Goal: Task Accomplishment & Management: Use online tool/utility

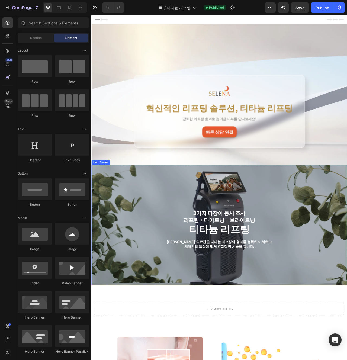
click at [242, 207] on div "3가지 파장이 동시 조사 리프팅 + 타이트닝 + 브라이트닝 Text Block Row 티타늄 리프팅 Heading 셀레나의원 의료진은 티타늄 …" at bounding box center [254, 282] width 326 height 153
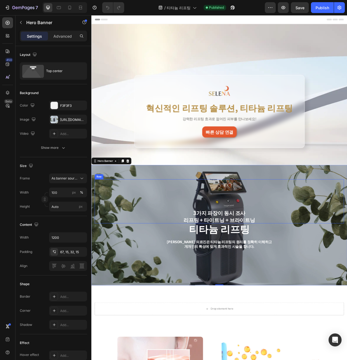
click at [242, 241] on div "3가지 파장이 동시 조사 리프팅 + 타이트닝 + 브라이트닝 Text Block" at bounding box center [254, 252] width 92 height 56
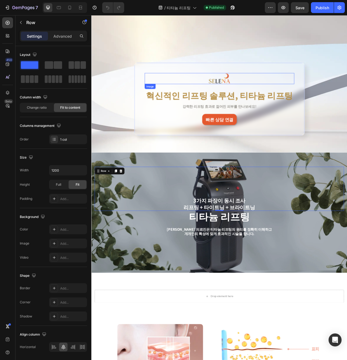
scroll to position [18, 0]
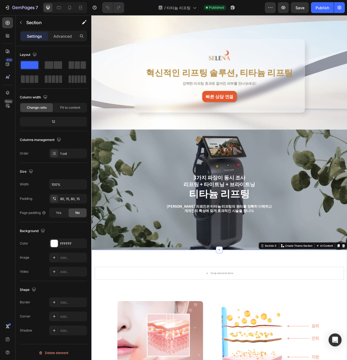
scroll to position [50, 0]
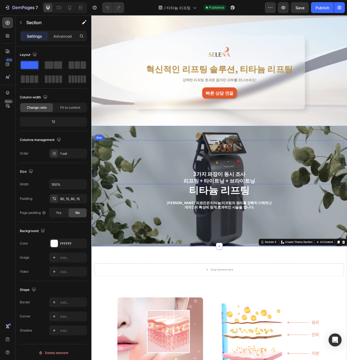
click at [318, 194] on div "3가지 파장이 동시 조사 리프팅 + 타이트닝 + 브라이트닝 Text Block Row" at bounding box center [255, 202] width 318 height 56
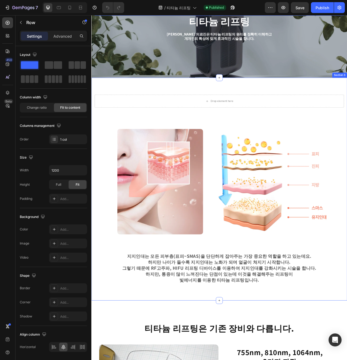
scroll to position [265, 0]
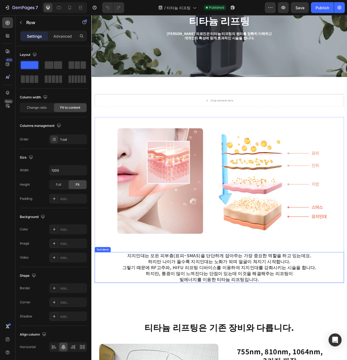
click at [195, 324] on p "지지인대는 모든 피부층(표피~SMAS)을 단단하게 잡아주는 가장 중요한 역할을 하고 있는데요. 하지만 나이가 들수록 지지인대는 노화가 되며 얼…" at bounding box center [254, 337] width 262 height 38
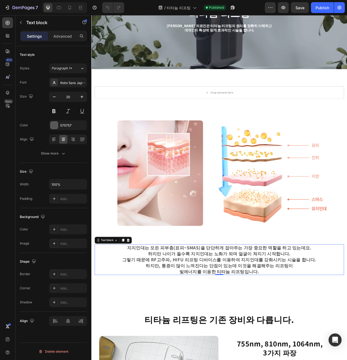
scroll to position [276, 0]
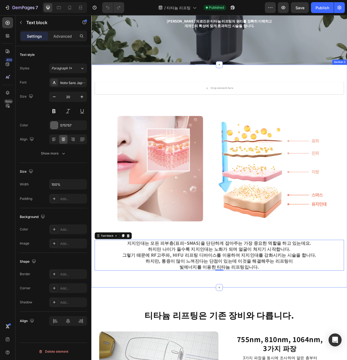
click at [189, 359] on div "Drop element here Row Image 지지인대는 모든 피부층(표피~SMAS)을 단단하게 잡아주는 가장 중요한 역할을 하고 있는데요…" at bounding box center [254, 220] width 326 height 284
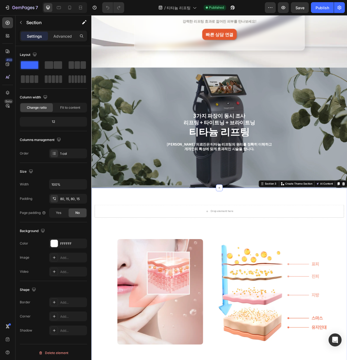
scroll to position [41, 0]
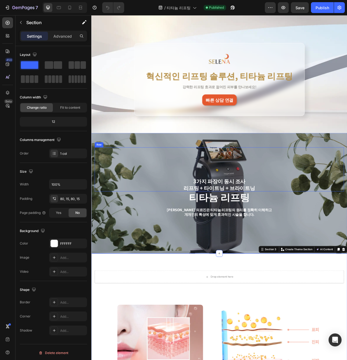
click at [120, 239] on div "3가지 파장이 동시 조사 리프팅 + 타이트닝 + 브라이트닝 Text Block Row" at bounding box center [255, 211] width 318 height 56
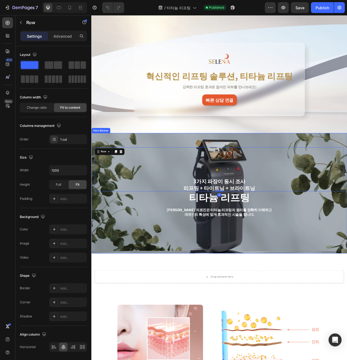
click at [126, 287] on div "3가지 파장이 동시 조사 리프팅 + 타이트닝 + 브라이트닝 Text Block Row 0 티타늄 리프팅 Heading 셀레나의원 의료진은 티타…" at bounding box center [255, 246] width 318 height 126
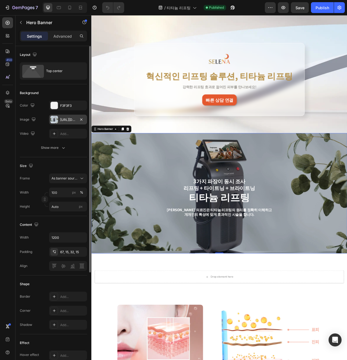
click at [75, 117] on div "https://cdn.shopify.com/s/files/1/0956/9894/4132/files/gempages_577415988631306…" at bounding box center [68, 120] width 38 height 10
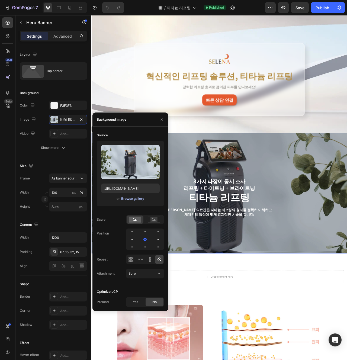
click at [138, 200] on div "Browse gallery" at bounding box center [132, 198] width 23 height 5
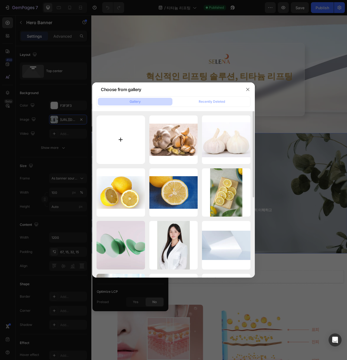
click at [127, 150] on input "file" at bounding box center [121, 140] width 49 height 49
type input "C:\fakepath\se208.jpg"
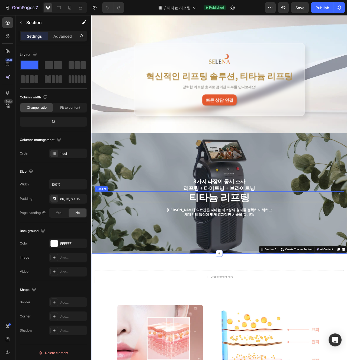
click at [103, 234] on div "Heading" at bounding box center [104, 236] width 15 height 5
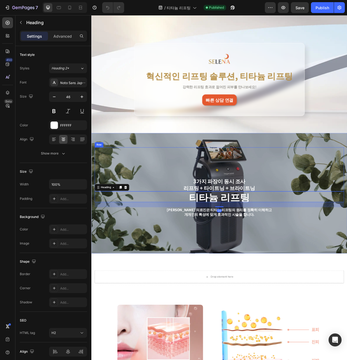
click at [104, 198] on div "3가지 파장이 동시 조사 리프팅 + 타이트닝 + 브라이트닝 Text Block Row" at bounding box center [255, 211] width 318 height 56
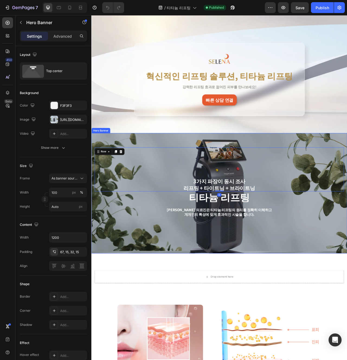
click at [95, 187] on div "3가지 파장이 동시 조사 리프팅 + 타이트닝 + 브라이트닝 Text Block Row 0 티타늄 리프팅 Heading 셀레나의원 의료진은 티타…" at bounding box center [254, 241] width 326 height 153
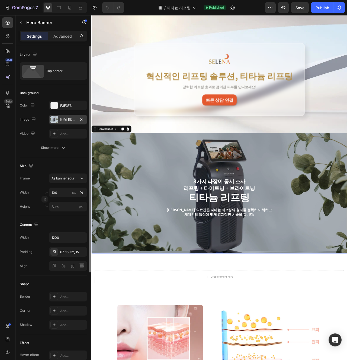
click at [71, 121] on div "https://cdn.shopify.com/s/files/1/0956/9894/4132/files/gempages_577415988631306…" at bounding box center [68, 120] width 16 height 5
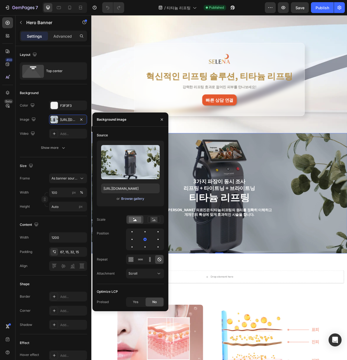
click at [137, 197] on div "Browse gallery" at bounding box center [132, 198] width 23 height 5
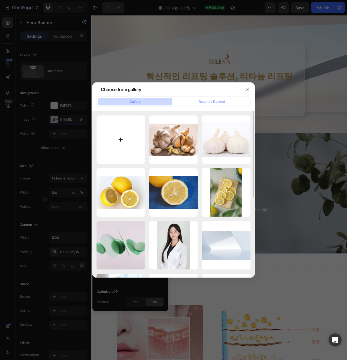
click at [132, 132] on input "file" at bounding box center [121, 140] width 49 height 49
type input "C:\fakepath\se208.jpg"
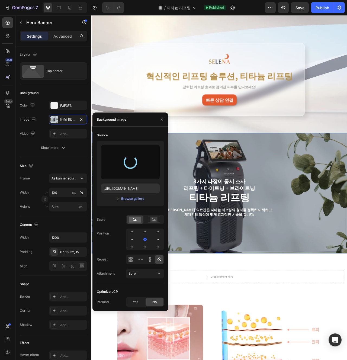
type input "https://cdn.shopify.com/s/files/1/0956/9894/4132/files/gempages_577415988631306…"
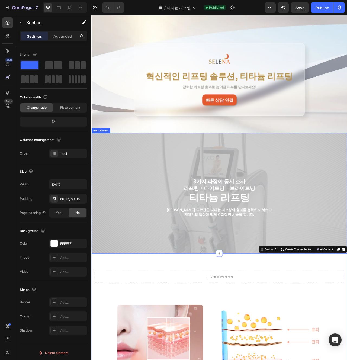
click at [165, 300] on div "3가지 파장이 동시 조사 리프팅 + 타이트닝 + 브라이트닝 Text Block Row 티타늄 리프팅 Heading 셀레나의원 의료진은 티타늄 …" at bounding box center [255, 246] width 318 height 126
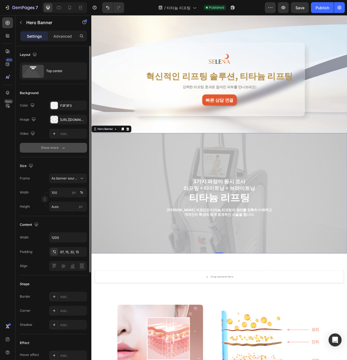
click at [50, 146] on div "Show more" at bounding box center [53, 147] width 25 height 5
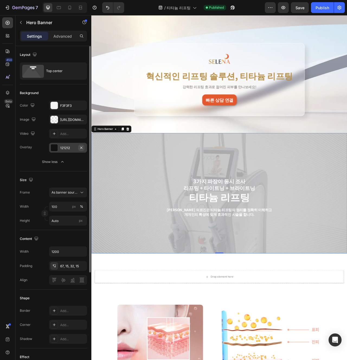
click at [82, 146] on icon "button" at bounding box center [81, 148] width 4 height 4
click at [70, 150] on div "121212" at bounding box center [68, 148] width 16 height 5
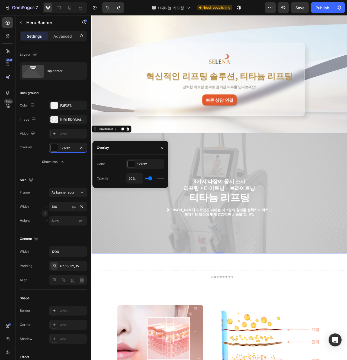
click at [156, 180] on div "20%" at bounding box center [145, 178] width 38 height 10
type input "56%"
type input "56"
click at [156, 179] on input "range" at bounding box center [154, 178] width 19 height 1
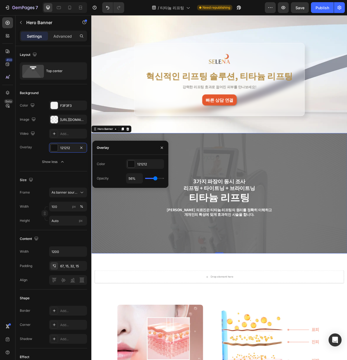
type input "33%"
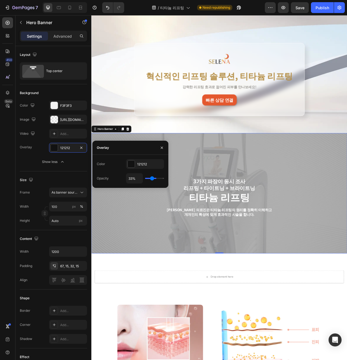
type input "33"
click at [152, 179] on input "range" at bounding box center [154, 178] width 19 height 1
type input "22%"
type input "22"
click at [150, 179] on input "range" at bounding box center [154, 178] width 19 height 1
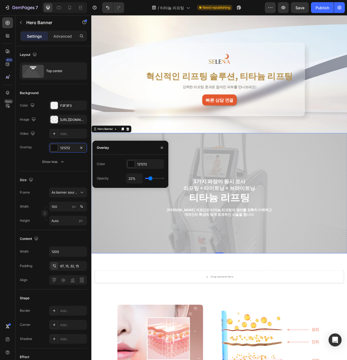
type input "23%"
type input "23"
type input "24%"
type input "24"
type input "26%"
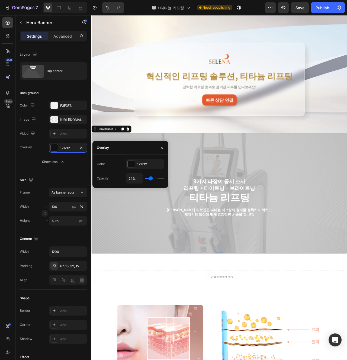
type input "26"
type input "28%"
type input "28"
type input "29%"
type input "29"
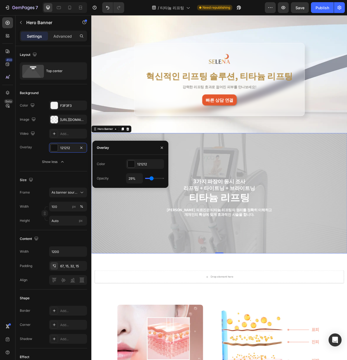
type input "30%"
type input "30"
type input "31%"
type input "31"
type input "32%"
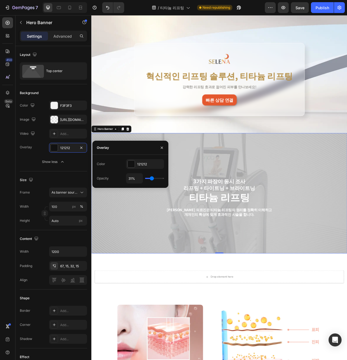
type input "32"
type input "33%"
type input "33"
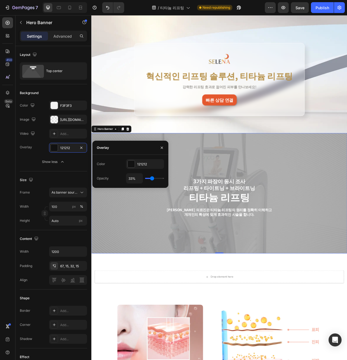
type input "34%"
type input "34"
type input "35%"
type input "35"
type input "36%"
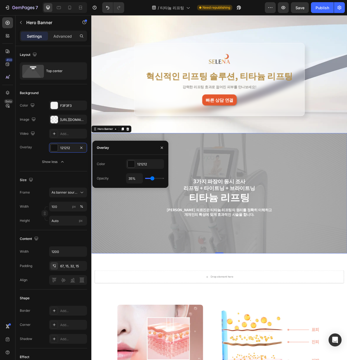
type input "36"
type input "37%"
type input "37"
type input "38%"
type input "38"
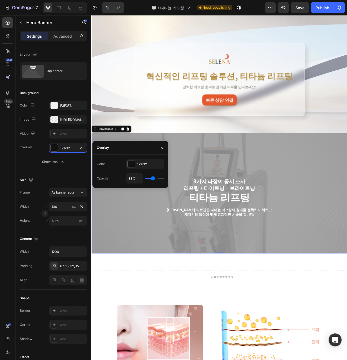
type input "39%"
type input "39"
type input "37%"
type input "37"
type input "36%"
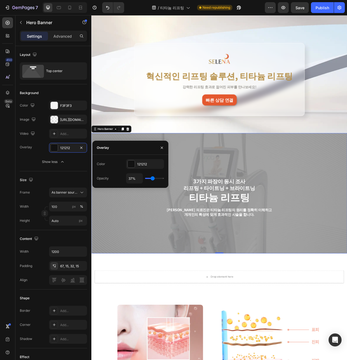
type input "36"
type input "35%"
type input "35"
type input "34%"
type input "34"
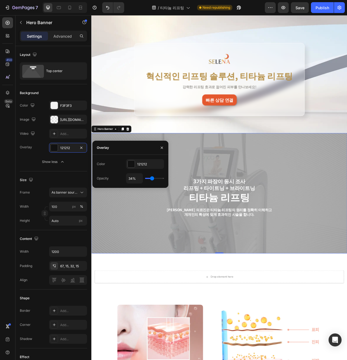
type input "33%"
type input "33"
type input "32%"
type input "32"
type input "31%"
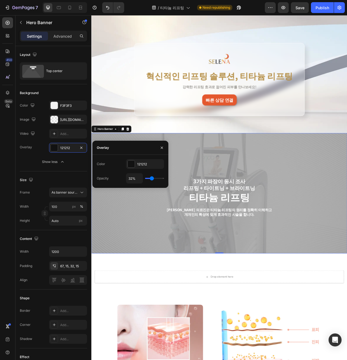
type input "31"
type input "30%"
type input "30"
type input "29%"
type input "29"
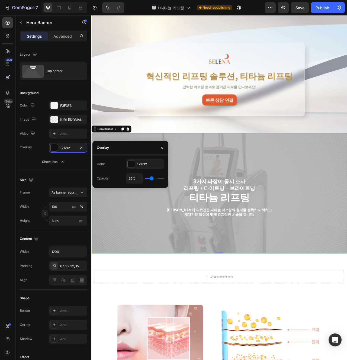
type input "28%"
type input "28"
type input "27%"
type input "27"
type input "29%"
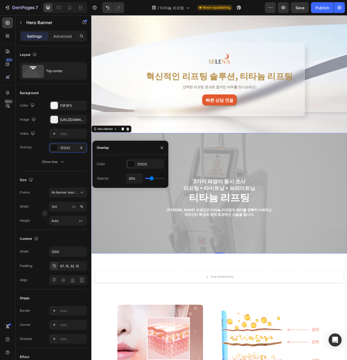
type input "29"
click at [145, 178] on input "range" at bounding box center [154, 178] width 19 height 1
click at [162, 180] on div "29%" at bounding box center [145, 178] width 38 height 10
click at [163, 179] on div "29%" at bounding box center [145, 178] width 38 height 10
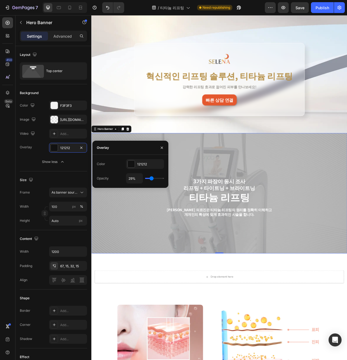
click at [151, 179] on input "range" at bounding box center [154, 178] width 19 height 1
type input "26%"
type input "26"
type input "35%"
type input "35"
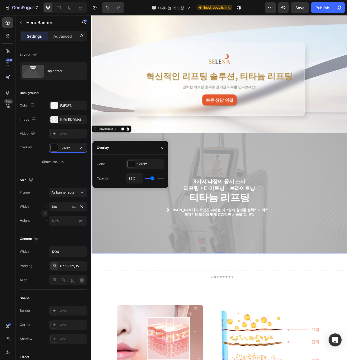
type input "69%"
type input "69"
type input "100%"
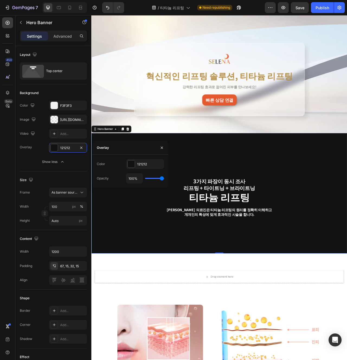
drag, startPoint x: 151, startPoint y: 179, endPoint x: 189, endPoint y: 178, distance: 37.7
type input "100"
click at [164, 178] on input "range" at bounding box center [154, 178] width 19 height 1
type input "97%"
type input "97"
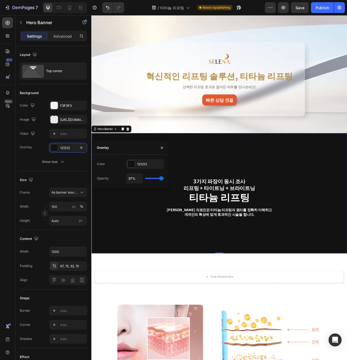
type input "95%"
type input "95"
type input "93%"
type input "93"
type input "91%"
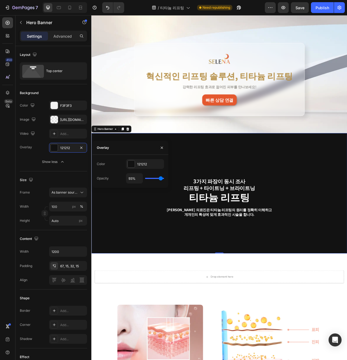
type input "91"
type input "89%"
type input "89"
type input "88%"
type input "88"
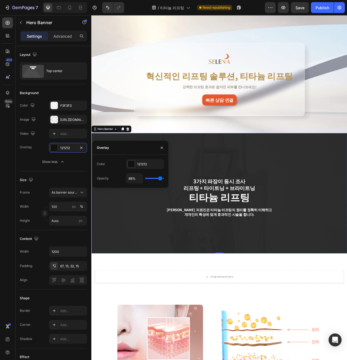
type input "87%"
type input "87"
type input "86%"
type input "86"
type input "85%"
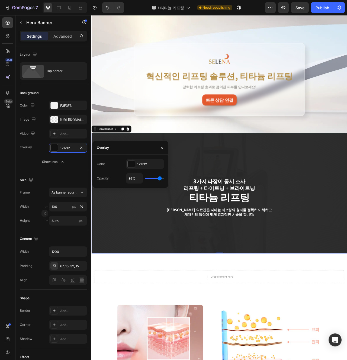
type input "85"
type input "84%"
type input "84"
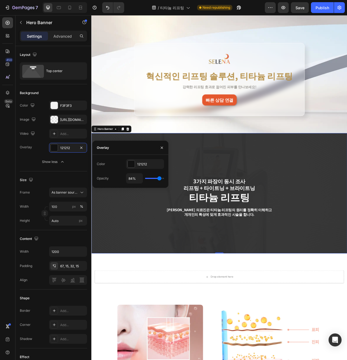
type input "83%"
type input "83"
type input "82%"
type input "82"
type input "81%"
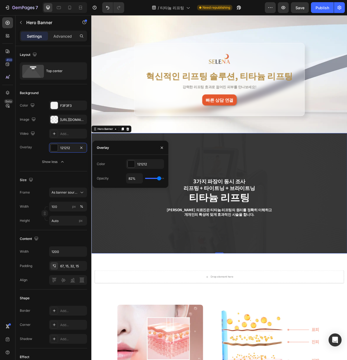
type input "81"
type input "80%"
type input "80"
type input "79%"
type input "79"
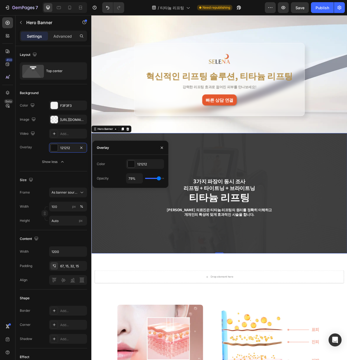
type input "78%"
type input "78"
type input "76%"
type input "76"
type input "74%"
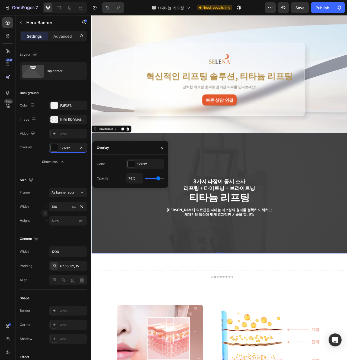
type input "74"
type input "72%"
type input "72"
type input "71%"
type input "71"
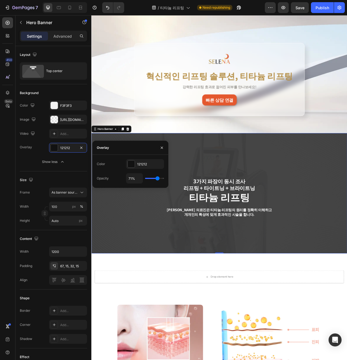
type input "70%"
type input "70"
type input "69%"
type input "69"
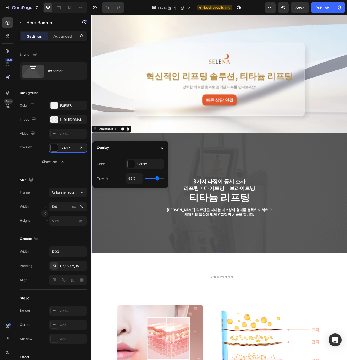
type input "68%"
type input "68"
type input "67%"
type input "67"
type input "66%"
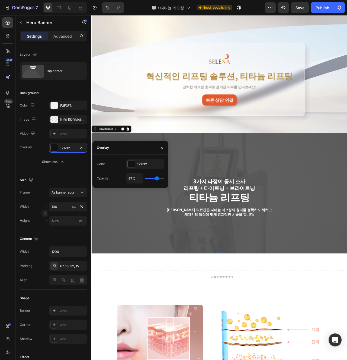
type input "66"
type input "65%"
type input "65"
type input "64%"
type input "64"
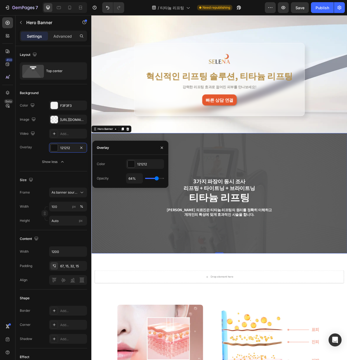
type input "63%"
type input "63"
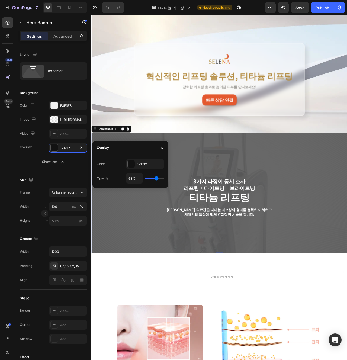
type input "62%"
type input "62"
type input "61%"
type input "61"
type input "60%"
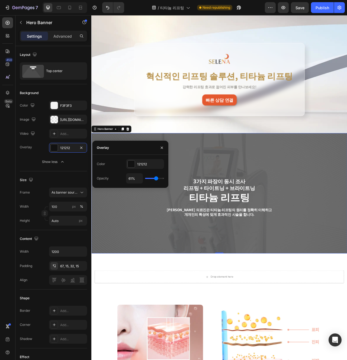
type input "60"
type input "58%"
type input "58"
type input "57%"
type input "57"
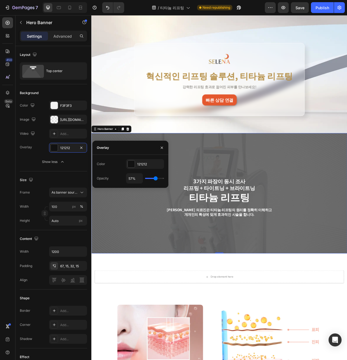
type input "56%"
type input "56"
type input "55%"
type input "55"
type input "54%"
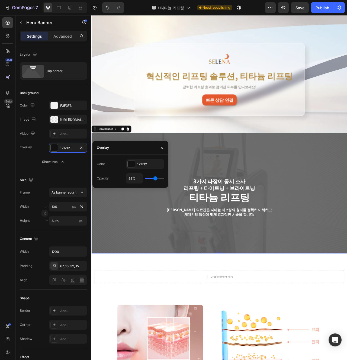
type input "54"
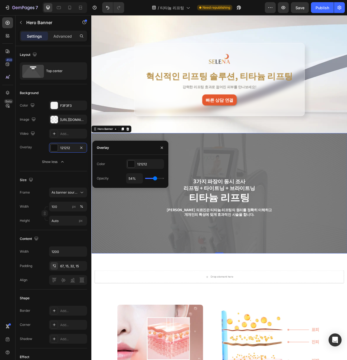
type input "53%"
type input "53"
type input "55%"
type input "55"
type input "57%"
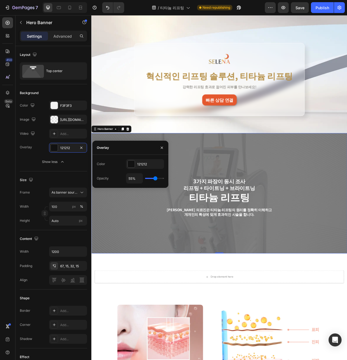
type input "57"
type input "58%"
type input "58"
type input "59%"
type input "59"
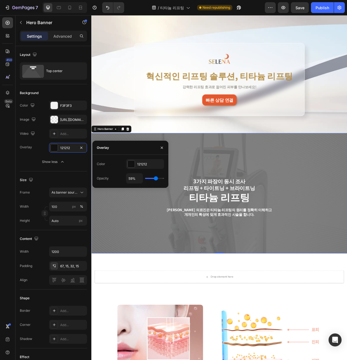
type input "60%"
type input "60"
type input "61%"
type input "61"
type input "62%"
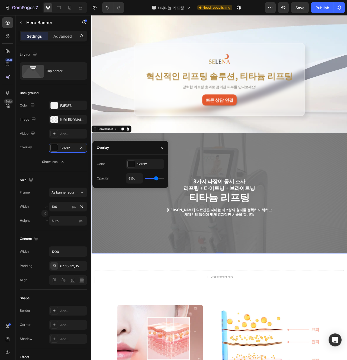
type input "62"
type input "63%"
type input "63"
type input "64%"
type input "64"
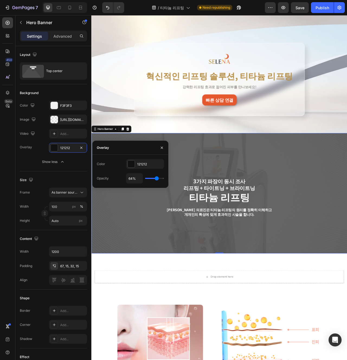
type input "65%"
drag, startPoint x: 161, startPoint y: 179, endPoint x: 157, endPoint y: 179, distance: 4.6
type input "65"
click at [157, 179] on input "range" at bounding box center [154, 178] width 19 height 1
click at [208, 295] on div "3가지 파장이 동시 조사 리프팅 + 타이트닝 + 브라이트닝 Text Block Row 티타늄 리프팅 Heading 셀레나의원 의료진은 티타늄 …" at bounding box center [255, 246] width 318 height 126
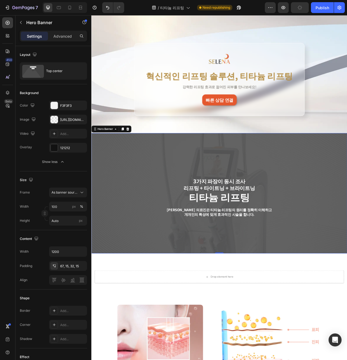
click at [173, 310] on div "3가지 파장이 동시 조사 리프팅 + 타이트닝 + 브라이트닝 Text Block Row 티타늄 리프팅 Heading 셀레나의원 의료진은 티타늄 …" at bounding box center [254, 241] width 326 height 153
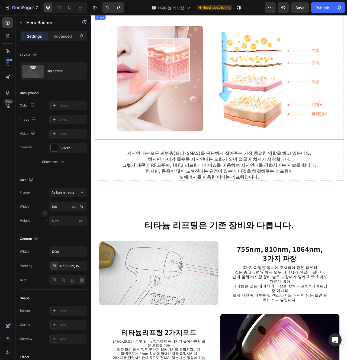
scroll to position [191, 0]
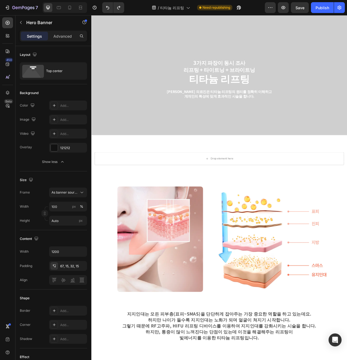
click at [282, 164] on div "3가지 파장이 동시 조사 리프팅 + 타이트닝 + 브라이트닝 Text Block Row 티타늄 리프팅 Heading 셀레나의원 의료진은 티타늄 …" at bounding box center [254, 91] width 326 height 153
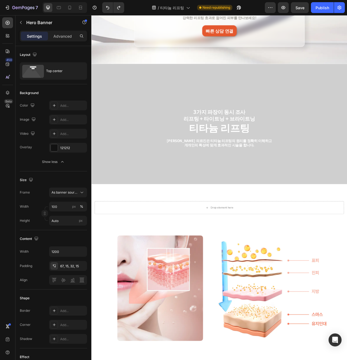
scroll to position [120, 0]
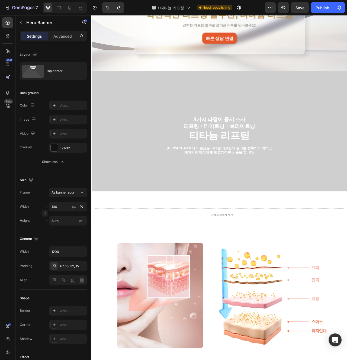
click at [219, 211] on div "3가지 파장이 동시 조사 리프팅 + 타이트닝 + 브라이트닝 Text Block Row 티타늄 리프팅 Heading 셀레나의원 의료진은 티타늄 …" at bounding box center [255, 167] width 318 height 126
click at [208, 236] on div "3가지 파장이 동시 조사 리프팅 + 타이트닝 + 브라이트닝 Text Block Row 티타늄 리프팅 Heading 셀레나의원 의료진은 티타늄 …" at bounding box center [254, 162] width 326 height 153
click at [256, 243] on div at bounding box center [254, 239] width 9 height 9
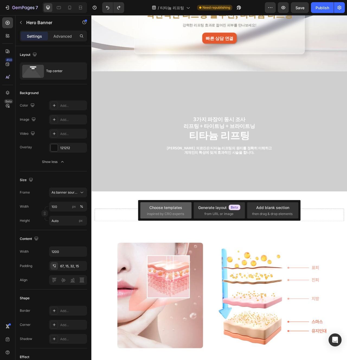
click at [183, 205] on div "Choose templates inspired by CRO experts" at bounding box center [166, 211] width 38 height 12
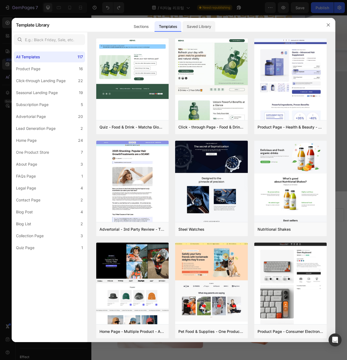
click at [0, 0] on div "Saved Library" at bounding box center [0, 0] width 0 height 0
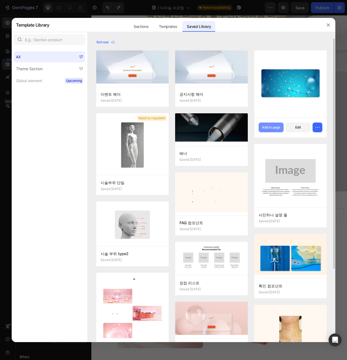
click at [274, 128] on div "Add to page" at bounding box center [271, 127] width 18 height 5
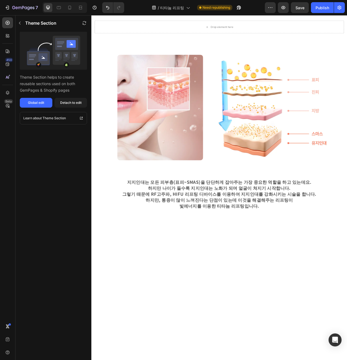
scroll to position [12, 0]
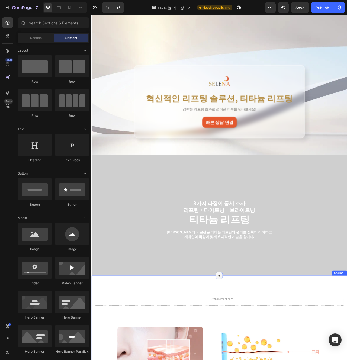
click at [256, 342] on div at bounding box center [254, 346] width 9 height 9
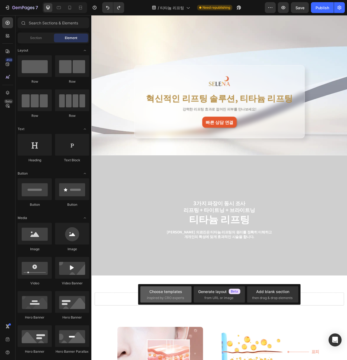
click at [171, 298] on span "inspired by CRO experts" at bounding box center [165, 298] width 37 height 5
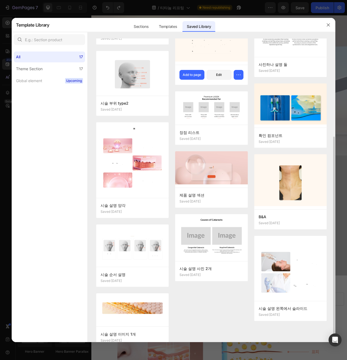
scroll to position [162, 0]
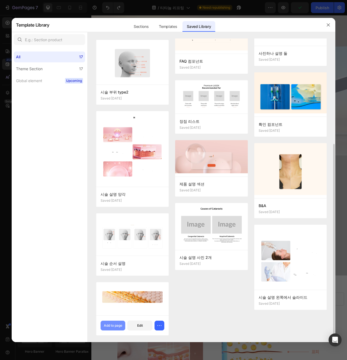
click at [119, 321] on button "Add to page" at bounding box center [113, 326] width 25 height 10
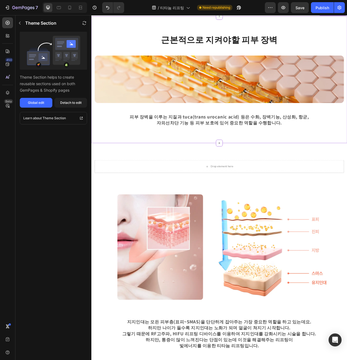
scroll to position [344, 0]
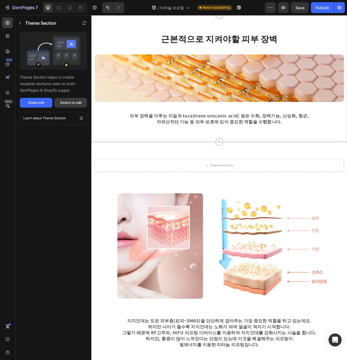
click at [78, 106] on button "Detach to edit" at bounding box center [71, 103] width 33 height 10
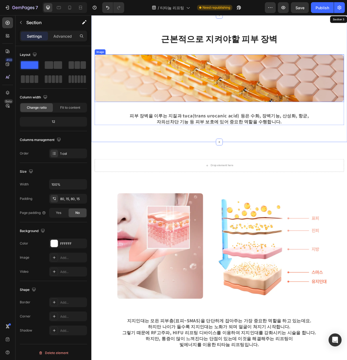
click at [183, 108] on img at bounding box center [255, 95] width 318 height 61
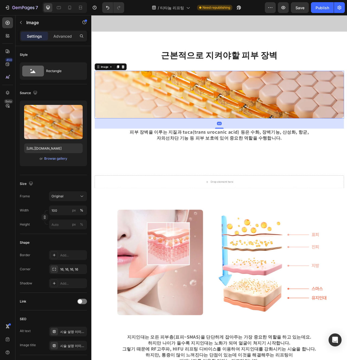
scroll to position [304, 0]
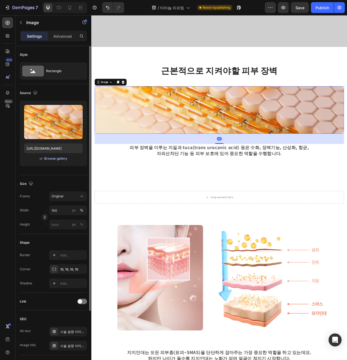
click at [53, 157] on div "Browse gallery" at bounding box center [55, 158] width 23 height 5
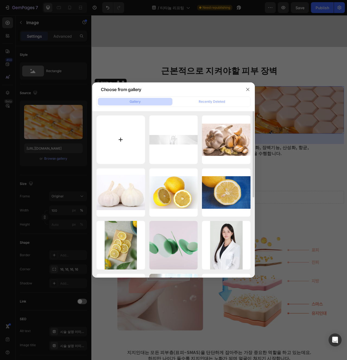
click at [112, 149] on input "file" at bounding box center [121, 140] width 49 height 49
type input "C:\fakepath\se209.png"
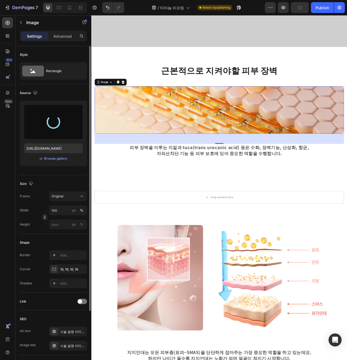
type input "https://cdn.shopify.com/s/files/1/0956/9894/4132/files/gempages_577415988631306…"
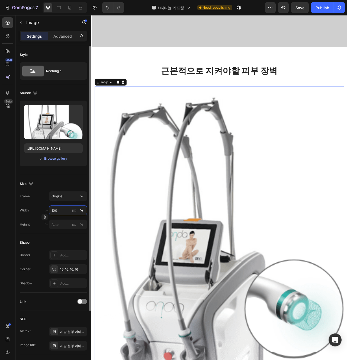
click at [57, 212] on input "100" at bounding box center [68, 211] width 38 height 10
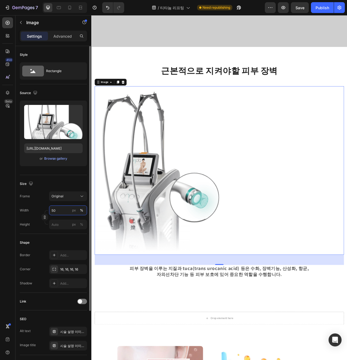
type input "50"
click at [73, 235] on div "Shape Border Add... Corner 16, 16, 16, 16 Shadow Add..." at bounding box center [53, 263] width 67 height 59
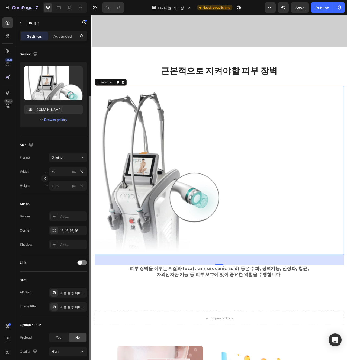
scroll to position [80, 0]
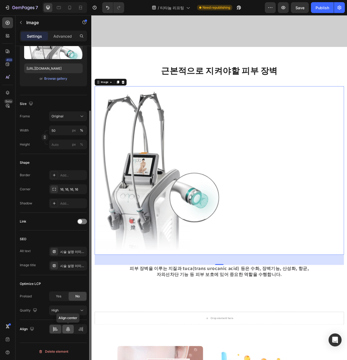
click at [64, 332] on div at bounding box center [68, 329] width 12 height 9
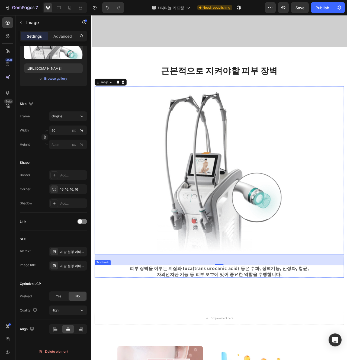
click at [170, 341] on p "피부 장벽을 이루는 지질과 tuca(trans urocanic acid) 등은 수화, 장벽기능, 산성화, 항균," at bounding box center [254, 338] width 262 height 8
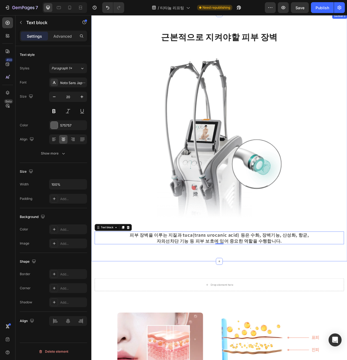
click at [249, 205] on img at bounding box center [254, 170] width 159 height 215
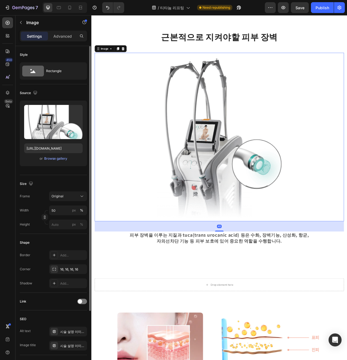
scroll to position [325, 0]
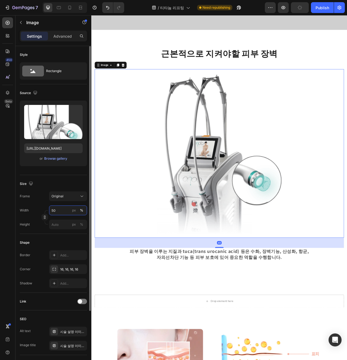
click at [56, 214] on input "50" at bounding box center [68, 211] width 38 height 10
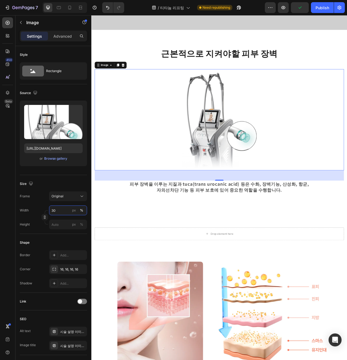
type input "30"
click at [288, 211] on img at bounding box center [254, 148] width 95 height 129
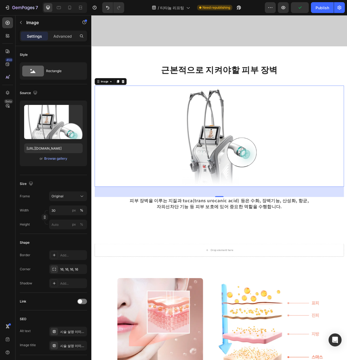
scroll to position [303, 0]
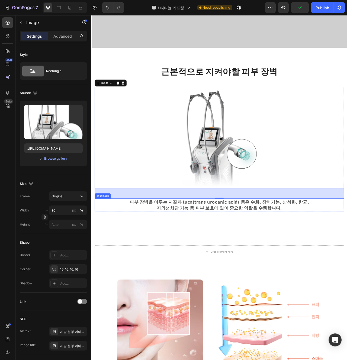
click at [272, 278] on div "근본적으로 지켜야할 피부 장벽 Heading Row Image 48 피부 장벽을 이루는 지질과 tuca(trans urocanic acid) …" at bounding box center [254, 172] width 326 height 230
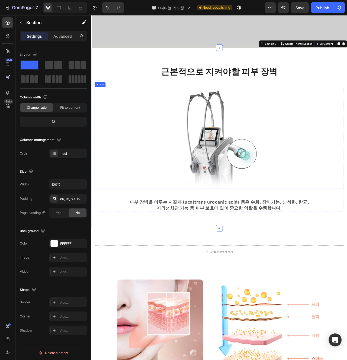
click at [261, 205] on img at bounding box center [254, 171] width 95 height 129
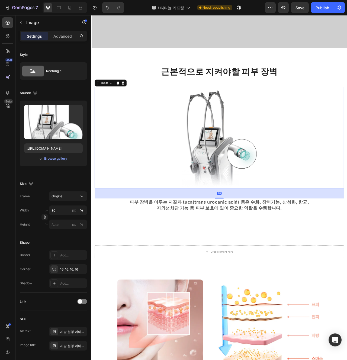
click at [161, 192] on div at bounding box center [255, 171] width 318 height 129
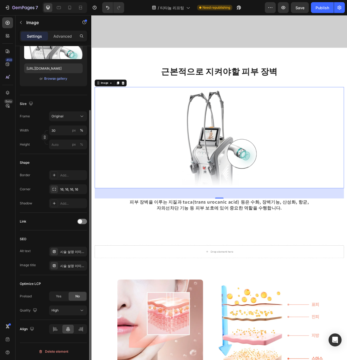
scroll to position [0, 0]
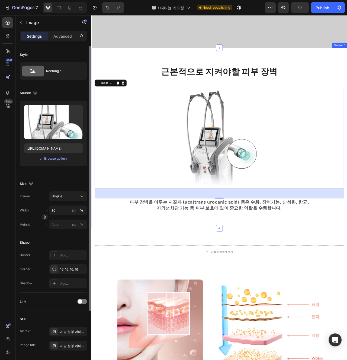
click at [254, 274] on div "근본적으로 지켜야할 피부 장벽 Heading Row Image 48 피부 장벽을 이루는 지질과 tuca(trans urocanic acid) …" at bounding box center [254, 172] width 326 height 230
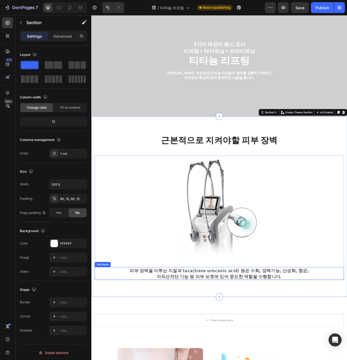
scroll to position [207, 0]
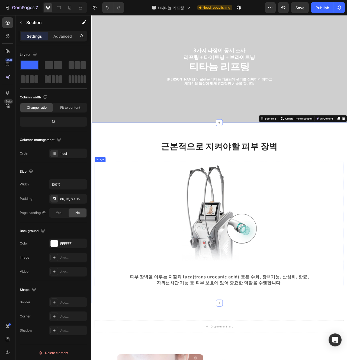
click at [237, 267] on img at bounding box center [254, 266] width 95 height 129
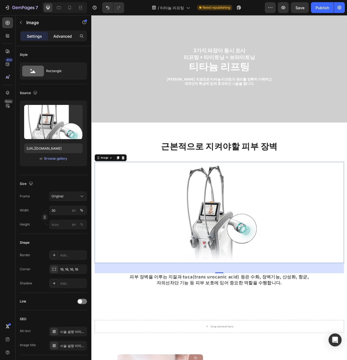
click at [68, 36] on p "Advanced" at bounding box center [62, 36] width 18 height 6
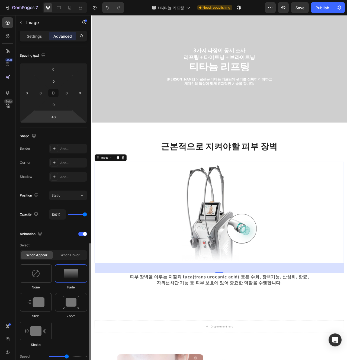
scroll to position [184, 0]
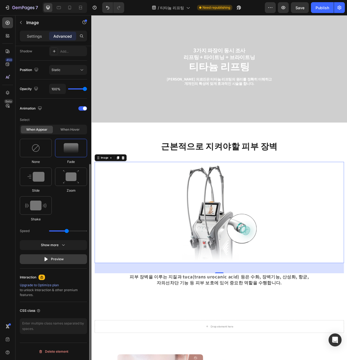
click at [58, 263] on button "Preview" at bounding box center [53, 260] width 67 height 10
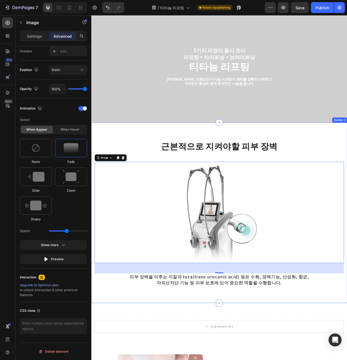
click at [228, 360] on div "근본적으로 지켜야할 피부 장벽 Heading Row Image 48 피부 장벽을 이루는 지질과 tuca(trans urocanic acid) …" at bounding box center [254, 267] width 326 height 230
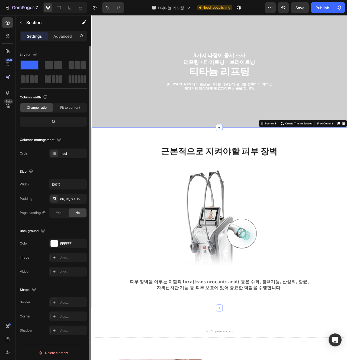
scroll to position [200, 0]
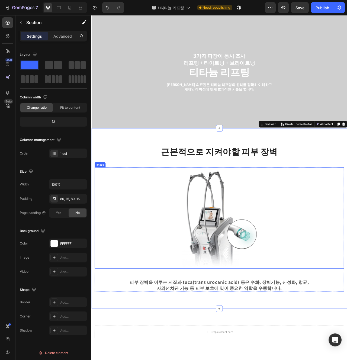
click at [249, 269] on img at bounding box center [254, 273] width 95 height 129
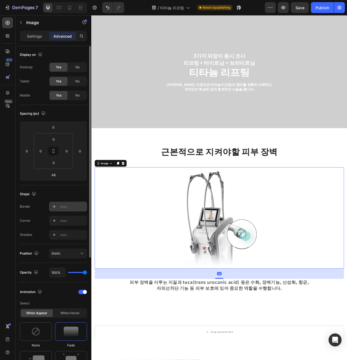
click at [56, 208] on icon at bounding box center [54, 207] width 4 height 4
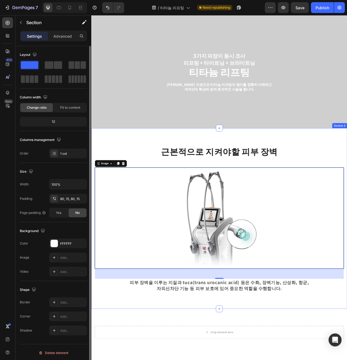
click at [138, 360] on div "근본적으로 지켜야할 피부 장벽 Heading Row Image 48 피부 장벽을 이루는 지질과 tuca(trans urocanic acid) …" at bounding box center [254, 274] width 326 height 230
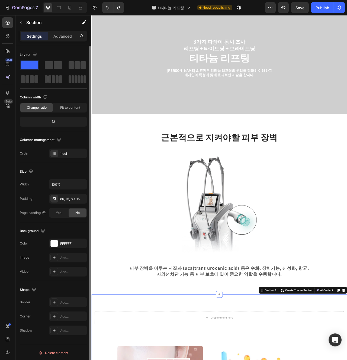
scroll to position [227, 0]
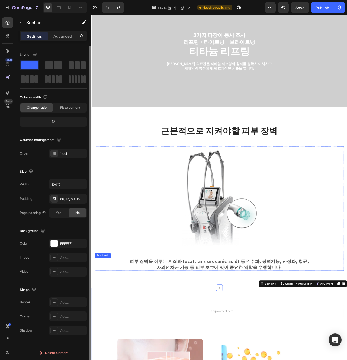
click at [273, 338] on p "자외선차단 기능 등 피부 보호에 있어 중요한 역할을 수행합니다." at bounding box center [254, 336] width 262 height 8
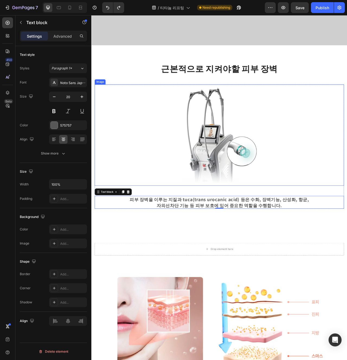
scroll to position [293, 0]
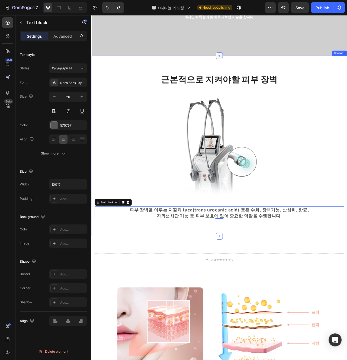
click at [252, 63] on div at bounding box center [254, 66] width 9 height 9
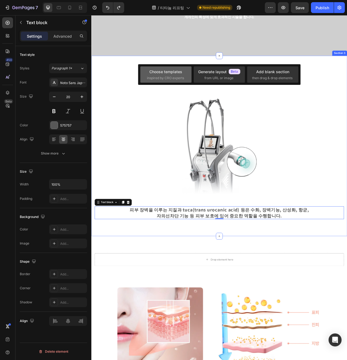
click at [176, 80] on span "inspired by CRO experts" at bounding box center [165, 78] width 37 height 5
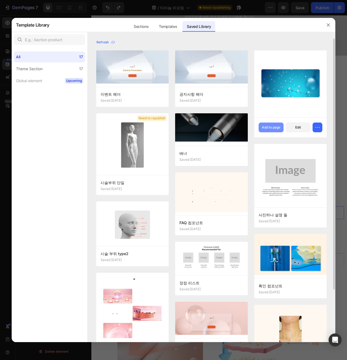
click at [268, 130] on div "Add to page" at bounding box center [271, 127] width 18 height 5
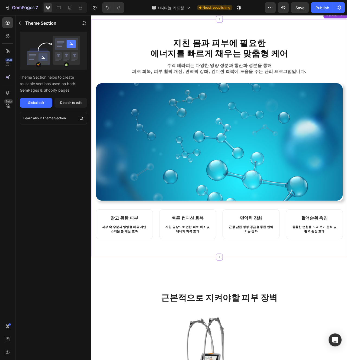
scroll to position [366, 0]
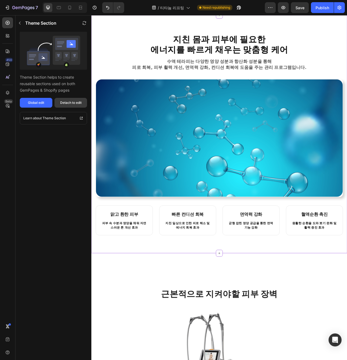
click at [61, 104] on div "Detach to edit" at bounding box center [70, 102] width 21 height 5
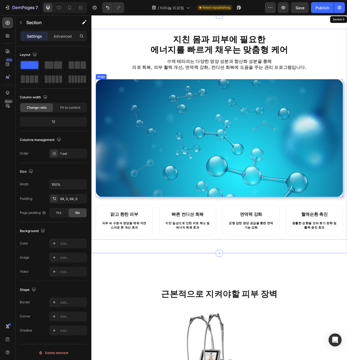
click at [239, 211] on img at bounding box center [254, 172] width 315 height 150
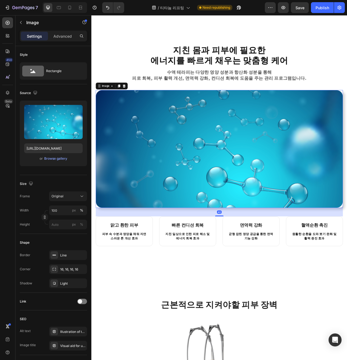
scroll to position [337, 0]
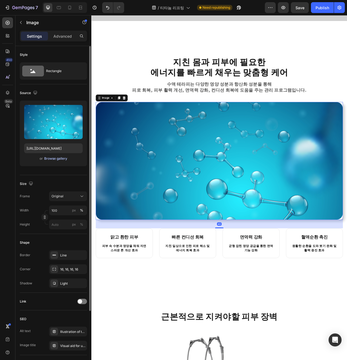
click at [63, 157] on div "Browse gallery" at bounding box center [55, 158] width 23 height 5
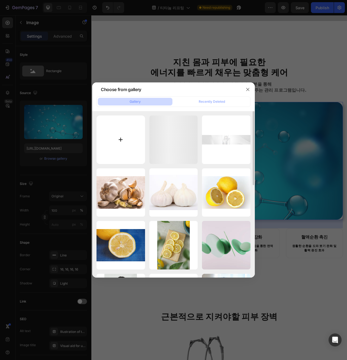
click at [106, 136] on input "file" at bounding box center [121, 140] width 49 height 49
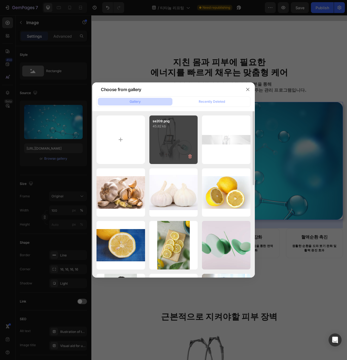
click at [176, 140] on div "se209.png 45.82 kb" at bounding box center [174, 140] width 49 height 49
type input "https://cdn.shopify.com/s/files/1/0956/9894/4132/files/gempages_577415988631306…"
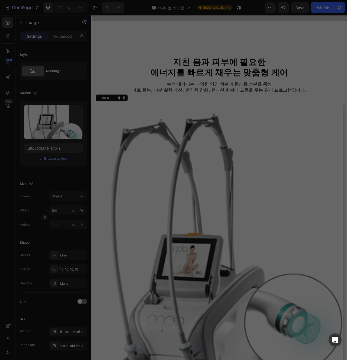
click at [176, 140] on div "se209.png 45.82 kb" at bounding box center [174, 140] width 49 height 49
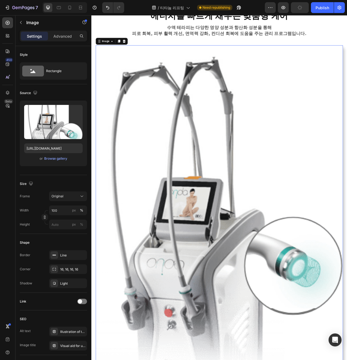
scroll to position [418, 0]
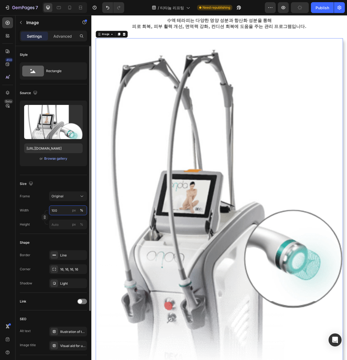
click at [53, 210] on input "100" at bounding box center [68, 211] width 38 height 10
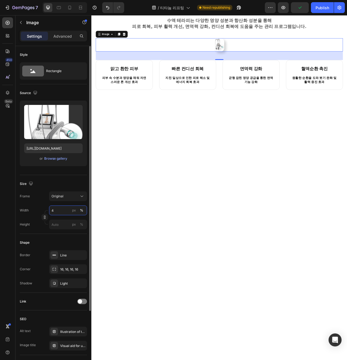
type input "40"
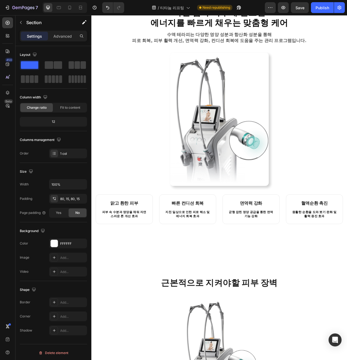
scroll to position [379, 0]
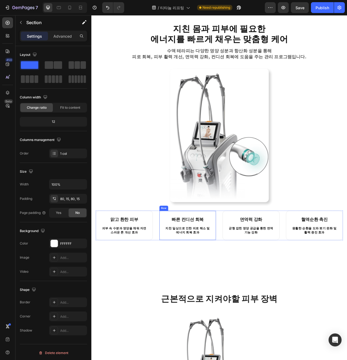
click at [298, 183] on img at bounding box center [254, 168] width 126 height 170
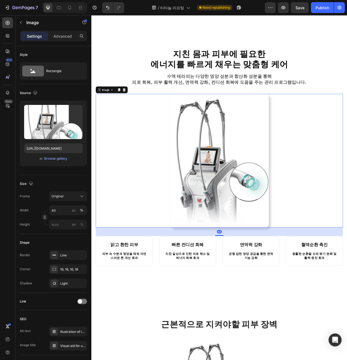
scroll to position [335, 0]
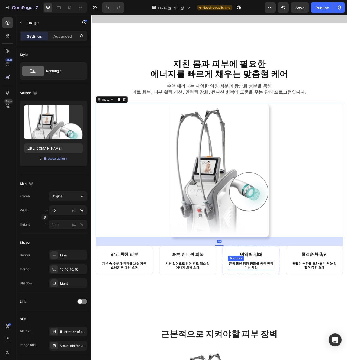
click at [309, 339] on div "균형 잡힌 영양 공급을 통한 면역 기능 강화" at bounding box center [294, 334] width 59 height 12
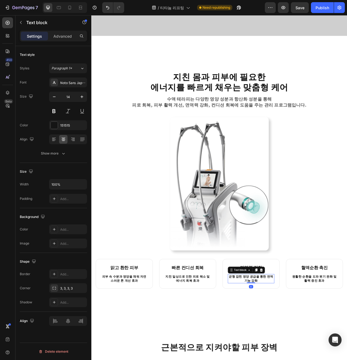
click at [271, 360] on div "지친 몸과 피부에 필요한 에너지를 빠르게 채우는 맞춤형 케어 Heading 수액 테라피는 다양한 영양 성분과 항산화 성분을 통해 피로 회복, …" at bounding box center [254, 224] width 326 height 323
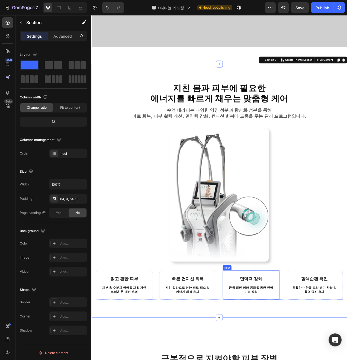
scroll to position [302, 0]
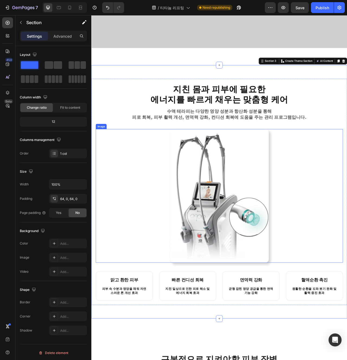
click at [241, 309] on img at bounding box center [254, 245] width 126 height 170
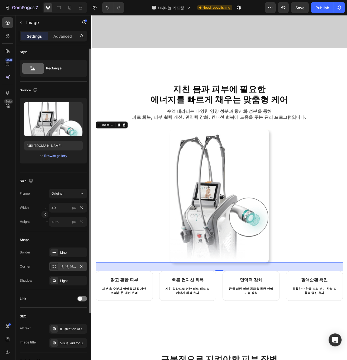
scroll to position [3, 0]
click at [81, 283] on button "button" at bounding box center [81, 280] width 7 height 7
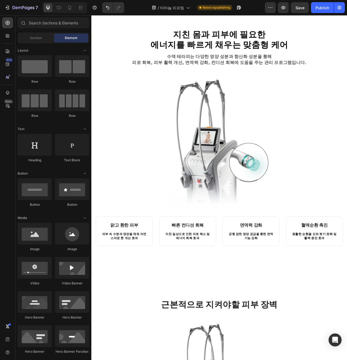
scroll to position [373, 0]
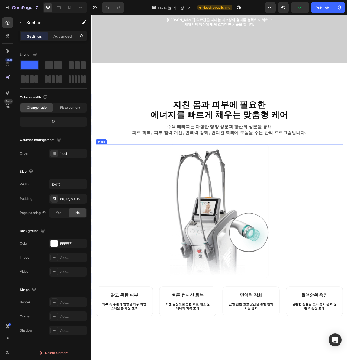
scroll to position [278, 0]
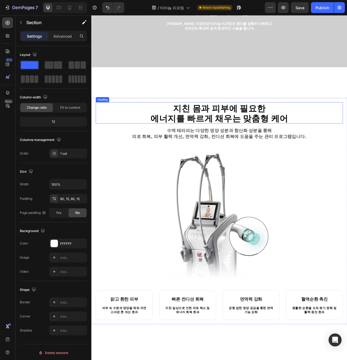
click at [253, 145] on strong "에너지를 빠르게 채우는 맞춤형 케어" at bounding box center [254, 146] width 176 height 16
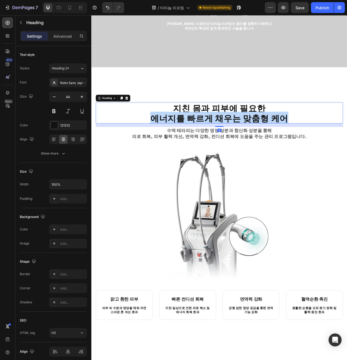
click at [253, 145] on strong "에너지를 빠르게 채우는 맞춤형 케어" at bounding box center [254, 146] width 176 height 16
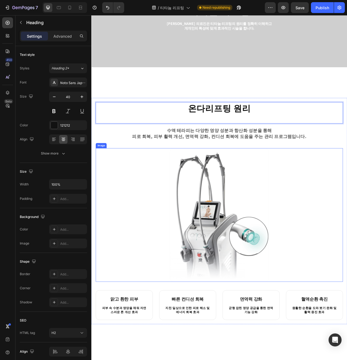
click at [296, 189] on img at bounding box center [254, 270] width 126 height 170
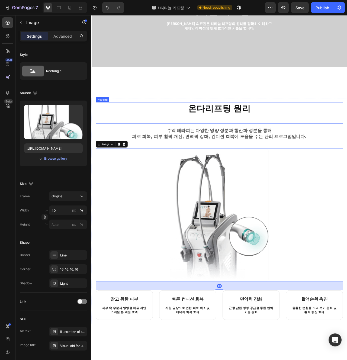
click at [269, 150] on p "⁠⁠⁠⁠⁠⁠⁠ 온다리프팅 원리" at bounding box center [254, 139] width 314 height 26
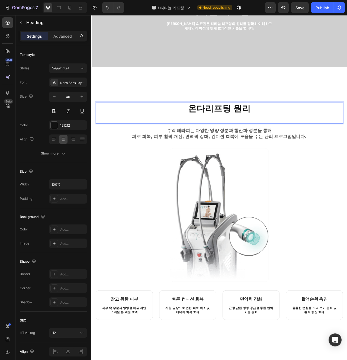
click at [269, 150] on p "온다리프팅 원리" at bounding box center [254, 139] width 314 height 26
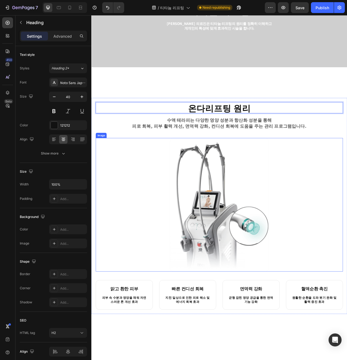
click at [336, 278] on div at bounding box center [254, 257] width 315 height 170
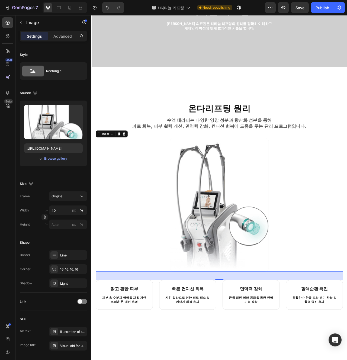
click at [247, 158] on p "수액 테라피는 다양한 영양 성분과 항산화 성분을 통해 피로 회복, 피부 활력 개선, 면역력 강화, 컨디션 회복에 도움을 주는 관리 프로그램입니…" at bounding box center [254, 152] width 259 height 15
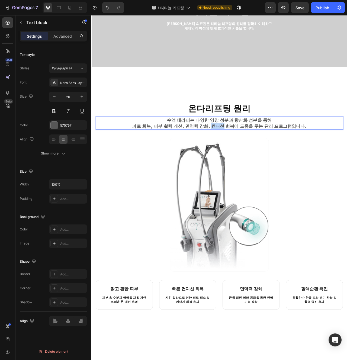
click at [247, 158] on p "수액 테라피는 다양한 영양 성분과 항산화 성분을 통해 피로 회복, 피부 활력 개선, 면역력 강화, 컨디션 회복에 도움을 주는 관리 프로그램입니…" at bounding box center [254, 152] width 259 height 15
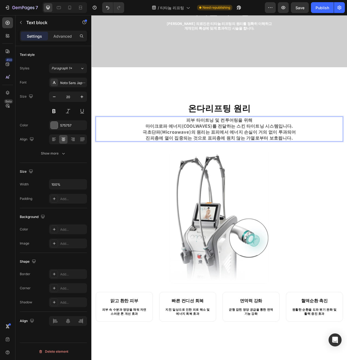
click at [341, 154] on p "피부 타이트닝 및 컨투어링을 위해 마이크로파 에너지(COOLWAVES)를 전달하는 스킨 타이트닝 시스템입니다." at bounding box center [254, 152] width 259 height 15
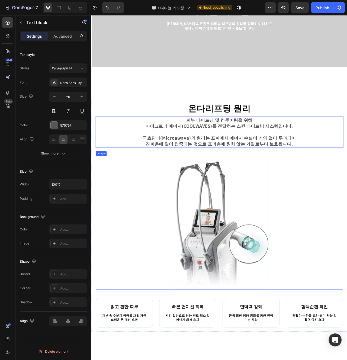
click at [339, 214] on div at bounding box center [254, 279] width 315 height 170
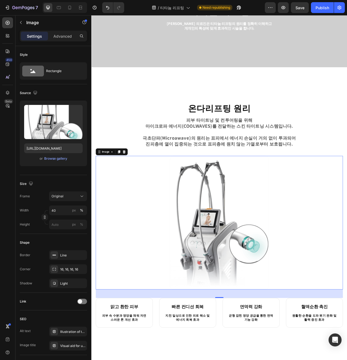
click at [268, 360] on div "⁠⁠⁠⁠⁠⁠⁠ 온다리프팅 원리 Heading 피부 타이트닝 및 컨투어링을 위해 마이크로파 에너지(COOLWAVES)를 전달하는 스킨 타이트닝 …" at bounding box center [254, 269] width 326 height 333
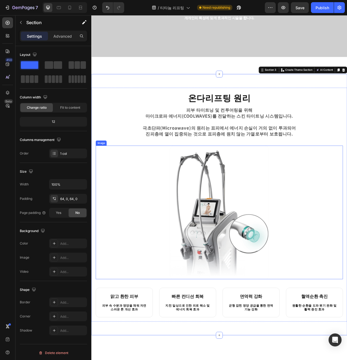
scroll to position [287, 0]
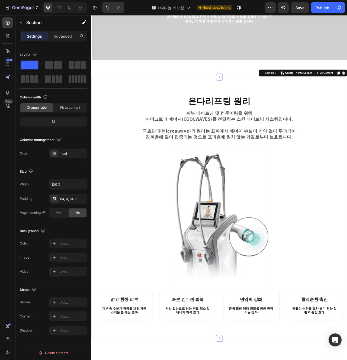
click at [278, 122] on strong "온다리프팅 원리" at bounding box center [254, 124] width 80 height 16
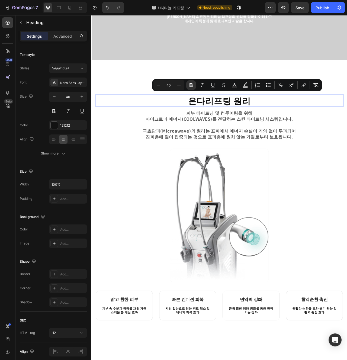
click at [284, 124] on strong "온다리프팅 원리" at bounding box center [254, 124] width 80 height 16
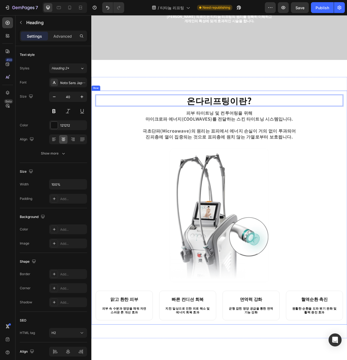
click at [289, 133] on div "온다리프팅이란? Heading 16 피부 타이트닝 및 컨투어링을 위해 마이크로파 에너지(COOLWAVES)를 전달하는 스킨 타이트닝 시스템입니…" at bounding box center [254, 260] width 315 height 287
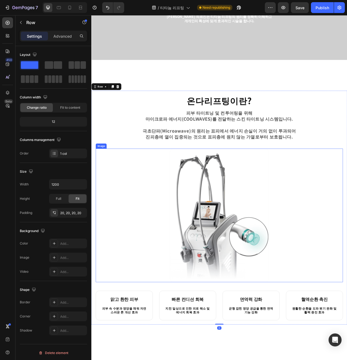
click at [312, 214] on img at bounding box center [254, 270] width 126 height 170
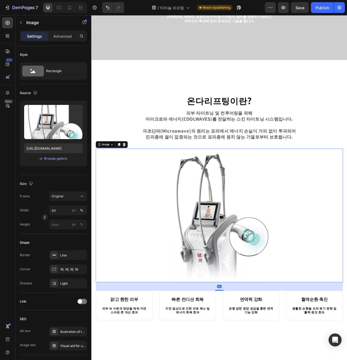
scroll to position [290, 0]
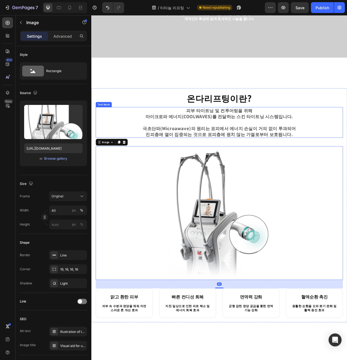
click at [278, 164] on p "극초단파(Microawave)의 원리는 표피에서 에너지 손실이 거의 없이 투과되어 진피층에 열이 집중되는 것으로 표피층에 원치 않는 가열로부터…" at bounding box center [254, 163] width 259 height 15
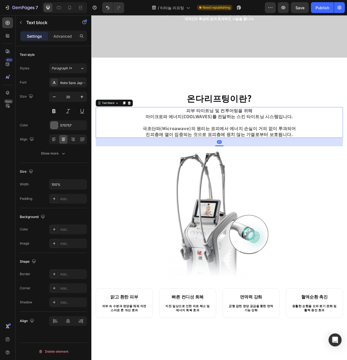
click at [278, 164] on p "극초단파(Microawave)의 원리는 표피에서 에너지 손실이 거의 없이 투과되어 진피층에 열이 집중되는 것으로 표피층에 원치 않는 가열로부터…" at bounding box center [254, 163] width 259 height 15
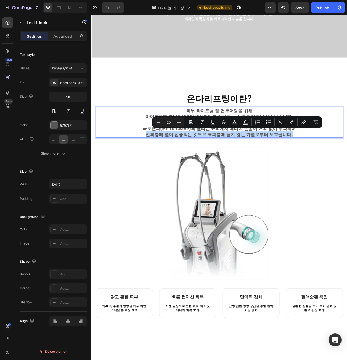
click at [321, 166] on p "극초단파(Microawave)의 원리는 표피에서 에너지 손실이 거의 없이 투과되어 진피층에 열이 집중되는 것으로 표피층에 원치 않는 가열로부터…" at bounding box center [254, 163] width 259 height 15
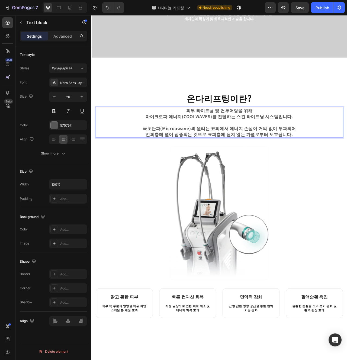
click at [321, 166] on p "극초단파(Microawave)의 원리는 표피에서 에너지 손실이 거의 없이 투과되어 진피층에 열이 집중되는 것으로 표피층에 원치 않는 가열로부터…" at bounding box center [254, 163] width 259 height 15
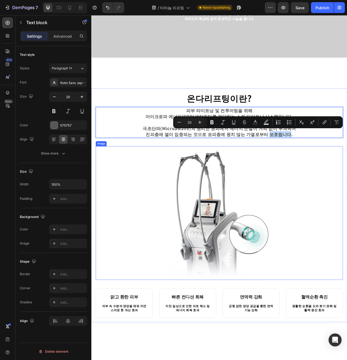
click at [347, 233] on div at bounding box center [254, 267] width 315 height 170
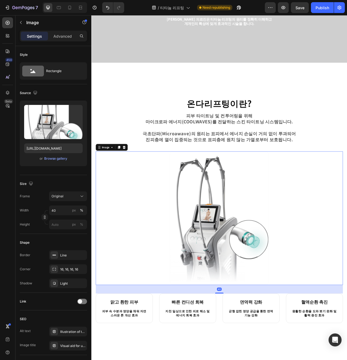
scroll to position [283, 0]
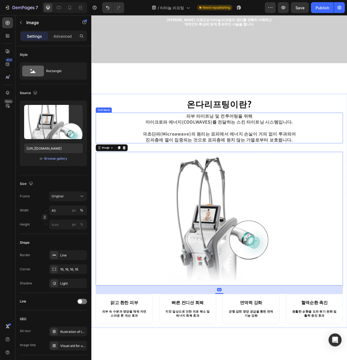
click at [346, 172] on p "극초단파(Microawave)의 원리는 표피에서 에너지 손실이 거의 없이 투과되어 진피층에 열이 집중되는 것으로 표피층에 원치 않는 가열로부터…" at bounding box center [254, 170] width 259 height 15
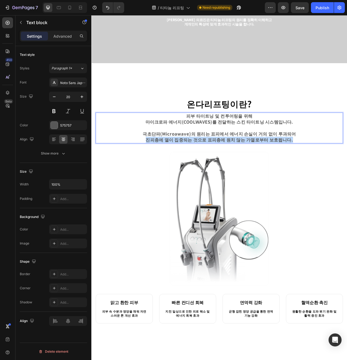
click at [346, 172] on p "극초단파(Microawave)의 원리는 표피에서 에너지 손실이 거의 없이 투과되어 진피층에 열이 집중되는 것으로 표피층에 원치 않는 가열로부터…" at bounding box center [254, 170] width 259 height 15
click at [345, 172] on p "극초단파(Microawave)의 원리는 표피에서 에너지 손실이 거의 없이 투과되어 진피층에 열이 집중되는 것으로 표피층에 원치 않는 가열로부터…" at bounding box center [254, 170] width 259 height 15
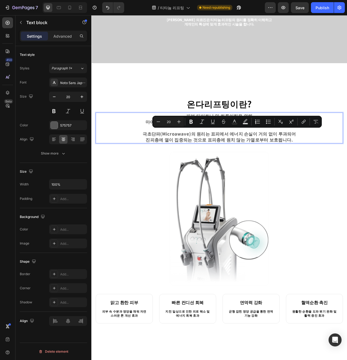
click at [294, 120] on icon "Editor contextual toolbar" at bounding box center [291, 121] width 5 height 5
click at [326, 186] on div "⁠⁠⁠⁠⁠⁠⁠ 온다리프팅이란? Heading 피부 타이트닝 및 컨투어링을 위해 마이크로파 에너지(COOLWAVES)를 전달하는 스킨 타이트닝 …" at bounding box center [254, 264] width 315 height 287
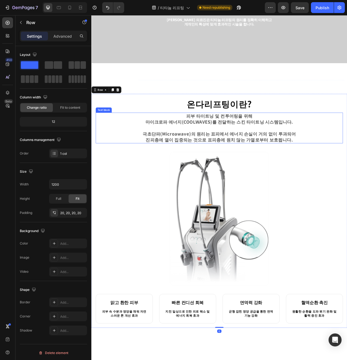
click at [347, 158] on p "Rich Text Editor. Editing area: main" at bounding box center [254, 159] width 259 height 8
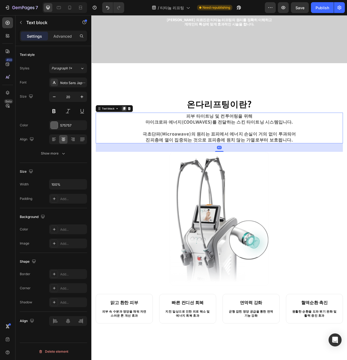
click at [135, 133] on icon at bounding box center [133, 134] width 4 height 4
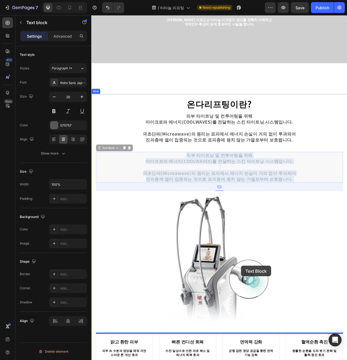
drag, startPoint x: 245, startPoint y: 207, endPoint x: 282, endPoint y: 334, distance: 133.0
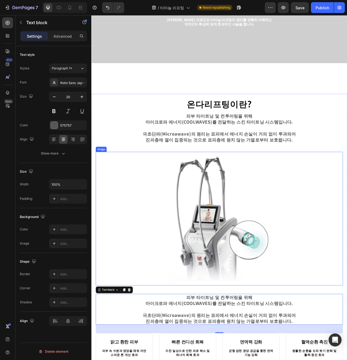
scroll to position [312, 0]
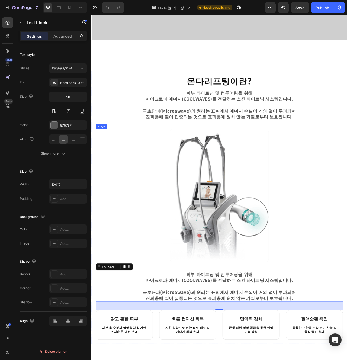
click at [303, 238] on img at bounding box center [254, 245] width 126 height 170
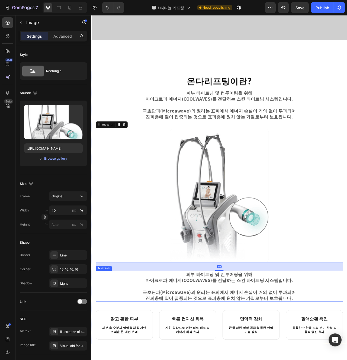
click at [307, 349] on p "피부 타이트닝 및 컨투어링을 위해 마이크로파 에너지(COOLWAVES)를 전달하는 스킨 타이트닝 시스템입니다." at bounding box center [254, 348] width 259 height 15
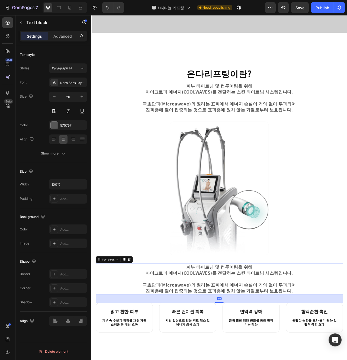
scroll to position [335, 0]
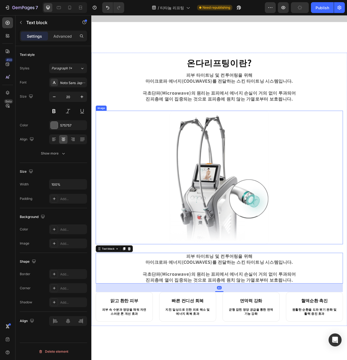
click at [269, 236] on img at bounding box center [254, 222] width 126 height 170
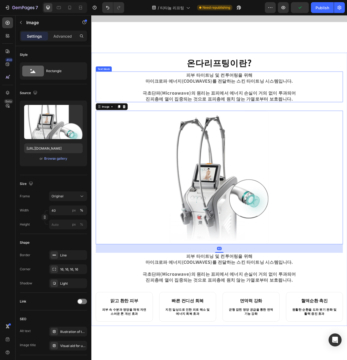
click at [276, 110] on p "극초단파(Microawave)의 원리는 표피에서 에너지 손실이 거의 없이 투과되어 진피층에 열이 집중되는 것으로 표피층에 원치 않는 가열로부터…" at bounding box center [254, 117] width 259 height 15
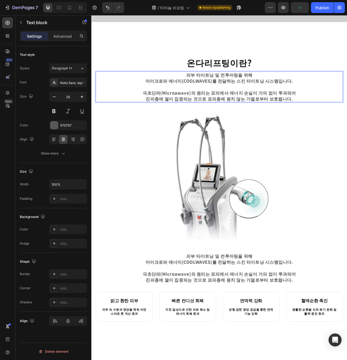
click at [276, 110] on p "극초단파(Microawave)의 원리는 표피에서 에너지 손실이 거의 없이 투과되어 진피층에 열이 집중되는 것으로 표피층에 원치 않는 가열로부터…" at bounding box center [254, 117] width 259 height 15
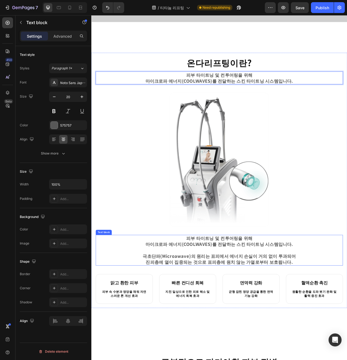
click at [262, 325] on p "극초단파(Microawave)의 원리는 표피에서 에너지 손실이 거의 없이 투과되어 진피층에 열이 집중되는 것으로 표피층에 원치 않는 가열로부터…" at bounding box center [254, 325] width 259 height 15
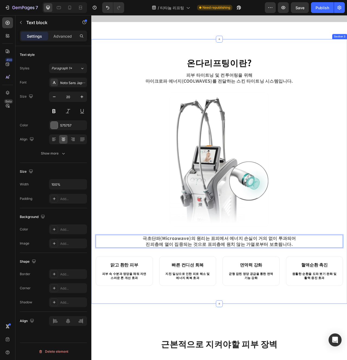
click at [302, 360] on div "⁠⁠⁠⁠⁠⁠⁠ 온다리프팅이란? Heading 피부 타이트닝 및 컨투어링을 위해 마이크로파 에너지(COOLWAVES)를 전달하는 스킨 타이트닝 …" at bounding box center [254, 214] width 326 height 337
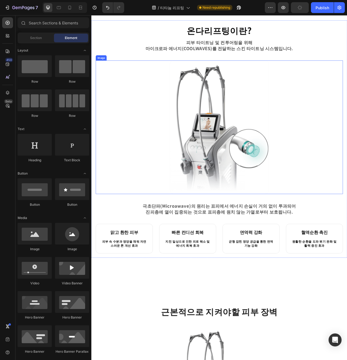
scroll to position [385, 0]
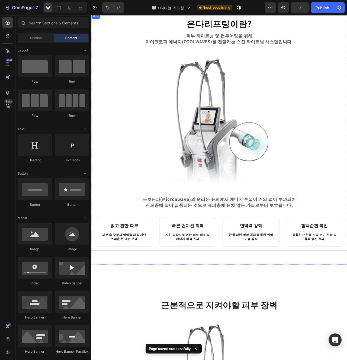
click at [269, 243] on div "⁠⁠⁠⁠⁠⁠⁠ 온다리프팅이란? Heading 피부 타이트닝 및 컨투어링을 위해 마이크로파 에너지(COOLWAVES)를 전달하는 스킨 타이트닝 …" at bounding box center [254, 163] width 315 height 291
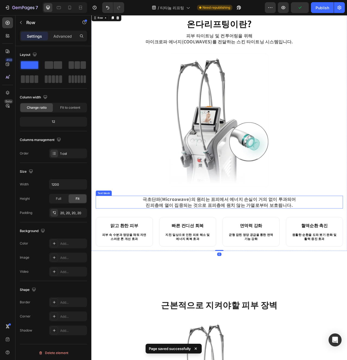
click at [268, 253] on p "극초단파(Microawave)의 원리는 표피에서 에너지 손실이 거의 없이 투과되어 진피층에 열이 집중되는 것으로 표피층에 원치 않는 가열로부터…" at bounding box center [254, 253] width 259 height 15
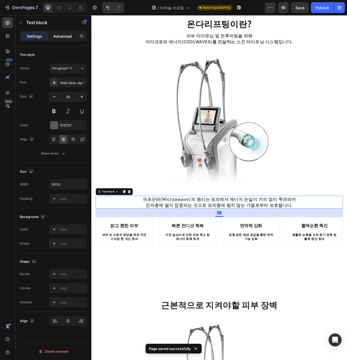
click at [65, 36] on p "Advanced" at bounding box center [62, 36] width 18 height 6
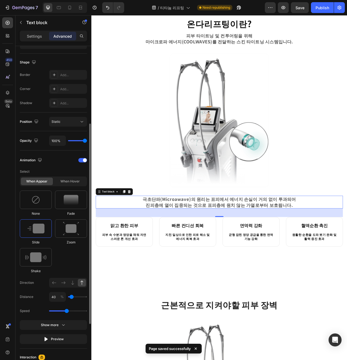
scroll to position [129, 0]
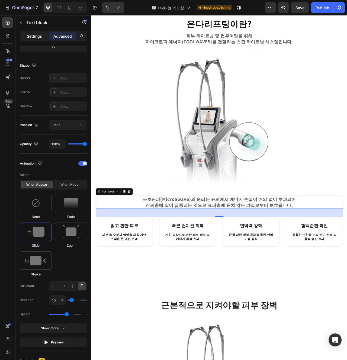
click at [30, 33] on p "Settings" at bounding box center [34, 36] width 15 height 6
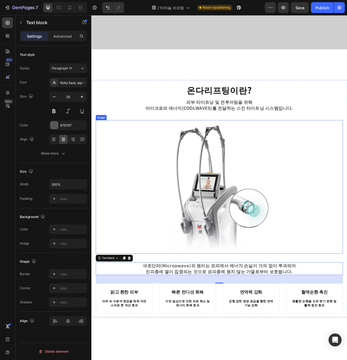
scroll to position [162, 0]
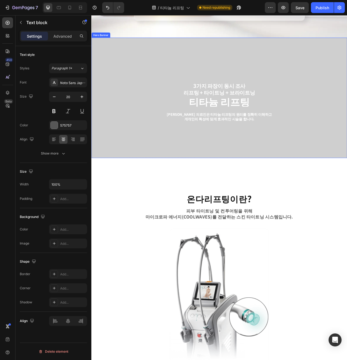
click at [219, 192] on div "3가지 파장이 동시 조사 리프팅 + 타이트닝 + 브라이트닝 Text Block Row 티타늄 리프팅 Heading 셀레나의원 의료진은 티타늄 …" at bounding box center [254, 120] width 326 height 153
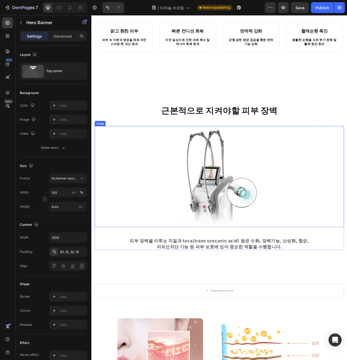
scroll to position [637, 0]
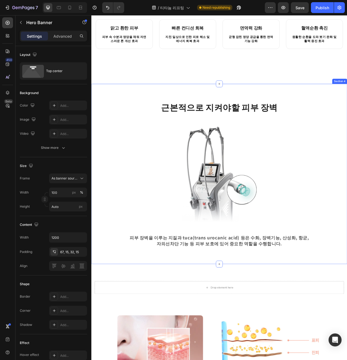
click at [201, 321] on div "근본적으로 지켜야할 피부 장벽 Heading Row Image 피부 장벽을 이루는 지질과 tuca(trans urocanic acid) 등은 …" at bounding box center [254, 218] width 326 height 230
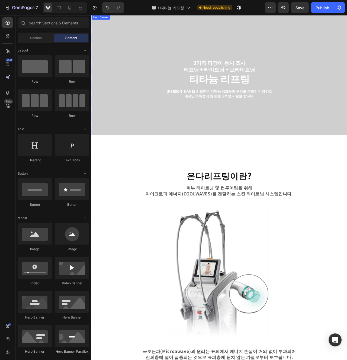
click at [272, 141] on div "3가지 파장이 동시 조사 리프팅 + 타이트닝 + 브라이트닝 Text Block Row 티타늄 리프팅 Heading 셀레나의원 의료진은 티타늄 …" at bounding box center [255, 96] width 318 height 126
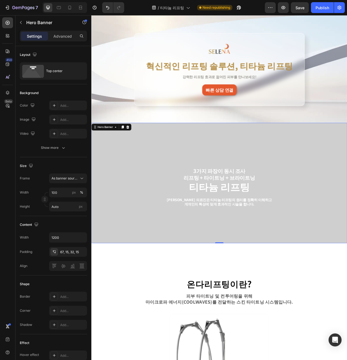
scroll to position [0, 0]
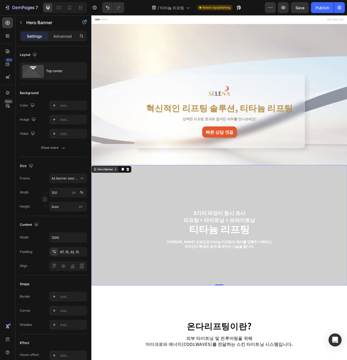
click at [116, 212] on div "Hero Banner" at bounding box center [109, 211] width 22 height 5
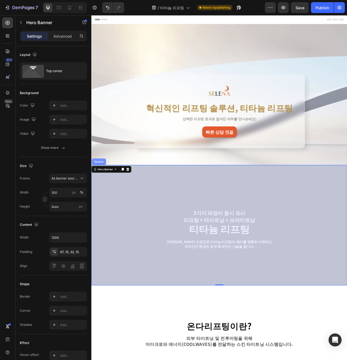
click at [104, 206] on div "Section" at bounding box center [101, 202] width 18 height 9
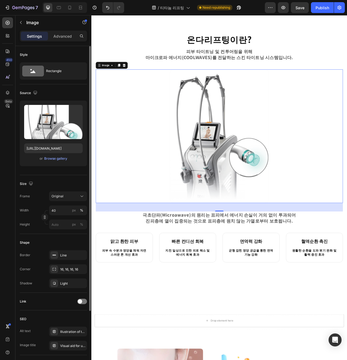
scroll to position [279, 0]
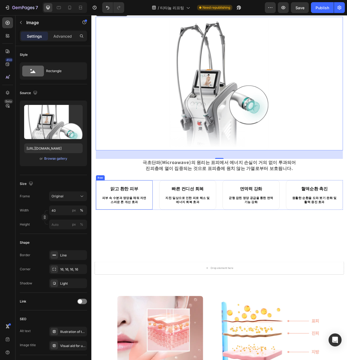
click at [136, 232] on strong "맑고 환한 피부" at bounding box center [133, 236] width 35 height 8
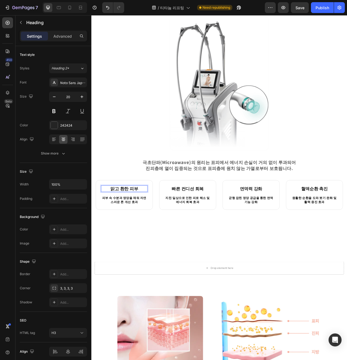
click at [136, 232] on strong "맑고 환한 피부" at bounding box center [133, 236] width 35 height 8
click at [142, 252] on p "피부 속 수분과 영양을 채워 자연스러운 톤 개선 효과" at bounding box center [133, 250] width 58 height 11
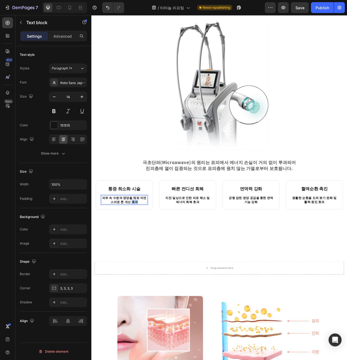
click at [142, 252] on p "피부 속 수분과 영양을 채워 자연스러운 톤 개선 효과" at bounding box center [133, 250] width 58 height 11
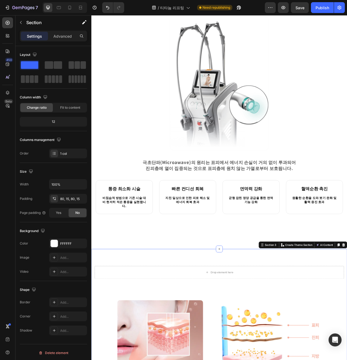
click at [220, 238] on strong "빠른 컨디션 회복" at bounding box center [214, 236] width 41 height 8
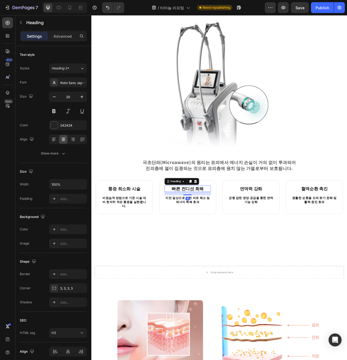
click at [220, 238] on strong "빠른 컨디션 회복" at bounding box center [214, 236] width 41 height 8
click at [218, 253] on p "지친 일상으로 인한 피로 해소 및 에너지 회복 효과" at bounding box center [214, 250] width 58 height 11
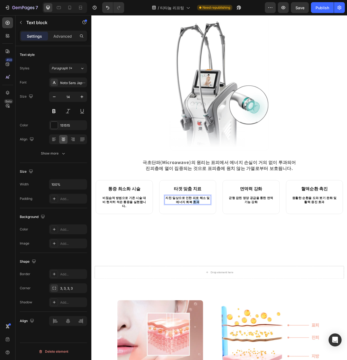
click at [218, 253] on p "지친 일상으로 인한 피로 해소 및 에너지 회복 효과" at bounding box center [214, 250] width 58 height 11
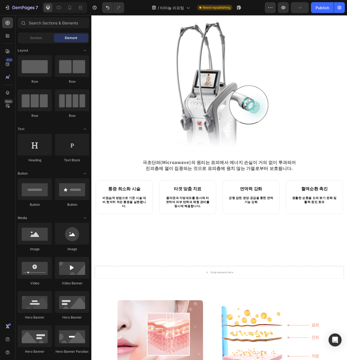
click at [278, 241] on div "면역력 강화 Heading 균형 잡힌 영양 공급을 통한 면역 기능 강화 Text block" at bounding box center [294, 247] width 59 height 30
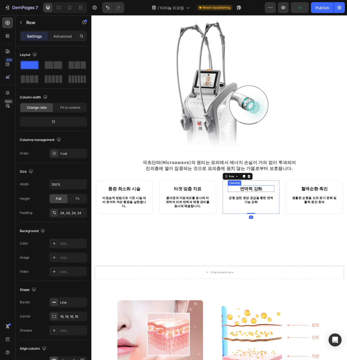
click at [302, 236] on strong "면역력 강화" at bounding box center [294, 236] width 28 height 8
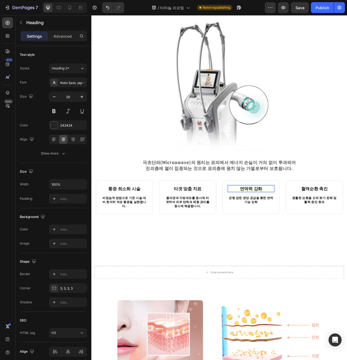
click at [302, 236] on strong "면역력 강화" at bounding box center [294, 236] width 28 height 8
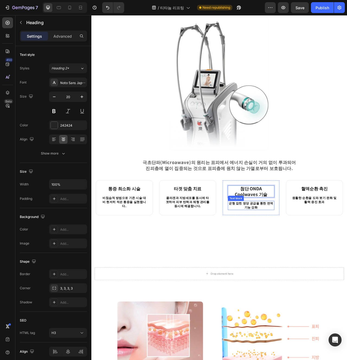
click at [315, 257] on p "균형 잡힌 영양 공급을 통한 면역 기능 강화" at bounding box center [295, 257] width 58 height 11
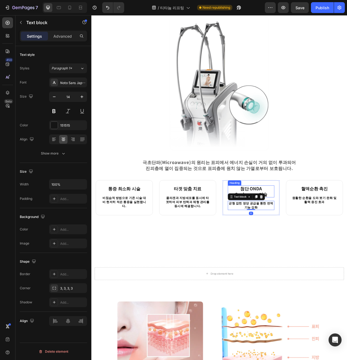
click at [280, 238] on strong "첨단 ONDA Coolwaves 기술" at bounding box center [295, 239] width 42 height 15
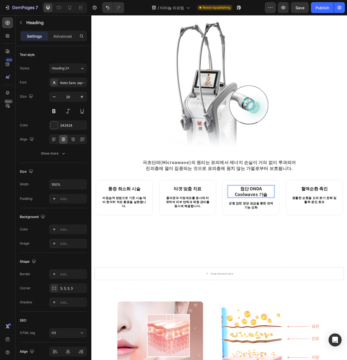
click at [280, 238] on strong "첨단 ONDA Coolwaves 기술" at bounding box center [295, 239] width 42 height 15
click at [292, 238] on strong "첨단 ONDA Coolwaves 기술" at bounding box center [295, 239] width 42 height 15
click at [300, 283] on div "⁠⁠⁠⁠⁠⁠⁠ 온다리프팅이란? Heading 피부 타이트닝 및 컨투어링을 위해 마이크로파 에너지(COOLWAVES)를 전달하는 스킨 타이트닝 …" at bounding box center [254, 121] width 326 height 344
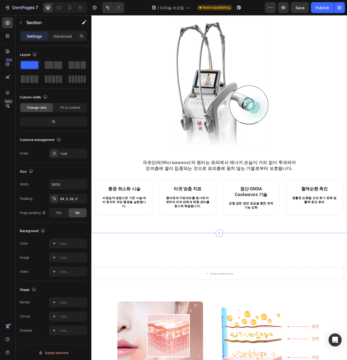
click at [289, 257] on p "균형 잡힌 영양 공급을 통한 면역 기능 강화" at bounding box center [295, 257] width 58 height 11
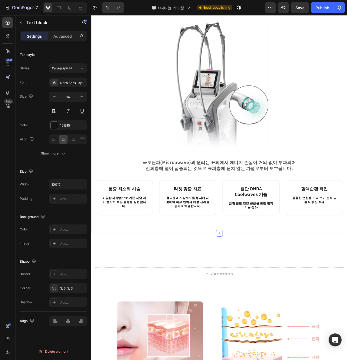
click at [289, 257] on p "균형 잡힌 영양 공급을 통한 면역 기능 강화" at bounding box center [295, 257] width 58 height 11
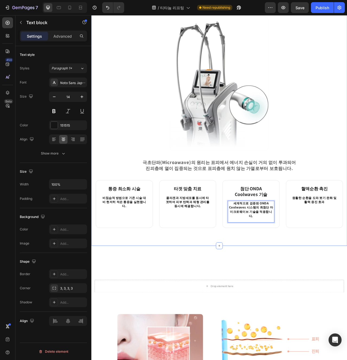
click at [345, 289] on div "⁠⁠⁠⁠⁠⁠⁠ 온다리프팅이란? Heading 피부 타이트닝 및 컨투어링을 위해 마이크로파 에너지(COOLWAVES)를 전달하는 스킨 타이트닝 …" at bounding box center [254, 129] width 326 height 360
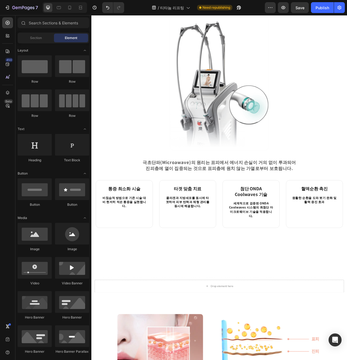
click at [238, 252] on p "콜라겐과 지방세포를 동시에 타겟하여 피부 탄력과 체형 관리를 동시에 해결합니다." at bounding box center [214, 253] width 58 height 16
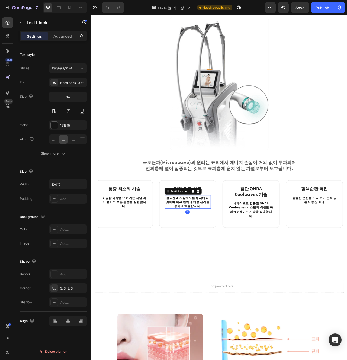
click at [238, 252] on p "콜라겐과 지방세포를 동시에 타겟하여 피부 탄력과 체형 관리를 동시에 해결합니다." at bounding box center [214, 253] width 58 height 16
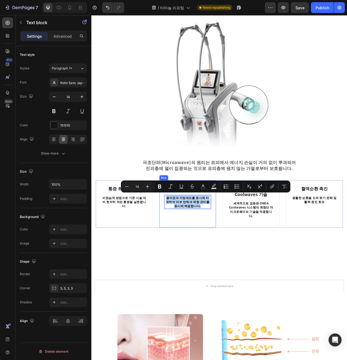
click at [231, 273] on div "⁠⁠⁠⁠⁠⁠⁠ 타겟 맞춤 치료 Heading 콜라겐과 지방세포를 동시에 타겟하여 피부 탄력과 체형 관리를 동시에 해결합니다. Text bloc…" at bounding box center [214, 255] width 59 height 47
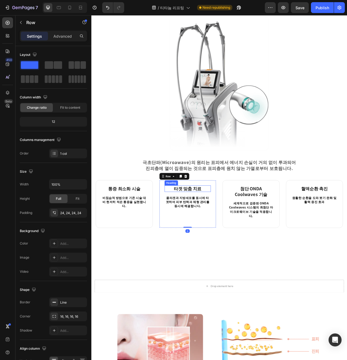
click at [214, 237] on strong "타겟 맞춤 치료" at bounding box center [213, 236] width 35 height 8
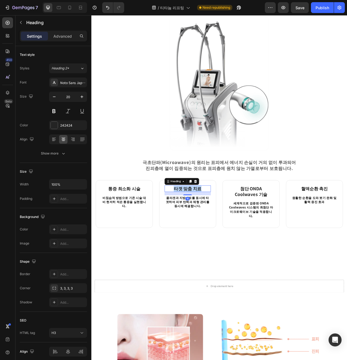
click at [214, 237] on strong "타겟 맞춤 치료" at bounding box center [213, 236] width 35 height 8
click at [226, 286] on div "⁠⁠⁠⁠⁠⁠⁠ 온다리프팅이란? Heading 피부 타이트닝 및 컨투어링을 위해 마이크로파 에너지(COOLWAVES)를 전달하는 스킨 타이트닝 …" at bounding box center [254, 128] width 326 height 325
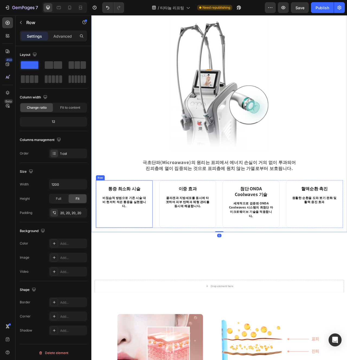
click at [143, 268] on div "⁠⁠⁠⁠⁠⁠⁠ 통증 최소화 시술 Heading 비침습적 방법으로 기존 시술 대비 현저히 적은 통증을 실현합니다. Text block" at bounding box center [133, 255] width 59 height 47
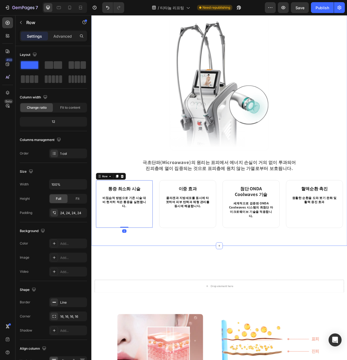
click at [117, 300] on div "⁠⁠⁠⁠⁠⁠⁠ 온다리프팅이란? Heading 피부 타이트닝 및 컨투어링을 위해 마이크로파 에너지(COOLWAVES)를 전달하는 스킨 타이트닝 …" at bounding box center [254, 129] width 326 height 360
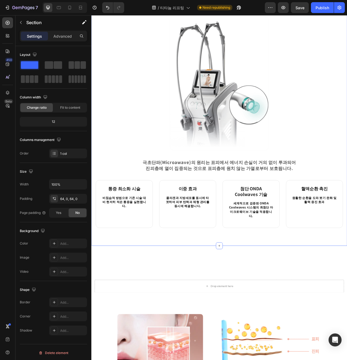
click at [292, 243] on strong "Coolwaves 기술" at bounding box center [295, 243] width 42 height 8
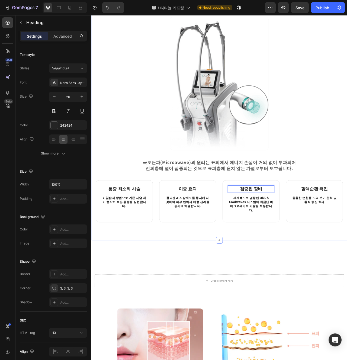
click at [319, 286] on div "⁠⁠⁠⁠⁠⁠⁠ 온다리프팅이란? Heading 피부 타이트닝 및 컨투어링을 위해 마이크로파 에너지(COOLWAVES)를 전달하는 스킨 타이트닝 …" at bounding box center [254, 125] width 326 height 353
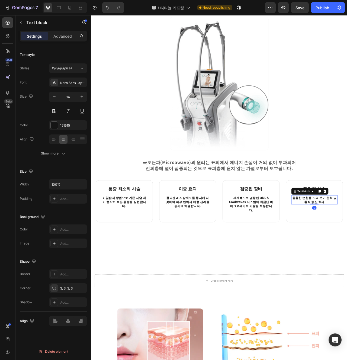
click at [347, 286] on div "⁠⁠⁠⁠⁠⁠⁠ 온다리프팅이란? Heading 피부 타이트닝 및 컨투어링을 위해 마이크로파 에너지(COOLWAVES)를 전달하는 스킨 타이트닝 …" at bounding box center [254, 125] width 326 height 353
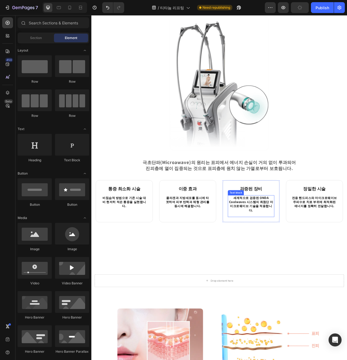
click at [308, 260] on p "세계적으로 검증된 ONDA Coolwaves 시스템의 최첨단 마이크로웨이브 기술을 적용합니다." at bounding box center [295, 258] width 58 height 27
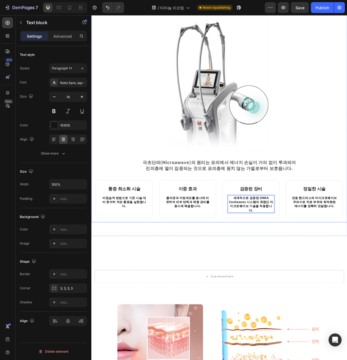
click at [216, 250] on p "콜라겐과 지방세포를 동시에 타겟하여 피부 탄력과 체형 관리를 동시에 해결합니다." at bounding box center [214, 253] width 58 height 16
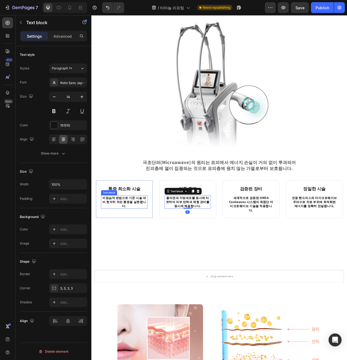
click at [156, 250] on p "비침습적 방법으로 기존 시술 대비 현저히 적은 통증을 실현합니다." at bounding box center [133, 253] width 58 height 16
click at [227, 250] on p "콜라겐과 지방세포를 동시에 타겟하여 피부 탄력과 체형 관리를 동시에 해결합니다." at bounding box center [214, 253] width 58 height 16
click at [233, 258] on p "콜라겐과 지방세포를 동시에 타겟하여 피부 탄력과 체형 관리를 동시에 해결합니다." at bounding box center [214, 253] width 58 height 16
click at [247, 284] on div "⁠⁠⁠⁠⁠⁠⁠ 온다리프팅이란? Heading 피부 타이트닝 및 컨투어링을 위해 마이크로파 에너지(COOLWAVES)를 전달하는 스킨 타이트닝 …" at bounding box center [254, 123] width 326 height 348
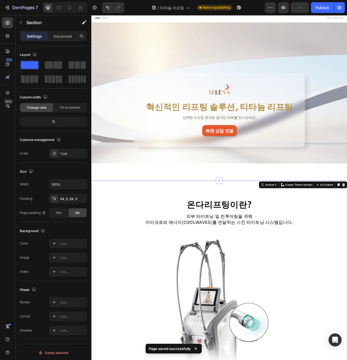
scroll to position [0, 0]
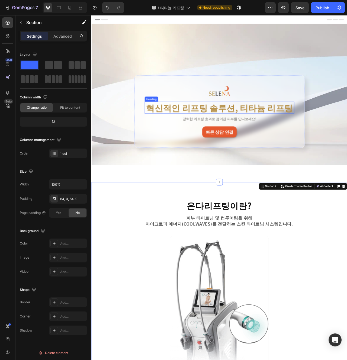
click at [250, 132] on h2 "혁신적인 리프팅 솔루션, 티타늄 리프팅" at bounding box center [254, 132] width 191 height 15
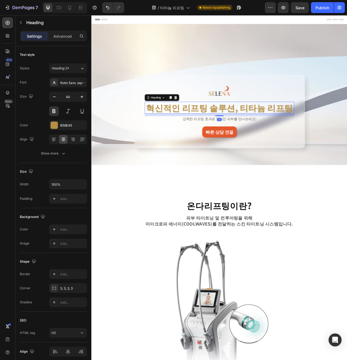
click at [250, 132] on h2 "혁신적인 리프팅 솔루션, 티타늄 리프팅" at bounding box center [254, 132] width 191 height 15
click at [264, 148] on p "강력한 리프팅 효과로 젊어진 피부를 만나보세요!" at bounding box center [254, 147] width 189 height 6
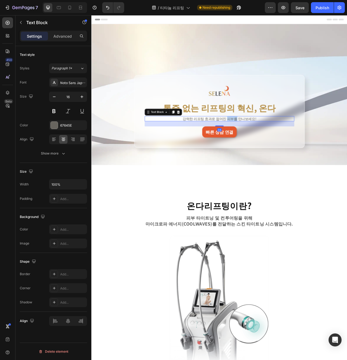
click at [264, 148] on p "강력한 리프팅 효과로 젊어진 피부를 만나보세요!" at bounding box center [254, 147] width 189 height 6
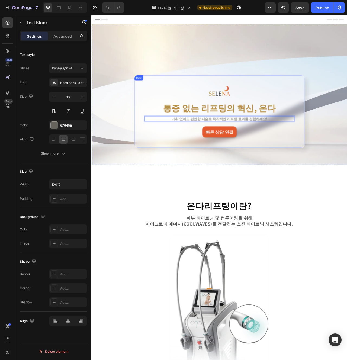
click at [319, 179] on div "Image 통증 없는 리프팅의 혁신, 온다 Heading 마취 없이도 편안한 시술로 즉각적인 리프팅 효과를 경험하세요! Text Block 2…" at bounding box center [254, 137] width 217 height 93
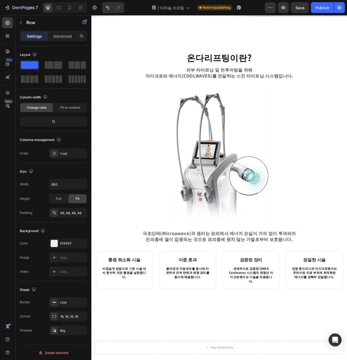
scroll to position [189, 0]
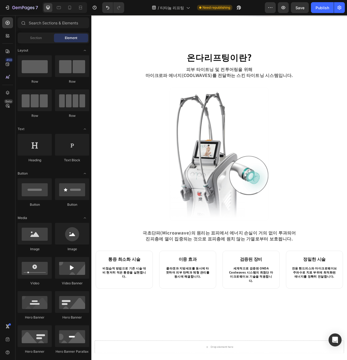
click at [216, 326] on h3 "이중 효과" at bounding box center [214, 326] width 59 height 8
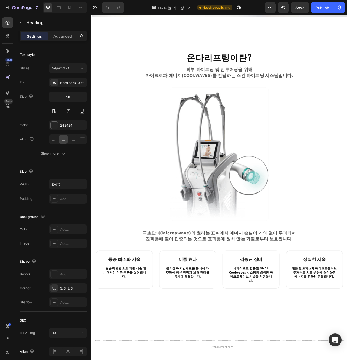
click at [216, 326] on h3 "이중 효과" at bounding box center [214, 326] width 59 height 8
click at [216, 326] on p "이중 효과" at bounding box center [214, 325] width 58 height 7
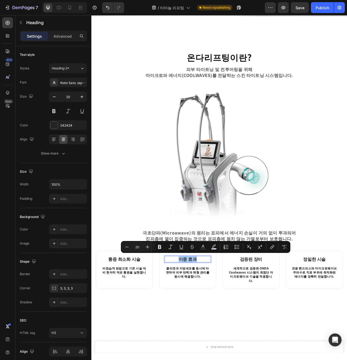
click at [297, 324] on h3 "검증된 장비" at bounding box center [294, 326] width 59 height 8
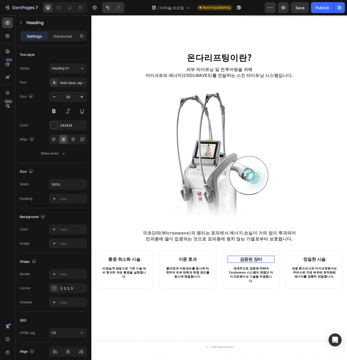
click at [297, 324] on p "검증된 장비" at bounding box center [295, 325] width 58 height 7
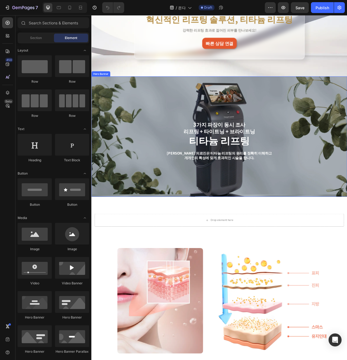
scroll to position [115, 0]
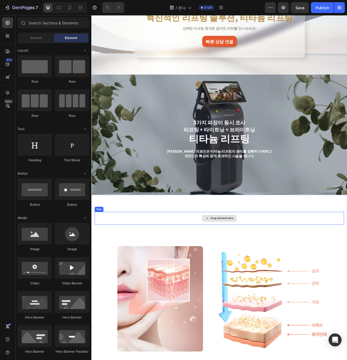
click at [329, 271] on div "Drop element here" at bounding box center [255, 274] width 318 height 16
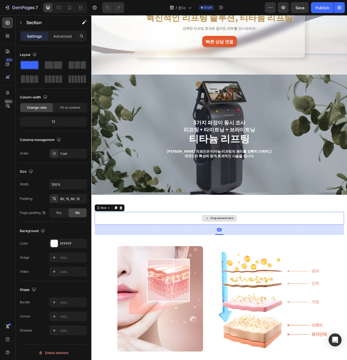
click at [273, 266] on div "Drop element here" at bounding box center [255, 274] width 318 height 16
click at [111, 259] on div "Row" at bounding box center [106, 260] width 9 height 5
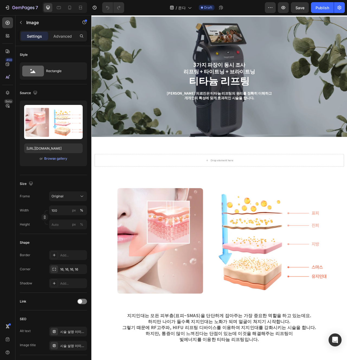
scroll to position [192, 0]
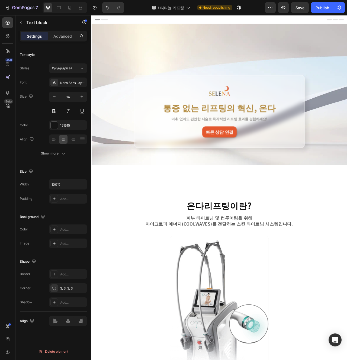
scroll to position [189, 0]
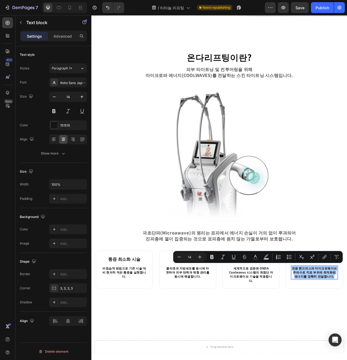
click at [303, 347] on p "세계적으로 검증된 ONDA Coolwaves 시스템의 최첨단 마이크로웨이브 기술을 적용합니다." at bounding box center [295, 345] width 58 height 21
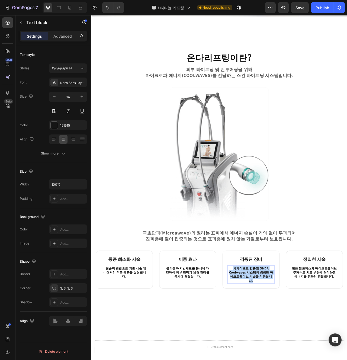
click at [303, 347] on p "세계적으로 검증된 ONDA Coolwaves 시스템의 최첨단 마이크로웨이브 기술을 적용합니다." at bounding box center [295, 345] width 58 height 21
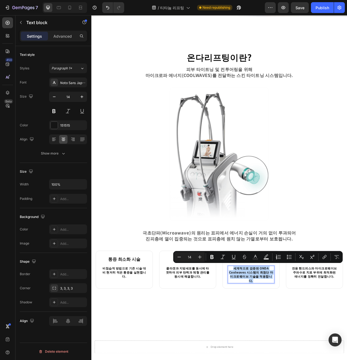
copy p "세계적으로 검증된 ONDA Coolwaves 시스템의 최첨단 마이크로웨이브 기술을 적용합니다."
click at [223, 346] on p "콜라겐과 지방세포를 동시에 타겟하여 피부 탄력과 체형 관리를 동시에 해결합니다." at bounding box center [214, 343] width 58 height 16
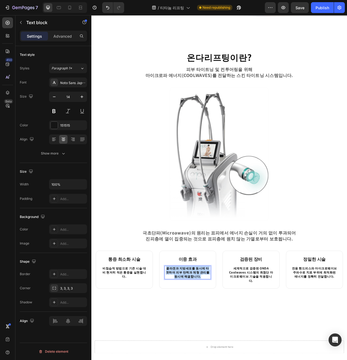
copy p "콜라겐과 지방세포를 동시에 타겟하여 피부 탄력과 체형 관리를 동시에 해결합니다."
click at [151, 337] on p "비침습적 방법으로 기존 시술 대비 현저히 적은 통증을 실현합니다." at bounding box center [133, 343] width 58 height 16
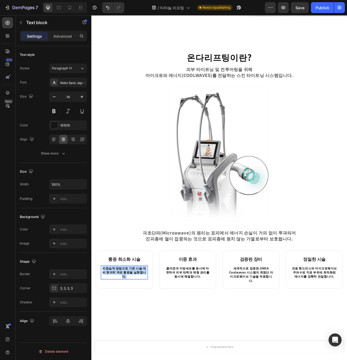
click at [151, 337] on p "비침습적 방법으로 기존 시술 대비 현저히 적은 통증을 실현합니다." at bounding box center [133, 343] width 58 height 16
copy p "비침습적 방법으로 기존 시술 대비 현저히 적은 통증을 실현합니다."
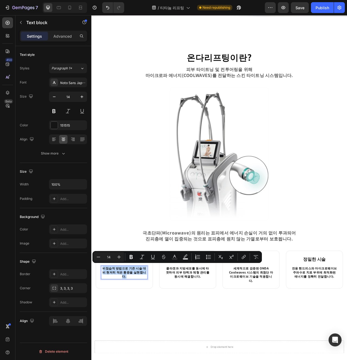
click at [229, 346] on p "콜라겐과 지방세포를 동시에 타겟하여 피부 탄력과 체형 관리를 동시에 해결합니다." at bounding box center [214, 343] width 58 height 16
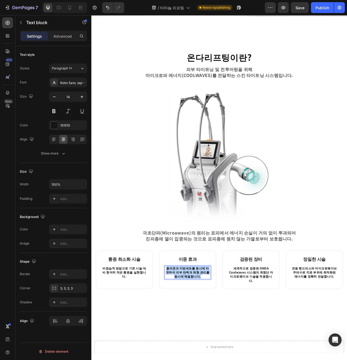
click at [229, 346] on p "콜라겐과 지방세포를 동시에 타겟하여 피부 탄력과 체형 관리를 동시에 해결합니다." at bounding box center [214, 343] width 58 height 16
click at [240, 360] on div "온다리프팅이란? Heading 피부 타이트닝 및 컨투어링을 위해 마이크로파 에너지(COOLWAVES)를 전달하는 스킨 타이트닝 시스템입니다. …" at bounding box center [254, 212] width 326 height 313
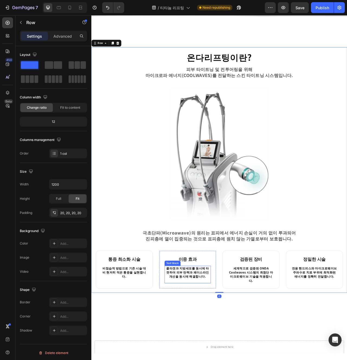
click at [223, 354] on p "콜라겐과 지방세포를 동시에 타겟하여 피부 탄력과 페이스라인 개선을 동시에 해결합니다." at bounding box center [214, 345] width 58 height 21
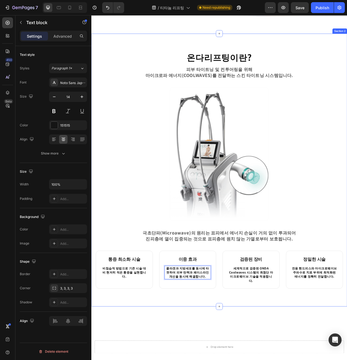
click at [241, 360] on div "온다리프팅이란? Heading 피부 타이트닝 및 컨투어링을 위해 마이크로파 에너지(COOLWAVES)를 전달하는 스킨 타이트닝 시스템입니다. …" at bounding box center [254, 213] width 326 height 348
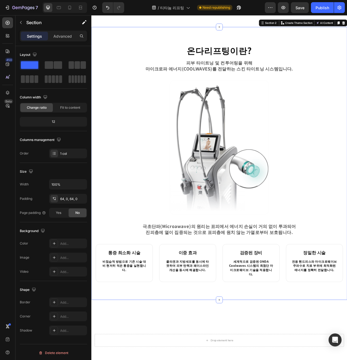
scroll to position [198, 0]
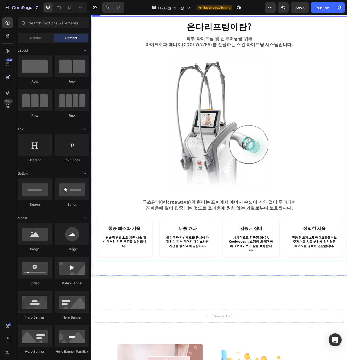
scroll to position [250, 0]
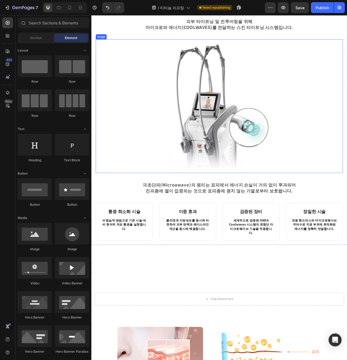
click at [314, 198] on img at bounding box center [254, 131] width 126 height 170
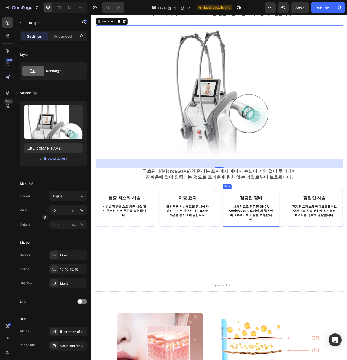
click at [278, 275] on div "검증된 장비 Heading 세계적으로 검증된 ONDA Coolwaves 시스템의 최첨단 마이크로웨이브 기술을 적용합니다. Text block …" at bounding box center [294, 260] width 73 height 48
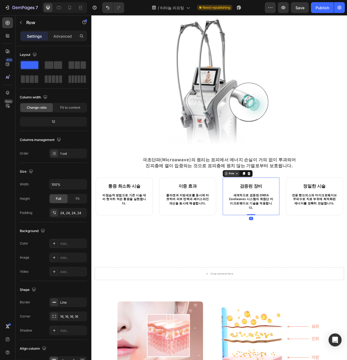
scroll to position [283, 0]
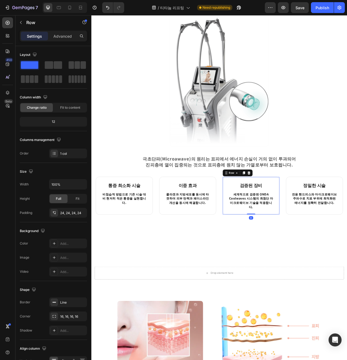
click at [280, 125] on img at bounding box center [254, 98] width 126 height 170
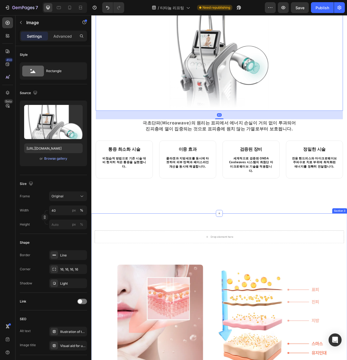
scroll to position [339, 0]
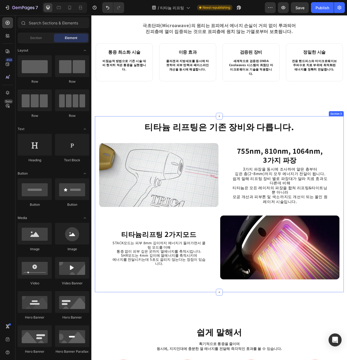
scroll to position [447, 0]
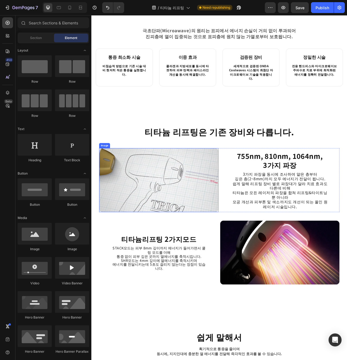
click at [250, 234] on img at bounding box center [177, 225] width 152 height 81
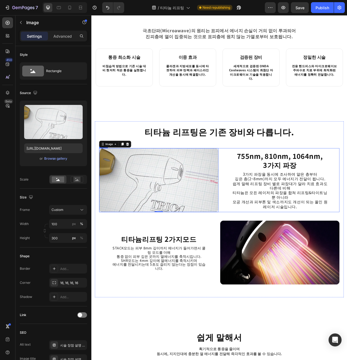
click at [256, 258] on div "755nm, 810nm, 1064nm, 3가지 파장 Heading 3가지 파장을 동시에 조사하여 얕은 층부터 깊은 층(2~8mm)까지 모두 에…" at bounding box center [331, 225] width 152 height 81
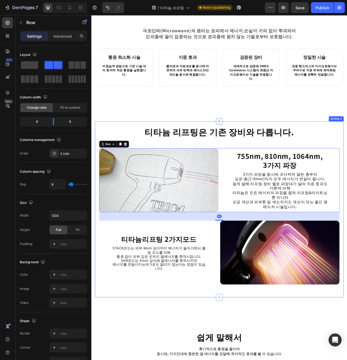
click at [255, 148] on icon at bounding box center [254, 150] width 4 height 4
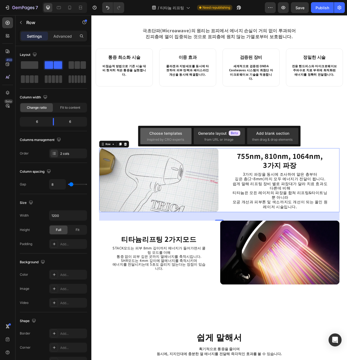
click at [179, 142] on span "inspired by CRO experts" at bounding box center [165, 139] width 37 height 5
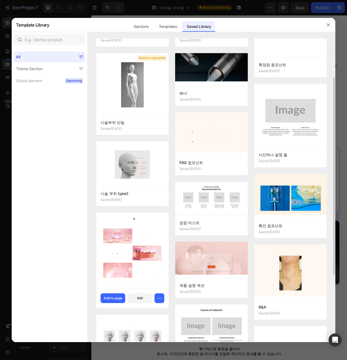
scroll to position [72, 0]
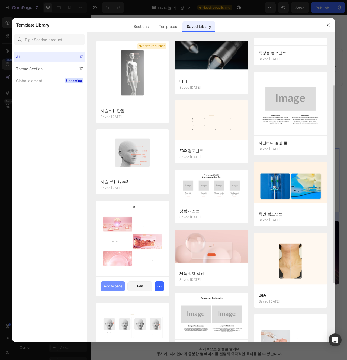
click at [117, 287] on div "Add to page" at bounding box center [113, 286] width 18 height 5
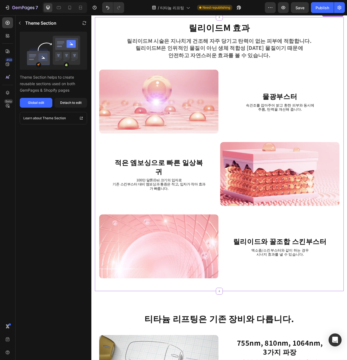
scroll to position [582, 0]
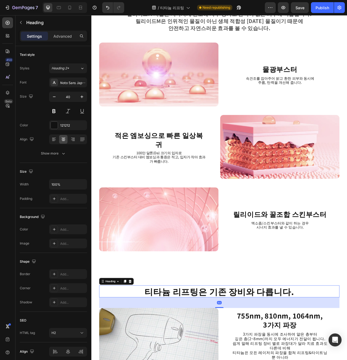
scroll to position [612, 0]
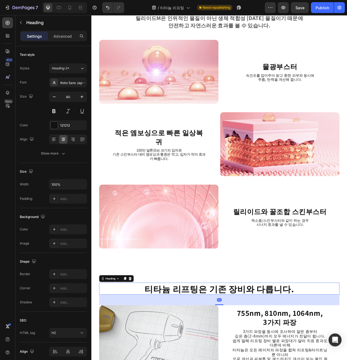
click at [347, 350] on div "릴리이드M 효과 Heading 릴리이드M 시술은 지나치게 건조해 자주 당기고 탄력이 없는 피부에 적합합니다. 릴리이드M은 인위적인 물질이 아닌…" at bounding box center [254, 301] width 326 height 1774
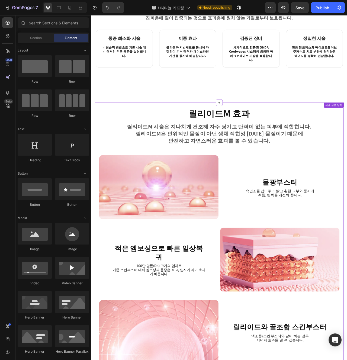
scroll to position [462, 0]
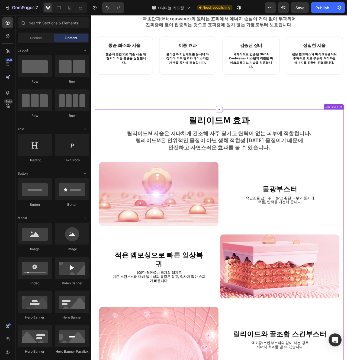
click at [169, 143] on h2 "릴리이드M 효과" at bounding box center [254, 148] width 306 height 15
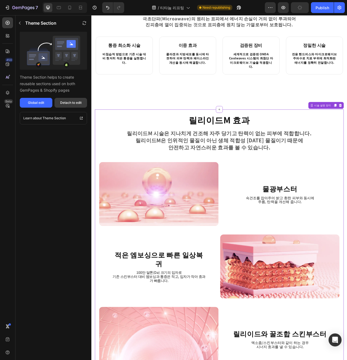
click at [72, 105] on div "Detach to edit" at bounding box center [70, 102] width 21 height 5
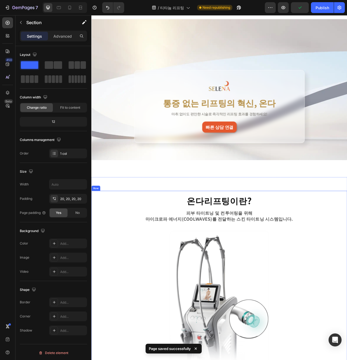
scroll to position [0, 0]
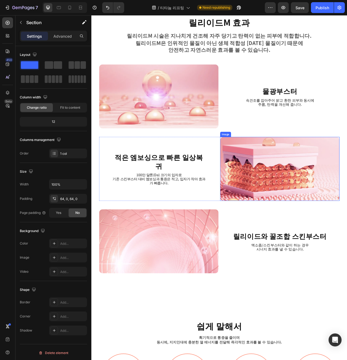
scroll to position [538, 0]
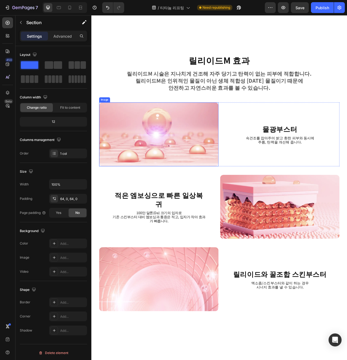
click at [182, 200] on img at bounding box center [177, 166] width 152 height 81
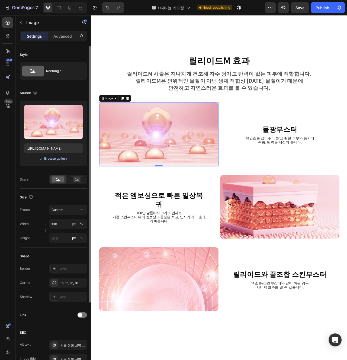
click at [64, 160] on div "Browse gallery" at bounding box center [55, 158] width 23 height 5
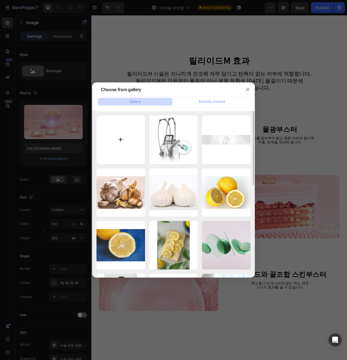
click at [128, 144] on input "file" at bounding box center [121, 140] width 49 height 49
type input "C:\fakepath\se210.png"
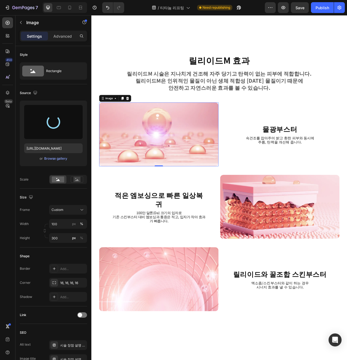
type input "https://cdn.shopify.com/s/files/1/0956/9894/4132/files/gempages_577415988631306…"
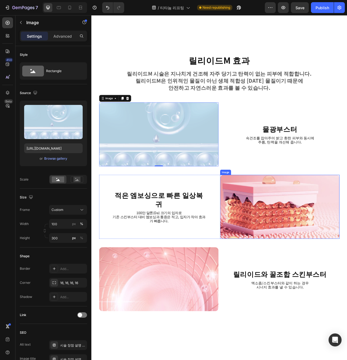
click at [310, 250] on img at bounding box center [331, 258] width 152 height 81
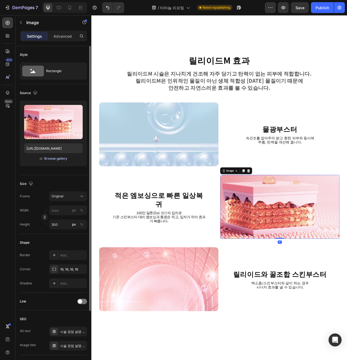
click at [54, 160] on div "Browse gallery" at bounding box center [55, 158] width 23 height 5
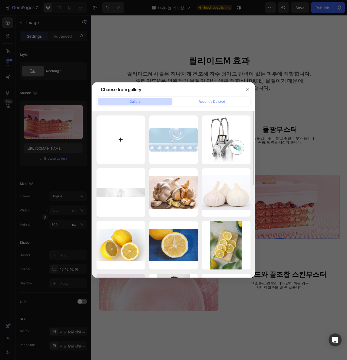
click at [120, 149] on input "file" at bounding box center [121, 140] width 49 height 49
type input "C:\fakepath\se211.png"
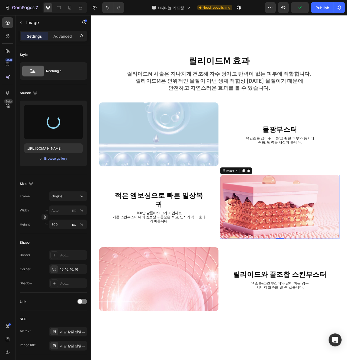
type input "[URL][DOMAIN_NAME]"
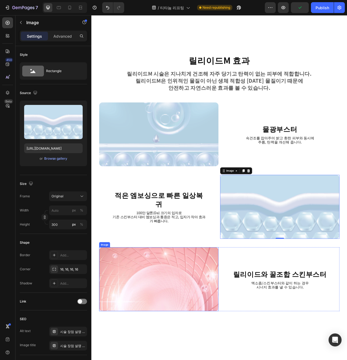
click at [217, 349] on img at bounding box center [177, 351] width 152 height 81
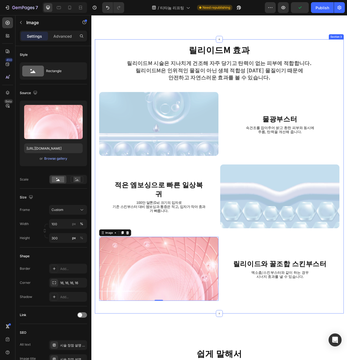
scroll to position [553, 0]
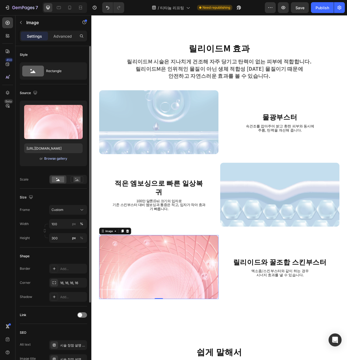
click at [56, 161] on div "Browse gallery" at bounding box center [55, 158] width 23 height 5
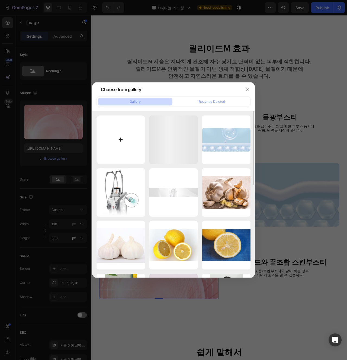
click at [118, 148] on input "file" at bounding box center [121, 140] width 49 height 49
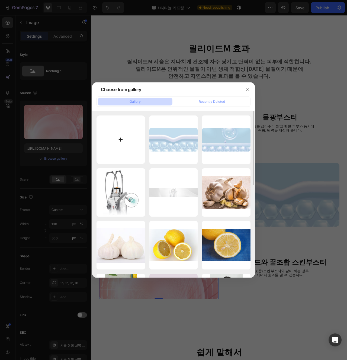
type input "C:\fakepath\se212.png"
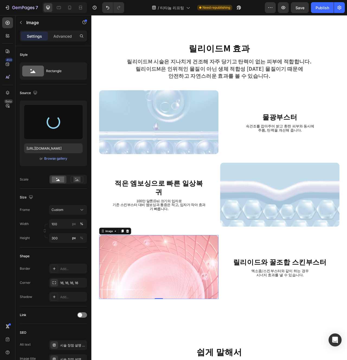
type input "https://cdn.shopify.com/s/files/1/0956/9894/4132/files/gempages_577415988631306…"
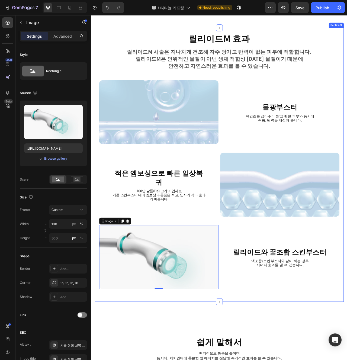
click at [252, 360] on div "릴리이드M 효과 Heading 릴리이드M 시술은 지나치게 건조해 자주 당기고 탄력이 없는 피부에 적합합니다. 릴리이드M은 인위적인 물질이 아닌…" at bounding box center [254, 206] width 306 height 338
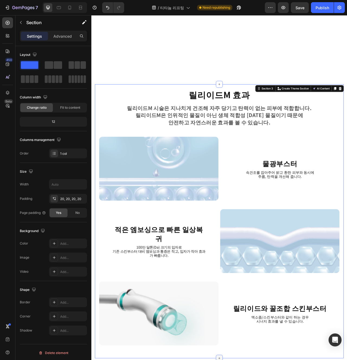
scroll to position [630, 0]
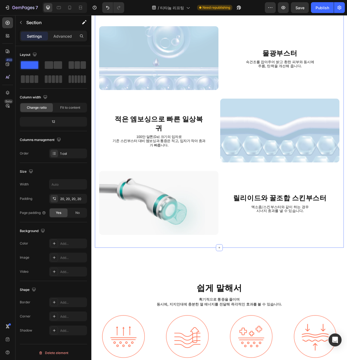
click at [332, 248] on strong "릴리이드와 꿀조합 스킨부스터" at bounding box center [331, 247] width 119 height 12
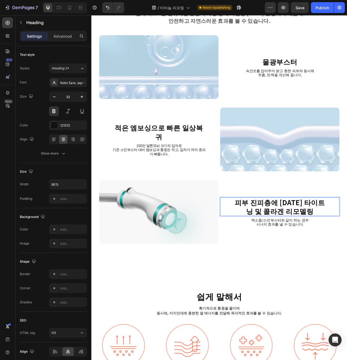
scroll to position [624, 0]
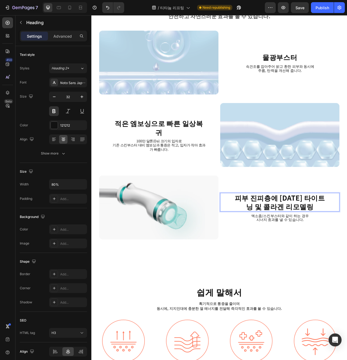
click at [345, 277] on p "엑소좀/스킨부스터와 같이 하는 경우 시너지 효과를 낼 수 있습니다." at bounding box center [331, 273] width 121 height 10
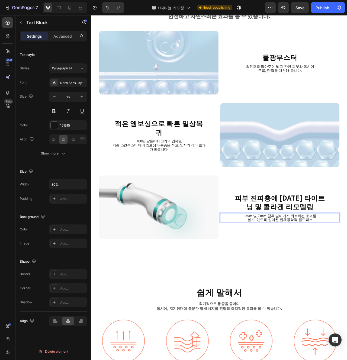
click at [319, 325] on div "릴리이드M 효과 Heading 릴리이드M 시술은 지나치게 건조해 자주 당기고 탄력이 없는 피부에 적합합니다. 릴리이드M은 인위적인 물질이 아닌…" at bounding box center [254, 242] width 326 height 1680
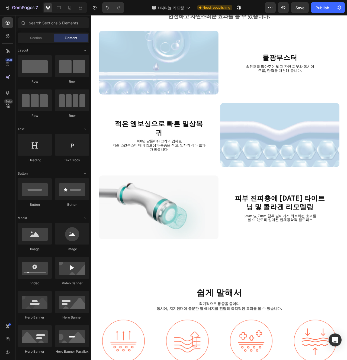
click at [199, 156] on strong "적은 엠보싱으로 빠른 일상복귀" at bounding box center [177, 158] width 112 height 24
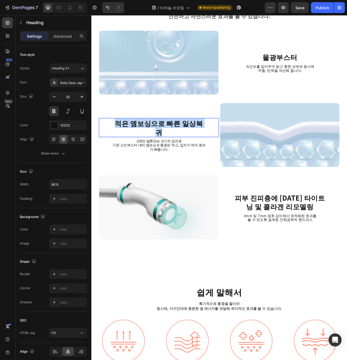
click at [199, 156] on strong "적은 엠보싱으로 빠른 일상복귀" at bounding box center [177, 158] width 112 height 24
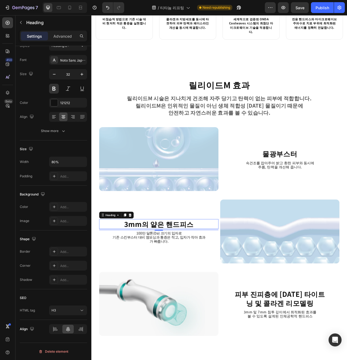
scroll to position [509, 0]
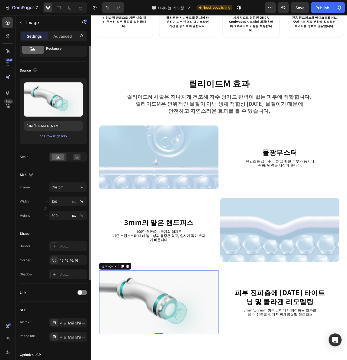
scroll to position [0, 0]
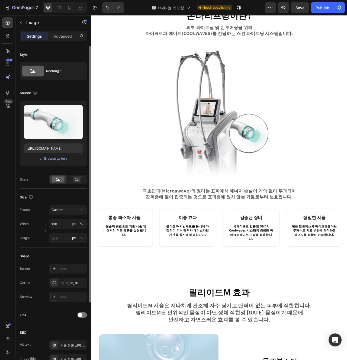
scroll to position [218, 0]
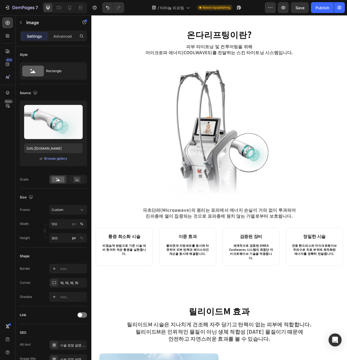
click at [238, 40] on strong "온다리프팅이란?" at bounding box center [254, 39] width 83 height 16
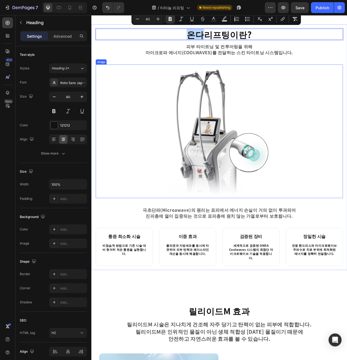
scroll to position [0, 0]
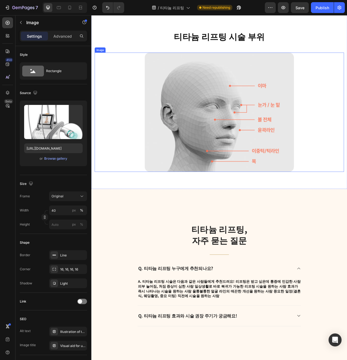
scroll to position [1326, 0]
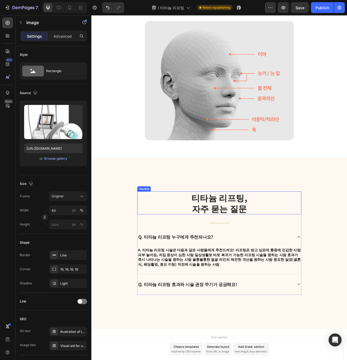
click at [233, 252] on strong "티타늄 리프팅," at bounding box center [254, 247] width 71 height 16
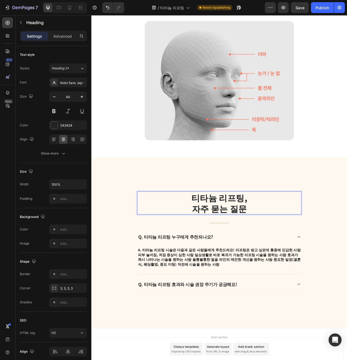
click at [246, 249] on strong "티타늄 리프팅," at bounding box center [254, 247] width 71 height 16
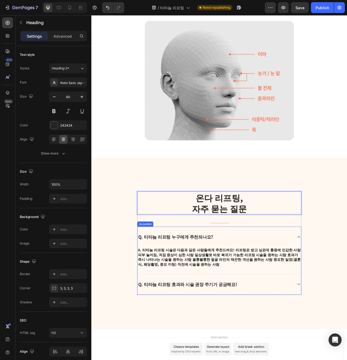
click at [321, 293] on div "Q. 티타늄 리프팅 누구에게 추천되나요?" at bounding box center [254, 297] width 208 height 26
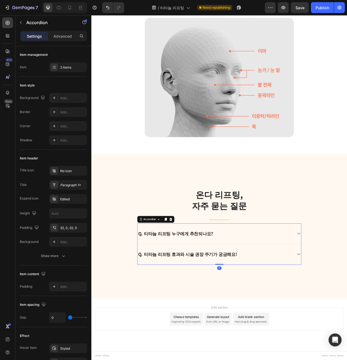
click at [290, 302] on div "Q. 티타늄 리프팅 누구에게 추천되나요?" at bounding box center [254, 293] width 208 height 26
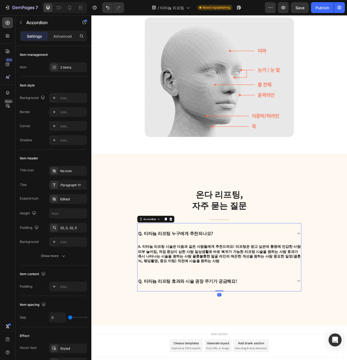
scroll to position [1338, 0]
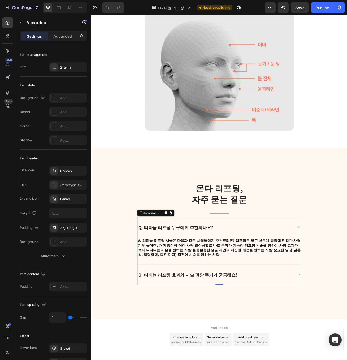
click at [226, 284] on p "Q. 티타늄 리프팅 누구에게 추천되나요?" at bounding box center [199, 285] width 96 height 7
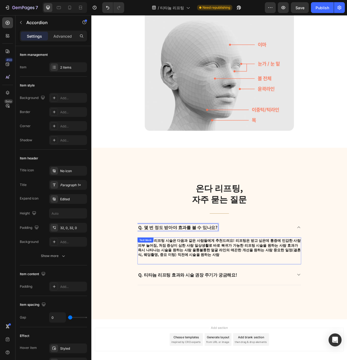
click at [247, 302] on p "A. 티타늄 리프팅 시술은 다음과 같은 사람들에게 추천드려요! 리프팅은 받고 싶은데 통증에 민감한 사람 피부 늘어짐, 처짐 증상이 심한 사람 …" at bounding box center [254, 311] width 207 height 24
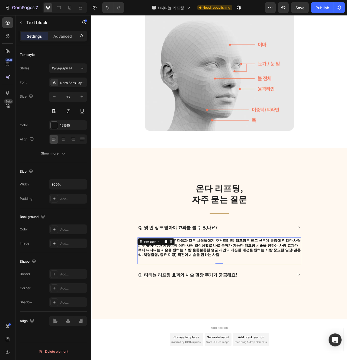
click at [274, 303] on p "A. 티타늄 리프팅 시술은 다음과 같은 사람들에게 추천드려요! 리프팅은 받고 싶은데 통증에 민감한 사람 피부 늘어짐, 처짐 증상이 심한 사람 …" at bounding box center [254, 311] width 207 height 24
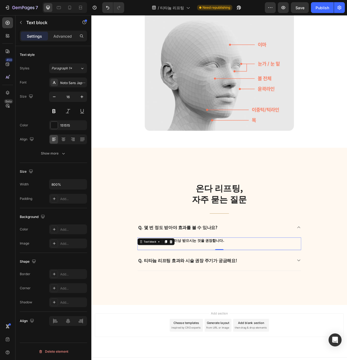
click at [249, 328] on strong "Q. 티타늄 리프팅 효과와 시술 권장 주기가 궁금해요!" at bounding box center [214, 327] width 126 height 8
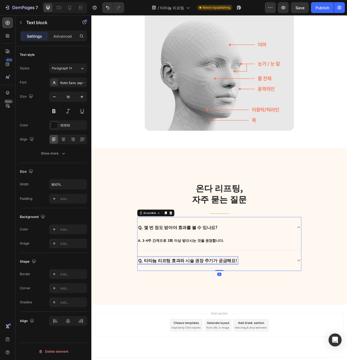
click at [249, 328] on strong "Q. 티타늄 리프팅 효과와 시술 권장 주기가 궁금해요!" at bounding box center [214, 327] width 126 height 8
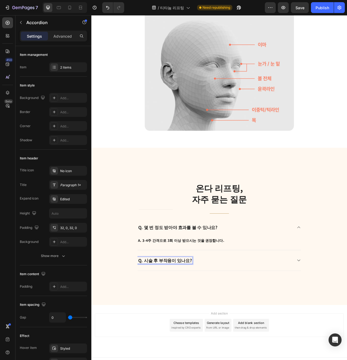
click at [347, 328] on div "Q. 시술 후 부작용이 있나요?" at bounding box center [254, 328] width 208 height 26
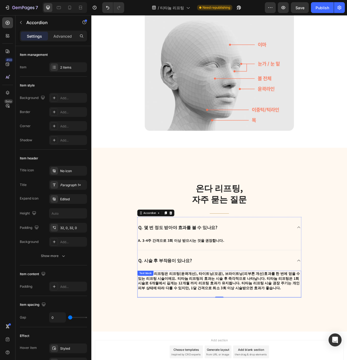
click at [226, 351] on strong "A. 티타늄 리프팅은 리프팅(윤곽개선), 타이트닝(모공), 브라이트닝(피부톤 개선)효과를 한 번에 얻을 수 있는 리프팅 시술이에요. 티타늄 리…" at bounding box center [254, 353] width 206 height 25
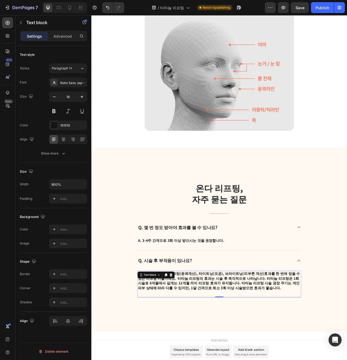
click at [226, 351] on strong "A. 티타늄 리프팅은 리프팅(윤곽개선), 타이트닝(모공), 브라이트닝(피부톤 개선)효과를 한 번에 얻을 수 있는 리프팅 시술이에요. 티타늄 리…" at bounding box center [254, 353] width 206 height 25
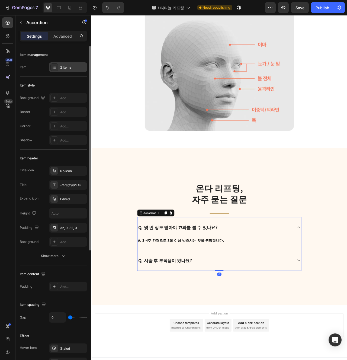
click at [67, 67] on div "2 items" at bounding box center [73, 67] width 26 height 5
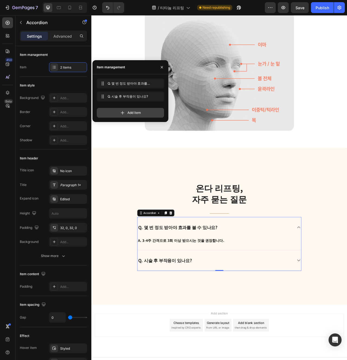
click at [140, 116] on div "Add item" at bounding box center [130, 113] width 67 height 10
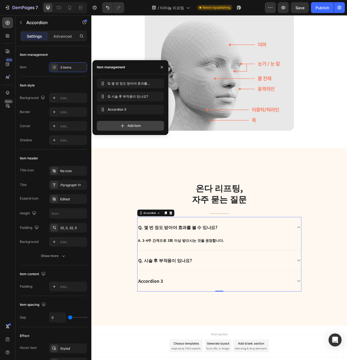
click at [135, 129] on div "Add item" at bounding box center [130, 126] width 67 height 10
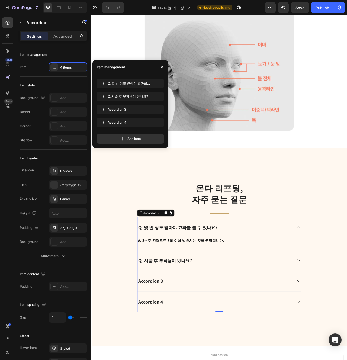
click at [183, 354] on div "Accordion 3" at bounding box center [249, 354] width 198 height 9
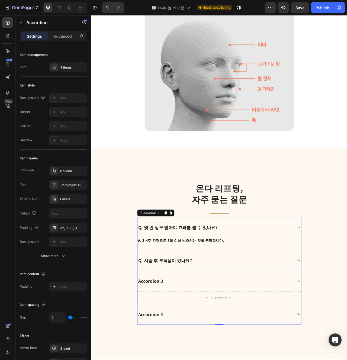
click at [183, 354] on div "Accordion 3" at bounding box center [249, 354] width 198 height 9
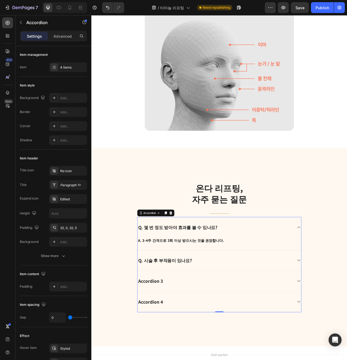
click at [170, 354] on div "Accordion 3" at bounding box center [166, 354] width 33 height 9
click at [170, 354] on p "Accordion 3" at bounding box center [167, 353] width 32 height 7
click at [300, 358] on div "Q. 시술 후 관리법이 있나요?" at bounding box center [249, 354] width 198 height 9
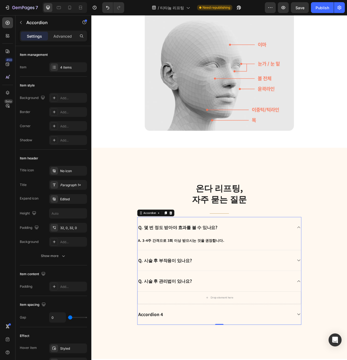
click at [226, 332] on div "Q. 시술 후 부작용이 있나요?" at bounding box center [254, 328] width 208 height 26
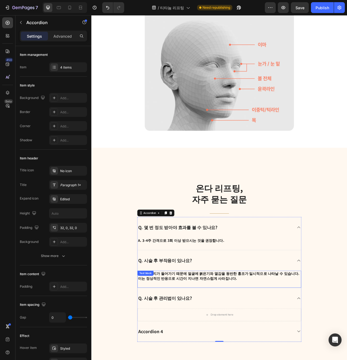
click at [225, 351] on strong "A. 열에너지가 들어가기 때문에 얼굴에 붉은기와 열감을 동반한 홍조가 일시적으로 나타날 수 있습니다. 이는 정상적인 반응으로 시간이 지나면 자…" at bounding box center [254, 347] width 206 height 12
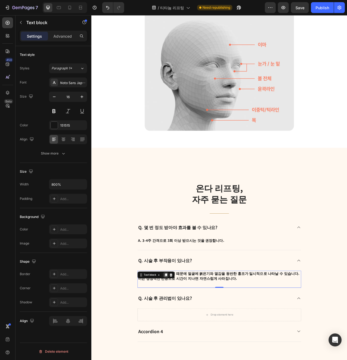
click at [185, 345] on icon at bounding box center [186, 346] width 4 height 4
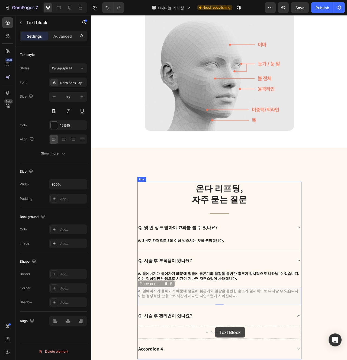
scroll to position [1459, 0]
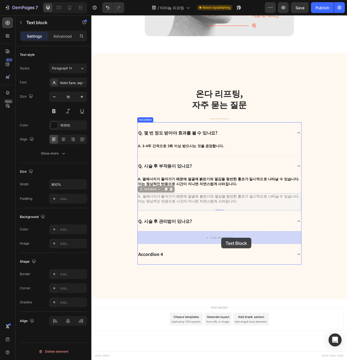
drag, startPoint x: 168, startPoint y: 358, endPoint x: 257, endPoint y: 299, distance: 107.3
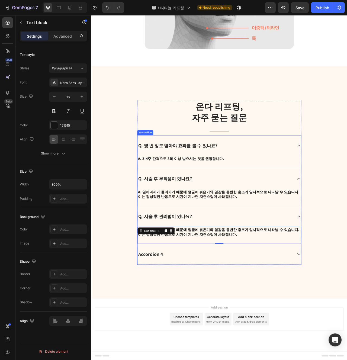
click at [269, 327] on div "Accordion 4" at bounding box center [254, 320] width 208 height 26
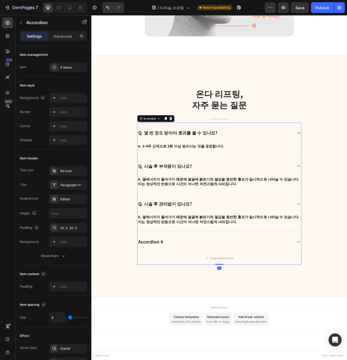
scroll to position [1459, 0]
click at [212, 275] on strong "A. 열에너지가 들어가기 때문에 얼굴에 붉은기와 열감을 동반한 홍조가 일시적으로 나타날 수 있습니다. 이는 정상적인 반응으로 시간이 지나면 자…" at bounding box center [254, 275] width 206 height 12
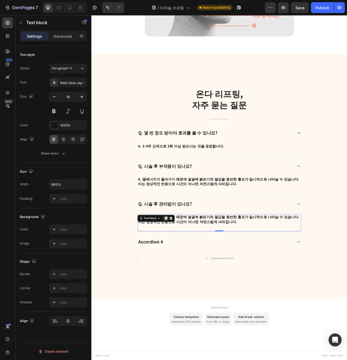
click at [188, 275] on icon at bounding box center [186, 274] width 4 height 4
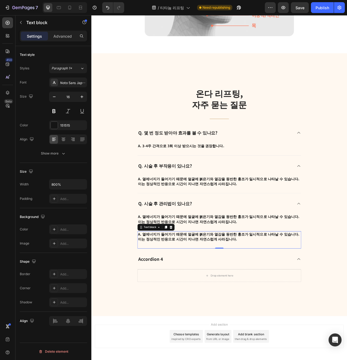
scroll to position [1459, 0]
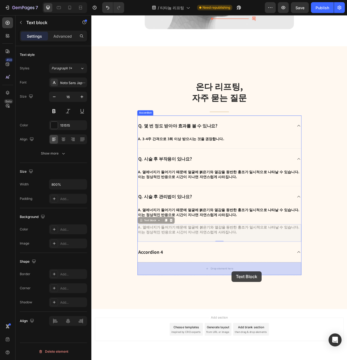
drag, startPoint x: 179, startPoint y: 286, endPoint x: 270, endPoint y: 341, distance: 106.8
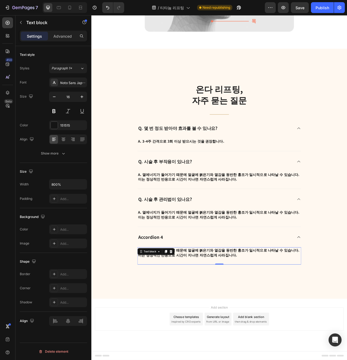
click at [231, 274] on strong "A. 열에너지가 들어가기 때문에 얼굴에 붉은기와 열감을 동반한 홍조가 일시적으로 나타날 수 있습니다. 이는 정상적인 반응으로 시간이 지나면 자…" at bounding box center [254, 269] width 206 height 12
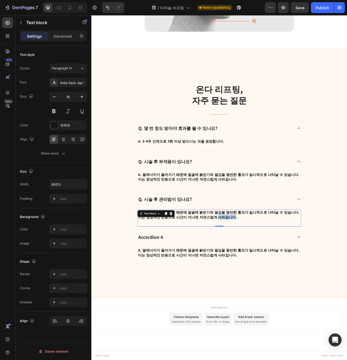
click at [231, 274] on strong "A. 열에너지가 들어가기 때문에 얼굴에 붉은기와 열감을 동반한 홍조가 일시적으로 나타날 수 있습니다. 이는 정상적인 반응으로 시간이 지나면 자…" at bounding box center [254, 269] width 206 height 12
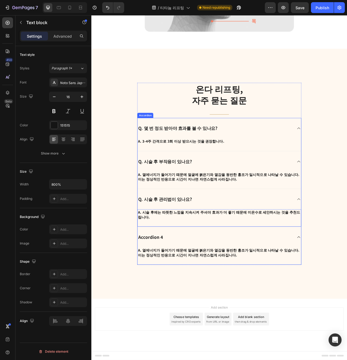
scroll to position [1458, 0]
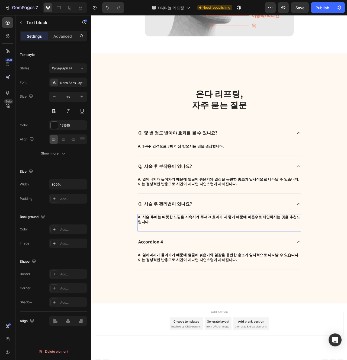
click at [176, 300] on p "Accordion 4" at bounding box center [167, 303] width 32 height 7
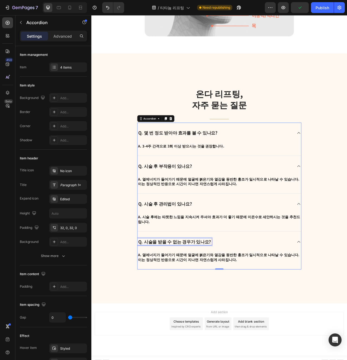
click at [283, 318] on p "A. 열에너지가 들어가기 때문에 얼굴에 붉은기와 열감을 동반한 홍조가 일시적으로 나타날 수 있습니다. 이는 정상적인 반응으로 시간이 지나면 자…" at bounding box center [254, 323] width 207 height 12
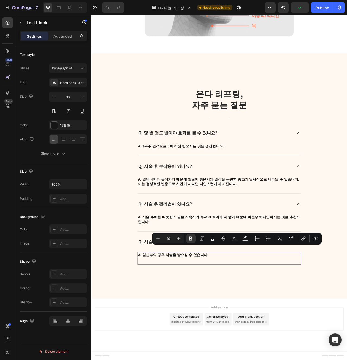
scroll to position [1452, 0]
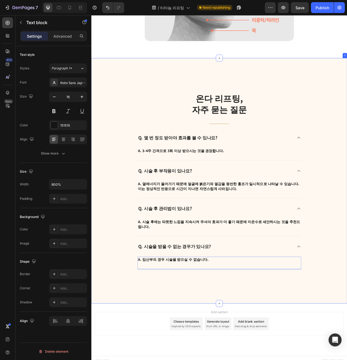
click at [335, 360] on div "⁠⁠⁠⁠⁠⁠⁠ 온다 리프팅, 자주 묻는 질문 Heading Title Line Q. 몇 번 정도 받아야 효과를 볼 수 있나요? A. 3-4주 …" at bounding box center [254, 226] width 326 height 312
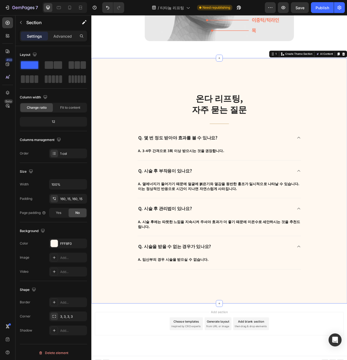
click at [286, 360] on div "⁠⁠⁠⁠⁠⁠⁠ 온다 리프팅, 자주 묻는 질문 Heading Title Line Q. 몇 번 정도 받아야 효과를 볼 수 있나요? A. 3-4주 …" at bounding box center [254, 226] width 326 height 312
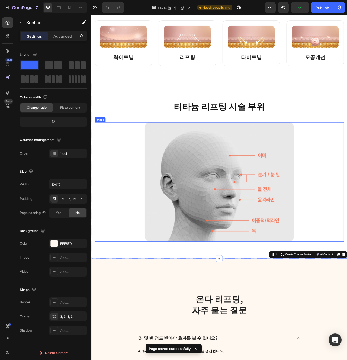
scroll to position [1122, 0]
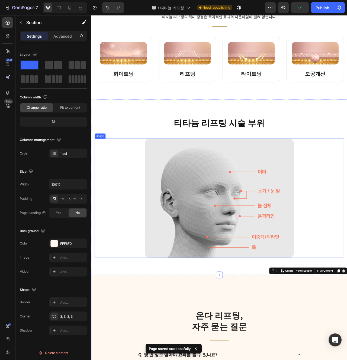
click at [347, 254] on div at bounding box center [255, 248] width 318 height 152
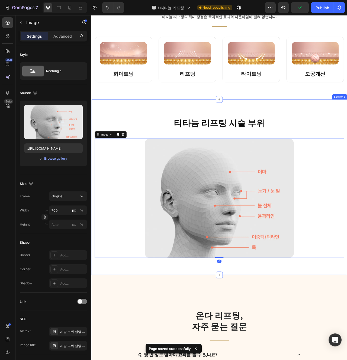
click at [347, 138] on div "티타늄 리프팅 시술 부위 Heading Row Image 0 Section 6" at bounding box center [254, 234] width 326 height 224
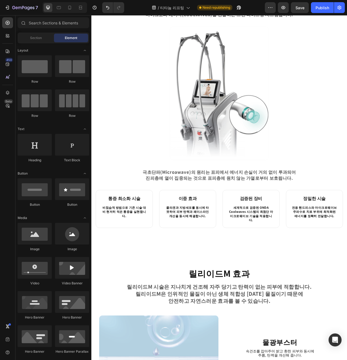
scroll to position [266, 0]
click at [223, 298] on div "온다리프팅이란? Heading 피부 타이트닝 및 컨투어링을 위해 마이크로파 에너지(COOLWAVES)를 전달하는 스킨 타이트닝 시스템입니다. …" at bounding box center [254, 135] width 326 height 348
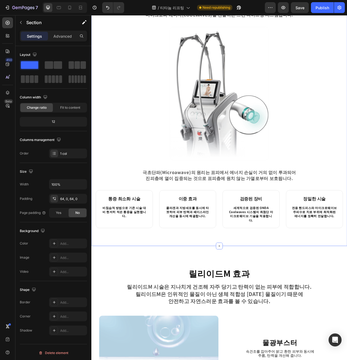
click at [201, 295] on div "온다리프팅이란? Heading 피부 타이트닝 및 컨투어링을 위해 마이크로파 에너지(COOLWAVES)를 전달하는 스킨 타이트닝 시스템입니다. …" at bounding box center [254, 135] width 326 height 348
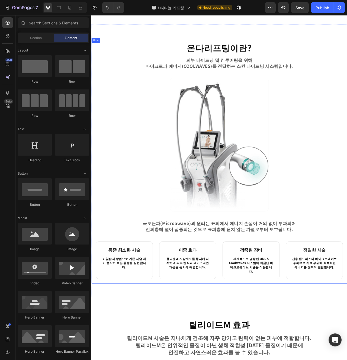
scroll to position [184, 0]
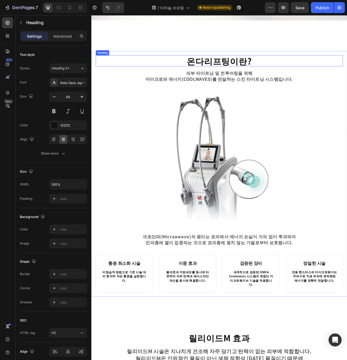
click at [261, 74] on strong "온다리프팅이란?" at bounding box center [254, 73] width 83 height 16
copy strong "온다리프팅"
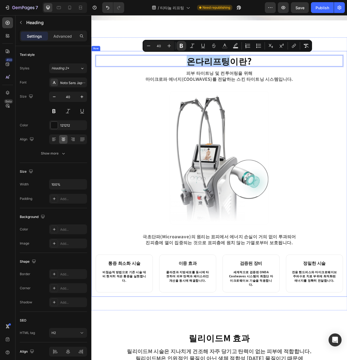
click at [300, 110] on div "온다리프팅이란? Heading 16 피부 타이트닝 및 컨투어링을 위해 마이크로파 에너지(COOLWAVES)를 전달하는 스킨 타이트닝 시스템입니…" at bounding box center [254, 217] width 315 height 302
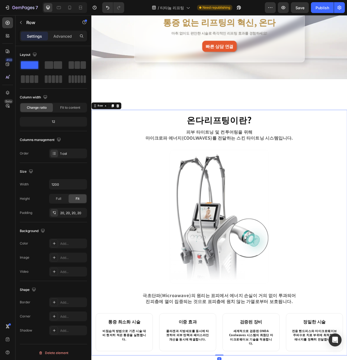
scroll to position [0, 0]
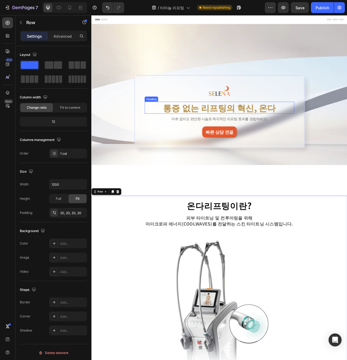
click at [309, 136] on h2 "통증 없는 리프팅의 혁신, 온다" at bounding box center [254, 132] width 191 height 15
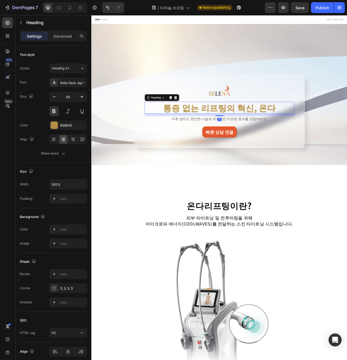
click at [309, 136] on h2 "통증 없는 리프팅의 혁신, 온다" at bounding box center [254, 132] width 191 height 15
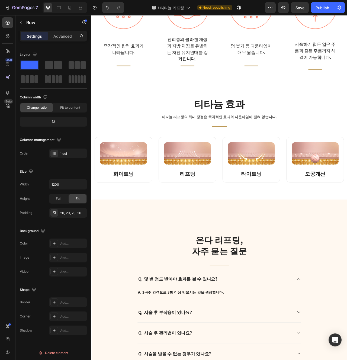
scroll to position [1056, 0]
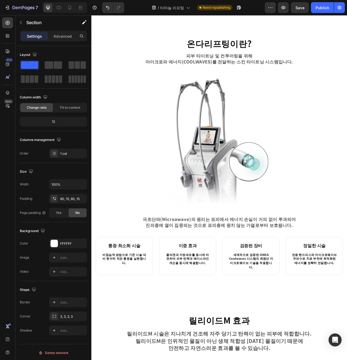
scroll to position [180, 0]
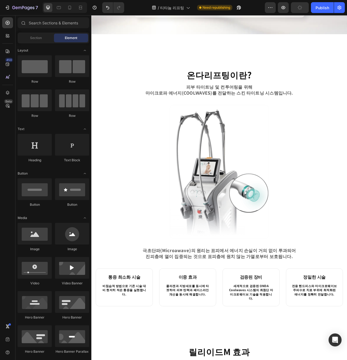
scroll to position [144, 0]
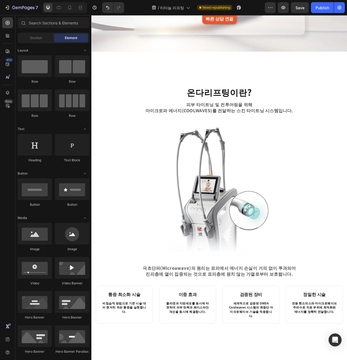
click at [284, 137] on p "피부 타이트닝 및 컨투어링을 위해 마이크로파 에너지(COOLWAVES)를 전달하는 스킨 타이트닝 시스템입니다." at bounding box center [254, 132] width 259 height 15
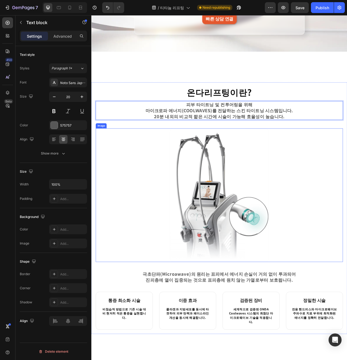
click at [331, 198] on div at bounding box center [254, 244] width 315 height 170
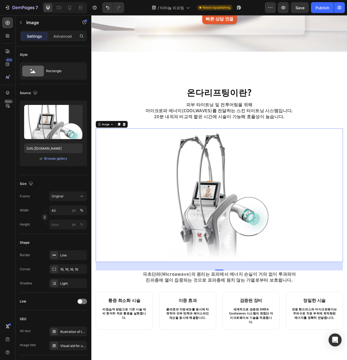
click at [228, 349] on p "극초단파(Microawave)의 원리는 표피에서 에너지 손실이 거의 없이 투과되어 진피층에 열이 집중되는 것으로 표피층에 원치 않는 가열로부터…" at bounding box center [254, 348] width 259 height 15
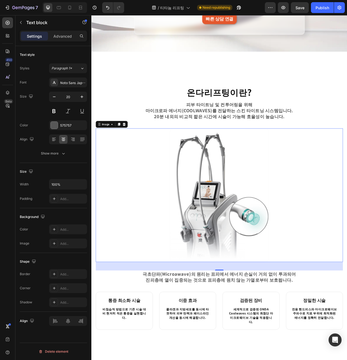
click at [228, 349] on p "극초단파(Microawave)의 원리는 표피에서 에너지 손실이 거의 없이 투과되어 진피층에 열이 집중되는 것으로 표피층에 원치 않는 가열로부터…" at bounding box center [254, 348] width 259 height 15
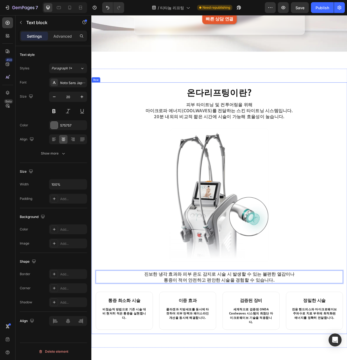
click at [260, 360] on div "온다리프팅이란? Heading 피부 타이트닝 및 컨투어링을 위해 마이크로파 에너지(COOLWAVES)를 전달하는 스킨 타이트닝 시스템입니다. …" at bounding box center [254, 261] width 315 height 310
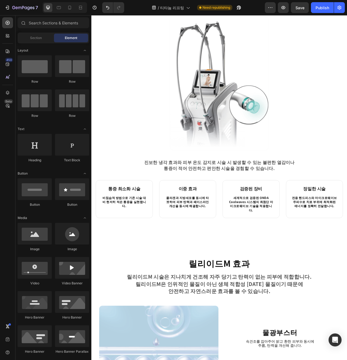
scroll to position [291, 0]
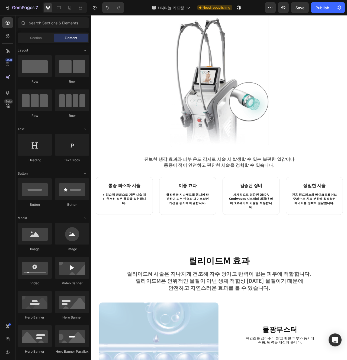
click at [134, 235] on strong "통증 최소화 시술" at bounding box center [133, 232] width 41 height 8
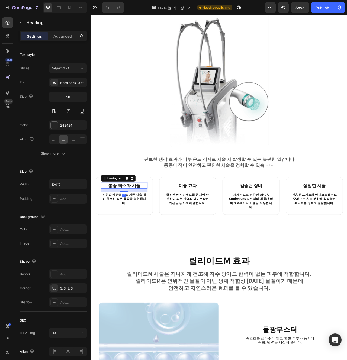
click at [134, 235] on strong "통증 최소화 시술" at bounding box center [133, 232] width 41 height 8
click at [148, 245] on p "비침습적 방법으로 기존 시술 대비 현저히 적은 통증을 실현합니다." at bounding box center [133, 249] width 58 height 16
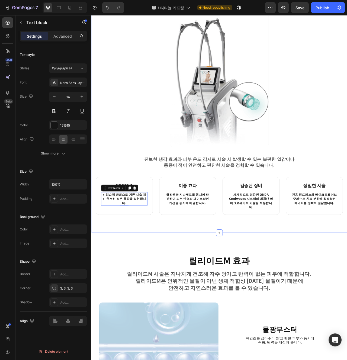
click at [208, 277] on div "온다리프팅이란? Heading 피부 타이트닝 및 컨투어링을 위해 마이크로파 에너지(COOLWAVES)를 전달하는 스킨 타이트닝 시스템입니다. …" at bounding box center [254, 114] width 326 height 355
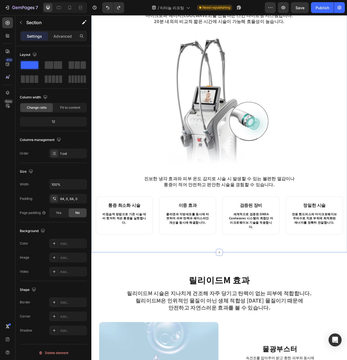
scroll to position [270, 0]
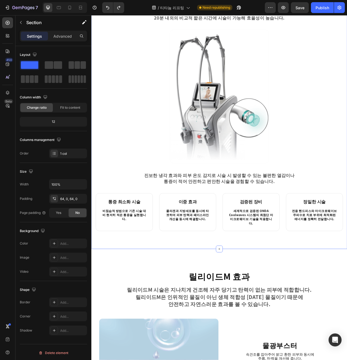
click at [143, 256] on strong "통증 최소화 시술" at bounding box center [133, 253] width 41 height 8
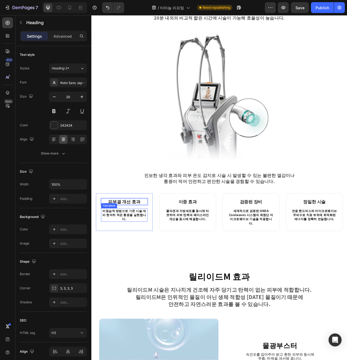
click at [141, 269] on p "비침습적 방법으로 기존 시술 대비 현저히 적은 통증을 실현합니다." at bounding box center [133, 270] width 58 height 16
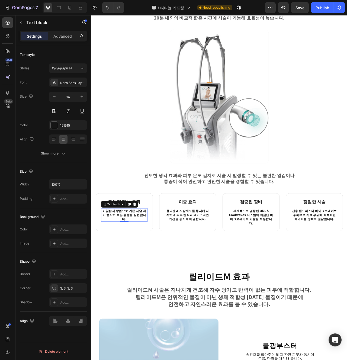
click at [135, 264] on p "비침습적 방법으로 기존 시술 대비 현저히 적은 통증을 실현합니다." at bounding box center [133, 270] width 58 height 16
click at [217, 254] on h3 "이중 효과" at bounding box center [214, 253] width 59 height 8
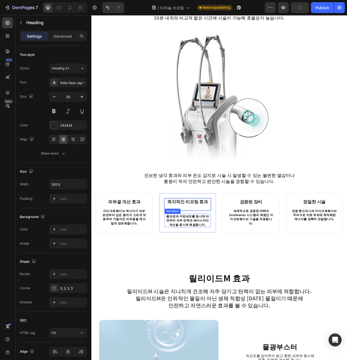
click at [227, 280] on p "콜라겐과 지방세포를 동시에 타겟하여 피부 탄력과 페이스라인 개선을 동시에 해결합니다." at bounding box center [214, 277] width 58 height 16
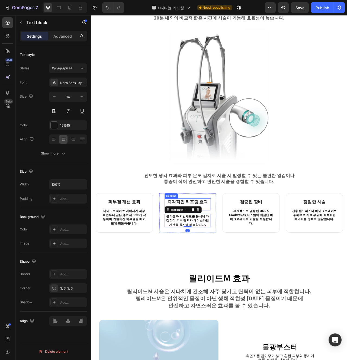
click at [238, 256] on p "즉각적인 리프팅 효과" at bounding box center [214, 256] width 58 height 14
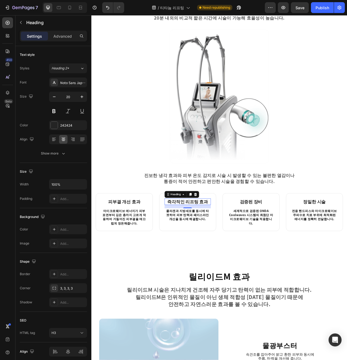
click at [220, 273] on p "콜라겐과 지방세포를 동시에 타겟하여 피부 탄력과 페이스라인 개선을 동시에 해결합니다." at bounding box center [214, 270] width 58 height 16
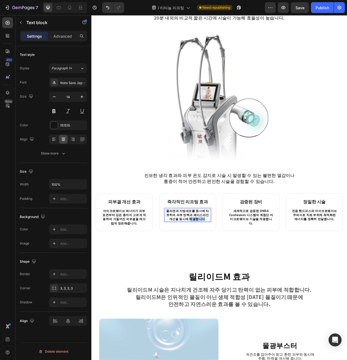
click at [220, 273] on p "콜라겐과 지방세포를 동시에 타겟하여 피부 탄력과 페이스라인 개선을 동시에 해결합니다." at bounding box center [214, 270] width 58 height 16
click at [218, 306] on div "온다리프팅이란? Heading 피부 타이트닝 및 컨투어링을 위해 마이크로파 에너지(COOLWAVES)를 전달하는 스킨 타이트닝 시스템입니다. …" at bounding box center [254, 135] width 326 height 355
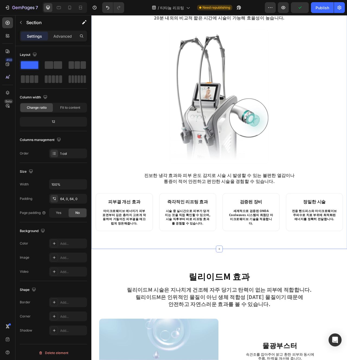
click at [295, 251] on h3 "검증된 장비" at bounding box center [294, 253] width 59 height 8
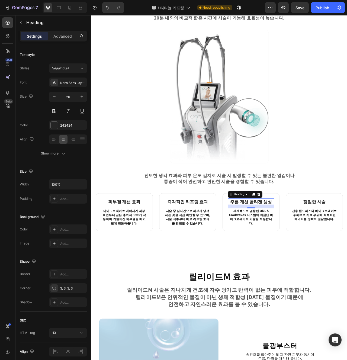
click at [297, 252] on p "주름 개선 콜라겐 생성" at bounding box center [295, 252] width 58 height 7
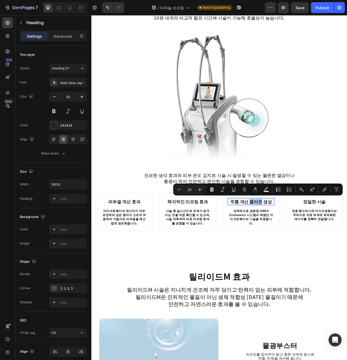
click at [296, 252] on p "주름 개선 콜라겐 생성" at bounding box center [295, 252] width 58 height 7
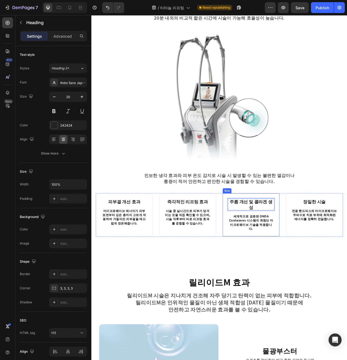
click at [300, 287] on div "주름 개선 및 콜라겐 생성 Heading 16 세계적으로 검증된 ONDA Coolwaves 시스템의 최첨단 마이크로웨이브 기술을 적용합니다. …" at bounding box center [294, 269] width 73 height 55
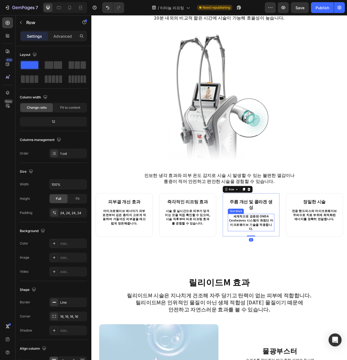
click at [304, 272] on p "세계적으로 검증된 ONDA Coolwaves 시스템의 최첨단 마이크로웨이브 기술을 적용합니다." at bounding box center [295, 279] width 58 height 21
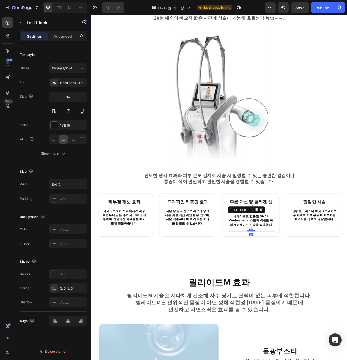
click at [304, 272] on p "세계적으로 검증된 ONDA Coolwaves 시스템의 최첨단 마이크로웨이브 기술을 적용합니다." at bounding box center [295, 279] width 58 height 21
click at [310, 306] on div "온다리프팅이란? Heading 피부 타이트닝 및 컨투어링을 위해 마이크로파 에너지(COOLWAVES)를 전달하는 스킨 타이트닝 시스템입니다. …" at bounding box center [254, 139] width 326 height 362
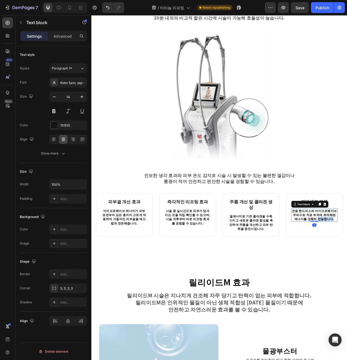
click at [347, 308] on div "온다리프팅이란? Heading 피부 타이트닝 및 컨투어링을 위해 마이크로파 에너지(COOLWAVES)를 전달하는 스킨 타이트닝 시스템입니다. …" at bounding box center [254, 139] width 326 height 362
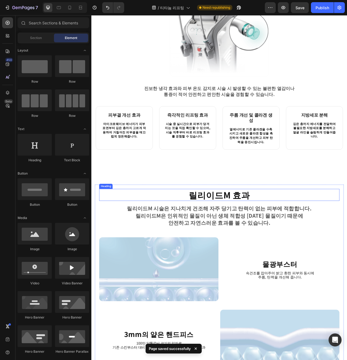
scroll to position [399, 0]
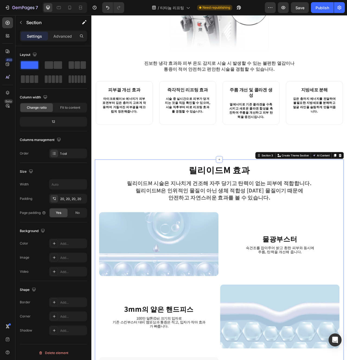
scroll to position [421, 0]
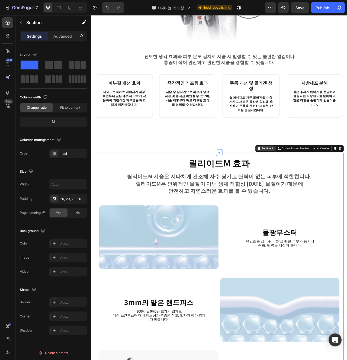
click at [320, 183] on div "Section 3" at bounding box center [315, 185] width 17 height 5
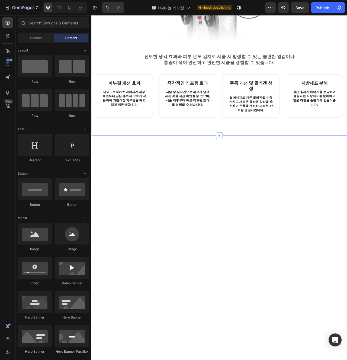
click at [259, 126] on div "주름 개선 및 콜라겐 생성 Heading 열에너지로 기존 콜라겐을 수축시키고 새로운 콜라겐 합성을 촉진하여 주름을 개선하고 피부 탄력을 증진시…" at bounding box center [294, 117] width 73 height 55
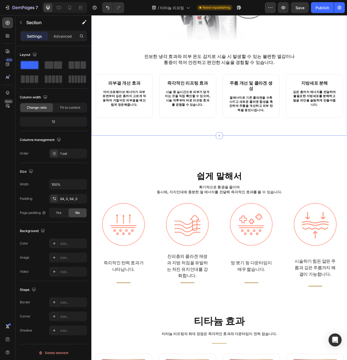
scroll to position [485, 0]
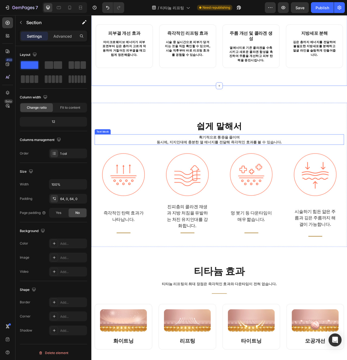
click at [292, 170] on p "획기적으로 통증을 줄이며 동시에, 지지인대에 충분한 열 에너지를 전달해 즉각적인 효과를 볼 수 있습니다." at bounding box center [254, 173] width 316 height 12
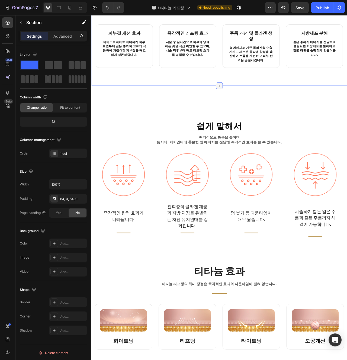
click at [254, 104] on icon at bounding box center [254, 105] width 2 height 2
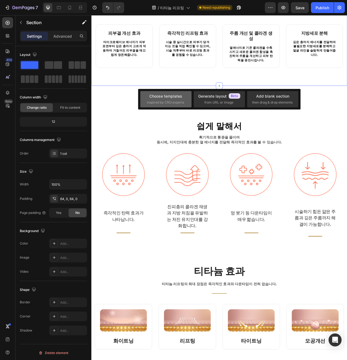
click at [174, 102] on span "inspired by CRO experts" at bounding box center [165, 102] width 37 height 5
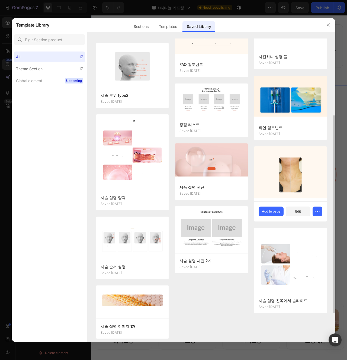
scroll to position [162, 0]
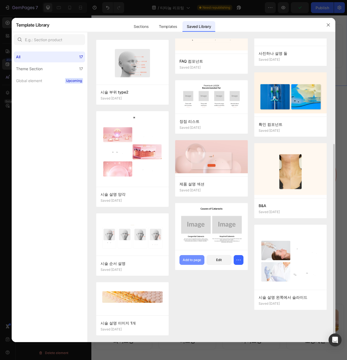
click at [198, 263] on button "Add to page" at bounding box center [192, 260] width 25 height 10
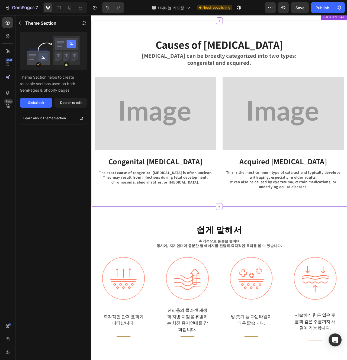
scroll to position [514, 0]
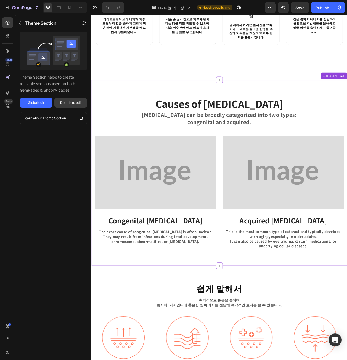
click at [70, 105] on div "Detach to edit" at bounding box center [70, 102] width 21 height 5
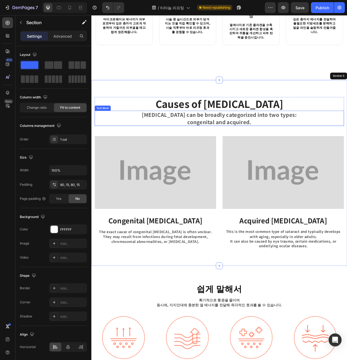
click at [239, 137] on p "Cataracts can be broadly categorized into two types:" at bounding box center [254, 141] width 262 height 9
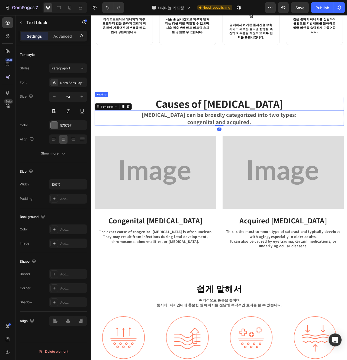
click at [242, 122] on h2 "Causes of Cataracts" at bounding box center [255, 127] width 318 height 17
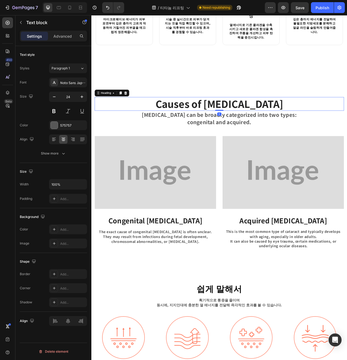
click at [242, 122] on h2 "Causes of Cataracts" at bounding box center [255, 127] width 318 height 17
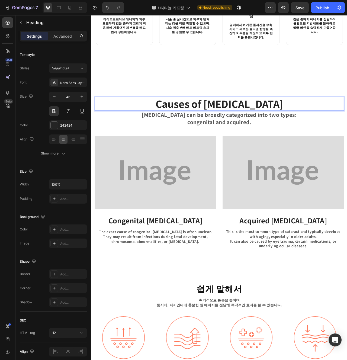
click at [242, 122] on p "Causes of Cataracts" at bounding box center [254, 128] width 316 height 16
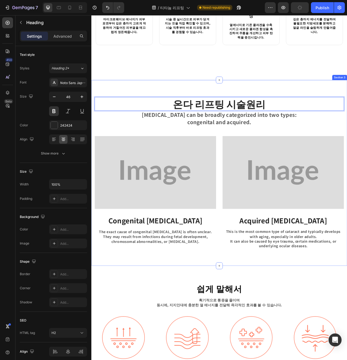
click at [271, 156] on div "온다 리프팅 시술원리 Heading 0 Cataracts can be broadly categorized into two types: cong…" at bounding box center [255, 215] width 318 height 193
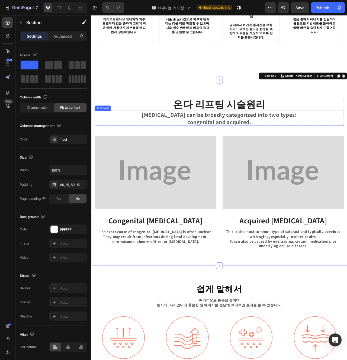
click at [248, 147] on p "congenital and acquired." at bounding box center [254, 151] width 262 height 9
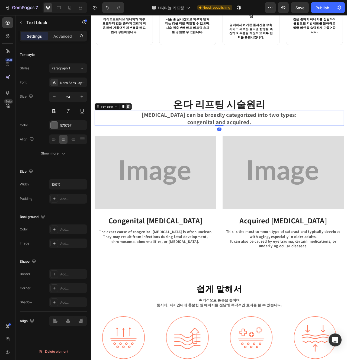
click at [135, 128] on div at bounding box center [138, 131] width 7 height 7
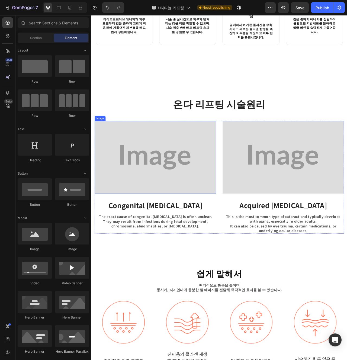
click at [161, 237] on div "Image Congenital Cataracts Text block The exact cause of congenital cataracts i…" at bounding box center [173, 222] width 155 height 144
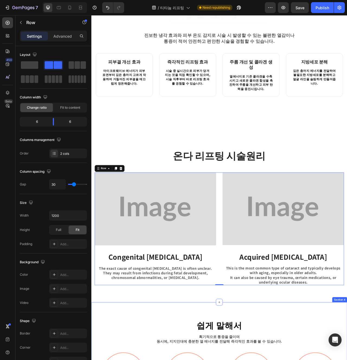
scroll to position [441, 0]
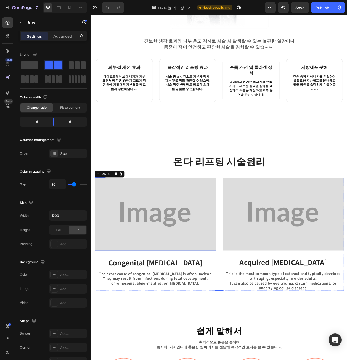
click at [167, 239] on img at bounding box center [173, 269] width 155 height 93
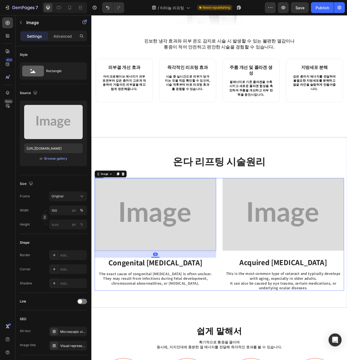
click at [173, 347] on p "They may result from infections during fetal development, chromosomal abnormali…" at bounding box center [173, 353] width 154 height 12
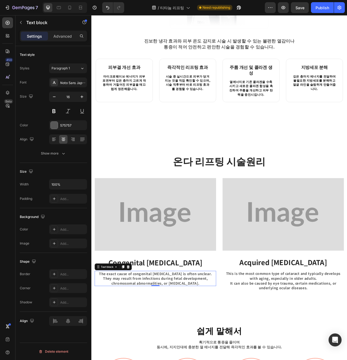
click at [210, 324] on strong "Congenital Cataracts" at bounding box center [173, 330] width 120 height 12
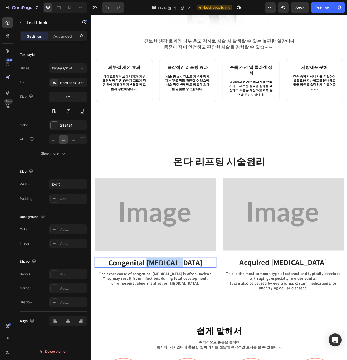
click at [210, 324] on strong "Congenital Cataracts" at bounding box center [173, 330] width 120 height 12
click at [337, 323] on strong "Acquired Cataracts" at bounding box center [336, 329] width 112 height 12
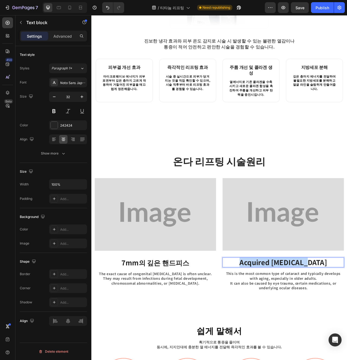
click at [337, 323] on strong "Acquired Cataracts" at bounding box center [336, 329] width 112 height 12
click at [214, 348] on p "They may result from infections during fetal development, chromosomal abnormali…" at bounding box center [173, 353] width 154 height 12
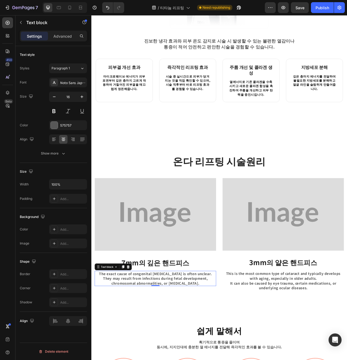
click at [227, 347] on p "They may result from infections during fetal development, chromosomal abnormali…" at bounding box center [173, 353] width 154 height 12
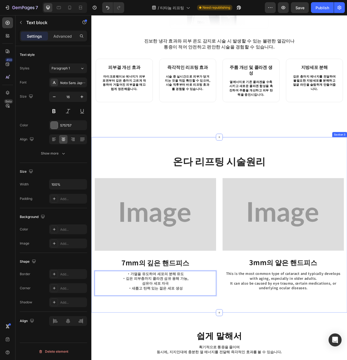
click at [228, 360] on div "온다 리프팅 시술원리 Heading Row Image 7mm의 깊은 핸드피스 Text block ・가열을 유도하여 세포의 분해 유도 ・깊은 피…" at bounding box center [254, 281] width 326 height 223
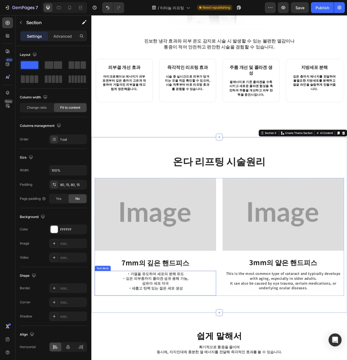
click at [191, 360] on p "・가열을 유도하여 세포의 분해 유도 ・깊은 피부층까지 콜라겐 섬유 용해 가능, 섬유아 세포 자극 ・새롭고 탄력 있는 젊은 세포 생성" at bounding box center [173, 356] width 154 height 30
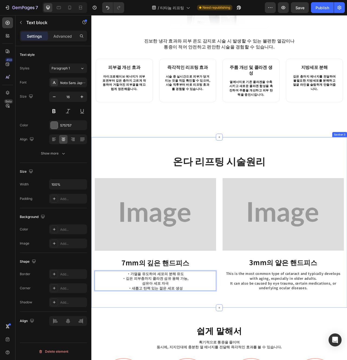
click at [204, 360] on div "온다 리프팅 시술원리 Heading Row Image 7mm의 깊은 핸드피스 Text block ・가열을 유도하여 세포의 분해 유도 ・깊은 피…" at bounding box center [254, 278] width 326 height 217
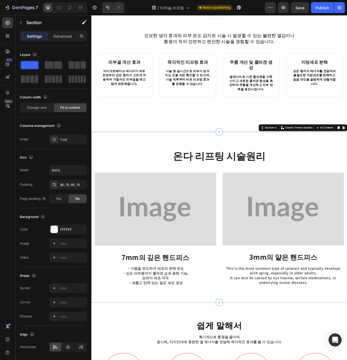
scroll to position [454, 0]
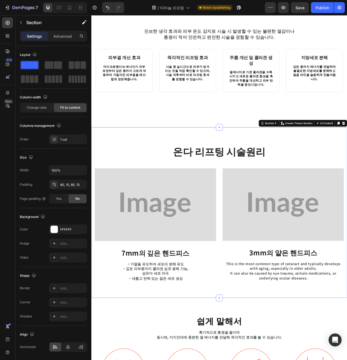
click at [301, 339] on p "This is the most common type of cataract and typically develops with aging, esp…" at bounding box center [336, 341] width 154 height 24
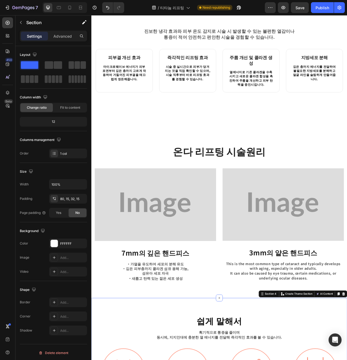
scroll to position [470, 0]
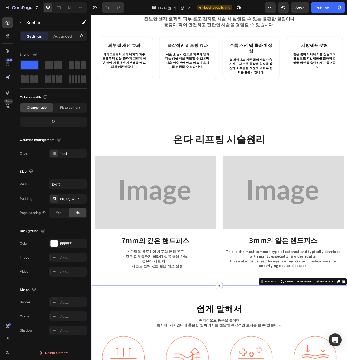
click at [347, 318] on p "This is the most common type of cataract and typically develops with aging, esp…" at bounding box center [336, 325] width 154 height 24
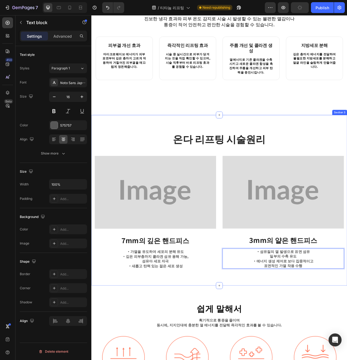
click at [346, 351] on div "온다 리프팅 시술원리 Heading Row Image 7mm의 깊은 핸드피스 Text block ・가열을 유도하여 세포의 분해 유도 ・깊은 피…" at bounding box center [254, 250] width 326 height 217
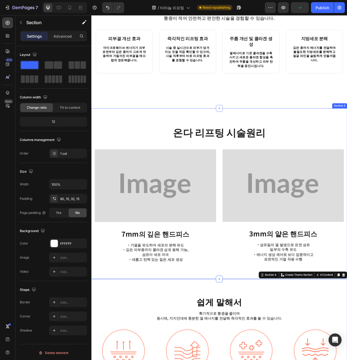
scroll to position [476, 0]
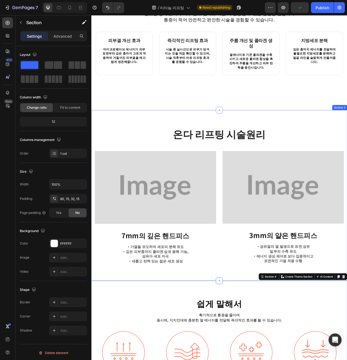
click at [244, 327] on div "온다 리프팅 시술원리 Heading Row Image 7mm의 깊은 핸드피스 Text block ・가열을 유도하여 세포의 분해 유도 ・깊은 피…" at bounding box center [254, 244] width 326 height 217
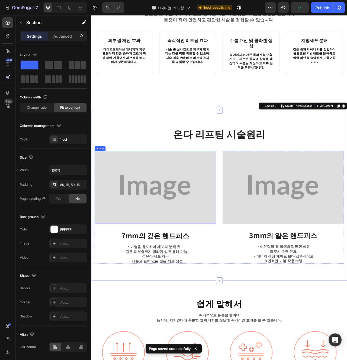
click at [155, 247] on img at bounding box center [173, 234] width 155 height 93
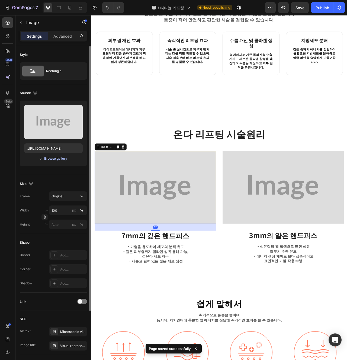
click at [54, 161] on div "Browse gallery" at bounding box center [55, 158] width 23 height 5
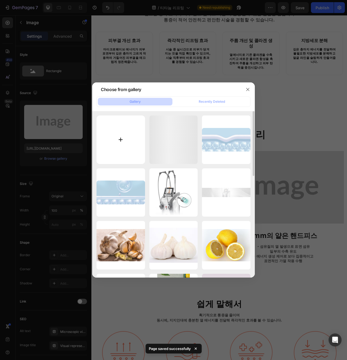
click at [116, 151] on input "file" at bounding box center [121, 140] width 49 height 49
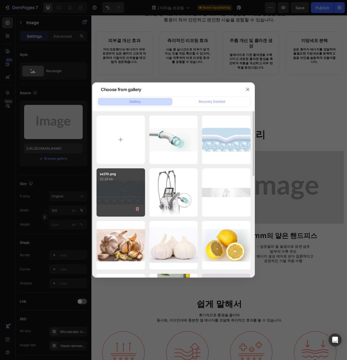
click at [114, 197] on div "se210.png 22.26 kb" at bounding box center [121, 193] width 49 height 49
type input "https://cdn.shopify.com/s/files/1/0956/9894/4132/files/gempages_577415988631306…"
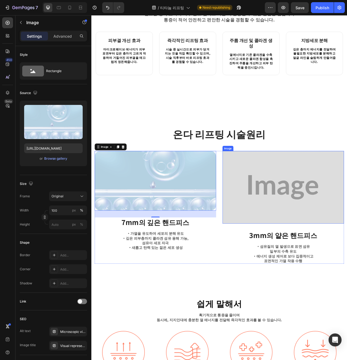
click at [323, 205] on img at bounding box center [335, 234] width 155 height 93
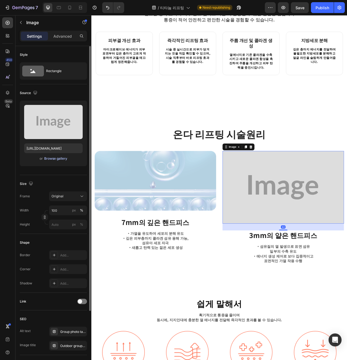
click at [60, 160] on div "Browse gallery" at bounding box center [55, 158] width 23 height 5
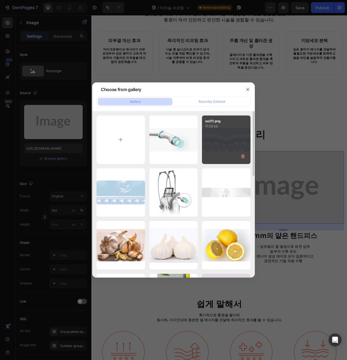
click at [239, 137] on div "se211.png 17.05 kb" at bounding box center [226, 140] width 49 height 49
type input "https://cdn.shopify.com/s/files/1/0956/9894/4132/files/gempages_577415988631306…"
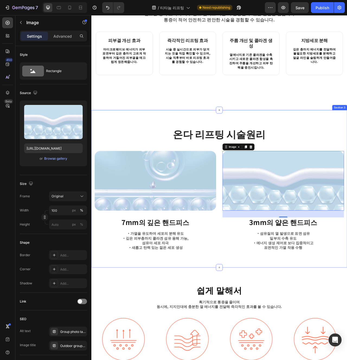
click at [251, 317] on div "온다 리프팅 시술원리 Heading Row Image 7mm의 깊은 핸드피스 Text block ・가열을 유도하여 세포의 분해 유도 ・깊은 피…" at bounding box center [254, 236] width 326 height 201
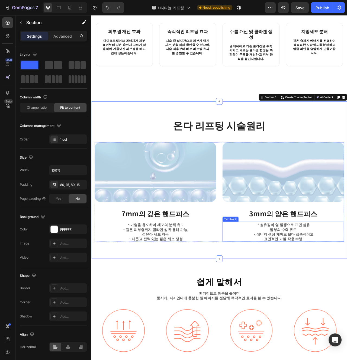
click at [276, 293] on p "・섬유질의 열 발생으로 표면 섬유 일부의 수축 유도 ・에너지 생성 제어로 보다 집중적이고 표면적인 가열 작용 수행" at bounding box center [336, 291] width 154 height 24
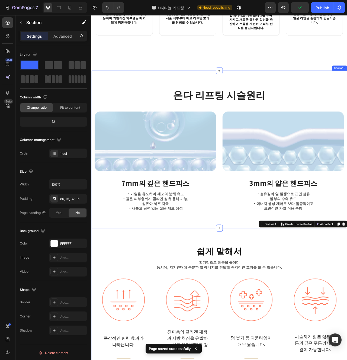
scroll to position [562, 0]
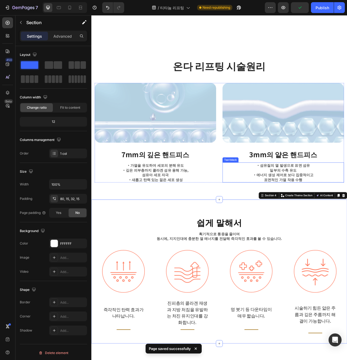
click at [287, 205] on p "・섬유질의 열 발생으로 표면 섬유 일부의 수축 유도 ・에너지 생성 제어로 보다 집중적이고 표면적인 가열 작용 수행" at bounding box center [336, 215] width 154 height 24
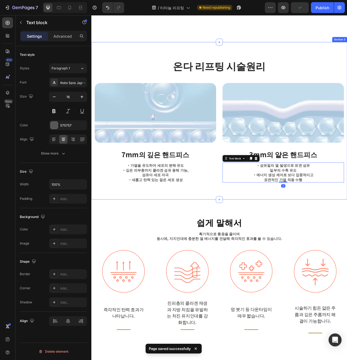
click at [271, 241] on div "온다 리프팅 시술원리 Heading Row Image 7mm의 깊은 핸드피스 Text block ・가열을 유도하여 세포의 분해 유도 ・깊은 피…" at bounding box center [254, 149] width 326 height 201
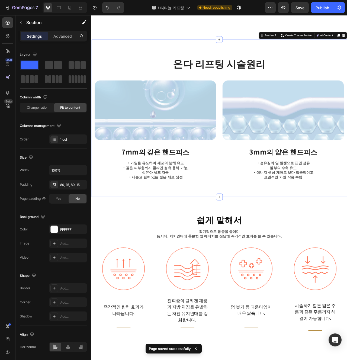
scroll to position [566, 0]
click at [207, 228] on div "온다 리프팅 시술원리 Heading Row Image 7mm의 깊은 핸드피스 Text block ・가열을 유도하여 세포의 분해 유도 ・깊은 피…" at bounding box center [254, 146] width 326 height 201
click at [199, 234] on div "온다 리프팅 시술원리 Heading Row Image 7mm의 깊은 핸드피스 Text block ・가열을 유도하여 세포의 분해 유도 ・깊은 피…" at bounding box center [254, 146] width 326 height 201
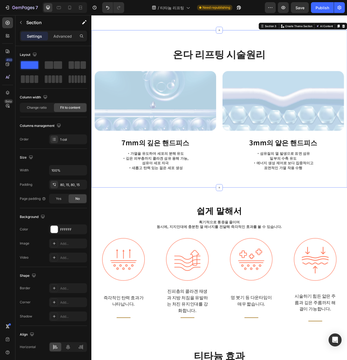
scroll to position [571, 0]
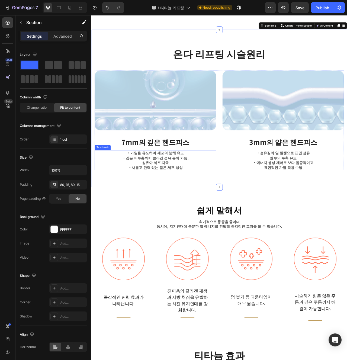
click at [207, 193] on p "・가열을 유도하여 세포의 분해 유도 ・깊은 피부층까지 콜라겐 섬유 용해 가능, 섬유아 세포 자극 ・새롭고 탄력 있는 젊은 세포 생성" at bounding box center [173, 200] width 154 height 24
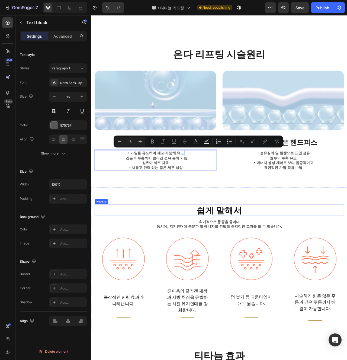
click at [213, 256] on h2 "쉽게 말해서" at bounding box center [255, 263] width 318 height 14
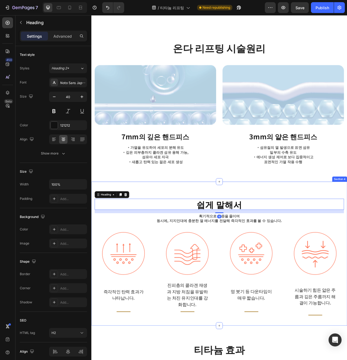
click at [285, 229] on div "쉽게 말해서 Heading 16 획기적으로 통증을 줄이며 동시에, 지지인대에 충분한 열 에너지를 전달해 즉각적인 효과를 볼 수 있습니다. Te…" at bounding box center [254, 318] width 326 height 183
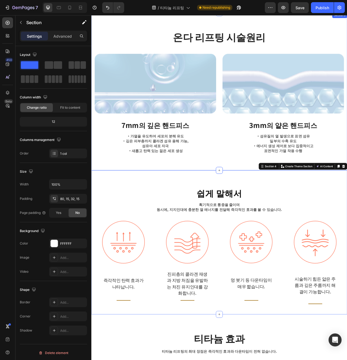
scroll to position [605, 0]
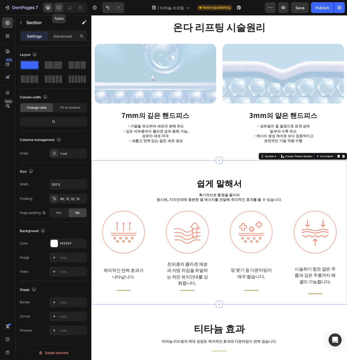
click at [58, 8] on icon at bounding box center [58, 7] width 5 height 5
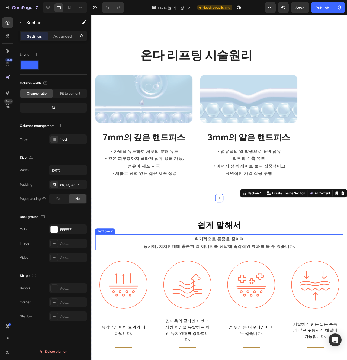
scroll to position [565, 0]
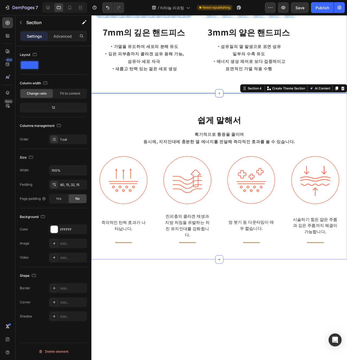
click at [346, 98] on div "온다 리프팅 시술원리 Heading Row Image 7mm의 깊은 핸드피스 Text block ・가열을 유도하여 세포의 분해 유도 ・깊은 피…" at bounding box center [225, 7] width 269 height 182
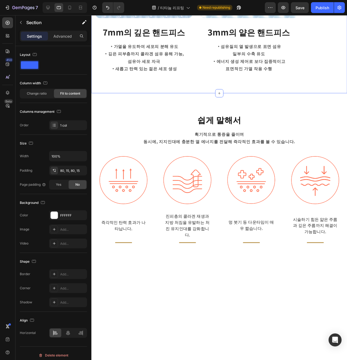
click at [308, 98] on div "온다 리프팅 시술원리 Heading Row Image 7mm의 깊은 핸드피스 Text block ・가열을 유도하여 세포의 분해 유도 ・깊은 피…" at bounding box center [225, 7] width 269 height 182
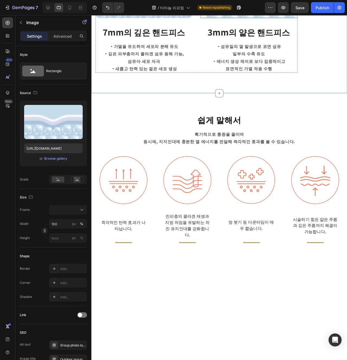
click at [307, 76] on div "Image 32 3mm의 얕은 핸드피스 Text block ・섬유질의 열 발생으로 표면 섬유 일부의 수축 유도 ・에너지 생성 제어로 보다 집중…" at bounding box center [257, 22] width 102 height 108
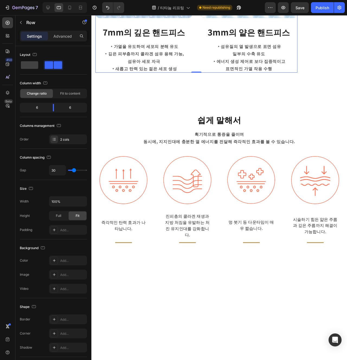
click at [346, 98] on div "온다 리프팅 시술원리 Heading Row Image 7mm의 깊은 핸드피스 Text block ・가열을 유도하여 세포의 분해 유도 ・깊은 피…" at bounding box center [225, 7] width 269 height 182
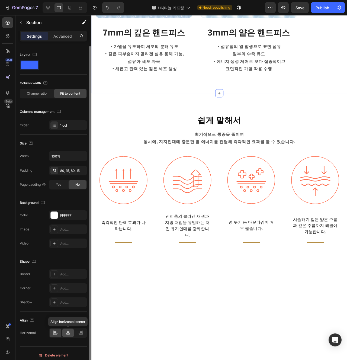
click at [65, 333] on icon at bounding box center [67, 333] width 5 height 5
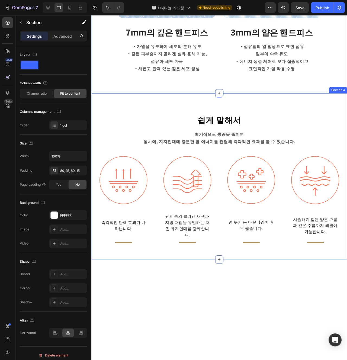
click at [199, 264] on div "쉽게 말해서 Heading 획기적으로 통증을 줄이며 동시에, 지지인대에 충분한 열 에너지를 전달해 즉각적인 효과를 볼 수 있습니다. Text …" at bounding box center [226, 191] width 261 height 144
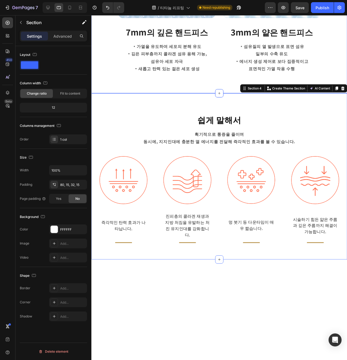
click at [111, 98] on div "온다 리프팅 시술원리 Heading Row Image 7mm의 깊은 핸드피스 Text block ・가열을 유도하여 세포의 분해 유도 ・깊은 피…" at bounding box center [225, 7] width 269 height 182
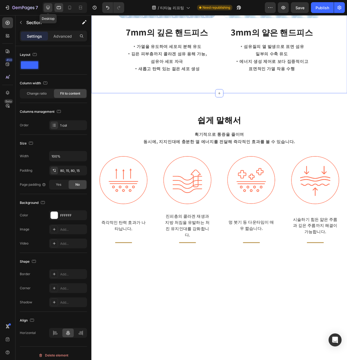
click at [47, 8] on icon at bounding box center [48, 8] width 4 height 4
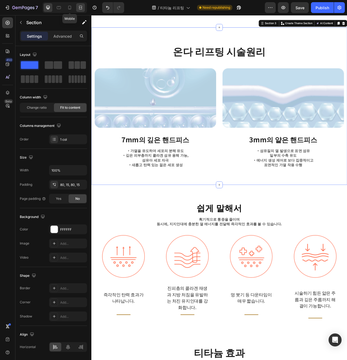
scroll to position [562, 0]
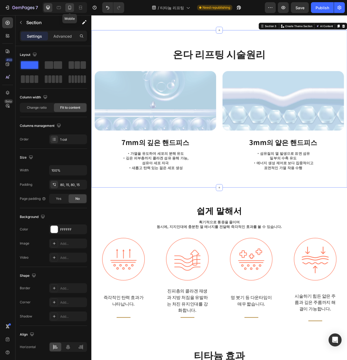
click at [69, 9] on icon at bounding box center [69, 8] width 3 height 4
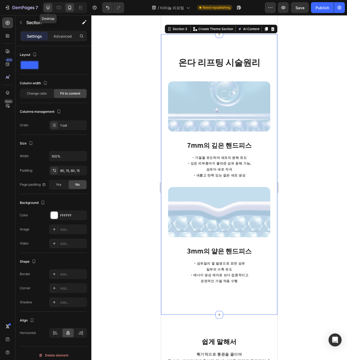
click at [47, 10] on icon at bounding box center [47, 7] width 5 height 5
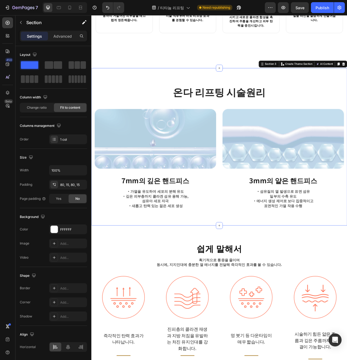
click at [298, 264] on div "온다 리프팅 시술원리 Heading Row Image 7mm의 깊은 핸드피스 Text block ・가열을 유도하여 세포의 분해 유도 ・깊은 피…" at bounding box center [254, 183] width 326 height 201
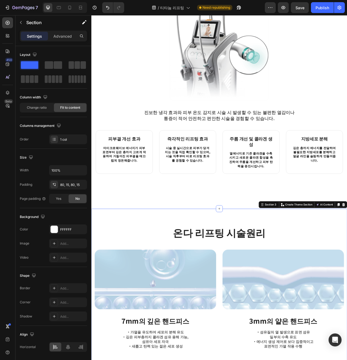
click at [265, 238] on div "온다리프팅이란? Heading 피부 타이트닝 및 컨투어링을 위해 마이크로파 에너지(COOLWAVES)를 전달하는 스킨 타이트닝 시스템입니다. …" at bounding box center [254, 363] width 326 height 1375
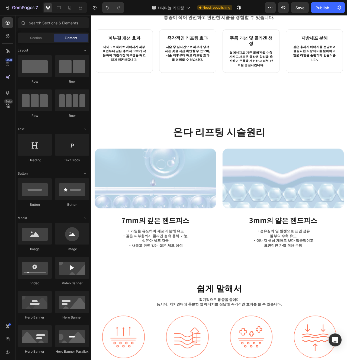
scroll to position [476, 0]
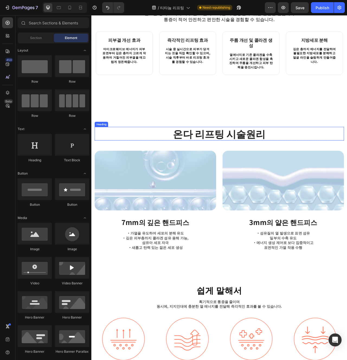
click at [264, 163] on h2 "온다 리프팅 시술원리" at bounding box center [255, 165] width 318 height 17
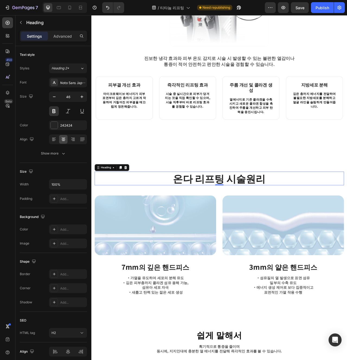
scroll to position [419, 0]
click at [291, 138] on div "주름 개선 및 콜라겐 생성 Heading 열에너지로 기존 콜라겐을 수축시키고 새로운 콜라겐 합성을 촉진하여 주름을 개선하고 피부 탄력을 증진시…" at bounding box center [294, 120] width 73 height 55
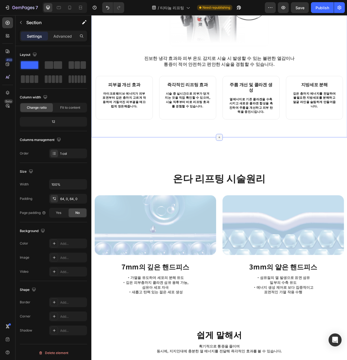
click at [256, 169] on icon at bounding box center [254, 171] width 4 height 4
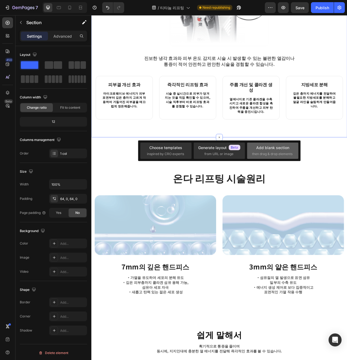
click at [263, 157] on div "Add blank section then drag & drop elements" at bounding box center [272, 151] width 51 height 16
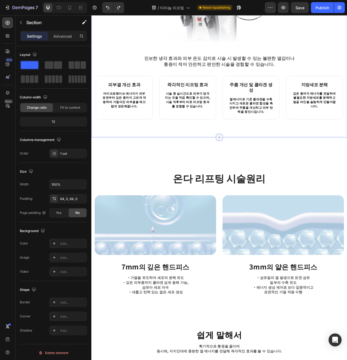
click at [253, 167] on div at bounding box center [254, 170] width 9 height 9
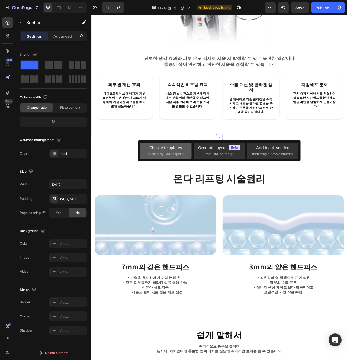
click at [182, 156] on span "inspired by CRO experts" at bounding box center [165, 154] width 37 height 5
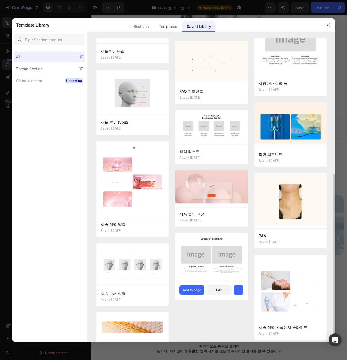
scroll to position [162, 0]
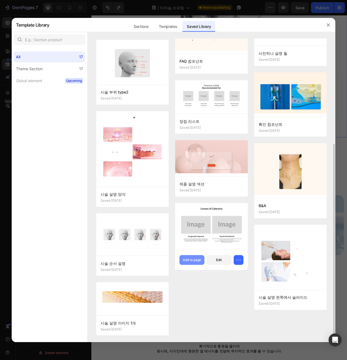
click at [198, 264] on button "Add to page" at bounding box center [192, 260] width 25 height 10
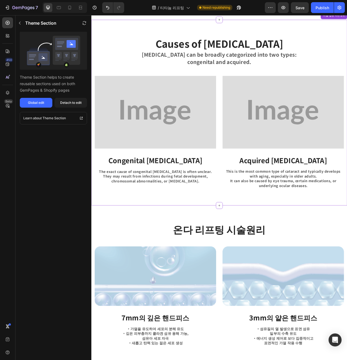
scroll to position [553, 0]
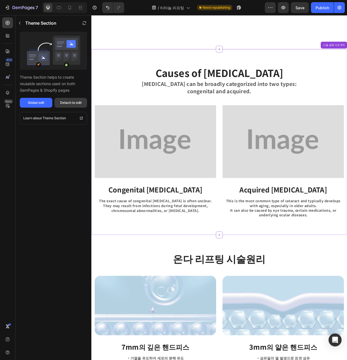
click at [80, 107] on button "Detach to edit" at bounding box center [71, 103] width 33 height 10
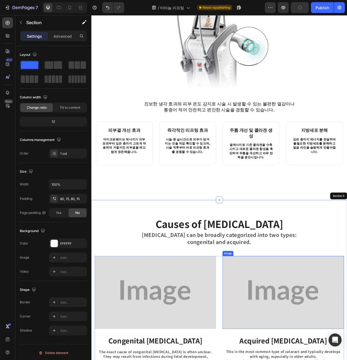
scroll to position [323, 0]
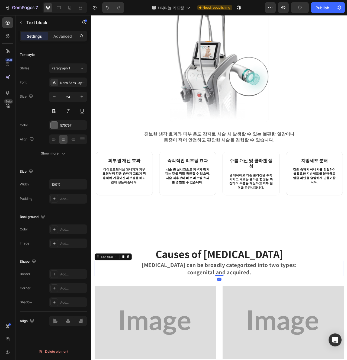
click at [312, 329] on p "Cataracts can be broadly categorized into two types:" at bounding box center [254, 333] width 262 height 9
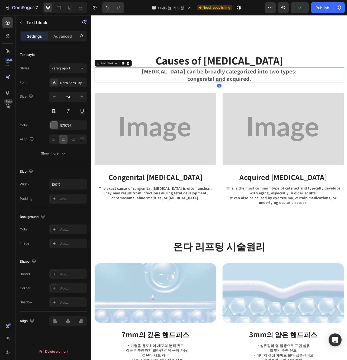
scroll to position [586, 0]
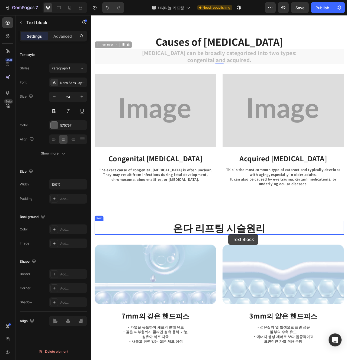
drag, startPoint x: 118, startPoint y: 53, endPoint x: 266, endPoint y: 294, distance: 282.8
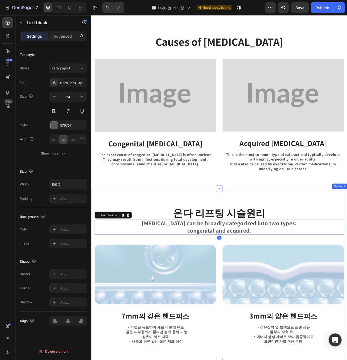
click at [283, 247] on div "온다 리프팅 시술원리 Heading Cataracts can be broadly categorized into two types: congen…" at bounding box center [254, 346] width 326 height 220
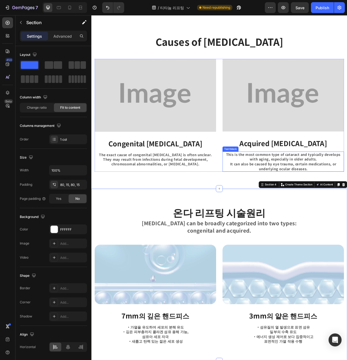
click at [271, 200] on p "This is the most common type of cataract and typically develops with aging, esp…" at bounding box center [336, 201] width 154 height 24
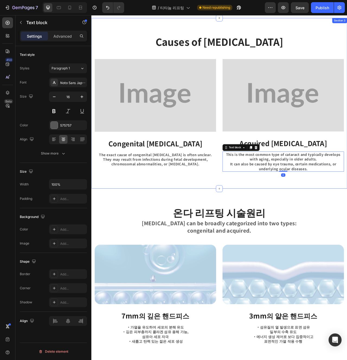
click at [255, 219] on div "Causes of Cataracts Heading Row Image Congenital Cataracts Text block The exact…" at bounding box center [254, 127] width 326 height 217
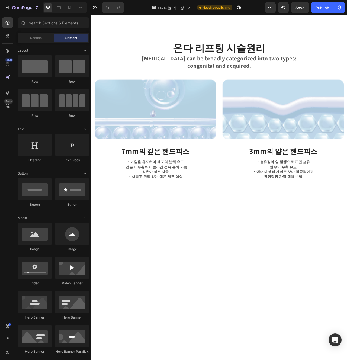
scroll to position [369, 0]
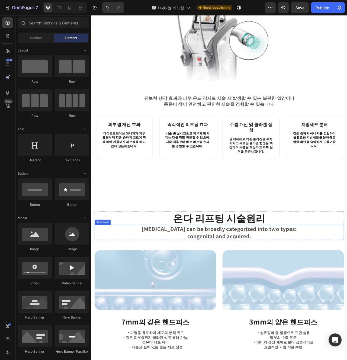
click at [274, 283] on p "Cataracts can be broadly categorized into two types:" at bounding box center [254, 287] width 262 height 9
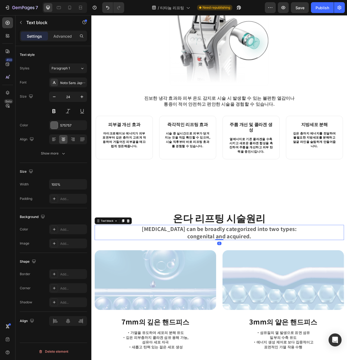
click at [274, 283] on p "Cataracts can be broadly categorized into two types:" at bounding box center [254, 287] width 262 height 9
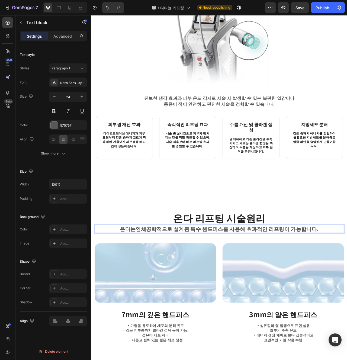
click at [237, 284] on strong "인체공학적으로 설계된 특수 핸드피스" at bounding box center [203, 287] width 111 height 9
click at [221, 283] on strong "인체공학적으로 설계된 특수 핸드피스" at bounding box center [203, 287] width 111 height 9
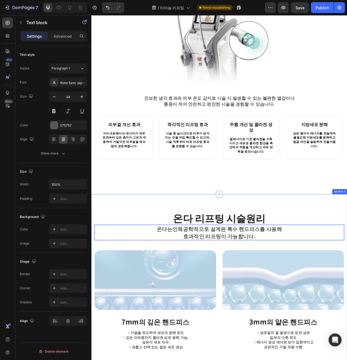
click at [310, 243] on div "온다 리프팅 시술원리 Heading 온다는 인체공학적으로 설계된 특수 핸드피스 를 사용해 효과적인 리프팅이 가능합니다. Text block 0…" at bounding box center [254, 353] width 326 height 220
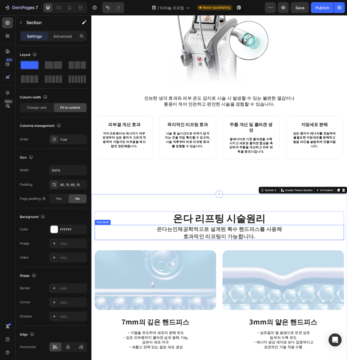
click at [208, 292] on p "효과적인 리프팅이 가능합니다." at bounding box center [254, 296] width 262 height 9
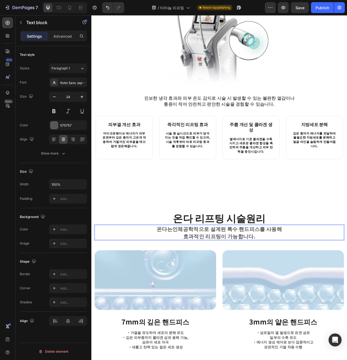
click at [203, 283] on strong "인체공학적으로 설계된 특수 핸드피스" at bounding box center [250, 287] width 111 height 9
click at [311, 243] on div "온다 리프팅 시술원리 Heading 인체공학적으로 설계된 특수 핸드피스 를 사용해 효과적인 리프팅이 가능합니다. Text block 0 Row…" at bounding box center [254, 353] width 326 height 220
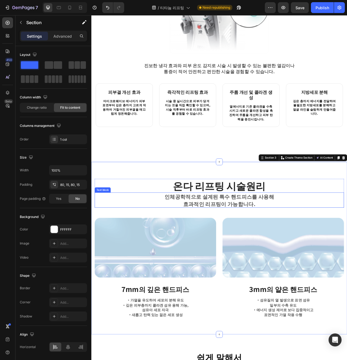
click at [347, 242] on p "인체공학적으로 설계된 특수 핸드피스 를 사용해" at bounding box center [254, 246] width 262 height 9
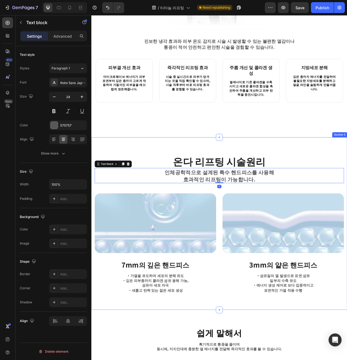
click at [313, 360] on div "온다 리프팅 시술원리 Heading 인체공학적으로 설계된 특수 핸드피스 를 사용해 효과적인 리프팅이 가능합니다. Text block 0 Row…" at bounding box center [254, 281] width 326 height 220
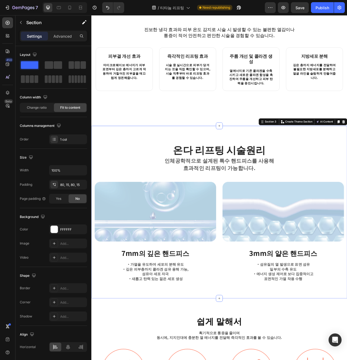
scroll to position [468, 0]
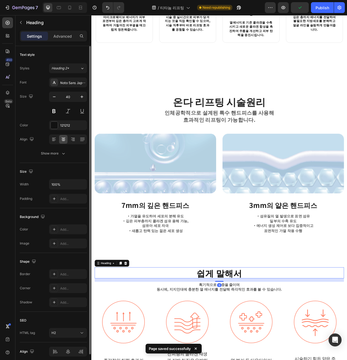
scroll to position [525, 0]
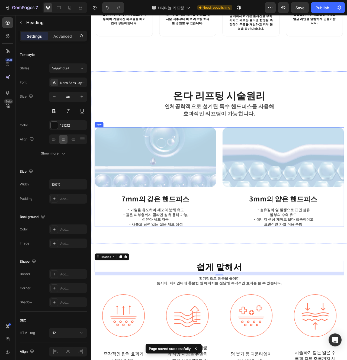
click at [226, 260] on p "・가열을 유도하여 세포의 분해 유도 ・깊은 피부층까지 콜라겐 섬유 용해 가능, 섬유아 세포 자극 ・새롭고 탄력 있는 젊은 세포 생성" at bounding box center [173, 272] width 154 height 24
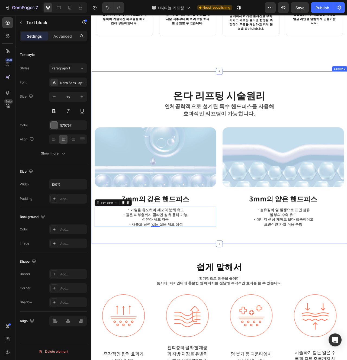
click at [314, 296] on div "온다 리프팅 시술원리 Heading 인체공학적으로 설계된 특수 핸드피스 를 사용해 효과적인 리프팅이 가능합니다. Text block Row I…" at bounding box center [254, 197] width 326 height 220
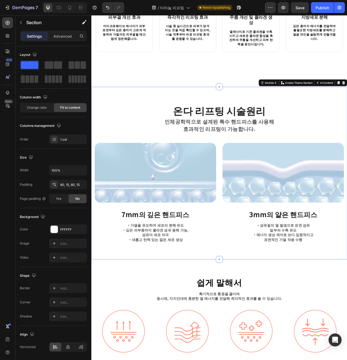
scroll to position [504, 0]
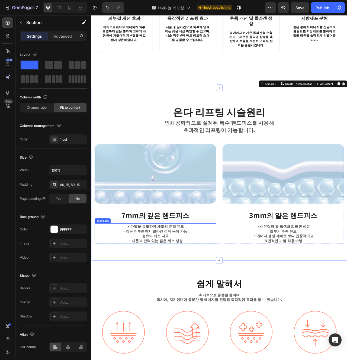
click at [182, 281] on p "・가열을 유도하여 세포의 분해 유도 ・깊은 피부층까지 콜라겐 섬유 용해 가능, 섬유아 세포 자극 ・새롭고 탄력 있는 젊은 세포 생성" at bounding box center [173, 293] width 154 height 24
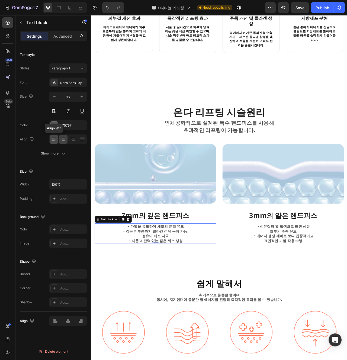
click at [55, 137] on icon at bounding box center [53, 139] width 5 height 5
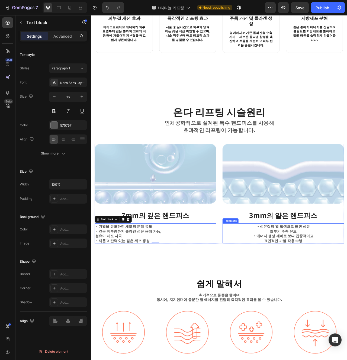
click at [345, 288] on p "・섬유질의 열 발생으로 표면 섬유 일부의 수축 유도 ・에너지 생성 제어로 보다 집중적이고 표면적인 가열 작용 수행" at bounding box center [336, 293] width 154 height 24
click at [172, 286] on p "・가열을 유도하여 세포의 분해 유도 ・깊은 피부층까지 콜라겐 섬유 용해 가능, 섬유아 세포 자극 ・새롭고 탄력 있는 젊은 세포 생성" at bounding box center [173, 293] width 154 height 24
click at [158, 288] on p "・가열을 유도하여 세포의 분해 유도 ・깊은 피부층까지 콜라겐 섬유 용해 가능, 섬유아 세포 자극 ・새롭고 탄력 있는 젊은 세포 생성" at bounding box center [173, 293] width 154 height 24
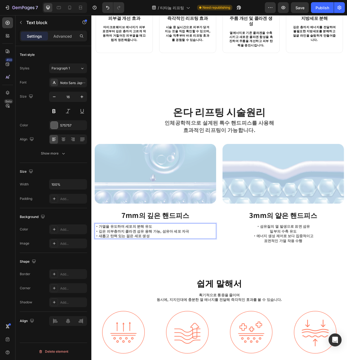
click at [331, 283] on p "・섬유질의 열 발생으로 표면 섬유 일부의 수축 유도 ・에너지 생성 제어로 보다 집중적이고 표면적인 가열 작용 수행" at bounding box center [336, 293] width 154 height 24
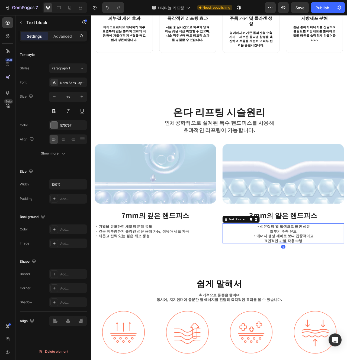
click at [331, 283] on p "・섬유질의 열 발생으로 표면 섬유 일부의 수축 유도 ・에너지 생성 제어로 보다 집중적이고 표면적인 가열 작용 수행" at bounding box center [336, 293] width 154 height 24
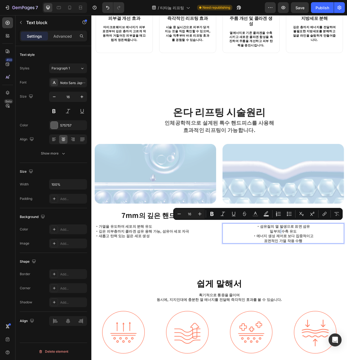
click at [290, 302] on div "온다 리프팅 시술원리 Heading 인체공학적으로 설계된 특수 핸드피스 를 사용해 효과적인 리프팅이 가능합니다. Text block Row I…" at bounding box center [254, 218] width 326 height 220
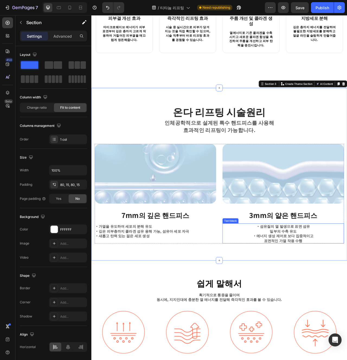
click at [297, 286] on p "・섬유질의 열 발생으로 표면 섬유 일부의 수축 유도 ・에너지 생성 제어로 보다 집중적이고 표면적인 가열 작용 수행" at bounding box center [336, 293] width 154 height 24
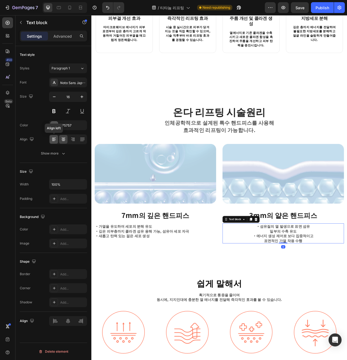
click at [55, 141] on icon at bounding box center [53, 139] width 5 height 5
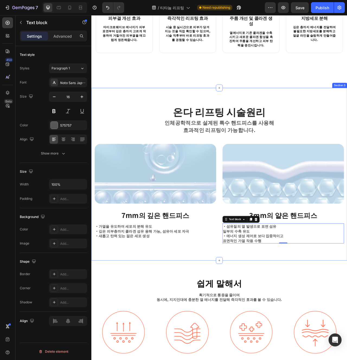
click at [172, 310] on div "온다 리프팅 시술원리 Heading 인체공학적으로 설계된 특수 핸드피스 를 사용해 효과적인 리프팅이 가능합니다. Text block Row I…" at bounding box center [254, 218] width 326 height 220
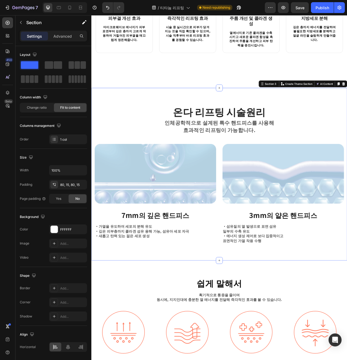
scroll to position [508, 0]
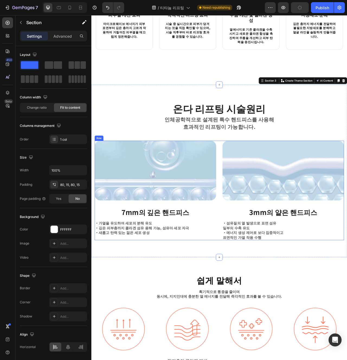
click at [166, 290] on div "Image 7mm의 깊은 핸드피스 Text block ・가열을 유도하여 세포의 분해 유도 ・깊은 피부층까지 콜라겐 섬유 용해 가능, 섬유아 세…" at bounding box center [173, 238] width 155 height 127
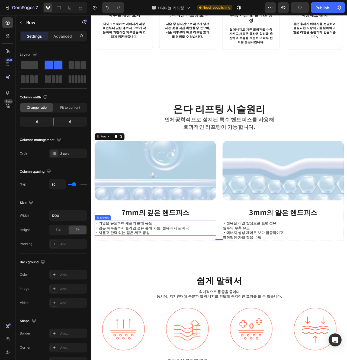
click at [181, 283] on p "・가열을 유도하여 세포의 분해 유도 ・깊은 피부층까지 콜라겐 섬유 용해 가능, 섬유아 세포 자극 ・새롭고 탄력 있는 젊은 세포 생성" at bounding box center [173, 286] width 154 height 18
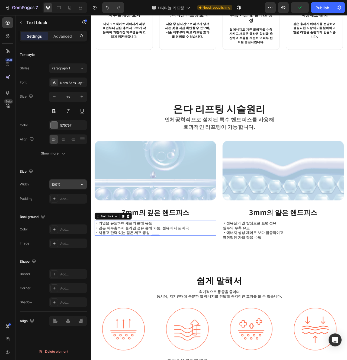
click at [65, 184] on input "100%" at bounding box center [67, 185] width 37 height 10
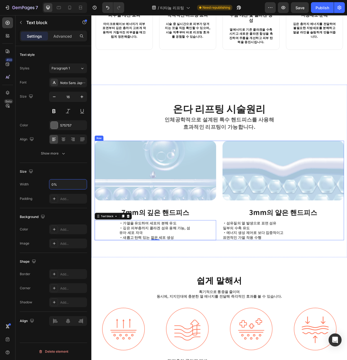
type input "50%"
click at [252, 303] on div "온다 리프팅 시술원리 Heading 인체공학적으로 설계된 특수 핸드피스 를 사용해 효과적인 리프팅이 가능합니다. Text block Row I…" at bounding box center [254, 217] width 326 height 226
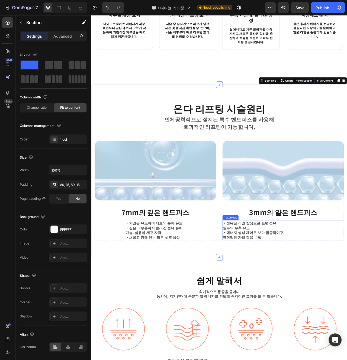
click at [279, 288] on p "・섬유질의 열 발생으로 표면 섬유 일부의 수축 유도 ・에너지 생성 제어로 보다 집중적이고 표면적인 가열 작용 수행" at bounding box center [336, 289] width 154 height 24
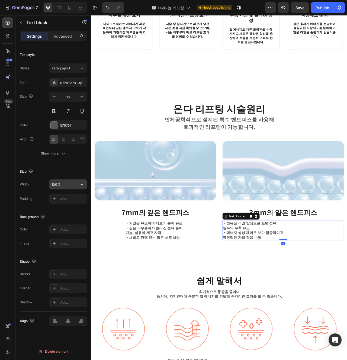
click at [52, 187] on input "100%" at bounding box center [67, 185] width 37 height 10
type input "50%"
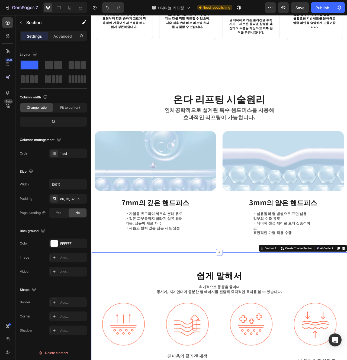
scroll to position [535, 0]
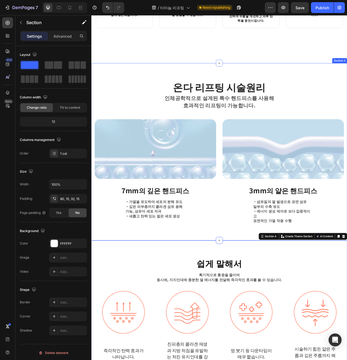
click at [281, 286] on div "온다 리프팅 시술원리 Heading 인체공학적으로 설계된 특수 핸드피스 를 사용해 효과적인 리프팅이 가능합니다. Text block Row I…" at bounding box center [254, 189] width 326 height 226
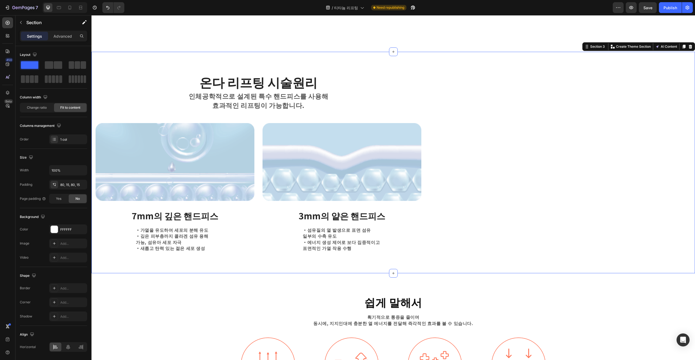
scroll to position [561, 0]
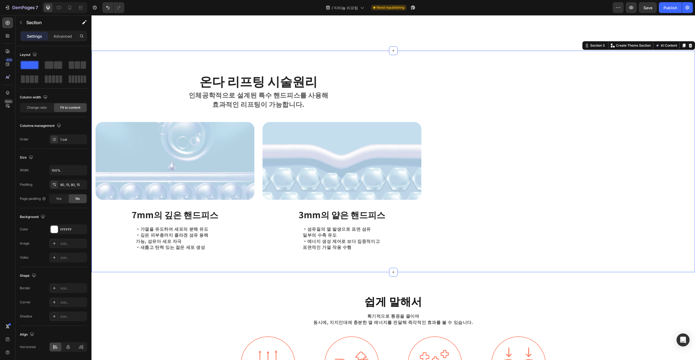
click at [347, 202] on div "온다 리프팅 시술원리 Heading 인체공학적으로 설계된 특수 핸드피스 를 사용해 효과적인 리프팅이 가능합니다. Text block Row I…" at bounding box center [392, 165] width 603 height 228
click at [69, 346] on icon at bounding box center [67, 347] width 5 height 5
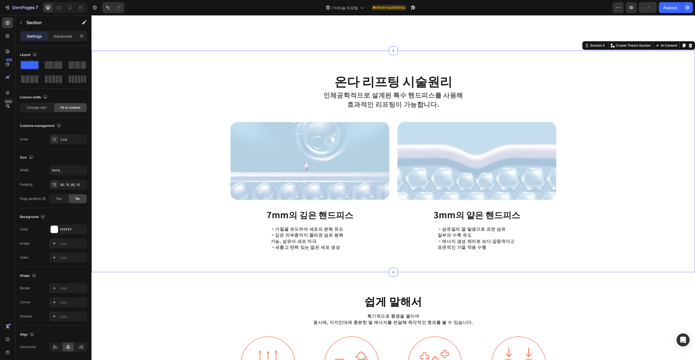
click at [249, 248] on div "온다 리프팅 시술원리 Heading 인체공학적으로 설계된 특수 핸드피스 를 사용해 효과적인 리프팅이 가능합니다. Text block Row I…" at bounding box center [392, 165] width 603 height 228
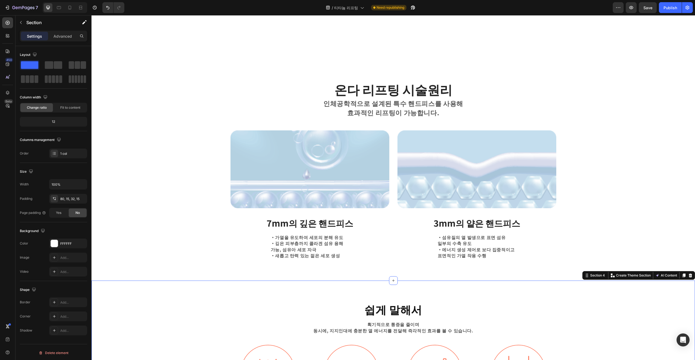
scroll to position [547, 0]
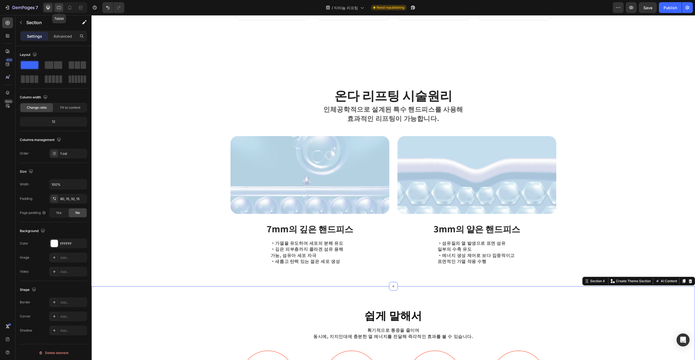
click at [60, 5] on icon at bounding box center [58, 7] width 5 height 5
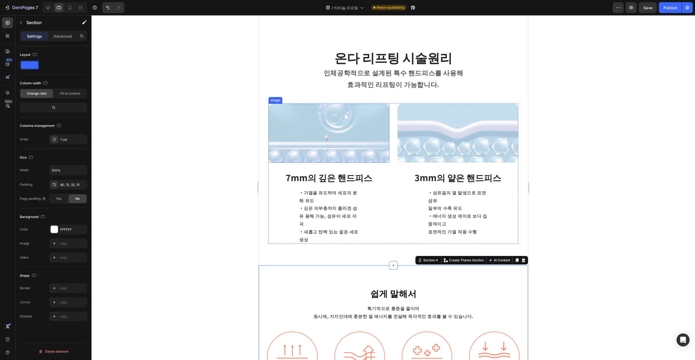
scroll to position [583, 0]
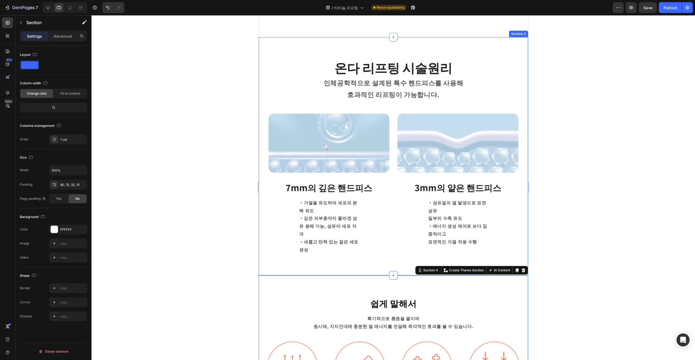
click at [282, 209] on div "온다 리프팅 시술원리 Heading 인체공학적으로 설계된 특수 핸드피스 를 사용해 효과적인 리프팅이 가능합니다. Text block Row I…" at bounding box center [392, 158] width 269 height 242
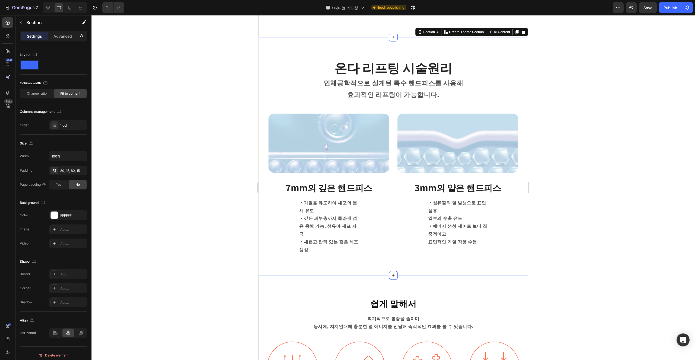
click at [313, 252] on div "온다 리프팅 시술원리 Heading 인체공학적으로 설계된 특수 핸드피스 를 사용해 효과적인 리프팅이 가능합니다. Text block Row I…" at bounding box center [392, 158] width 269 height 242
click at [341, 228] on p "・가열을 유도하여 세포의 분해 유도 ・깊은 피부층까지 콜라겐 섬유 용해 가능, 섬유아 세포 자극 ・새롭고 탄력 있는 젊은 세포 생성" at bounding box center [326, 229] width 62 height 55
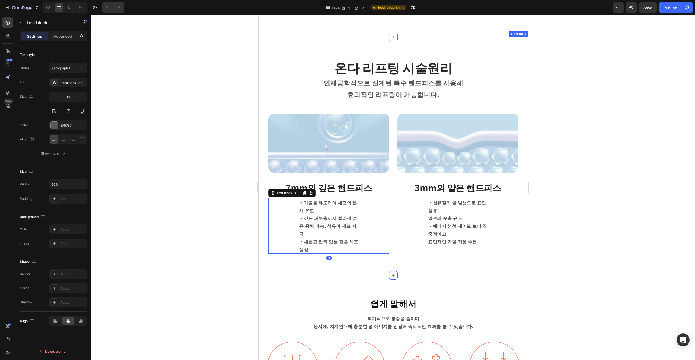
click at [347, 254] on div "온다 리프팅 시술원리 Heading 인체공학적으로 설계된 특수 핸드피스 를 사용해 효과적인 리프팅이 가능합니다. Text block Row I…" at bounding box center [392, 158] width 269 height 242
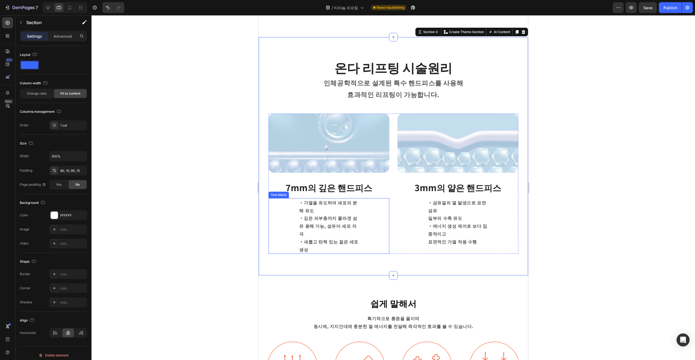
click at [316, 218] on p "・가열을 유도하여 세포의 분해 유도 ・깊은 피부층까지 콜라겐 섬유 용해 가능, 섬유아 세포 자극 ・새롭고 탄력 있는 젊은 세포 생성" at bounding box center [326, 229] width 62 height 55
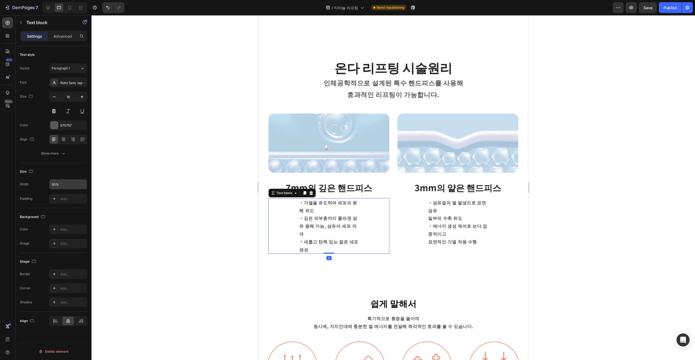
click at [69, 182] on input "50%" at bounding box center [67, 185] width 37 height 10
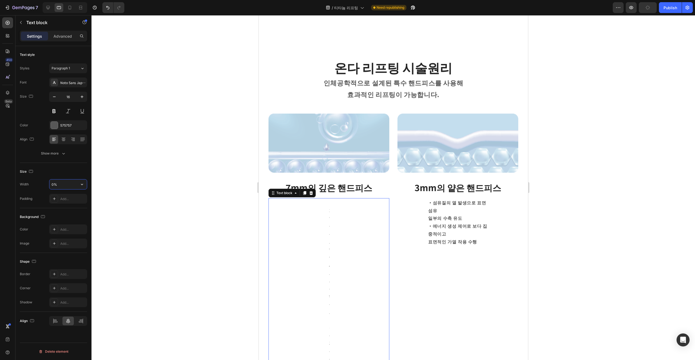
type input "70%"
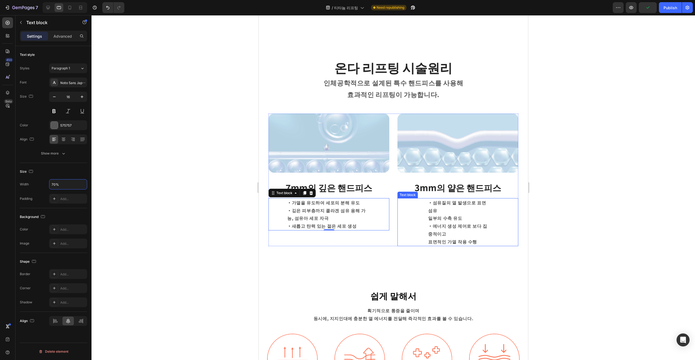
click at [347, 220] on p "・섬유질의 열 발생으로 표면 섬유 일부의 수축 유도 ・에너지 생성 제어로 보다 집중적이고 표면적인 가열 작용 수행" at bounding box center [460, 225] width 62 height 47
click at [58, 185] on input "50%" at bounding box center [67, 185] width 37 height 10
type input "70%"
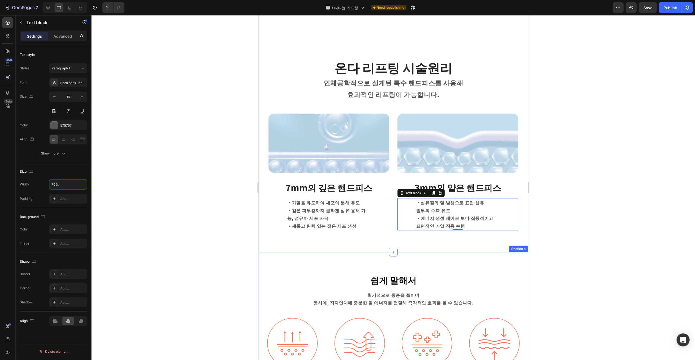
click at [347, 257] on div "쉽게 말해서 Heading 획기적으로 통증을 줄이며 동시에, 지지인대에 충분한 열 에너지를 전달해 즉각적인 효과를 볼 수 있습니다. Text …" at bounding box center [392, 342] width 269 height 175
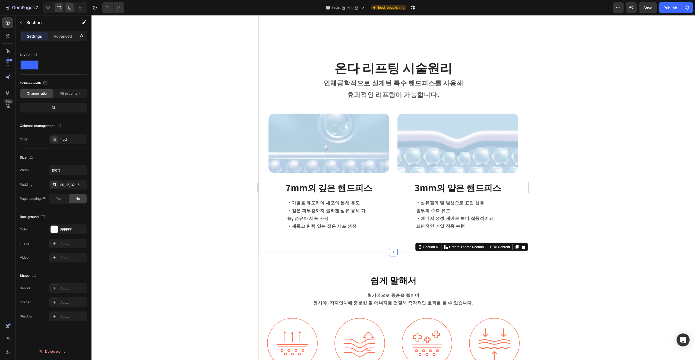
click at [69, 9] on icon at bounding box center [69, 7] width 5 height 5
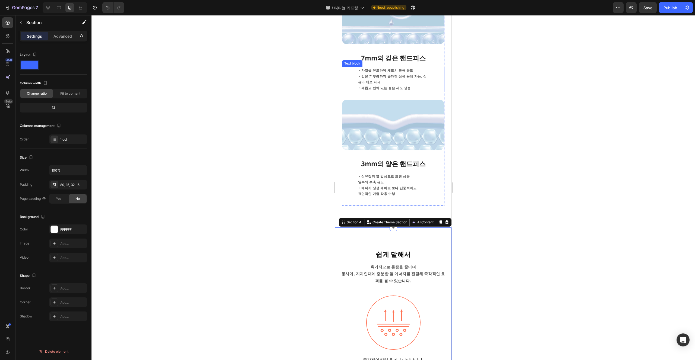
click at [347, 74] on p "・가열을 유도하여 세포의 분해 유도 ・깊은 피부층까지 콜라겐 섬유 용해 가능, 섬유아 세포 자극 ・새롭고 탄력 있는 젊은 세포 생성" at bounding box center [393, 81] width 75 height 23
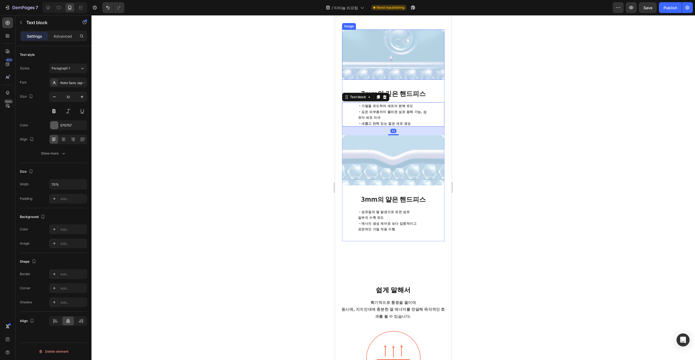
scroll to position [635, 0]
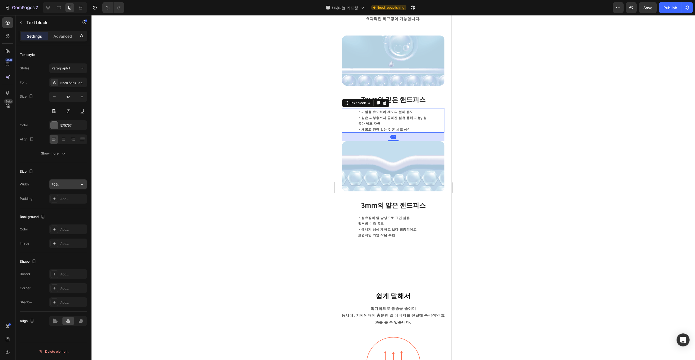
click at [56, 183] on input "70%" at bounding box center [67, 185] width 37 height 10
type input "50%"
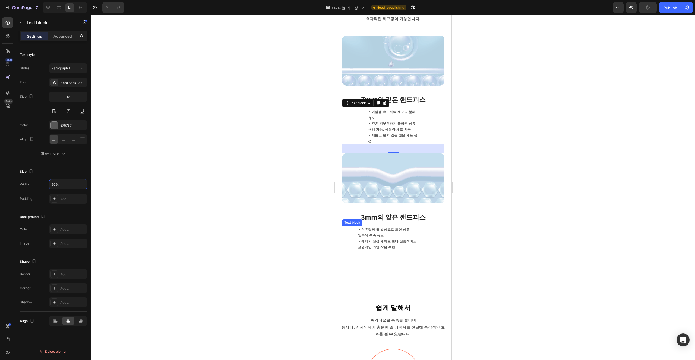
click at [347, 232] on p "・섬유질의 열 발생으로 표면 섬유 일부의 수축 유도 ・에너지 생성 제어로 보다 집중적이고 표면적인 가열 작용 수행" at bounding box center [393, 243] width 75 height 23
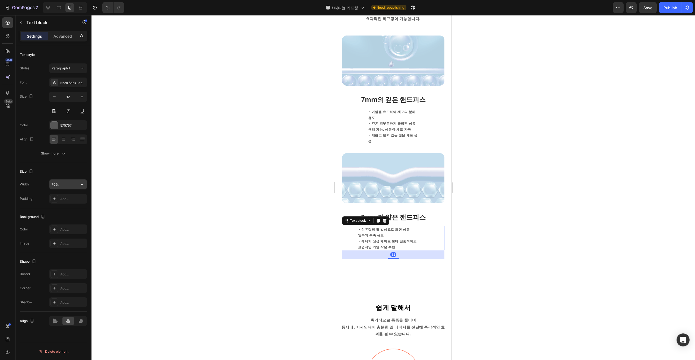
click at [59, 188] on input "70%" at bounding box center [67, 185] width 37 height 10
type input "50%"
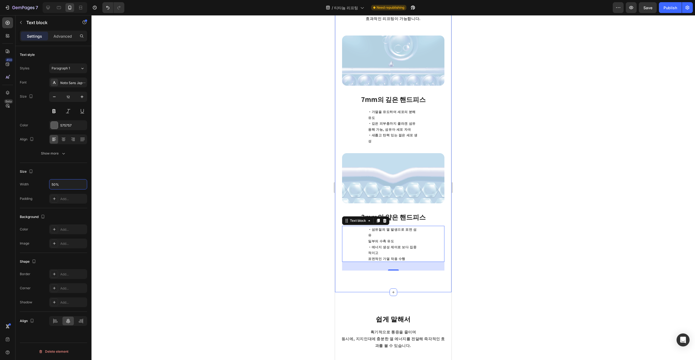
click at [347, 262] on div "온다 리프팅 시술원리 Heading 인체공학적으로 설계된 특수 핸드피스 를 사용해 효과적인 리프팅이 가능합니다. Text block Row I…" at bounding box center [393, 133] width 116 height 319
click at [347, 242] on p "・섬유질의 열 발생으로 표면 섬유 일부의 수축 유도 ・에너지 생성 제어로 보다 집중적이고 표면적인 가열 작용 수행" at bounding box center [393, 246] width 53 height 29
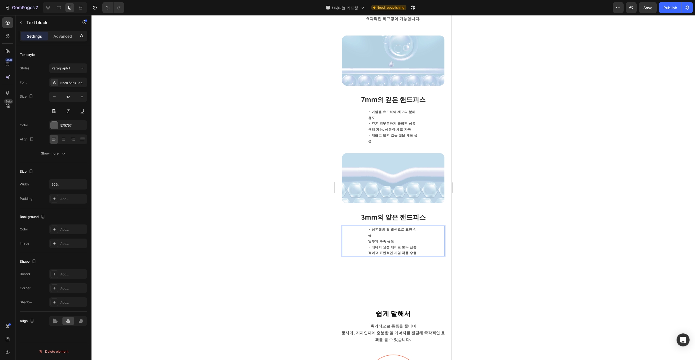
click at [347, 232] on p "・섬유질의 열 발생으로 표면 섬유 일부의 수축 유도 ・에너지 생성 제어로 보다 집중적이고 표면적인 가열 작용 수행" at bounding box center [393, 243] width 53 height 23
click at [347, 244] on div "Image 3mm의 얕은 핸드피스 Text block ・섬유질의 열 발생으로 표면 섬유 일부의 수축 유도 ・에너지 생성 제어로 보다 집중적이고…" at bounding box center [393, 210] width 108 height 109
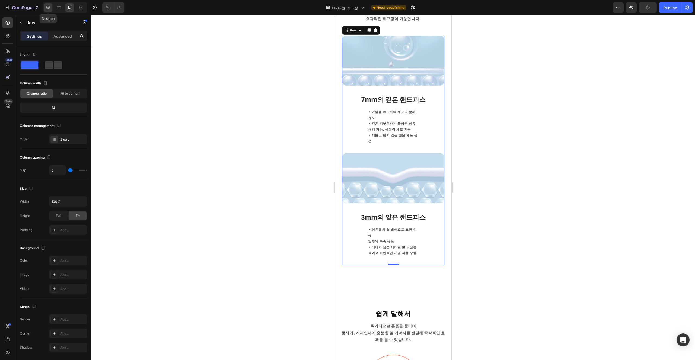
click at [48, 7] on icon at bounding box center [47, 7] width 5 height 5
type input "30"
type input "1200"
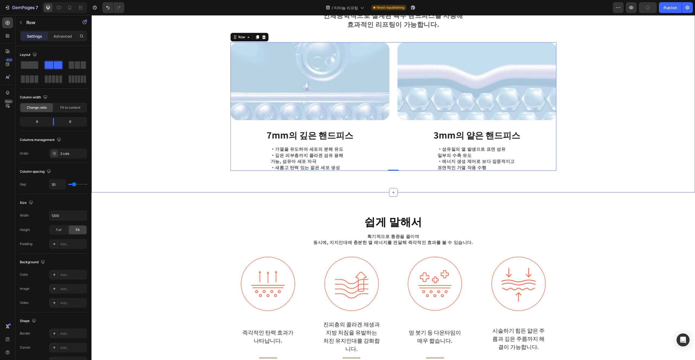
scroll to position [630, 0]
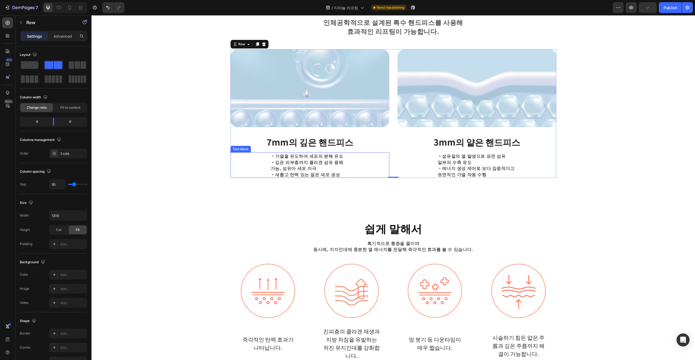
click at [312, 168] on p "・가열을 유도하여 세포의 분해 유도 ・깊은 피부층까지 콜라겐 섬유 용해 가능, 섬유아 세포 자극 ・새롭고 탄력 있는 젊은 세포 생성" at bounding box center [310, 168] width 78 height 30
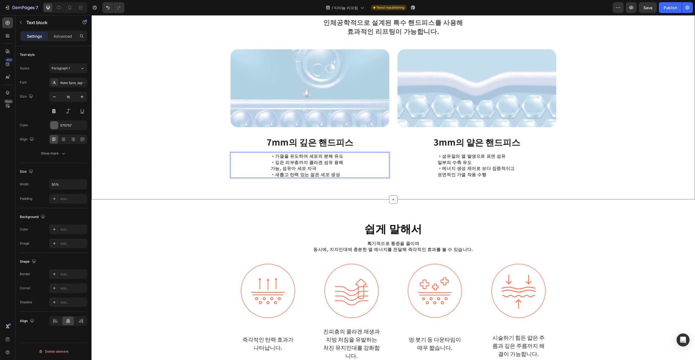
click at [347, 219] on div "쉽게 말해서 Heading 획기적으로 통증을 줄이며 동시에, 지지인대에 충분한 열 에너지를 전달해 즉각적인 효과를 볼 수 있습니다. Text …" at bounding box center [392, 297] width 603 height 183
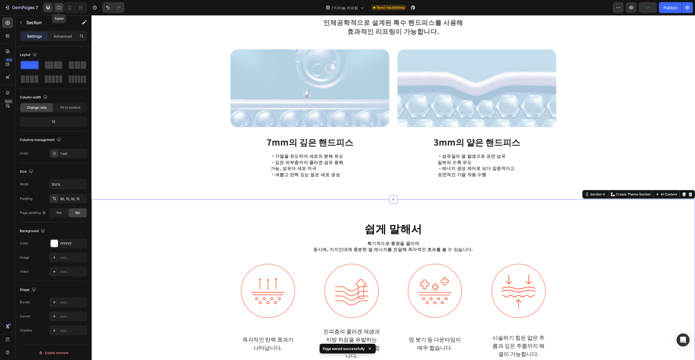
click at [57, 8] on icon at bounding box center [58, 7] width 5 height 5
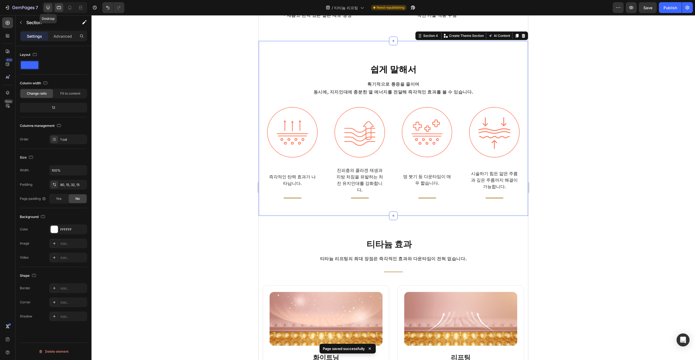
click at [48, 9] on icon at bounding box center [48, 8] width 4 height 4
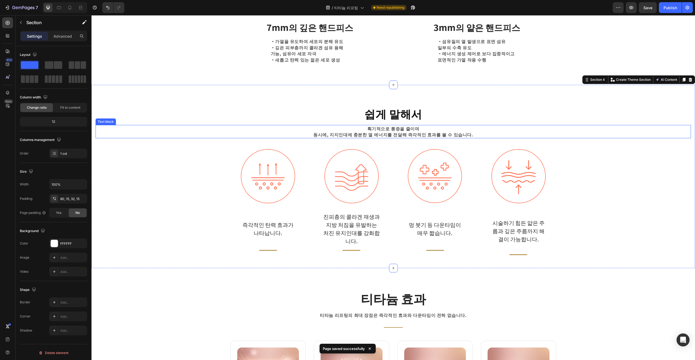
scroll to position [626, 0]
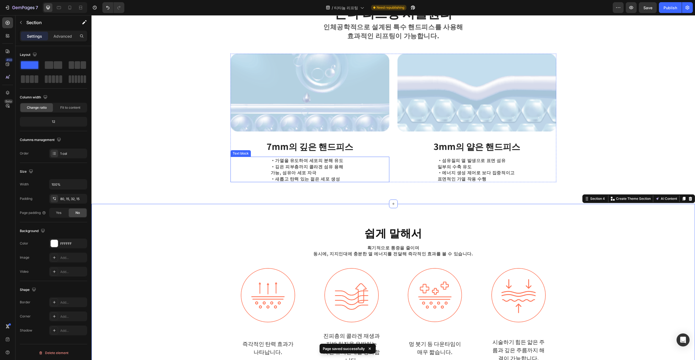
click at [342, 171] on p "・가열을 유도하여 세포의 분해 유도 ・깊은 피부층까지 콜라겐 섬유 용해 가능, 섬유아 세포 자극 ・새롭고 탄력 있는 젊은 세포 생성" at bounding box center [310, 172] width 78 height 30
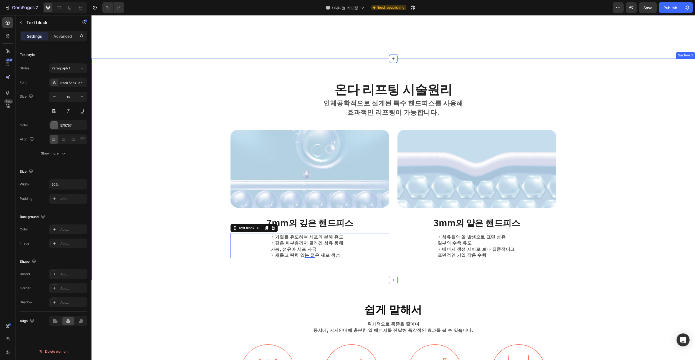
scroll to position [554, 0]
click at [302, 224] on div "Image 7mm의 깊은 핸드피스 Text block ・가열을 유도하여 세포의 분해 유도 ・깊은 피부층까지 콜라겐 섬유 용해 가능, 섬유아 세…" at bounding box center [309, 196] width 159 height 135
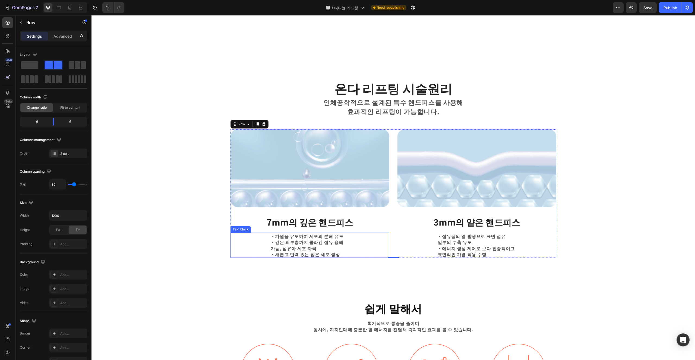
click at [296, 245] on p "・가열을 유도하여 세포의 분해 유도 ・깊은 피부층까지 콜라겐 섬유 용해 가능, 섬유아 세포 자극 ・새롭고 탄력 있는 젊은 세포 생성" at bounding box center [310, 248] width 78 height 30
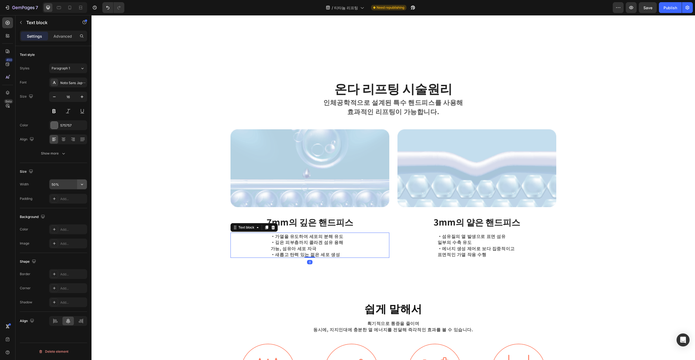
click at [84, 183] on icon "button" at bounding box center [81, 184] width 5 height 5
click at [62, 208] on p "Full 100%" at bounding box center [66, 208] width 31 height 5
type input "100%"
click at [64, 38] on p "Advanced" at bounding box center [62, 36] width 18 height 6
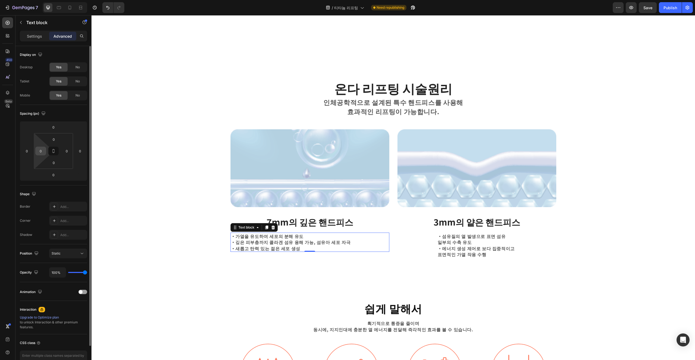
click at [41, 152] on input "0" at bounding box center [41, 151] width 8 height 8
type input "6"
type input "120"
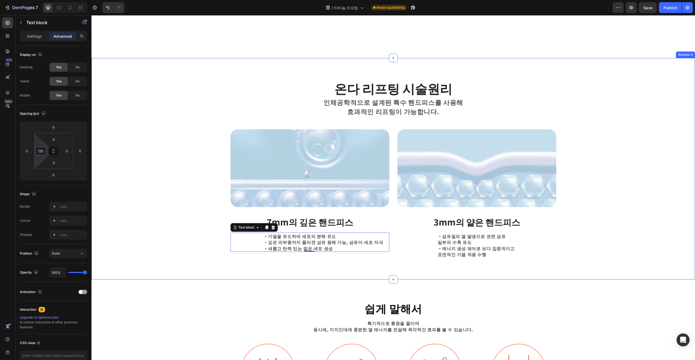
click at [166, 261] on div "온다 리프팅 시술원리 Heading 인체공학적으로 설계된 특수 핸드피스 를 사용해 효과적인 리프팅이 가능합니다. Text block Row I…" at bounding box center [392, 169] width 603 height 222
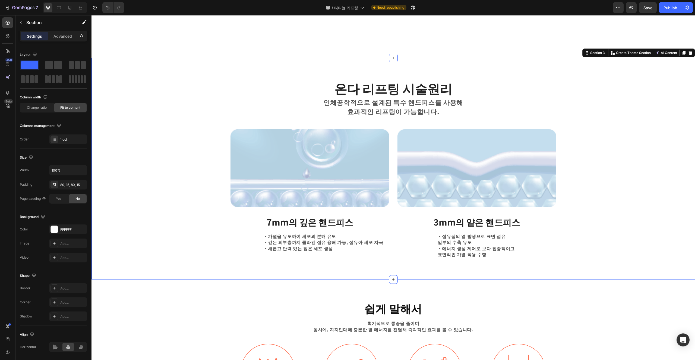
scroll to position [574, 0]
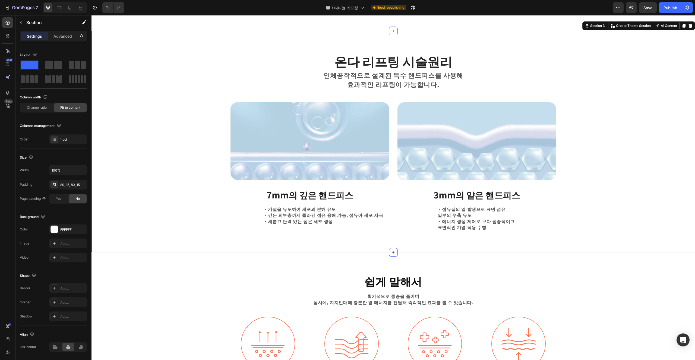
click at [264, 243] on div "온다 리프팅 시술원리 Heading 인체공학적으로 설계된 특수 핸드피스 를 사용해 효과적인 리프팅이 가능합니다. Text block Row I…" at bounding box center [392, 142] width 603 height 222
click at [276, 225] on div "・가열을 유도하여 세포의 분해 유도 ・깊은 피부층까지 콜라겐 섬유 용해 가능, 섬유아 세포 자극 ・새롭고 탄력 있는 젊은 세포 생성" at bounding box center [326, 219] width 126 height 26
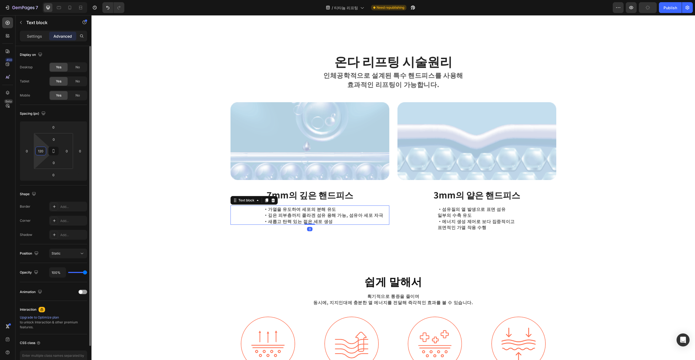
click at [42, 151] on input "120" at bounding box center [41, 151] width 8 height 8
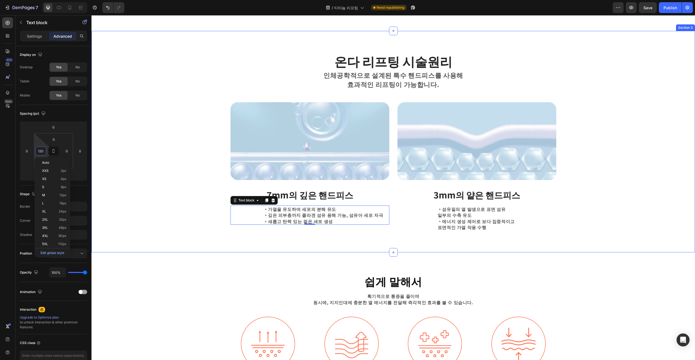
type input "140"
click at [332, 252] on div "온다 리프팅 시술원리 Heading 인체공학적으로 설계된 특수 핸드피스 를 사용해 효과적인 리프팅이 가능합니다. Text block Row I…" at bounding box center [392, 142] width 603 height 222
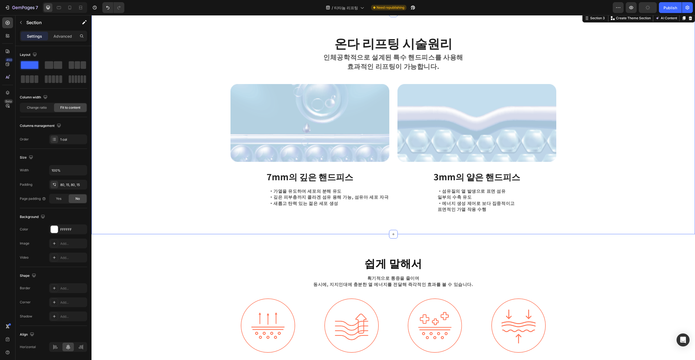
click at [339, 229] on div "온다 리프팅 시술원리 Heading 인체공학적으로 설계된 특수 핸드피스 를 사용해 효과적인 리프팅이 가능합니다. Text block Row I…" at bounding box center [392, 124] width 603 height 222
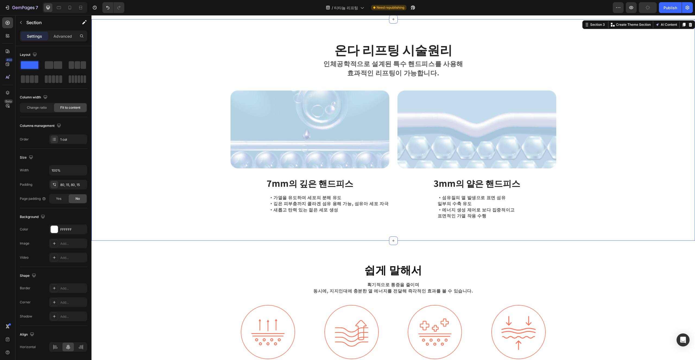
scroll to position [578, 0]
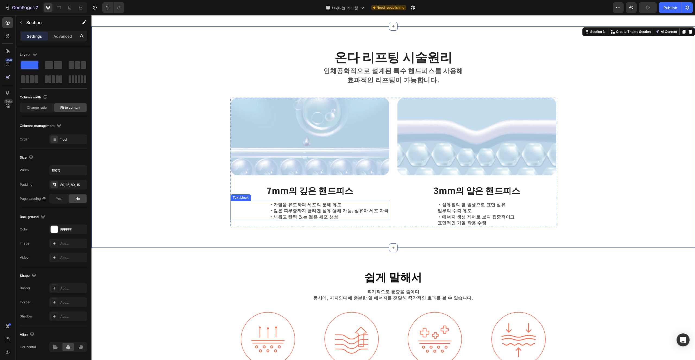
click at [324, 219] on p "・가열을 유도하여 세포의 분해 유도 ・깊은 피부층까지 콜라겐 섬유 용해 가능, 섬유아 세포 자극 ・새롭고 탄력 있는 젊은 세포 생성" at bounding box center [329, 214] width 120 height 24
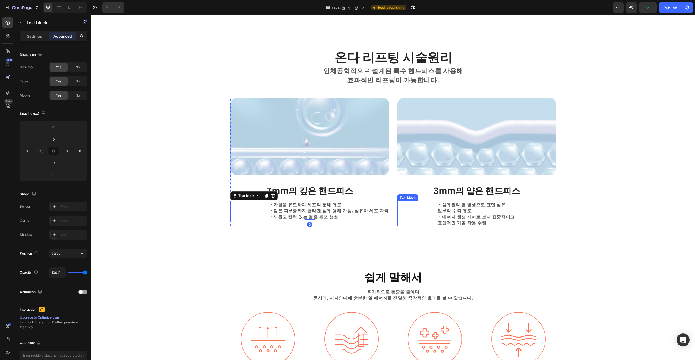
click at [347, 216] on p "・섬유질의 열 발생으로 표면 섬유 일부의 수축 유도 ・에너지 생성 제어로 보다 집중적이고 표면적인 가열 작용 수행" at bounding box center [476, 214] width 78 height 24
click at [37, 35] on p "Settings" at bounding box center [34, 36] width 15 height 6
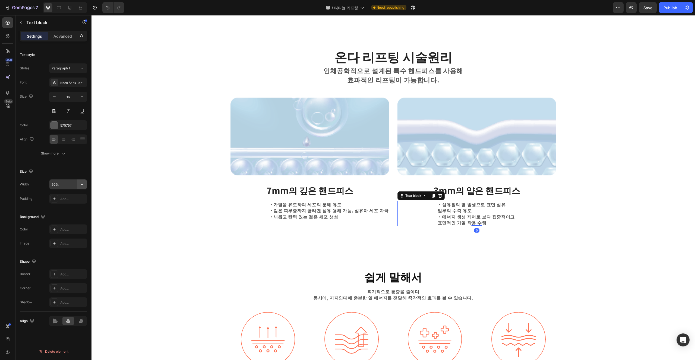
click at [82, 185] on icon "button" at bounding box center [82, 184] width 2 height 1
click at [64, 210] on p "Full 100%" at bounding box center [66, 208] width 31 height 5
type input "100%"
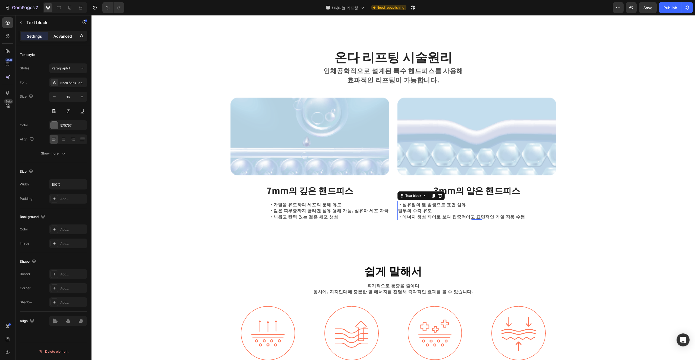
click at [61, 39] on p "Advanced" at bounding box center [62, 36] width 18 height 6
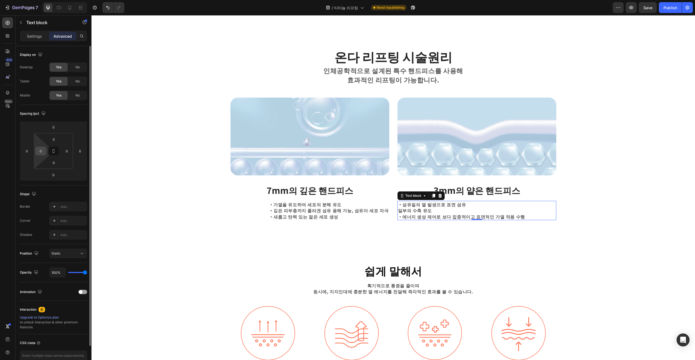
click at [42, 153] on input "0" at bounding box center [41, 151] width 8 height 8
type input "140"
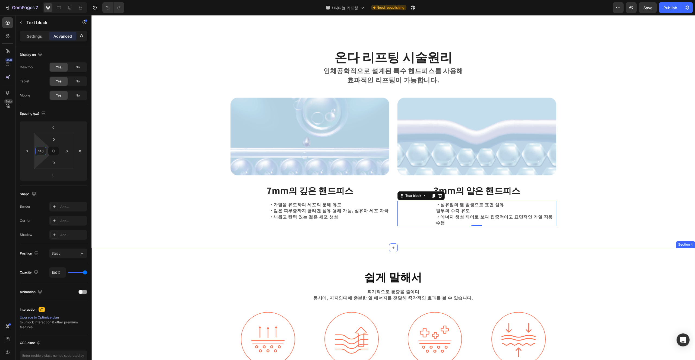
click at [347, 248] on div "쉽게 말해서 Heading 획기적으로 통증을 줄이며 동시에, 지지인대에 충분한 열 에너지를 전달해 즉각적인 효과를 볼 수 있습니다. Text …" at bounding box center [392, 339] width 603 height 183
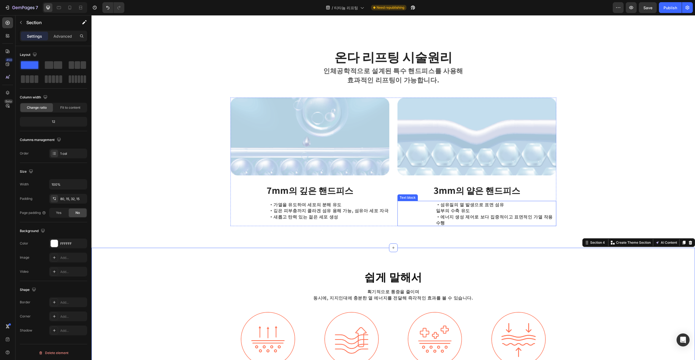
click at [347, 217] on p "・섬유질의 열 발생으로 표면 섬유 일부의 수축 유도 ・에너지 생성 제어로 보다 집중적이고 표면적인 가열 작용 수행" at bounding box center [496, 214] width 120 height 24
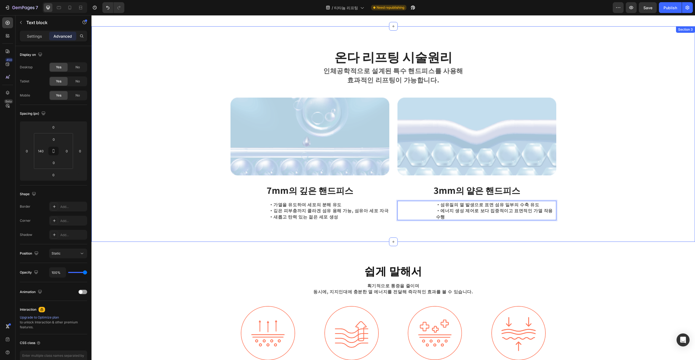
click at [347, 226] on div "온다 리프팅 시술원리 Heading 인체공학적으로 설계된 특수 핸드피스 를 사용해 효과적인 리프팅이 가능합니다. Text block Row I…" at bounding box center [392, 137] width 603 height 222
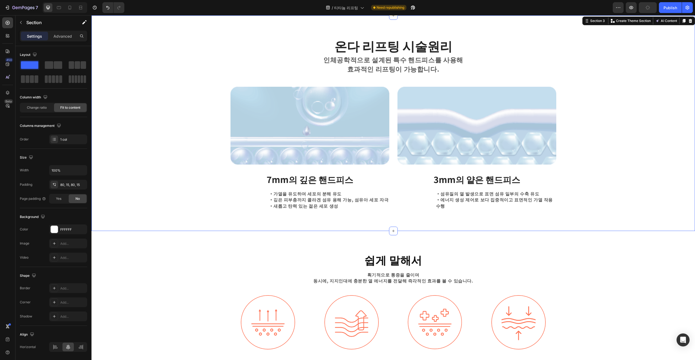
click at [347, 219] on div "온다 리프팅 시술원리 Heading 인체공학적으로 설계된 특수 핸드피스 를 사용해 효과적인 리프팅이 가능합니다. Text block Row I…" at bounding box center [392, 126] width 603 height 222
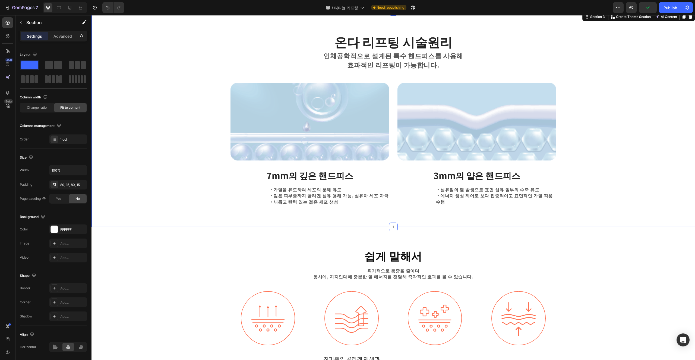
click at [347, 223] on div "온다 리프팅 시술원리 Heading 인체공학적으로 설계된 특수 핸드피스 를 사용해 효과적인 리프팅이 가능합니다. Text block Row I…" at bounding box center [392, 122] width 603 height 222
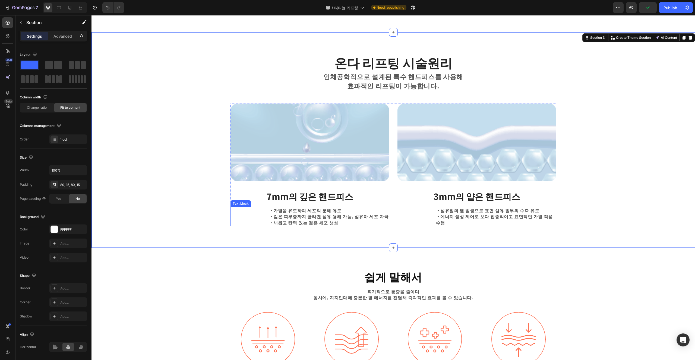
scroll to position [571, 0]
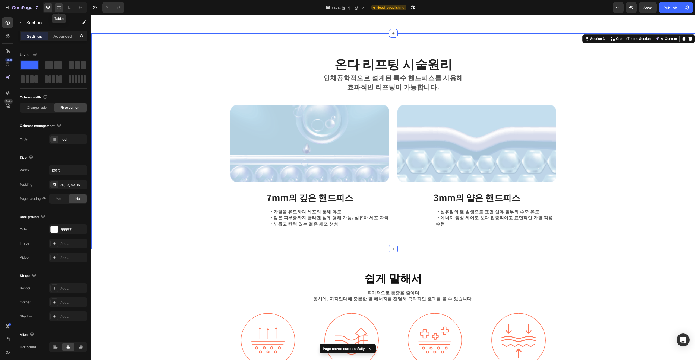
click at [63, 7] on div at bounding box center [59, 7] width 9 height 9
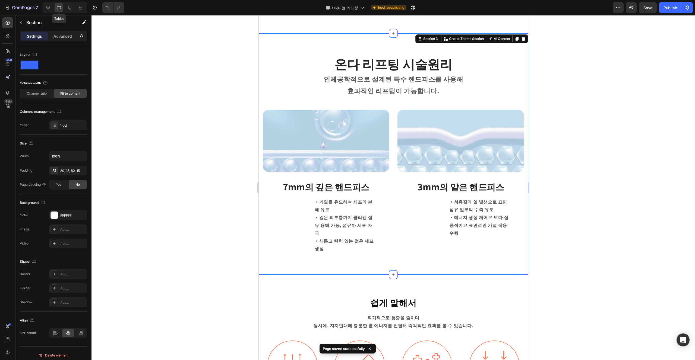
scroll to position [570, 0]
click at [304, 231] on div "・가열을 유도하여 세포의 분해 유도 ・깊은 피부층까지 콜라겐 섬유 용해 가능, 섬유아 세포 자극 ・새롭고 탄력 있는 젊은 세포 생성" at bounding box center [344, 226] width 88 height 56
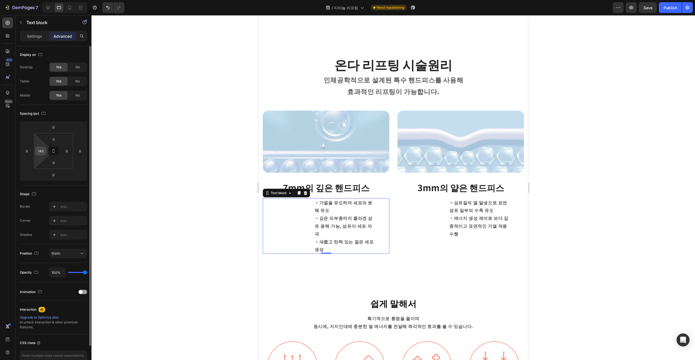
click at [42, 154] on input "140" at bounding box center [41, 151] width 8 height 8
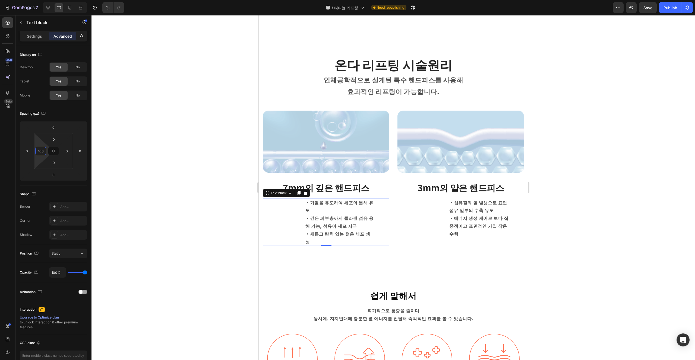
type input "80"
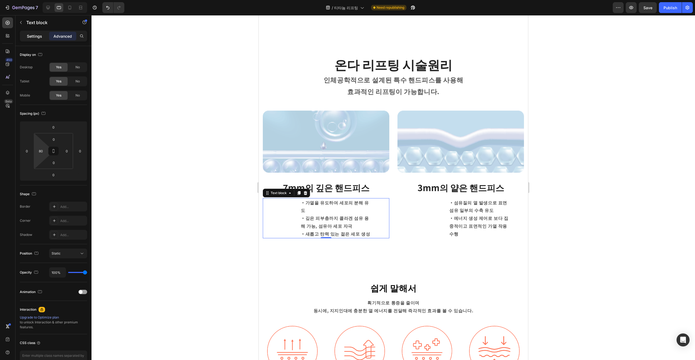
click at [31, 34] on p "Settings" at bounding box center [34, 36] width 15 height 6
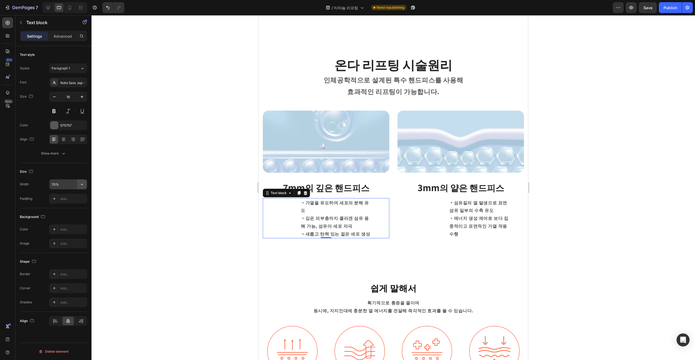
click at [79, 186] on button "button" at bounding box center [82, 185] width 10 height 10
click at [73, 209] on span "100%" at bounding box center [77, 208] width 9 height 5
type input "100%"
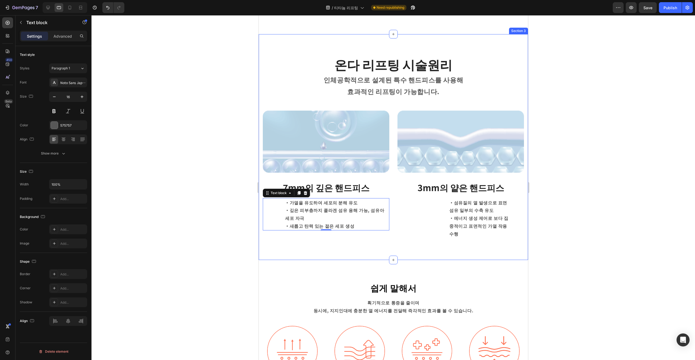
click at [314, 249] on div "온다 리프팅 시술원리 Heading 인체공학적으로 설계된 특수 핸드피스 를 사용해 효과적인 리프팅이 가능합니다. Text block Row I…" at bounding box center [392, 147] width 269 height 226
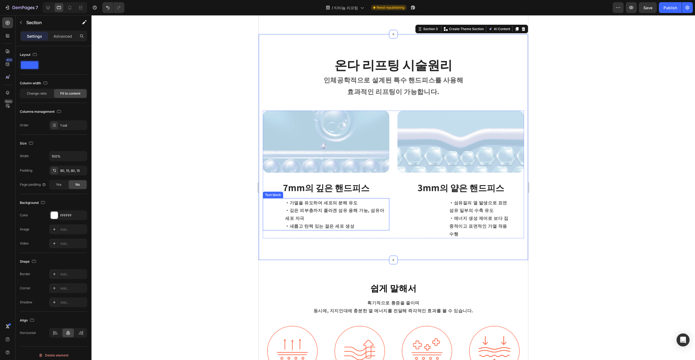
click at [335, 210] on p "・가열을 유도하여 세포의 분해 유도 ・깊은 피부층까지 콜라겐 섬유 용해 가능, 섬유아 세포 자극 ・새롭고 탄력 있는 젊은 세포 생성" at bounding box center [337, 214] width 104 height 31
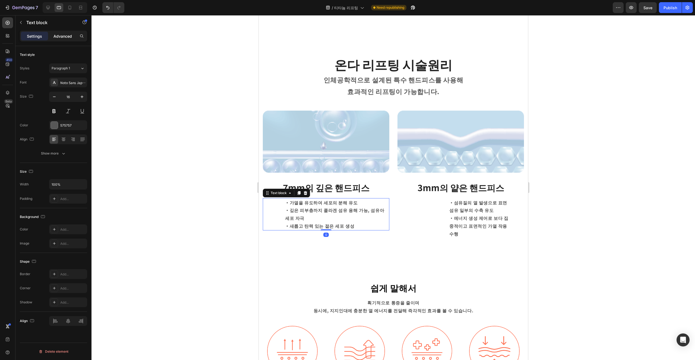
click at [55, 34] on p "Advanced" at bounding box center [62, 36] width 18 height 6
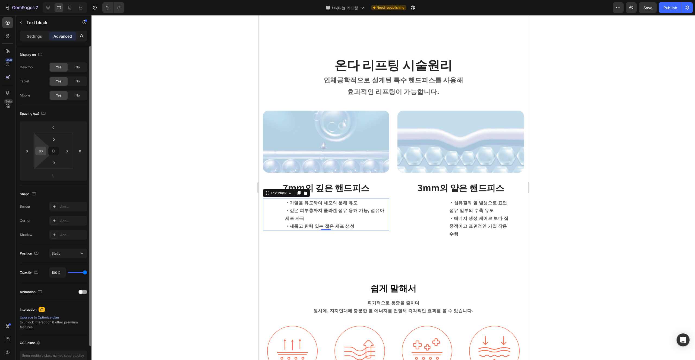
click at [41, 153] on input "80" at bounding box center [41, 151] width 8 height 8
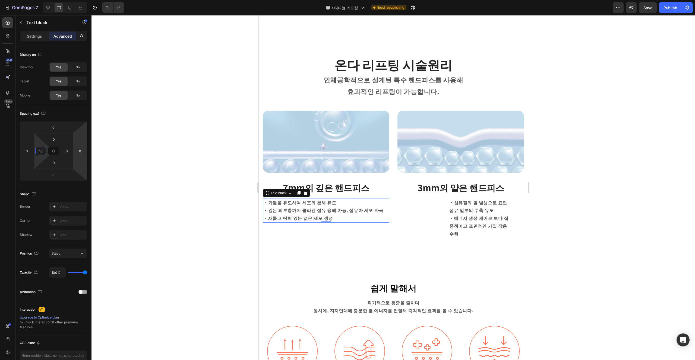
type input "100"
click at [347, 282] on h2 "쉽게 말해서" at bounding box center [392, 288] width 261 height 12
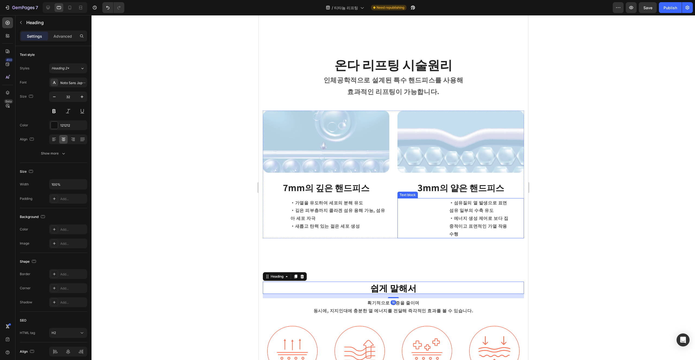
click at [347, 218] on p "・섬유질의 열 발생으로 표면 섬유 일부의 수축 유도 ・에너지 생성 제어로 보다 집중적이고 표면적인 가열 작용 수행" at bounding box center [479, 218] width 61 height 39
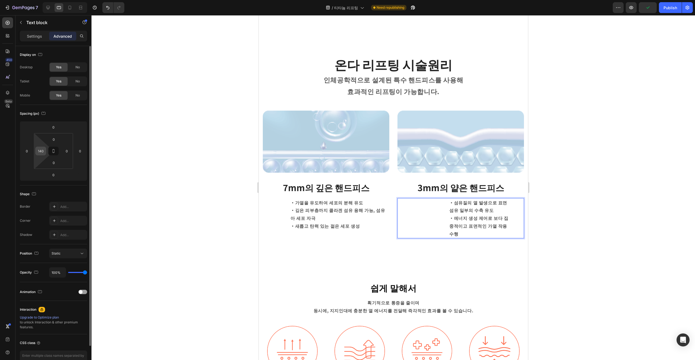
click at [42, 153] on input "140" at bounding box center [41, 151] width 8 height 8
type input "80"
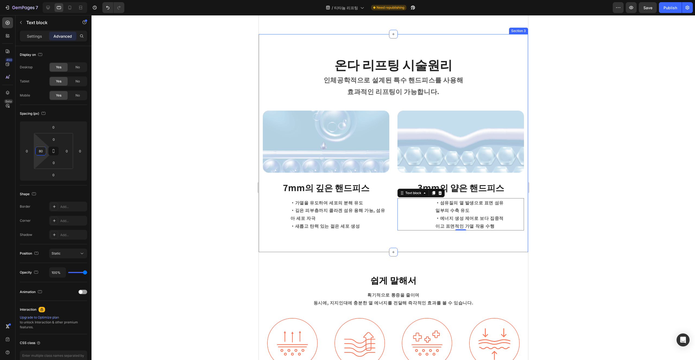
click at [347, 255] on div "쉽게 말해서 Heading 획기적으로 통증을 줄이며 동시에, 지지인대에 충분한 열 에너지를 전달해 즉각적인 효과를 볼 수 있습니다. Text …" at bounding box center [392, 339] width 269 height 175
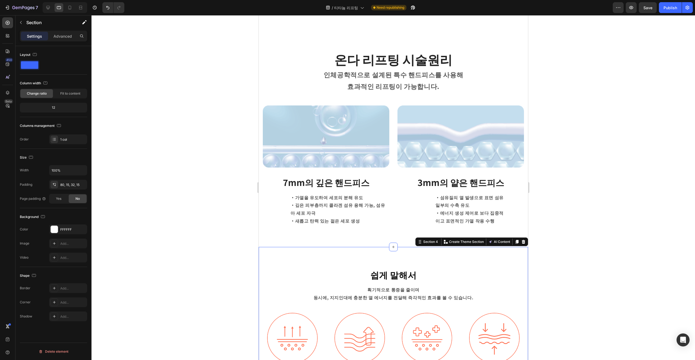
scroll to position [576, 0]
click at [330, 207] on p "・가열을 유도하여 세포의 분해 유도 ・깊은 피부층까지 콜라겐 섬유 용해 가능, 섬유아 세포 자극 ・새롭고 탄력 있는 젊은 세포 생성" at bounding box center [339, 208] width 98 height 31
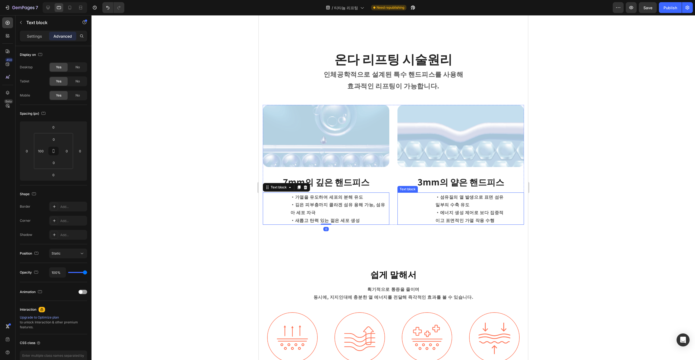
click at [347, 204] on p "・섬유질의 열 발생으로 표면 섬유 일부의 수축 유도 ・에너지 생성 제어로 보다 집중적이고 표면적인 가열 작용 수행" at bounding box center [471, 208] width 72 height 31
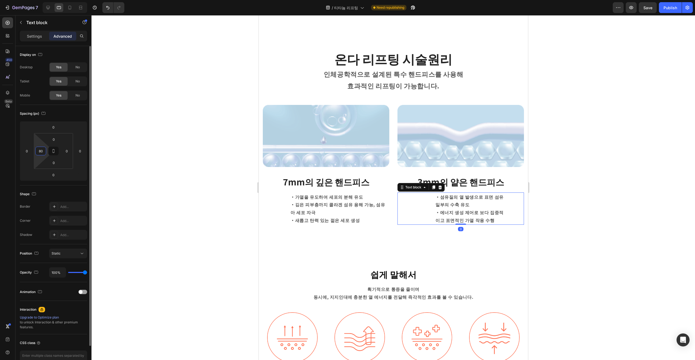
click at [39, 151] on input "80" at bounding box center [41, 151] width 8 height 8
type input "100"
click at [35, 38] on p "Settings" at bounding box center [34, 36] width 15 height 6
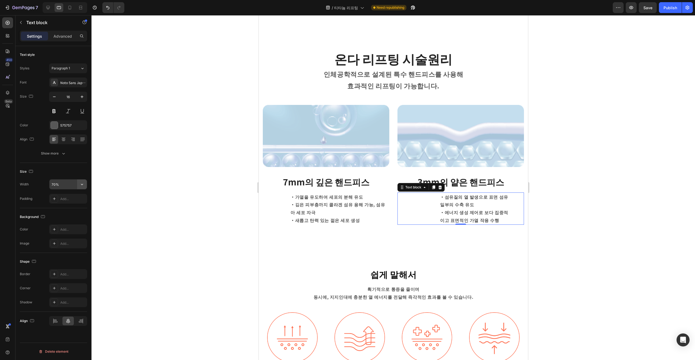
click at [84, 184] on icon "button" at bounding box center [81, 184] width 5 height 5
click at [75, 211] on span "100%" at bounding box center [77, 208] width 9 height 5
type input "100%"
click at [347, 249] on div "쉽게 말해서 Heading 획기적으로 통증을 줄이며 동시에, 지지인대에 충분한 열 에너지를 전달해 즉각적인 효과를 볼 수 있습니다. Text …" at bounding box center [392, 334] width 269 height 175
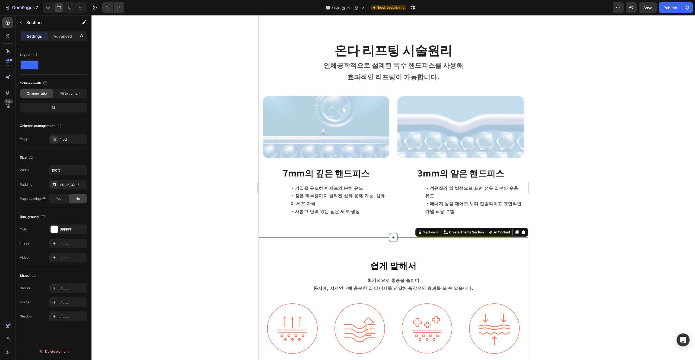
scroll to position [596, 0]
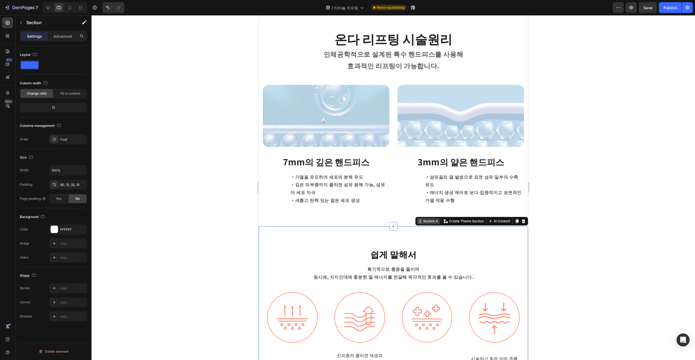
click at [347, 222] on div "Section 4" at bounding box center [430, 221] width 17 height 5
click at [347, 221] on div "온다 리프팅 시술원리 Heading 인체공학적으로 설계된 특수 핸드피스 를 사용해 효과적인 리프팅이 가능합니다. Text block Row I…" at bounding box center [392, 117] width 269 height 218
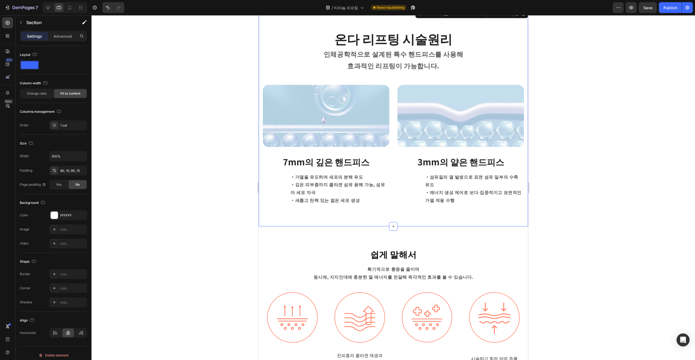
click at [347, 217] on div "온다 리프팅 시술원리 Heading 인체공학적으로 설계된 특수 핸드피스 를 사용해 효과적인 리프팅이 가능합니다. Text block Row I…" at bounding box center [392, 117] width 269 height 218
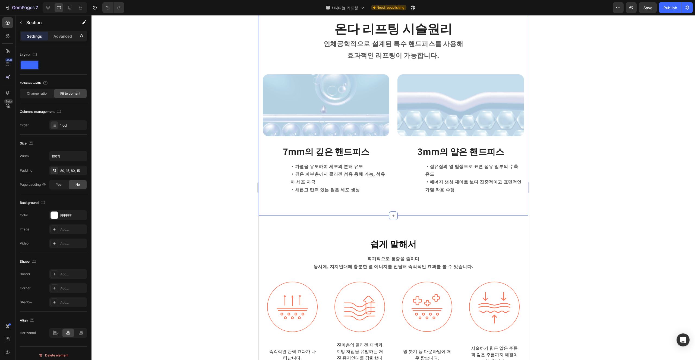
scroll to position [609, 0]
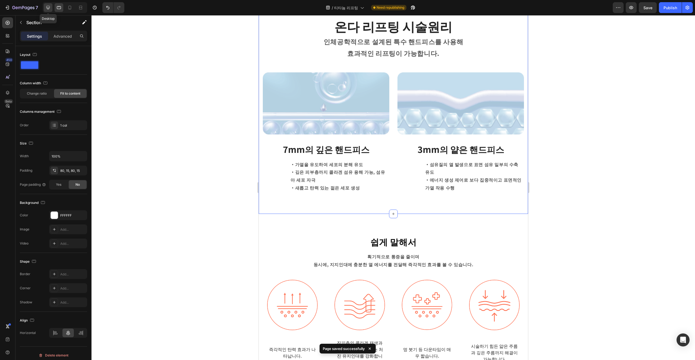
click at [50, 9] on icon at bounding box center [47, 7] width 5 height 5
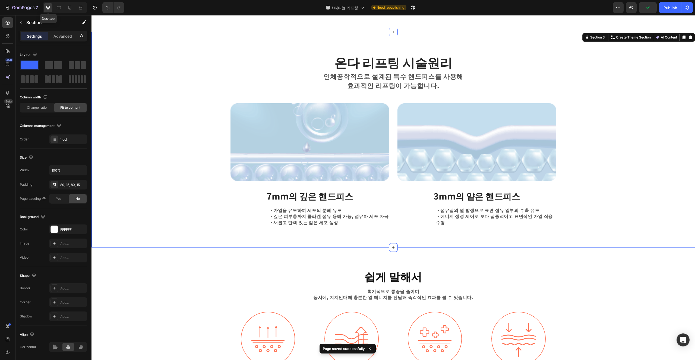
scroll to position [570, 0]
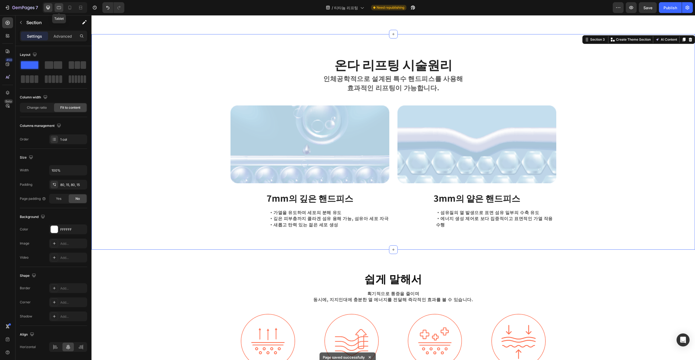
click at [58, 10] on div at bounding box center [59, 7] width 9 height 9
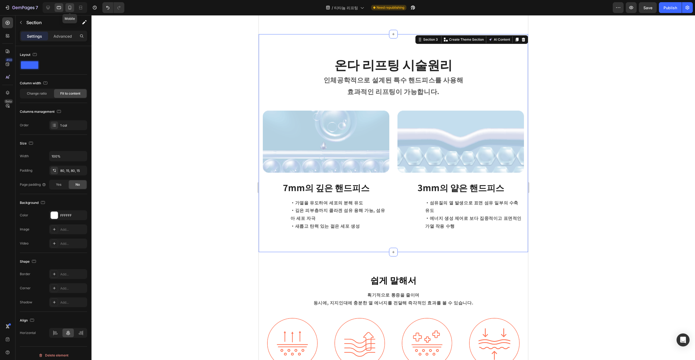
click at [72, 10] on icon at bounding box center [69, 7] width 5 height 5
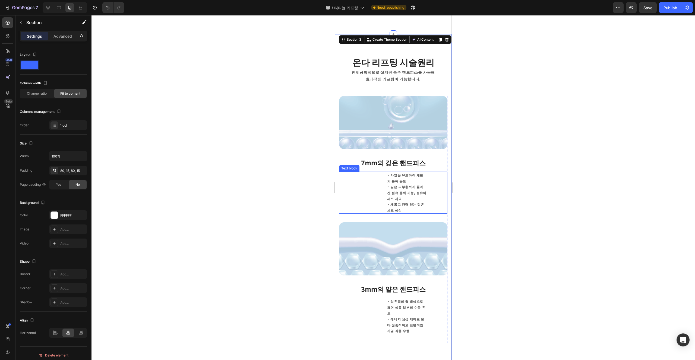
click at [347, 194] on p "・가열을 유도하여 세포의 분해 유도 ・깊은 피부층까지 콜라겐 섬유 용해 가능, 섬유아 세포 자극 ・새롭고 탄력 있는 젊은 세포 생성" at bounding box center [407, 195] width 40 height 47
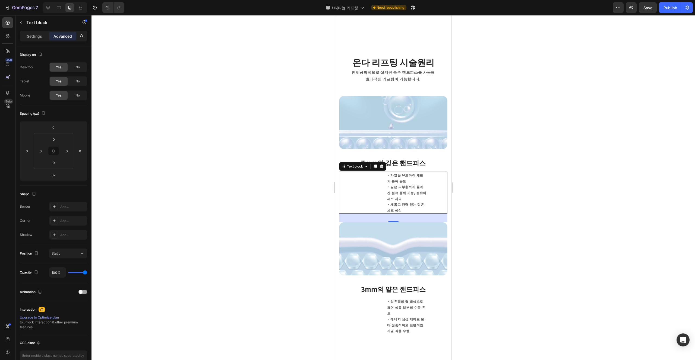
click at [38, 40] on div "Settings Advanced" at bounding box center [53, 36] width 67 height 11
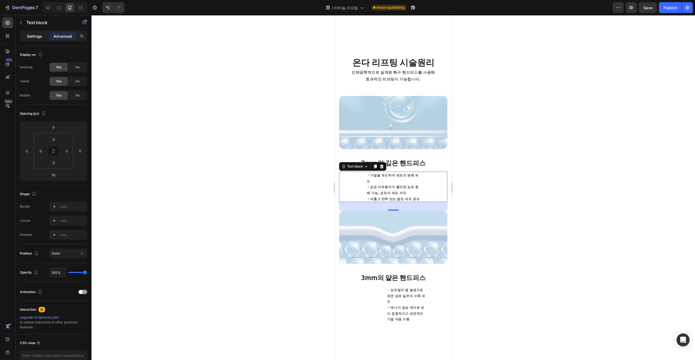
click at [38, 37] on p "Settings" at bounding box center [34, 36] width 15 height 6
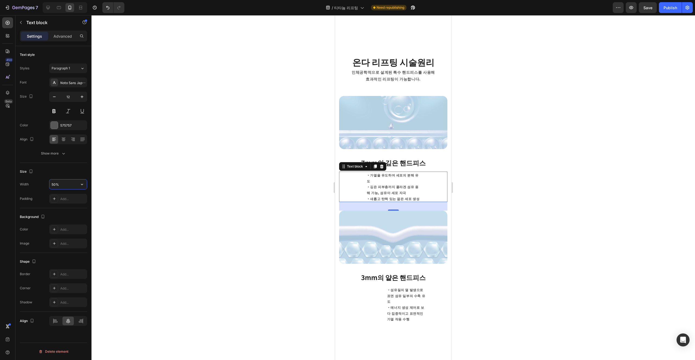
click at [71, 187] on input "50%" at bounding box center [67, 185] width 37 height 10
click at [84, 186] on icon "button" at bounding box center [81, 184] width 5 height 5
click at [71, 207] on p "Full 100%" at bounding box center [66, 208] width 31 height 5
type input "100%"
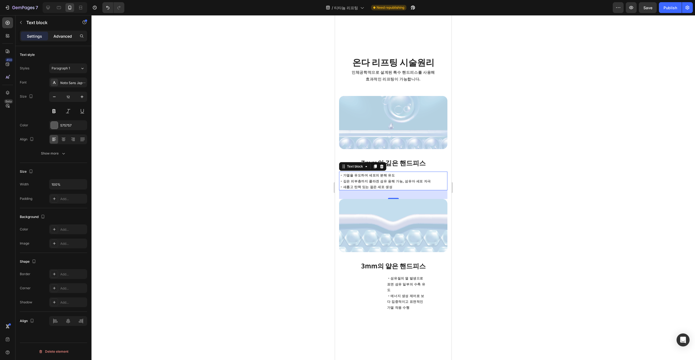
click at [57, 40] on div "Advanced" at bounding box center [62, 36] width 27 height 9
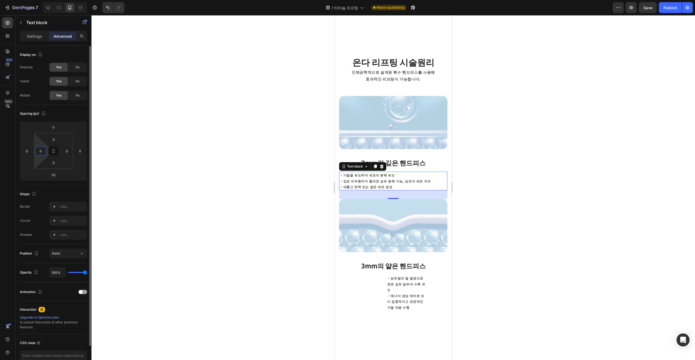
click at [40, 152] on input "0" at bounding box center [41, 151] width 8 height 8
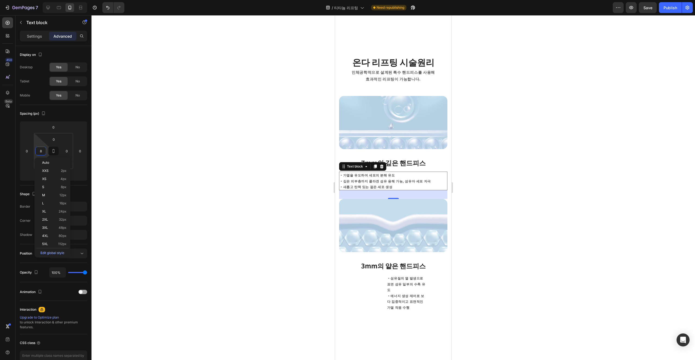
type input "80"
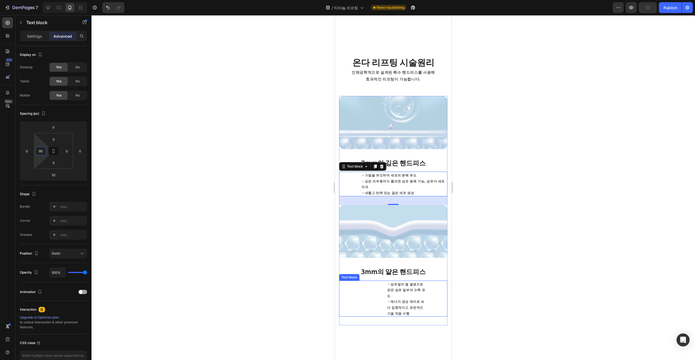
click at [347, 288] on p "・섬유질의 열 발생으로 표면 섬유 일부의 수축 유도 ・에너지 생성 제어로 보다 집중적이고 표면적인 가열 작용 수행" at bounding box center [407, 298] width 40 height 35
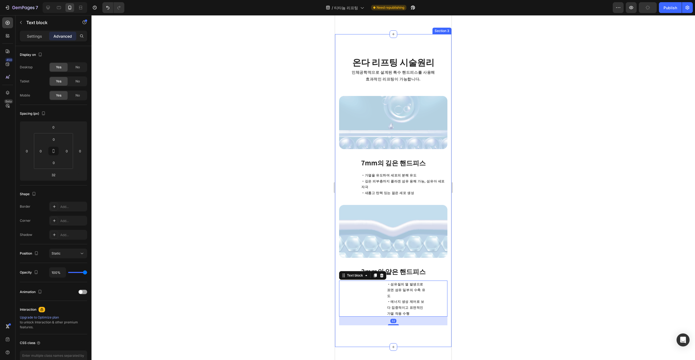
click at [347, 331] on div "온다 리프팅 시술원리 Heading 인체공학적으로 설계된 특수 핸드피스 를 사용해 효과적인 리프팅이 가능합니다. Text block Row I…" at bounding box center [393, 190] width 116 height 313
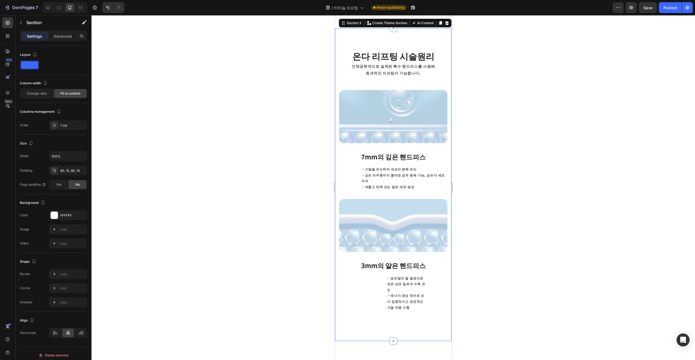
scroll to position [580, 0]
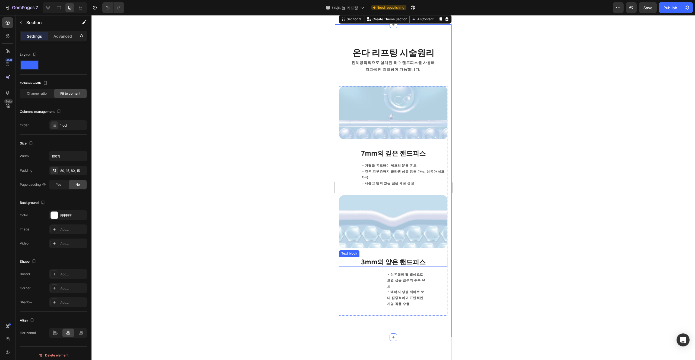
click at [347, 259] on strong "3mm의 얕은 핸드피스" at bounding box center [393, 261] width 65 height 9
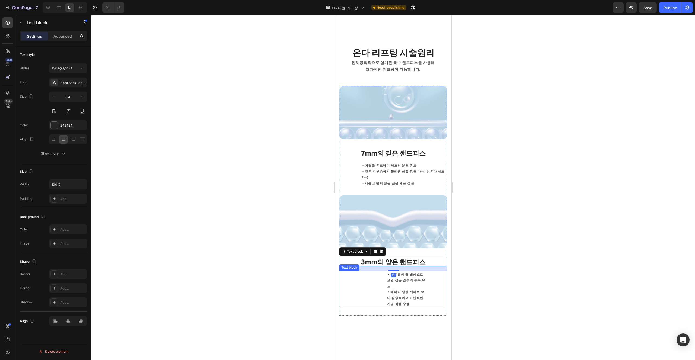
click at [347, 274] on p "・섬유질의 열 발생으로 표면 섬유 일부의 수축 유도 ・에너지 생성 제어로 보다 집중적이고 표면적인 가열 작용 수행" at bounding box center [407, 289] width 40 height 35
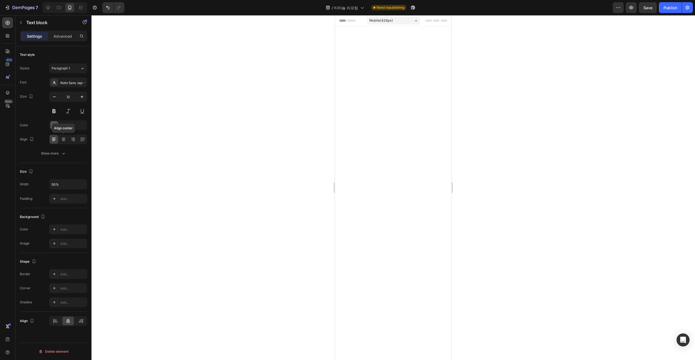
scroll to position [580, 0]
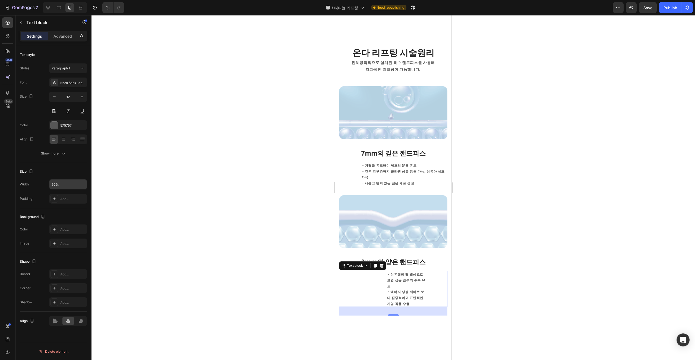
click at [68, 188] on input "50%" at bounding box center [67, 185] width 37 height 10
click at [84, 180] on button "button" at bounding box center [82, 185] width 10 height 10
click at [81, 206] on span "100%" at bounding box center [77, 208] width 9 height 5
type input "100%"
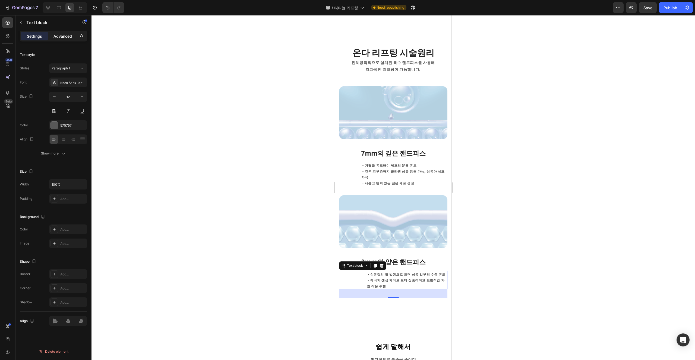
click at [68, 34] on p "Advanced" at bounding box center [62, 36] width 18 height 6
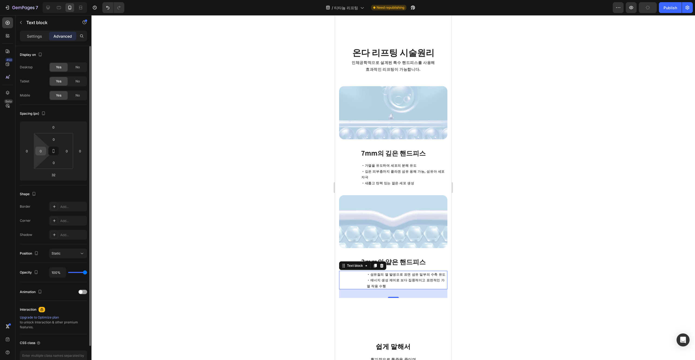
click at [43, 154] on input "0" at bounding box center [41, 151] width 8 height 8
type input "80"
click at [393, 298] on div "온다 리프팅 시술원리 Heading 인체공학적으로 설계된 특수 핸드피스 를 사용해 효과적인 리프팅이 가능합니다. Text block Row I…" at bounding box center [393, 172] width 116 height 296
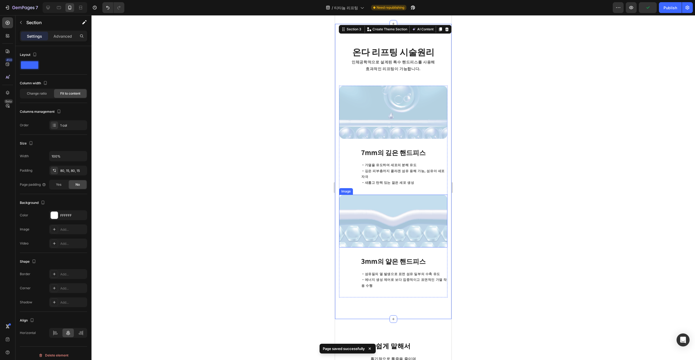
scroll to position [578, 0]
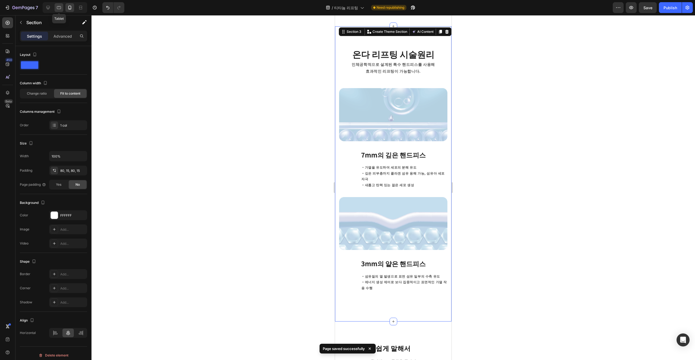
click at [59, 7] on icon at bounding box center [58, 7] width 5 height 5
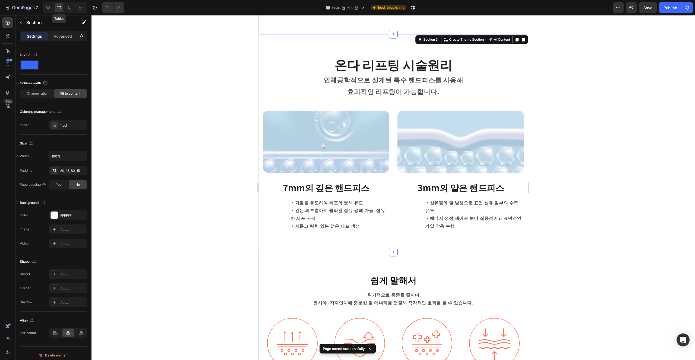
scroll to position [570, 0]
click at [56, 7] on icon at bounding box center [58, 7] width 5 height 5
click at [49, 9] on icon at bounding box center [47, 7] width 5 height 5
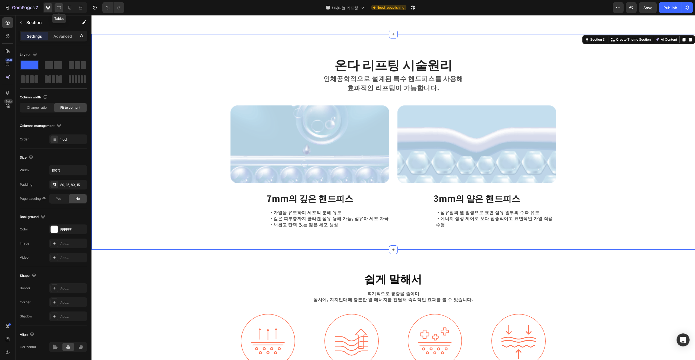
click at [59, 8] on icon at bounding box center [58, 7] width 5 height 5
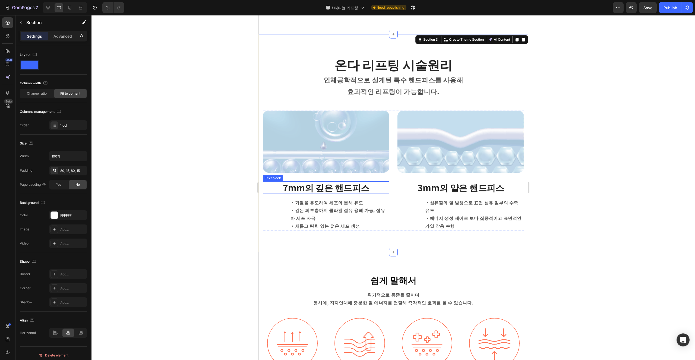
click at [332, 189] on strong "7mm의 깊은 핸드피스" at bounding box center [326, 187] width 87 height 12
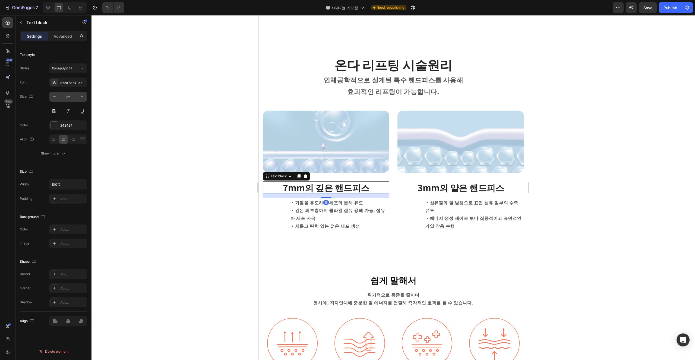
click at [71, 100] on input "32" at bounding box center [68, 97] width 18 height 10
type input "24"
click at [473, 183] on strong "3mm의 얕은 핸드피스" at bounding box center [460, 187] width 87 height 12
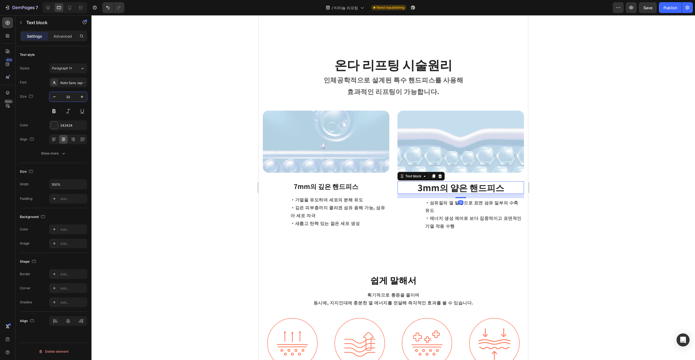
click at [71, 97] on input "32" at bounding box center [68, 97] width 18 height 10
type input "24"
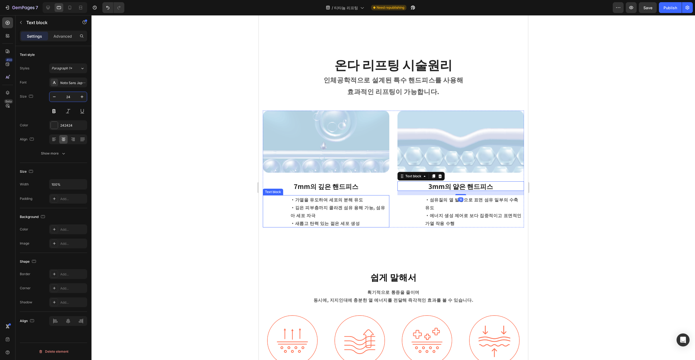
click at [361, 212] on p "・가열을 유도하여 세포의 분해 유도 ・깊은 피부층까지 [GEOGRAPHIC_DATA] 용해 가능, 섬유아 세포 자극 ・새롭고 탄력 있는 젊은 …" at bounding box center [339, 211] width 98 height 31
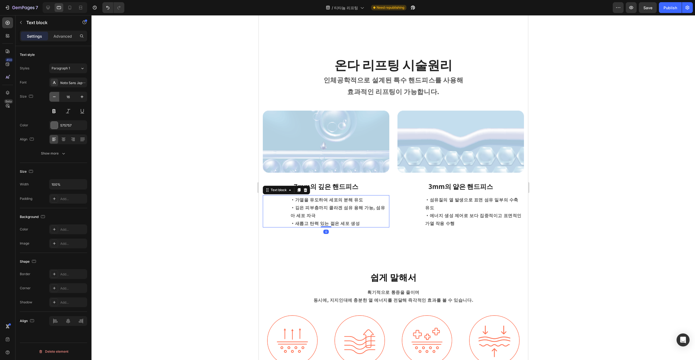
click at [58, 98] on button "button" at bounding box center [54, 97] width 10 height 10
type input "14"
click at [454, 210] on p "・섬유질의 열 발생으로 표면 섬유 일부의 수축 유도 ・에너지 생성 제어로 보다 집중적이고 표면적인 가열 작용 수행" at bounding box center [474, 211] width 98 height 31
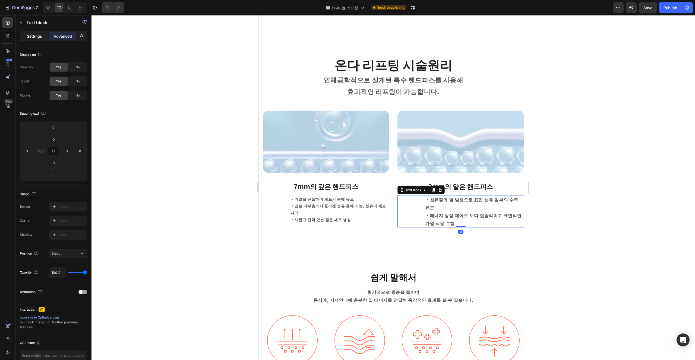
click at [36, 35] on p "Settings" at bounding box center [34, 36] width 15 height 6
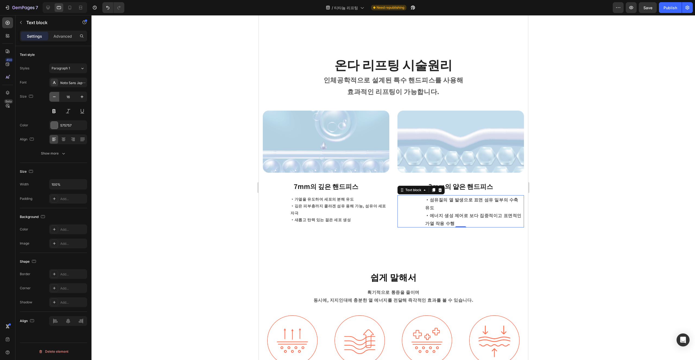
click at [54, 97] on icon "button" at bounding box center [54, 96] width 5 height 5
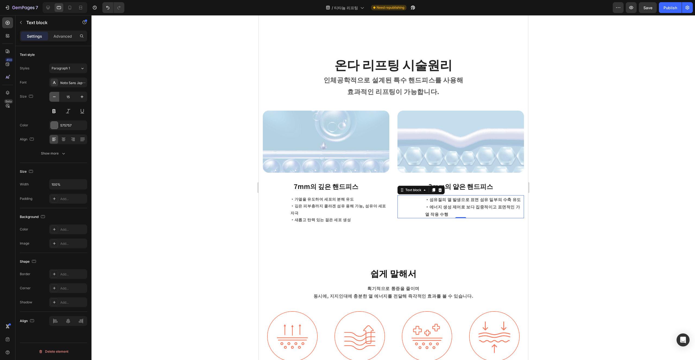
type input "14"
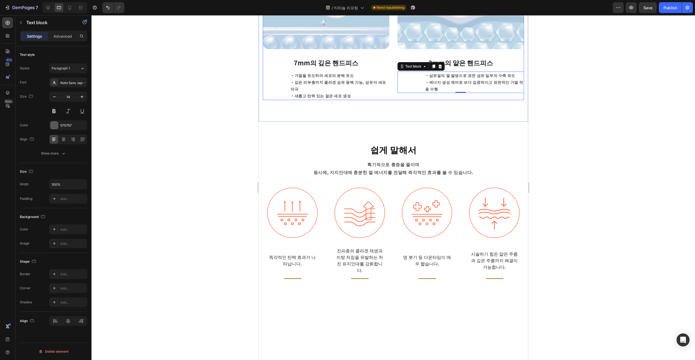
scroll to position [552, 0]
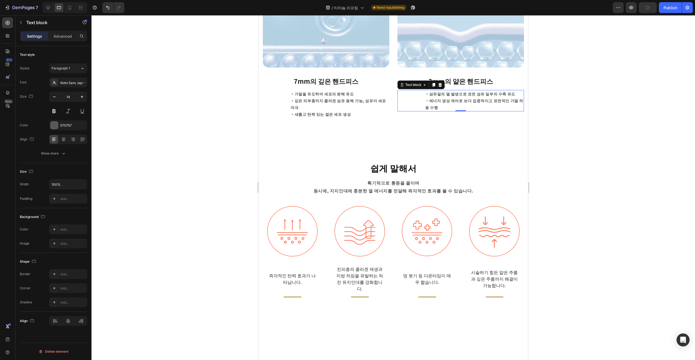
click at [54, 96] on icon "button" at bounding box center [54, 96] width 5 height 5
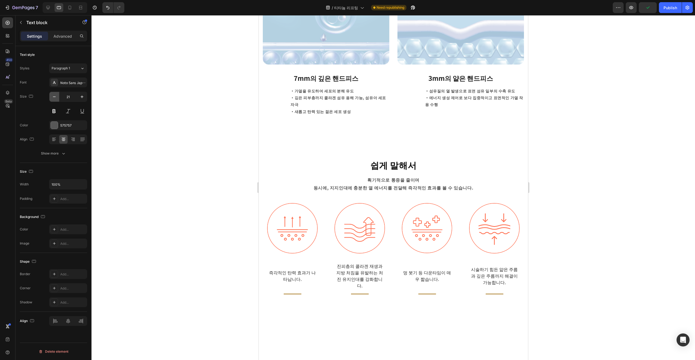
click at [54, 96] on icon "button" at bounding box center [54, 96] width 5 height 5
type input "20"
click at [53, 9] on div at bounding box center [65, 7] width 45 height 11
click at [49, 9] on icon at bounding box center [47, 7] width 5 height 5
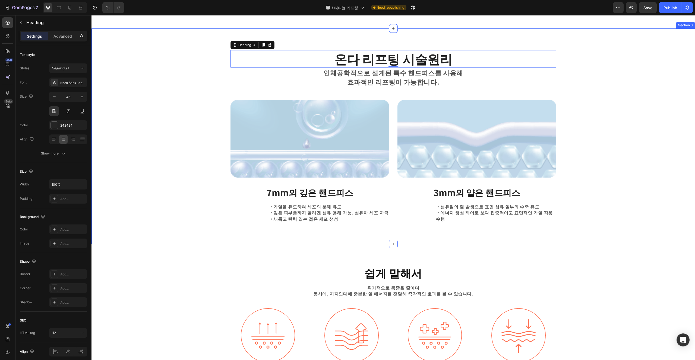
scroll to position [561, 0]
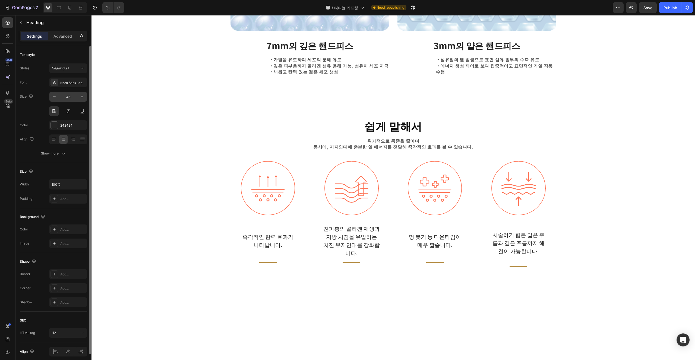
click at [72, 97] on input "46" at bounding box center [68, 97] width 18 height 10
type input "40"
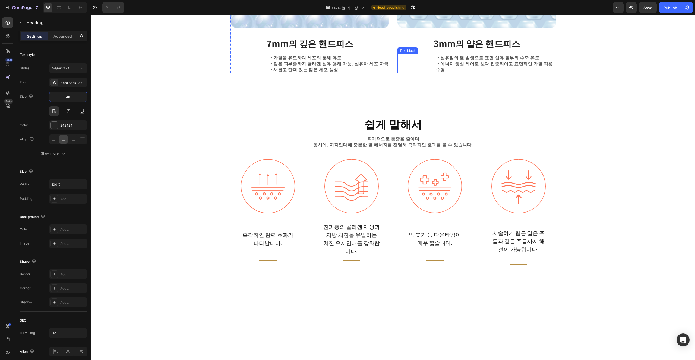
click at [472, 73] on p "・섬유질의 열 발생으로 표면 섬유 일부의 수축 유도 ・에너지 생성 제어로 보다 집중적이고 표면적인 가열 작용 수행" at bounding box center [496, 64] width 120 height 18
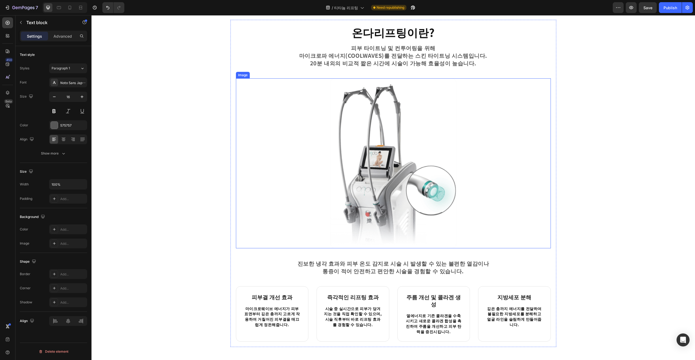
scroll to position [174, 0]
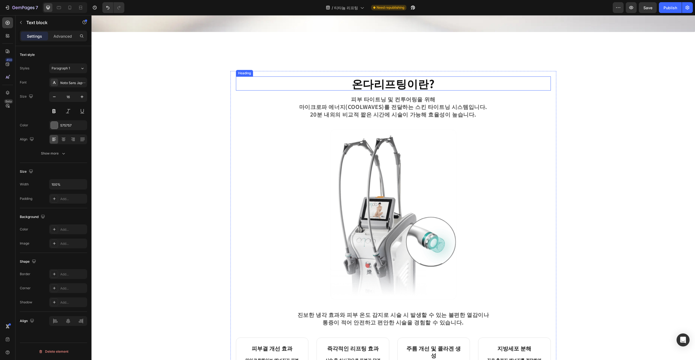
click at [395, 82] on strong "온다리프팅이란?" at bounding box center [393, 84] width 83 height 16
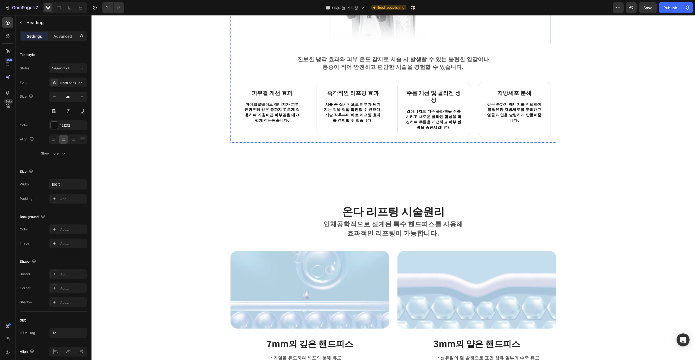
scroll to position [453, 0]
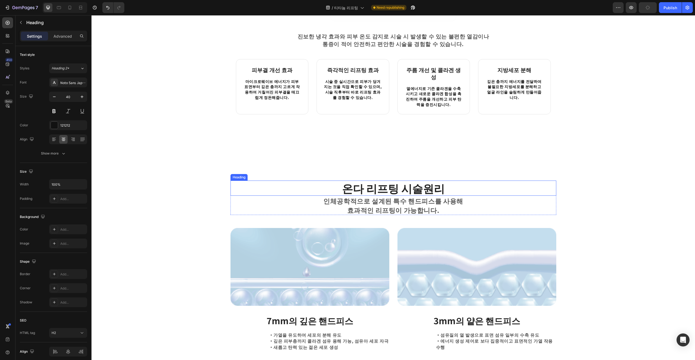
click at [389, 189] on h2 "온다 리프팅 시술원리" at bounding box center [393, 188] width 326 height 15
click at [56, 10] on div at bounding box center [59, 7] width 9 height 9
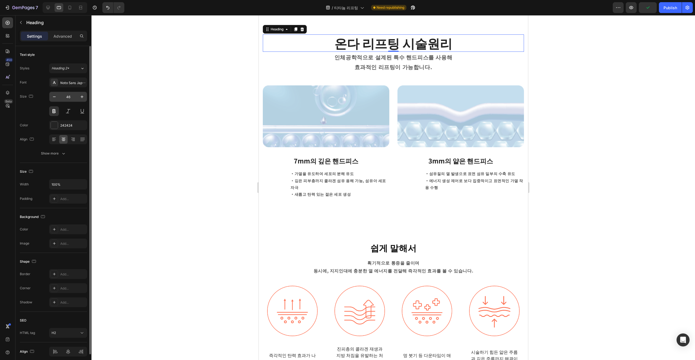
scroll to position [607, 0]
click at [70, 100] on input "46" at bounding box center [68, 97] width 18 height 10
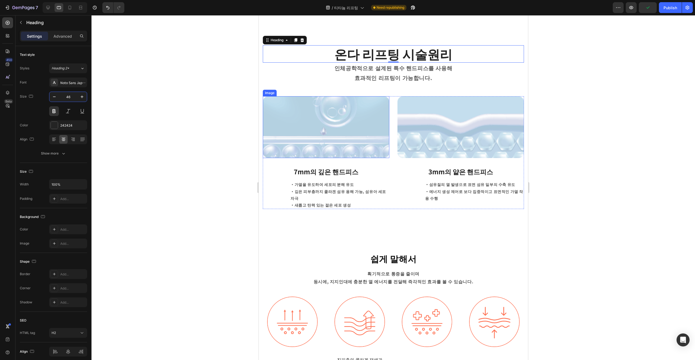
scroll to position [542, 0]
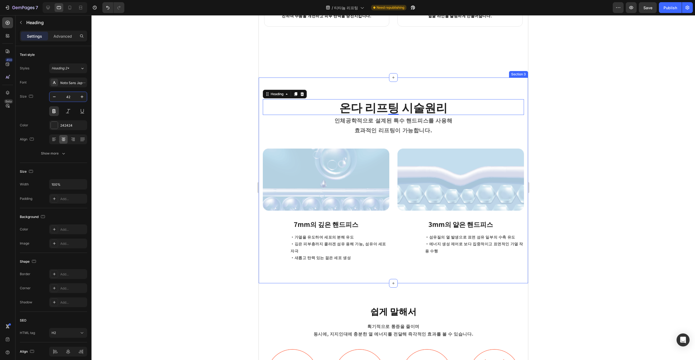
type input "4"
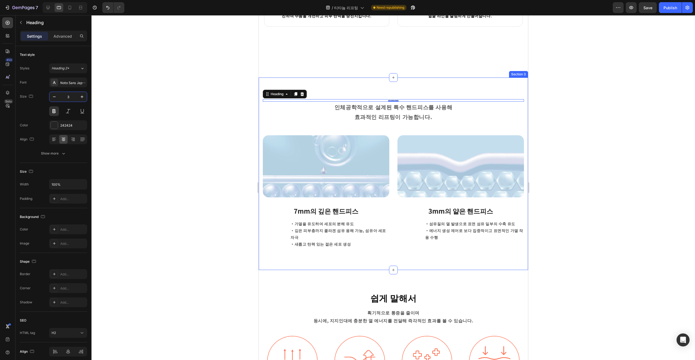
type input "32"
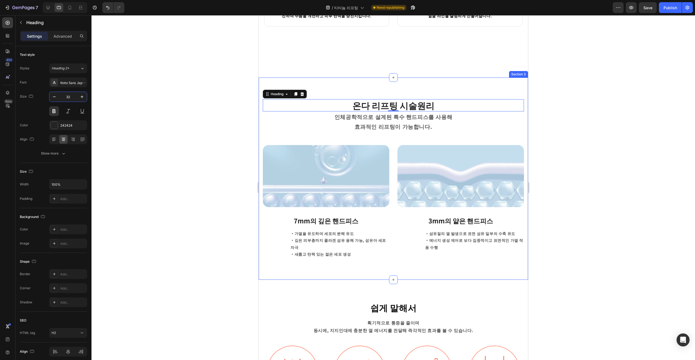
click at [428, 140] on div "온다 리프팅 시술원리 Heading 0 인체공학적으로 설계된 특수 핸드피스 를 사용해 효과적인 리프팅이 가능합니다. Text block Row…" at bounding box center [392, 178] width 261 height 159
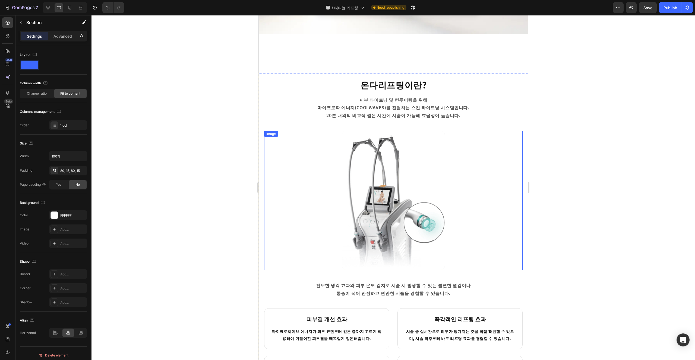
scroll to position [30, 0]
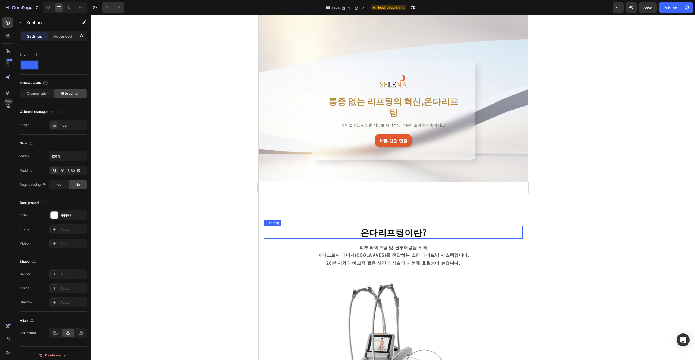
click at [405, 226] on strong "온다리프팅이란?" at bounding box center [393, 232] width 66 height 12
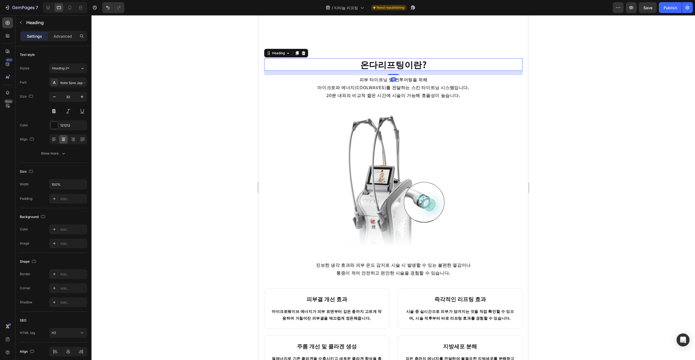
scroll to position [346, 0]
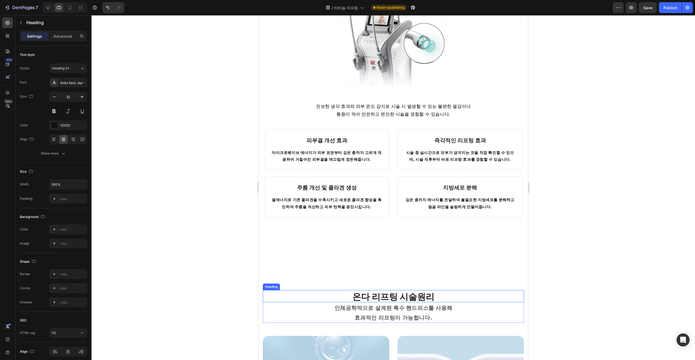
click at [425, 297] on h2 "온다 리프팅 시술원리" at bounding box center [392, 296] width 261 height 12
click at [411, 306] on strong "인체공학적으로 설계된 특수 핸드피스" at bounding box center [381, 308] width 94 height 8
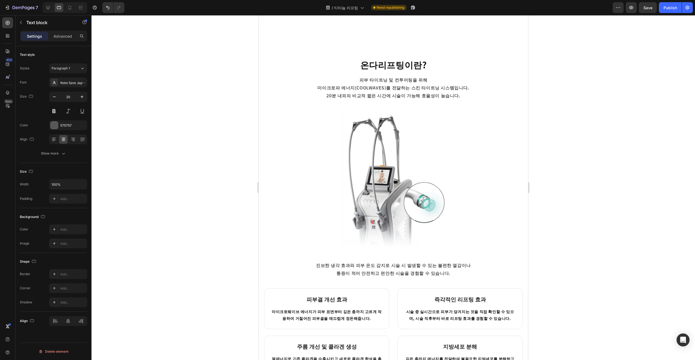
scroll to position [172, 0]
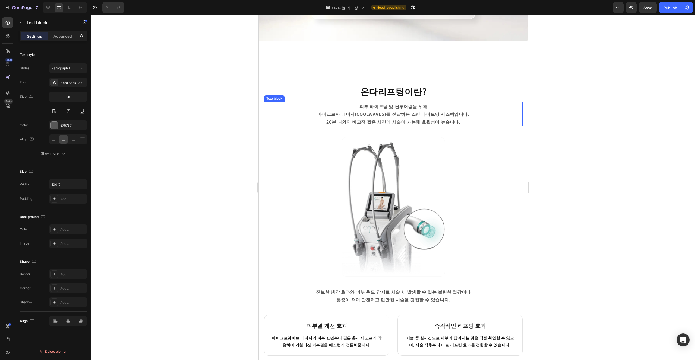
click at [393, 103] on p "피부 타이트닝 및 컨투어링을 위해 마이크로파 에너지(COOLWAVES)를 전달하는 스킨 타이트닝 시스템입니다." at bounding box center [392, 111] width 203 height 16
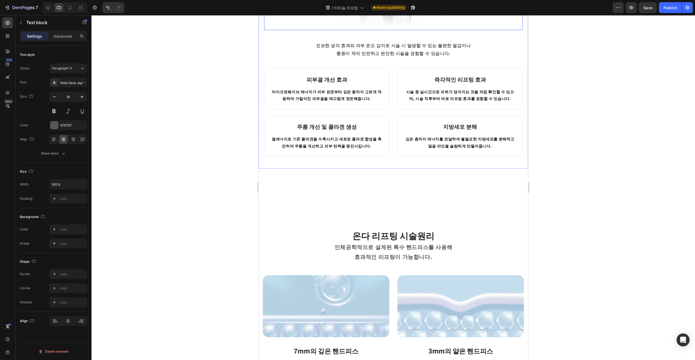
scroll to position [487, 0]
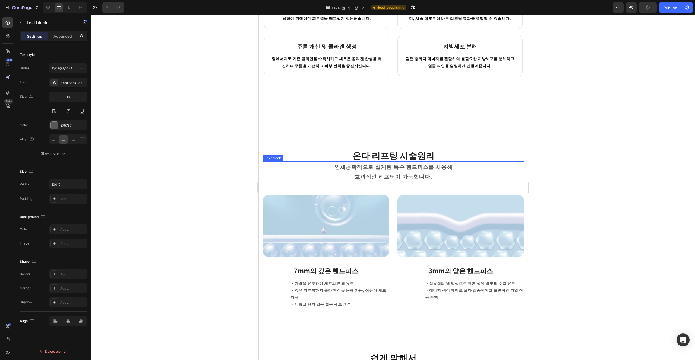
click at [386, 168] on strong "인체공학적으로 설계된 특수 핸드피스" at bounding box center [381, 167] width 94 height 8
click at [59, 98] on input "20" at bounding box center [68, 97] width 18 height 10
click at [55, 97] on icon "button" at bounding box center [54, 97] width 3 height 1
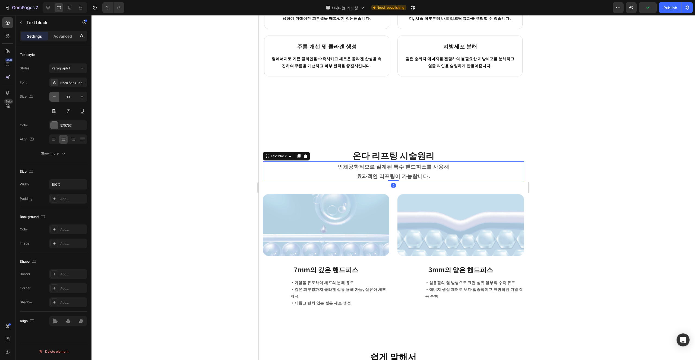
click at [55, 97] on icon "button" at bounding box center [54, 97] width 3 height 1
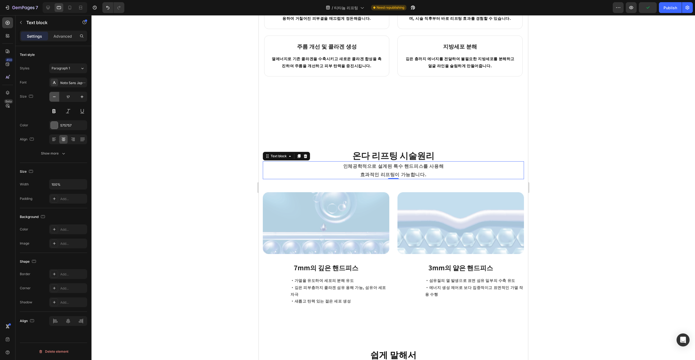
click at [55, 97] on icon "button" at bounding box center [54, 97] width 3 height 1
type input "16"
click at [332, 288] on p "・가열을 유도하여 세포의 분해 유도 ・깊은 피부층까지 [GEOGRAPHIC_DATA] 용해 가능, 섬유아 세포 자극 ・새롭고 탄력 있는 젊은 …" at bounding box center [339, 290] width 98 height 27
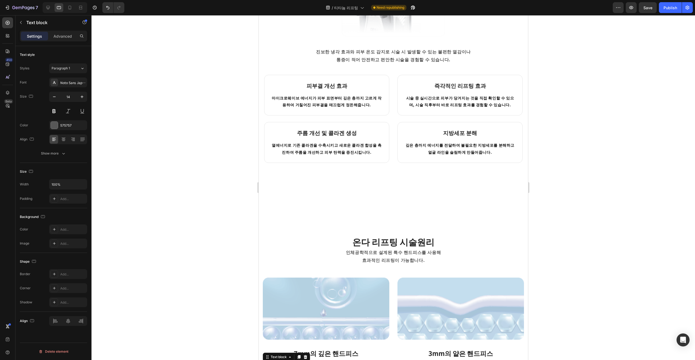
scroll to position [386, 0]
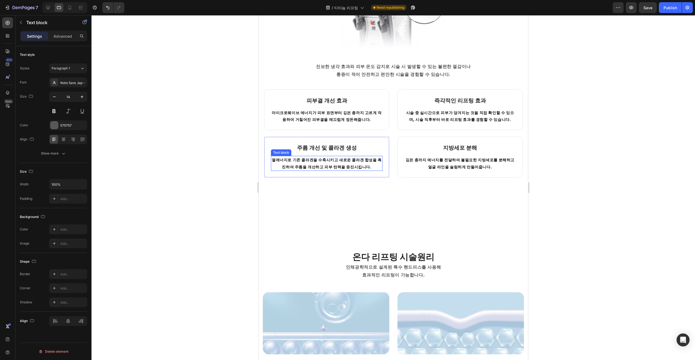
click at [342, 160] on p "열에너지로 기존 콜라겐을 수축시키고 새로운 콜라겐 합성을 촉진하여 주름을 개선하고 피부 탄력을 증진시킵니다." at bounding box center [326, 164] width 110 height 14
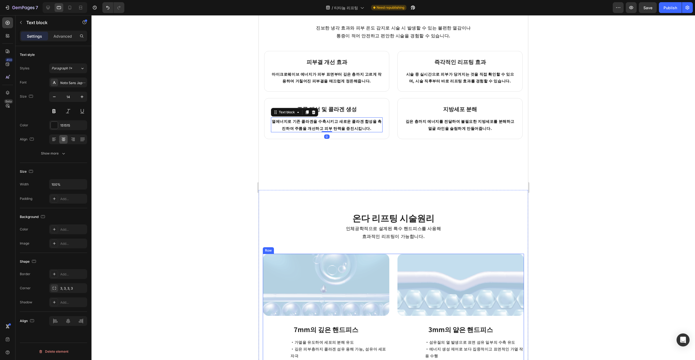
scroll to position [491, 0]
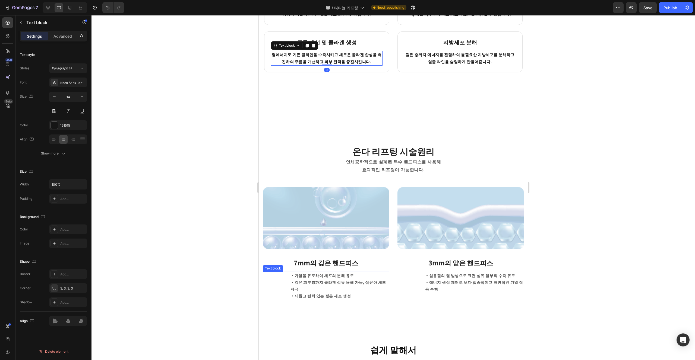
click at [340, 289] on p "・가열을 유도하여 세포의 분해 유도 ・깊은 피부층까지 [GEOGRAPHIC_DATA] 용해 가능, 섬유아 세포 자극 ・새롭고 탄력 있는 젊은 …" at bounding box center [339, 285] width 98 height 27
click at [472, 280] on p "・섬유질의 열 발생으로 표면 섬유 일부의 수축 유도 ・에너지 생성 제어로 보다 집중적이고 표면적인 가열 작용 수행" at bounding box center [474, 282] width 98 height 21
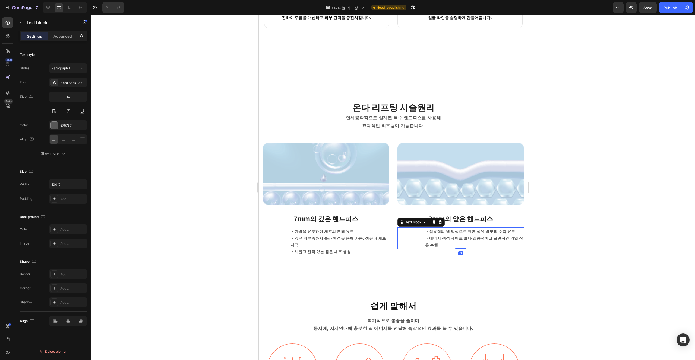
scroll to position [576, 0]
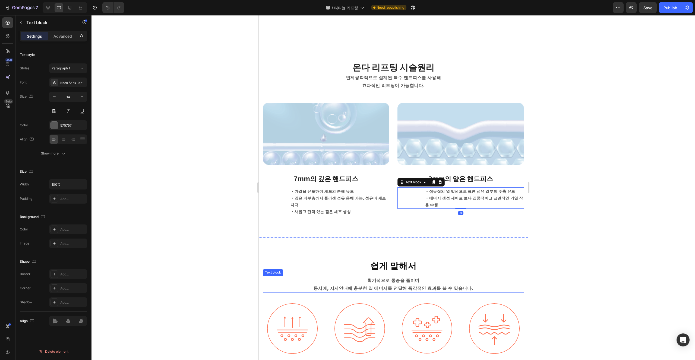
click at [448, 280] on p "획기적으로 통증을 줄이며 동시에, 지지인대에 충분한 열 에너지를 전달해 즉각적인 효과를 볼 수 있습니다." at bounding box center [393, 285] width 260 height 16
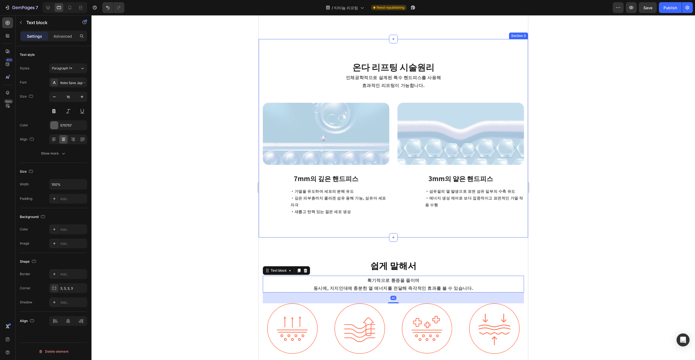
click at [418, 230] on div "온다 리프팅 시술원리 Heading 인체공학적으로 설계된 특수 핸드피스 를 사용해 효과적인 리프팅이 가능합니다. Text block Row I…" at bounding box center [392, 138] width 269 height 199
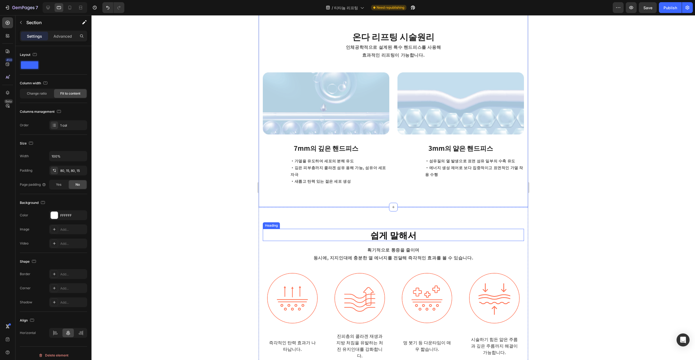
click at [464, 229] on h2 "쉽게 말해서" at bounding box center [392, 235] width 261 height 12
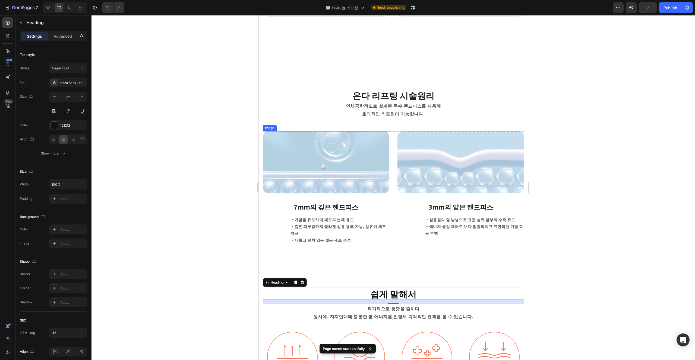
scroll to position [464, 0]
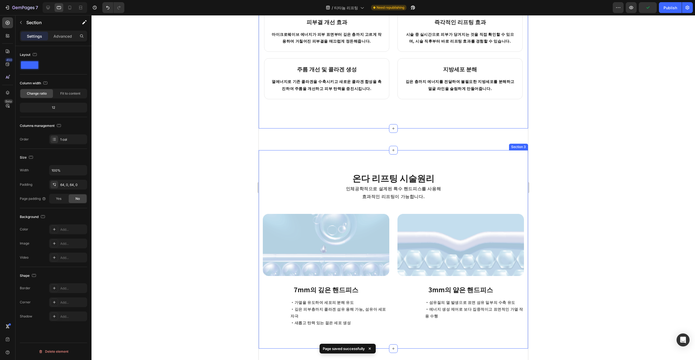
click at [412, 150] on div "온다 리프팅 시술원리 Heading 인체공학적으로 설계된 특수 핸드피스 를 사용해 효과적인 리프팅이 가능합니다. Text block Row I…" at bounding box center [392, 249] width 269 height 199
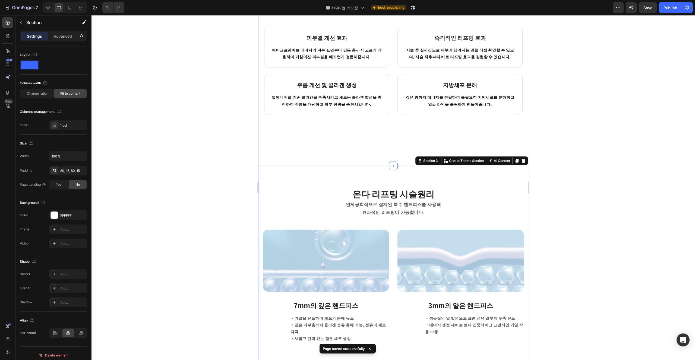
scroll to position [430, 0]
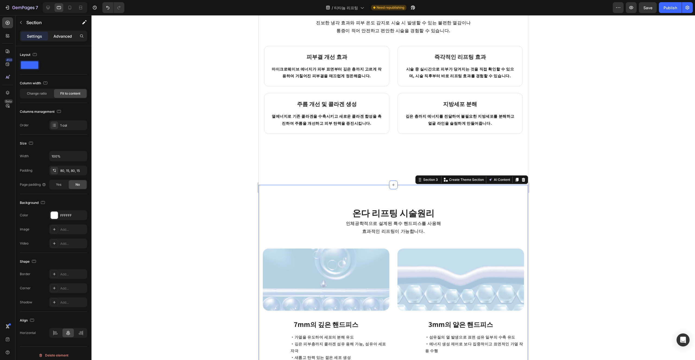
click at [60, 39] on p "Advanced" at bounding box center [62, 36] width 18 height 6
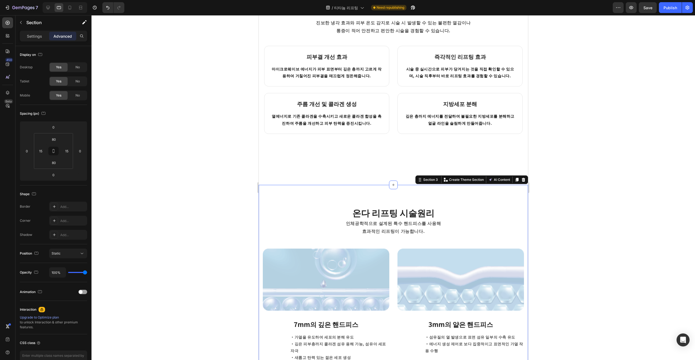
click at [355, 164] on div "온다리프팅이란? Heading 피부 타이트닝 및 컨투어링을 위해 마이크로파 에너지(COOLWAVES)를 전달하는 스킨 타이트닝 시스템입니다. …" at bounding box center [392, 336] width 269 height 1479
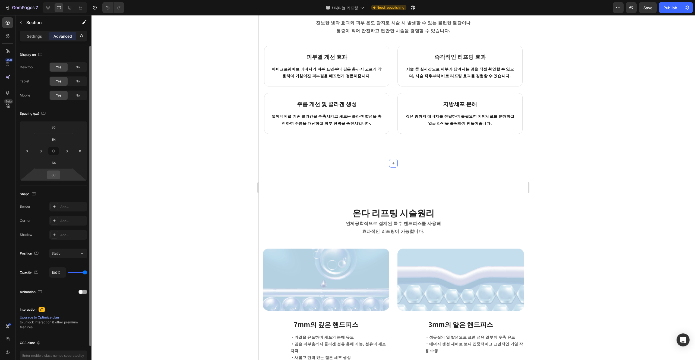
click at [54, 177] on input "80" at bounding box center [53, 175] width 11 height 8
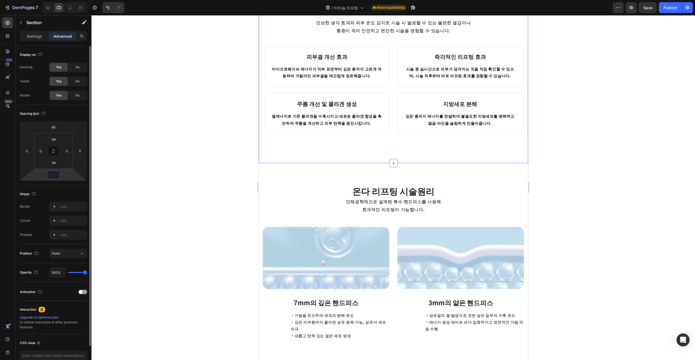
type input "0"
click at [325, 195] on h2 "온다 리프팅 시술원리" at bounding box center [392, 191] width 261 height 12
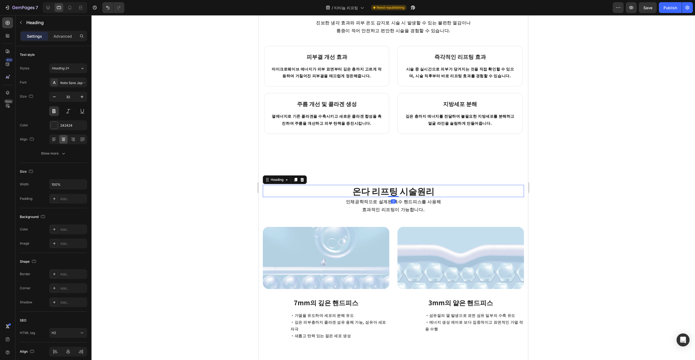
click at [312, 185] on h2 "온다 리프팅 시술원리" at bounding box center [392, 191] width 261 height 12
click at [333, 177] on div "온다 리프팅 시술원리 Heading 0 인체공학적으로 설계된 특수 핸드피스 를 사용해 효과적인 리프팅이 가능합니다. Text block Row…" at bounding box center [392, 262] width 269 height 199
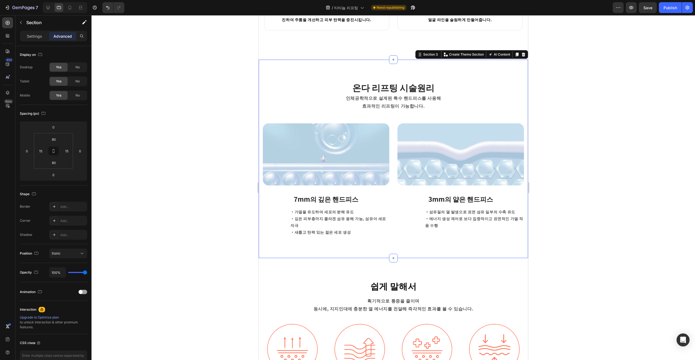
scroll to position [540, 0]
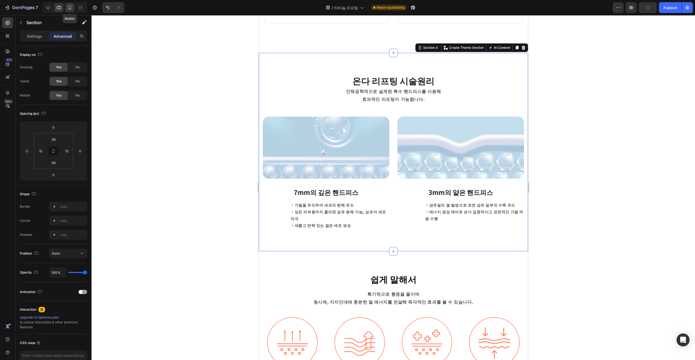
click at [74, 9] on div at bounding box center [69, 7] width 9 height 9
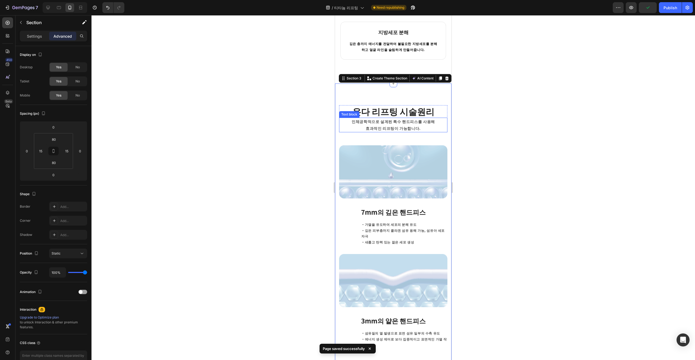
scroll to position [458, 0]
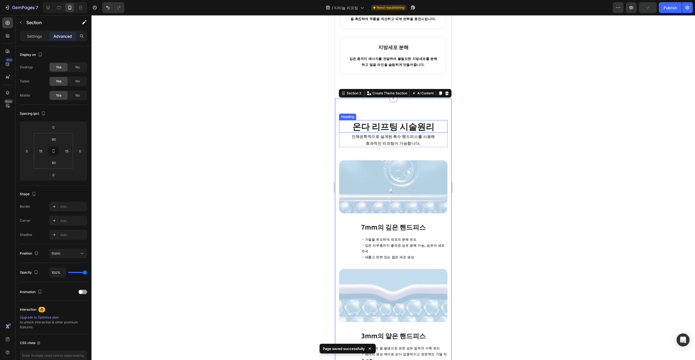
click at [397, 123] on p "온다 리프팅 시술원리" at bounding box center [393, 126] width 107 height 11
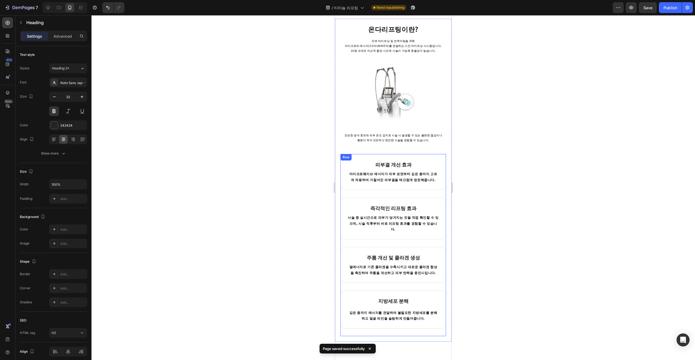
scroll to position [131, 0]
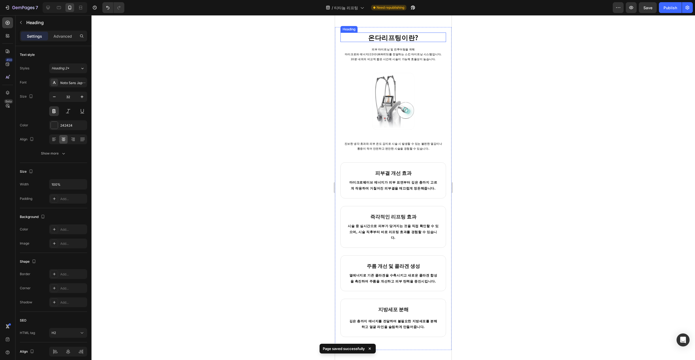
click at [397, 39] on strong "온다리프팅이란?" at bounding box center [393, 37] width 50 height 9
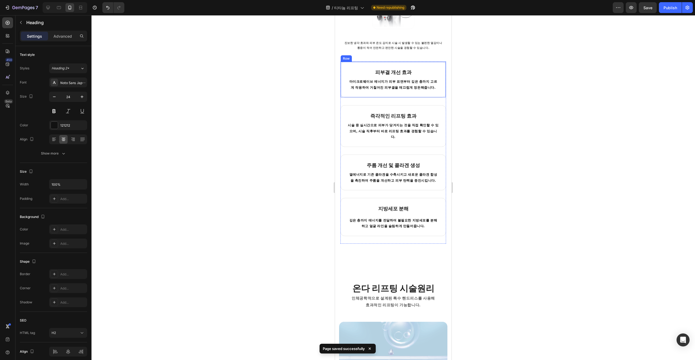
scroll to position [411, 0]
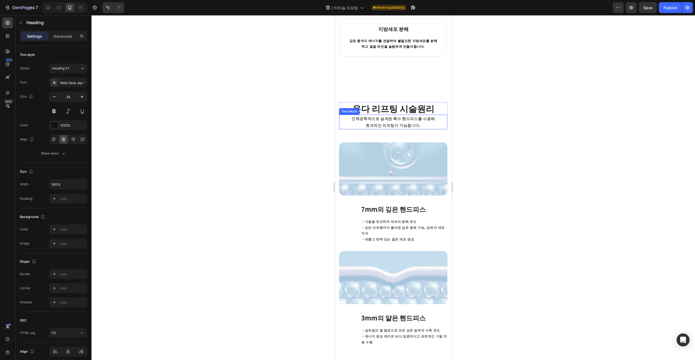
click at [398, 115] on p "인체공학적으로 설계된 특수 핸드피스 를 사용해" at bounding box center [393, 118] width 107 height 7
click at [420, 102] on h2 "온다 리프팅 시술원리" at bounding box center [393, 108] width 108 height 12
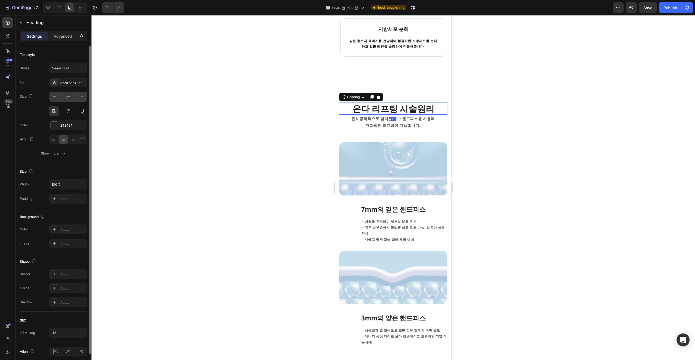
click at [73, 96] on input "32" at bounding box center [68, 97] width 18 height 10
type input "24"
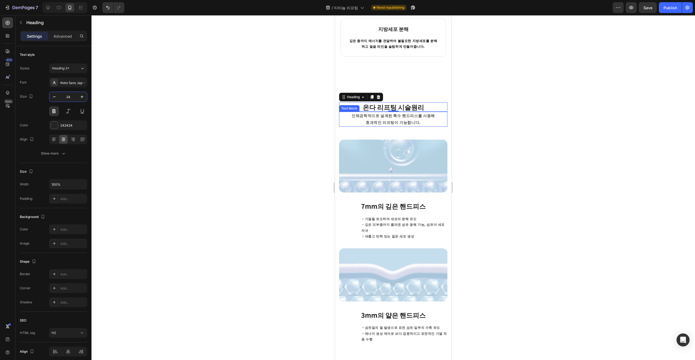
click at [382, 112] on p "인체공학적으로 설계된 특수 핸드피스 를 사용해" at bounding box center [393, 115] width 107 height 7
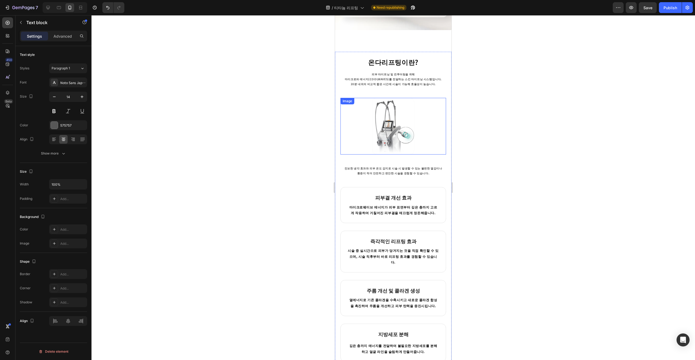
scroll to position [68, 0]
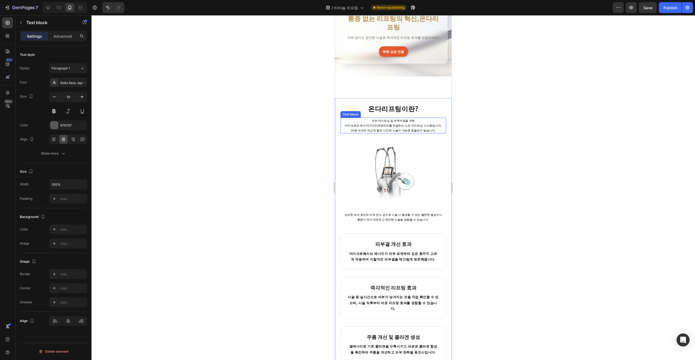
click at [398, 128] on p "20분 내외의 비교적 짧은 시간에 시술이 가능해 효율성이 높습니다." at bounding box center [393, 130] width 104 height 5
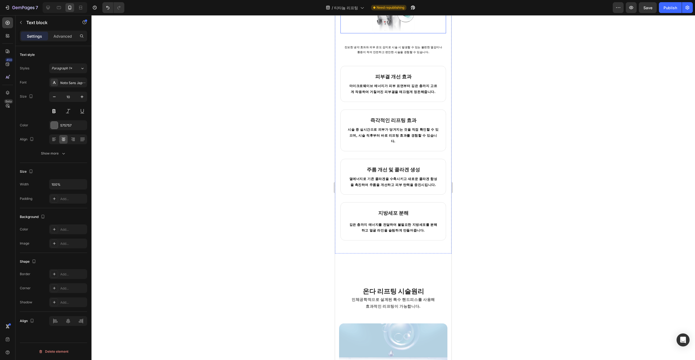
scroll to position [271, 0]
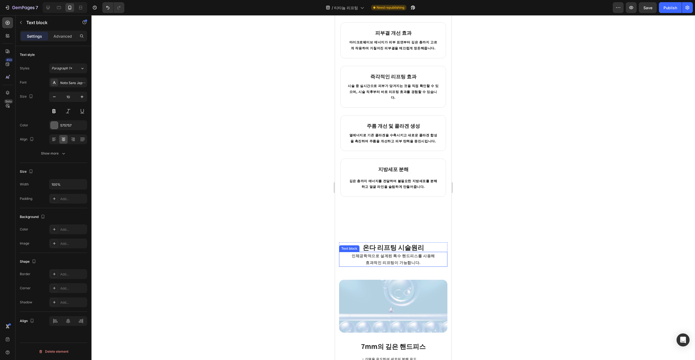
click at [390, 259] on p "효과적인 리프팅이 가능합니다." at bounding box center [393, 262] width 107 height 7
click at [56, 95] on icon "button" at bounding box center [54, 96] width 5 height 5
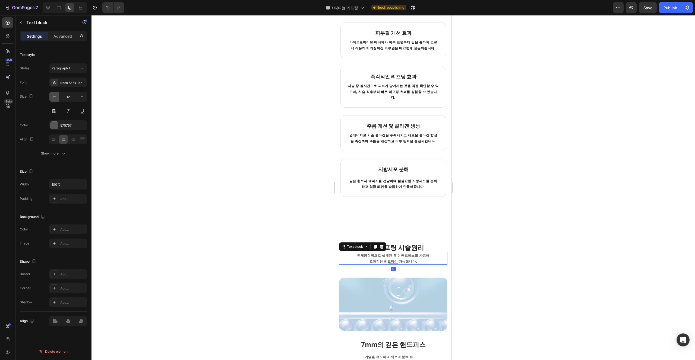
click at [56, 95] on icon "button" at bounding box center [54, 96] width 5 height 5
type input "10"
click at [350, 206] on div "온다리프팅이란? Heading 피부 타이트닝 및 컨투어링을 위해 마이크로파 에너지(COOLWAVES)를 전달하는 스킨 타이트닝 시스템입니다. …" at bounding box center [393, 48] width 116 height 345
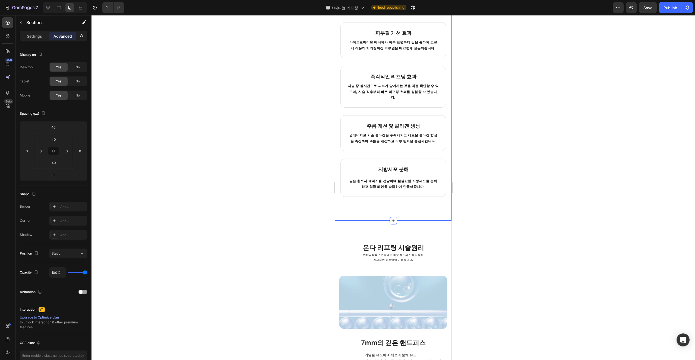
scroll to position [304, 0]
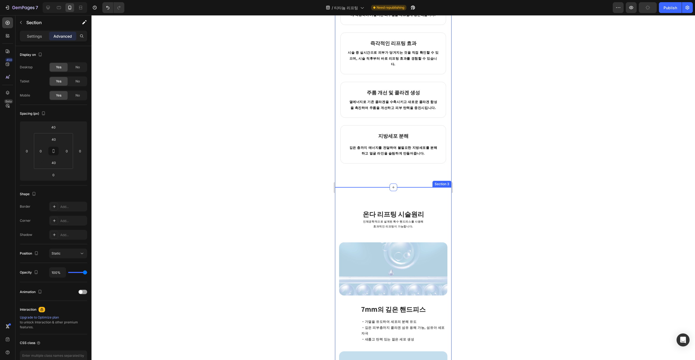
click at [401, 228] on div "온다 리프팅 시술원리 Heading 인체공학적으로 설계된 특수 핸드피스 를 사용해 효과적인 리프팅이 가능합니다. Text block Row I…" at bounding box center [393, 331] width 108 height 245
click at [415, 219] on p "인체공학적으로 설계된 특수 핸드피스 를 사용해" at bounding box center [393, 221] width 107 height 5
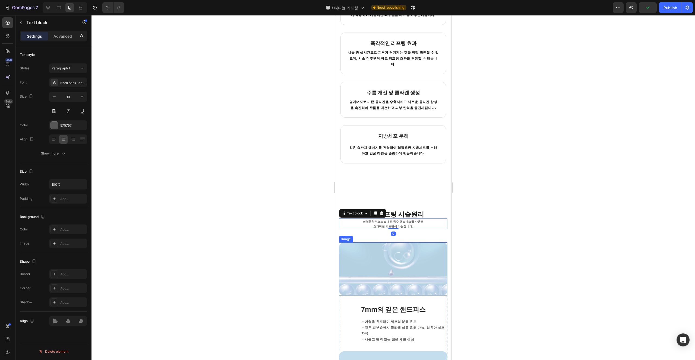
click at [402, 229] on div "온다 리프팅 시술원리 Heading 인체공학적으로 설계된 특수 핸드피스 를 사용해 효과적인 리프팅이 가능합니다. Text block 0 Row…" at bounding box center [393, 331] width 108 height 245
click at [388, 224] on p "효과적인 리프팅이 가능합니다." at bounding box center [393, 226] width 107 height 5
click at [64, 35] on p "Advanced" at bounding box center [62, 36] width 18 height 6
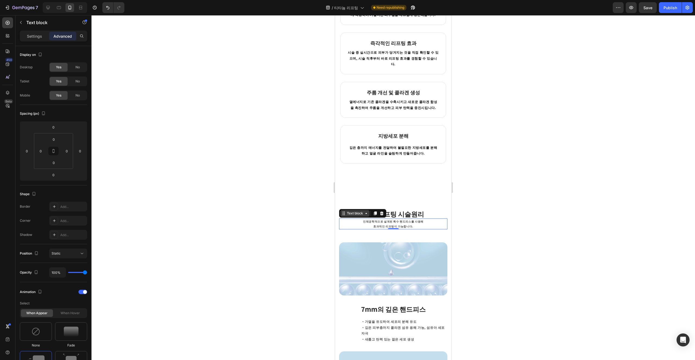
click at [358, 211] on div "Text block" at bounding box center [355, 213] width 18 height 5
click at [356, 200] on div "Row 1 col" at bounding box center [349, 204] width 21 height 9
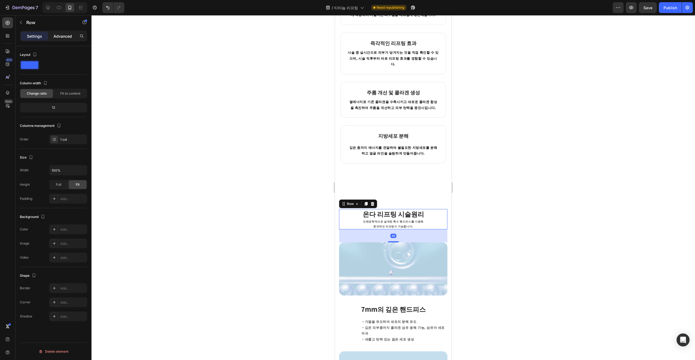
click at [58, 36] on p "Advanced" at bounding box center [62, 36] width 18 height 6
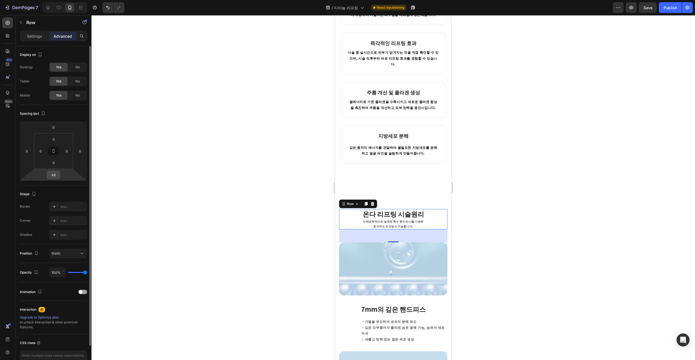
click at [55, 173] on input "48" at bounding box center [53, 175] width 11 height 8
type input "24"
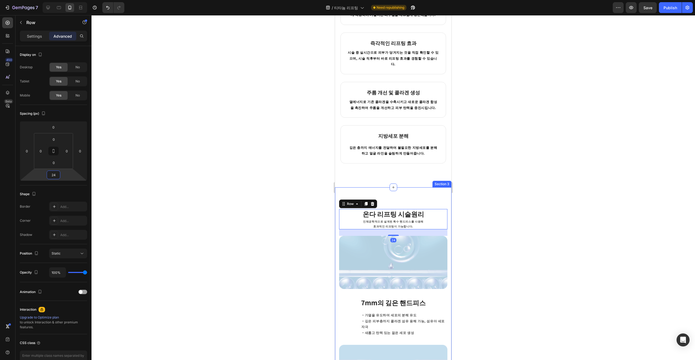
click at [418, 195] on div "온다 리프팅 시술원리 Heading 인체공학적으로 설계된 특수 핸드피스 를 사용해 효과적인 리프팅이 가능합니다. Text block Row 2…" at bounding box center [393, 329] width 116 height 282
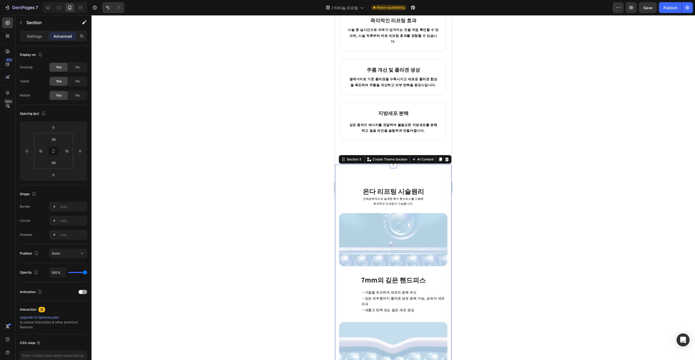
scroll to position [352, 0]
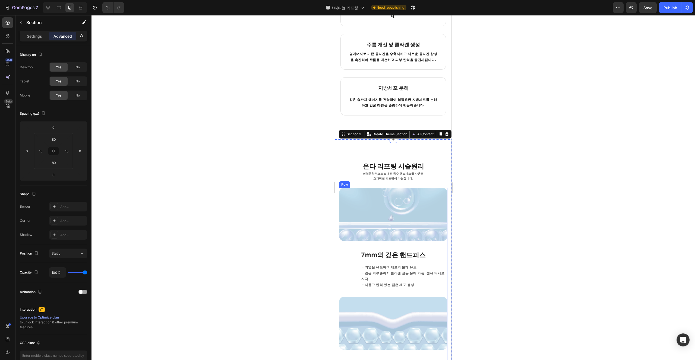
click at [408, 250] on strong "7mm의 깊은 핸드피스" at bounding box center [393, 254] width 65 height 9
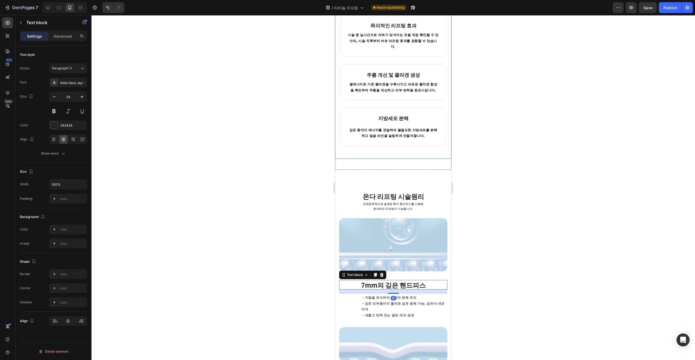
scroll to position [286, 0]
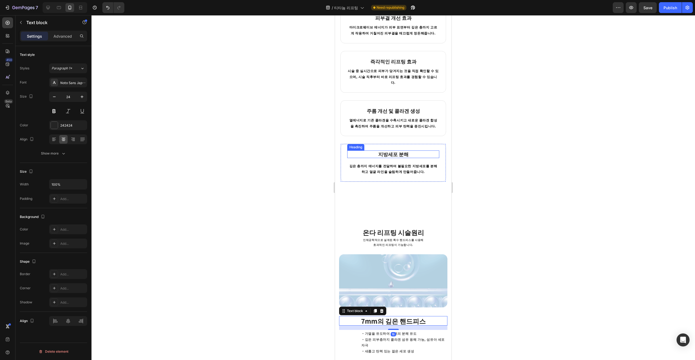
click at [400, 151] on strong "지방세포 분해" at bounding box center [393, 154] width 30 height 7
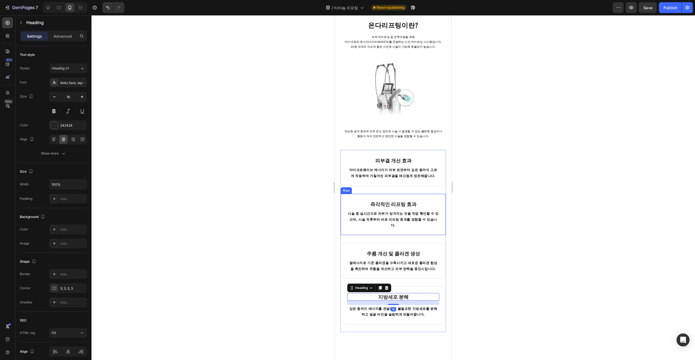
scroll to position [378, 0]
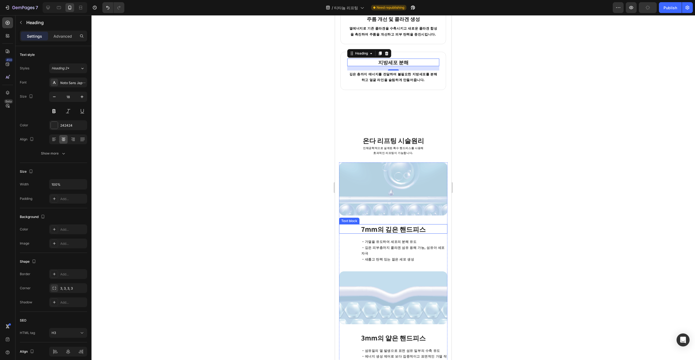
click at [409, 224] on strong "7mm의 깊은 핸드피스" at bounding box center [393, 228] width 65 height 9
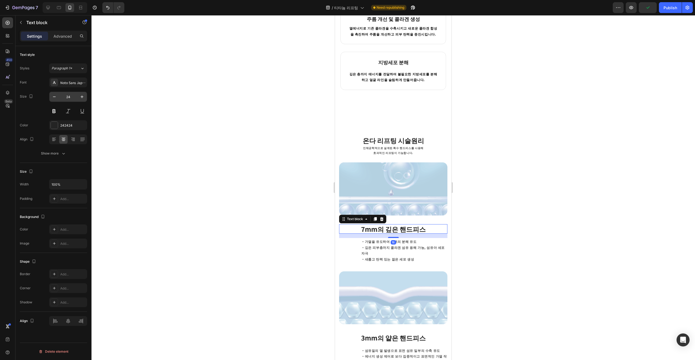
click at [68, 97] on input "24" at bounding box center [68, 97] width 18 height 10
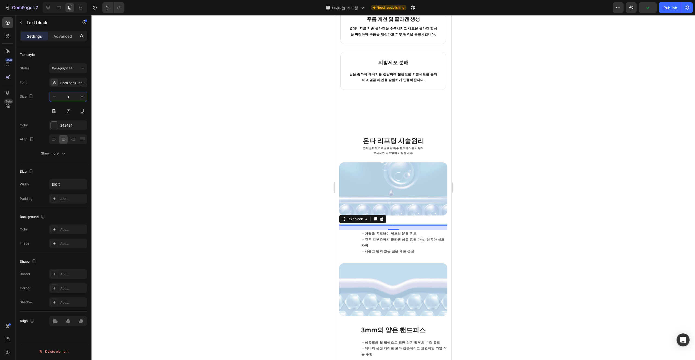
type input "18"
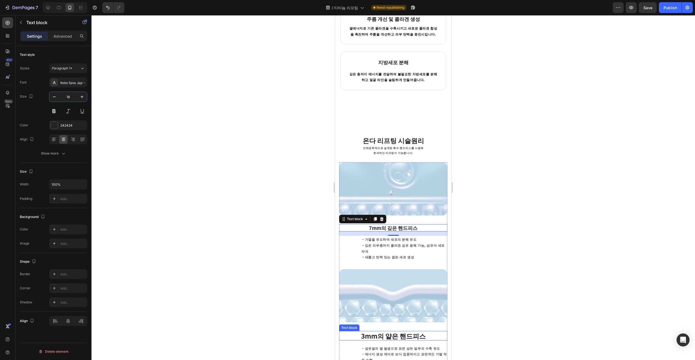
click at [407, 331] on strong "3mm의 얕은 핸드피스" at bounding box center [393, 335] width 65 height 9
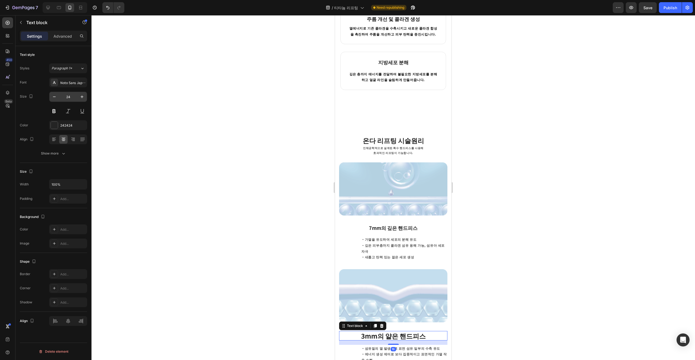
click at [73, 100] on input "24" at bounding box center [68, 97] width 18 height 10
type input "18"
click at [408, 241] on p "・가열을 유도하여 세포의 분해 유도 ・깊은 피부층까지 콜라겐 섬유 용해 가능, 섬유아 세포 자극 ・새롭고 탄력 있는 젊은 세포 생성" at bounding box center [403, 248] width 85 height 23
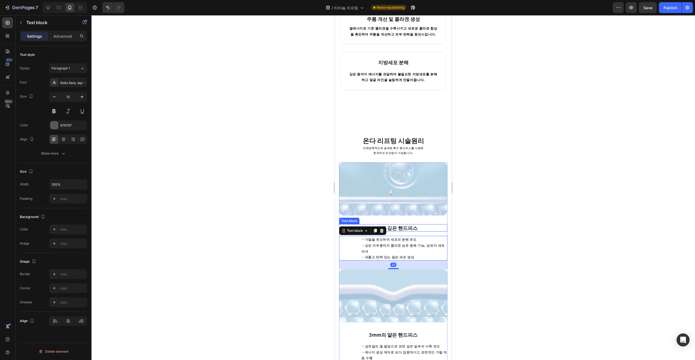
click at [422, 225] on div "7mm의 깊은 핸드피스" at bounding box center [393, 227] width 108 height 7
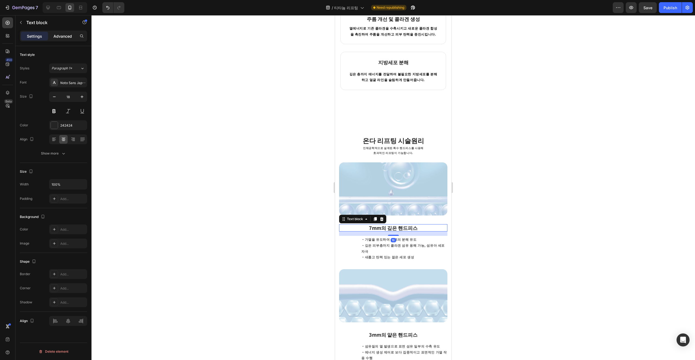
click at [57, 38] on p "Advanced" at bounding box center [62, 36] width 18 height 6
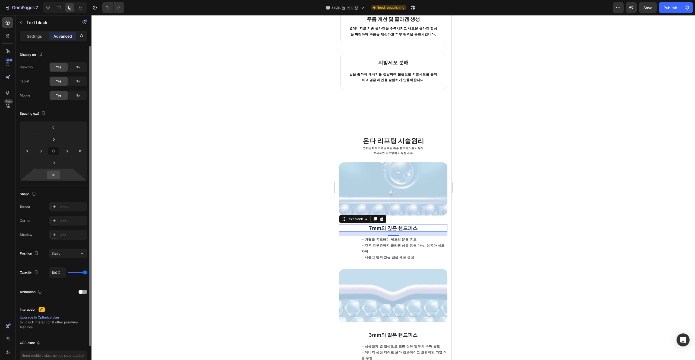
click at [55, 172] on input "16" at bounding box center [53, 175] width 11 height 8
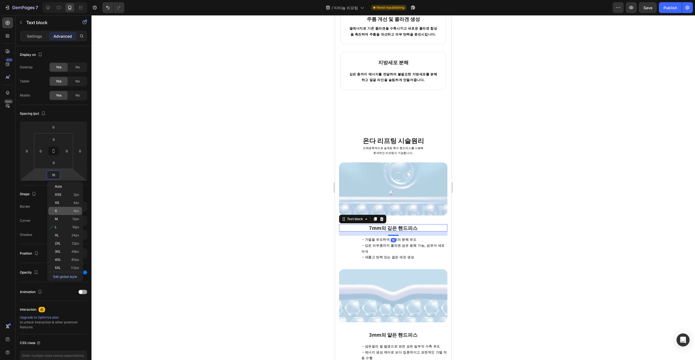
click at [73, 212] on p "S 8px" at bounding box center [67, 211] width 24 height 4
type input "8"
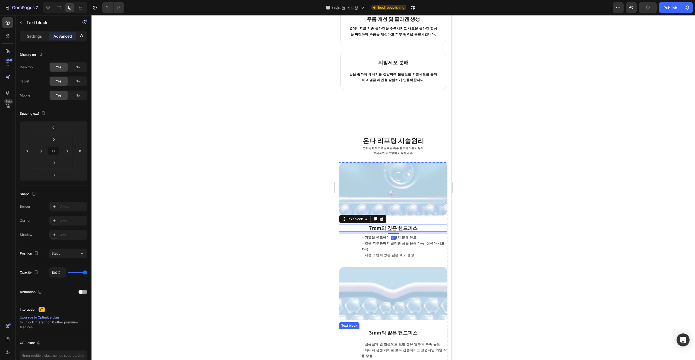
click at [393, 329] on strong "3mm의 얕은 핸드피스" at bounding box center [393, 332] width 49 height 7
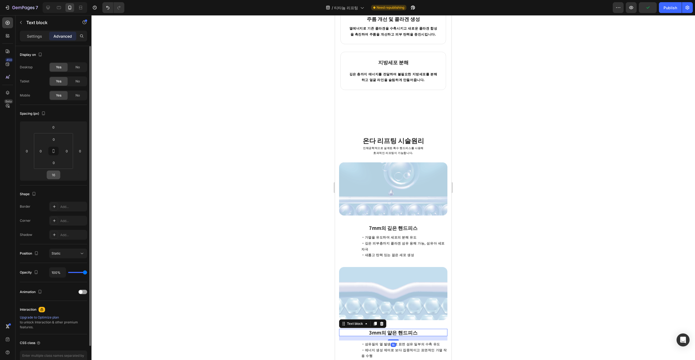
click at [56, 178] on input "16" at bounding box center [53, 175] width 11 height 8
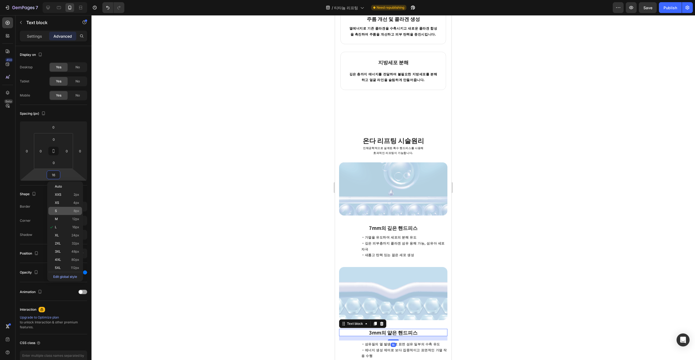
click at [75, 212] on span "8px" at bounding box center [77, 211] width 6 height 4
type input "8"
click at [436, 330] on p "3mm의 얕은 핸드피스" at bounding box center [393, 333] width 107 height 6
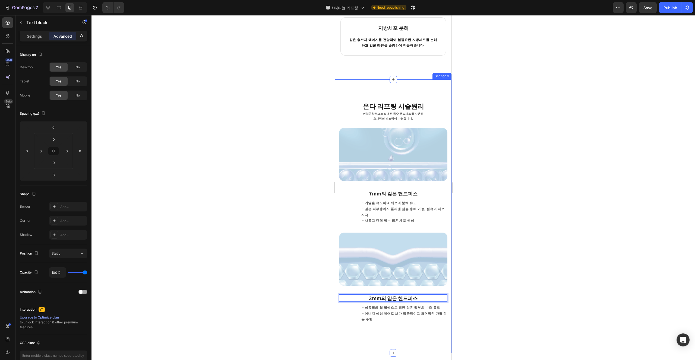
click at [413, 317] on div "온다 리프팅 시술원리 Heading 인체공학적으로 설계된 특수 핸드피스 를 사용해 효과적인 리프팅이 가능합니다. Text block Row I…" at bounding box center [393, 217] width 116 height 274
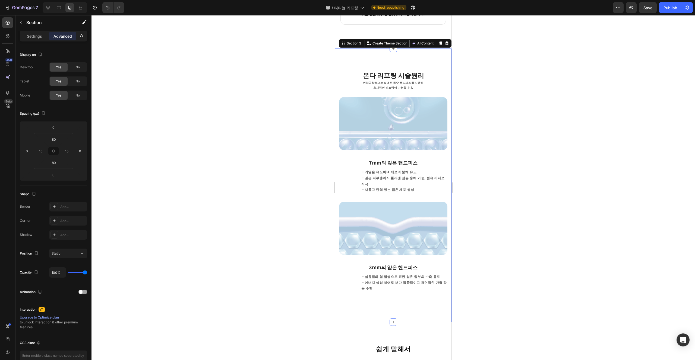
scroll to position [444, 0]
click at [427, 273] on p "・섬유질의 열 발생으로 표면 섬유 일부의 수축 유도 ・에너지 생성 제어로 보다 집중적이고 표면적인 가열 작용 수행" at bounding box center [403, 282] width 85 height 18
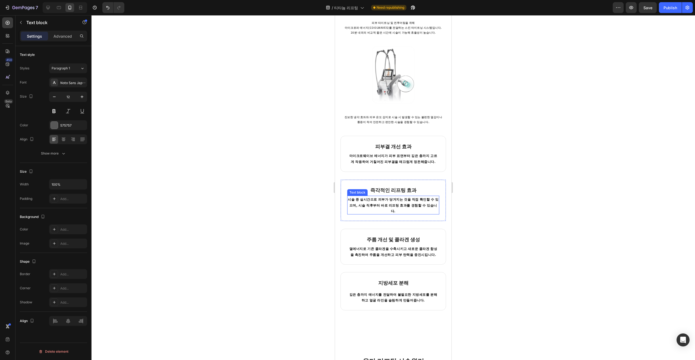
click at [407, 198] on p "시술 중 실시간으로 피부가 당겨지는 것을 직접 확인할 수 있으며, 시술 직후부터 바로 리프팅 효과를 경험할 수 있습니다." at bounding box center [393, 205] width 91 height 18
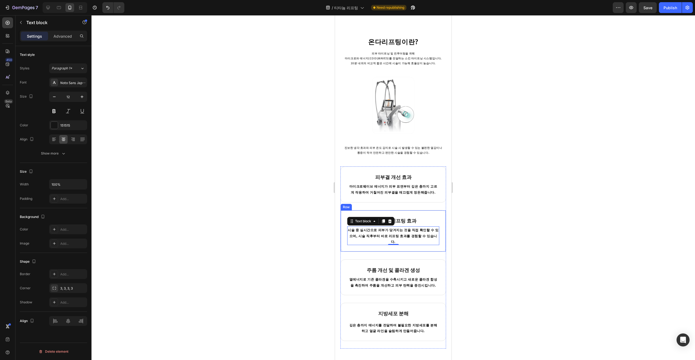
scroll to position [129, 0]
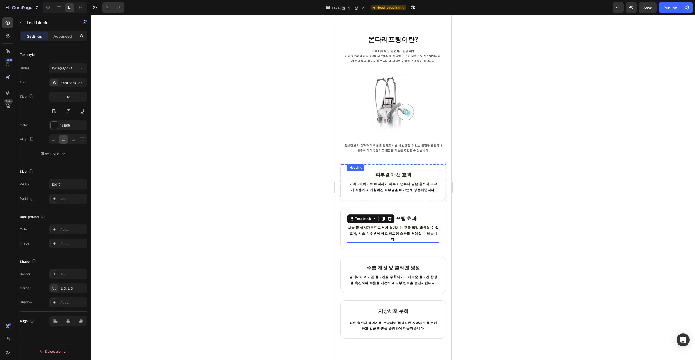
click at [401, 177] on strong "피부결 개선 효과" at bounding box center [393, 174] width 36 height 7
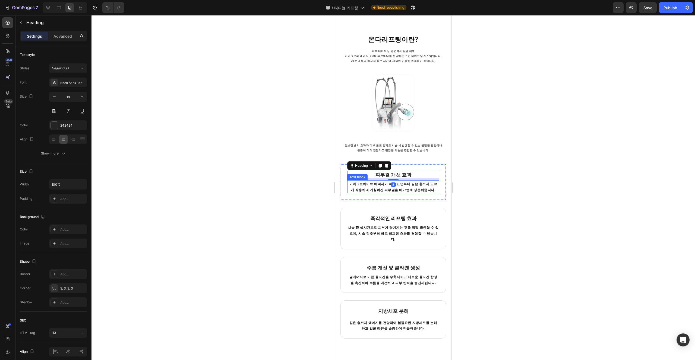
click at [418, 190] on p "마이크로웨이브 에너지가 피부 표면부터 깊은 층까지 고르게 작용하여 거칠어진 피부결을 매끄럽게 정돈해줍니다." at bounding box center [393, 187] width 91 height 12
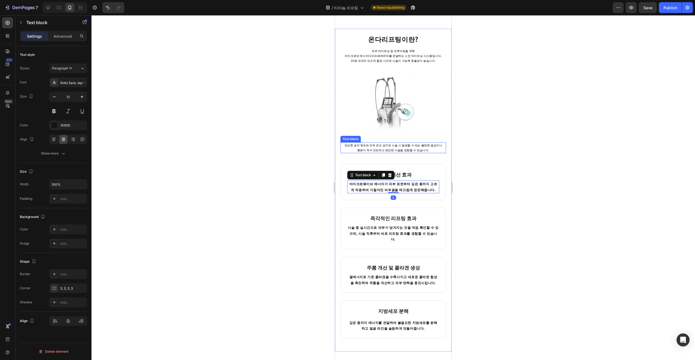
click at [416, 151] on p "진보한 냉각 효과와 피부 온도 감지로 시술 시 발생할 수 있는 불편한 열감이나 통증이 적어 안전하고 편안한 시술을 경험할 수 있습니다." at bounding box center [393, 148] width 104 height 10
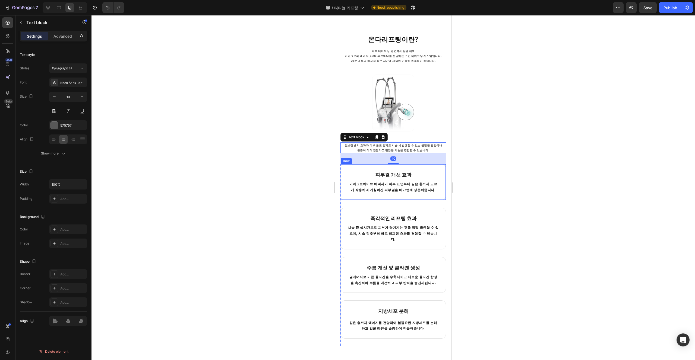
click at [421, 166] on div "피부결 개선 효과 Heading 마이크로웨이브 에너지가 피부 표면부터 깊은 층까지 고르게 작용하여 거칠어진 피부결을 매끄럽게 정돈해줍니다. T…" at bounding box center [393, 182] width 106 height 36
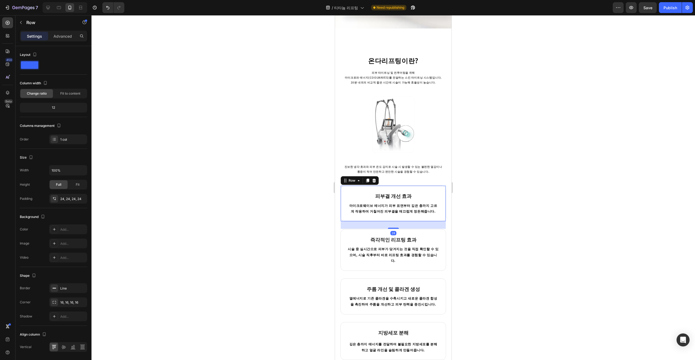
scroll to position [115, 0]
click at [413, 165] on p "진보한 냉각 효과와 피부 온도 감지로 시술 시 발생할 수 있는 불편한 열감이나 통증이 적어 안전하고 편안한 시술을 경험할 수 있습니다." at bounding box center [393, 170] width 104 height 10
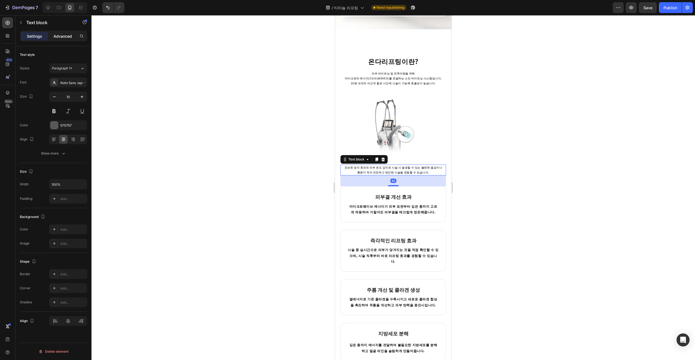
click at [61, 34] on p "Advanced" at bounding box center [62, 36] width 18 height 6
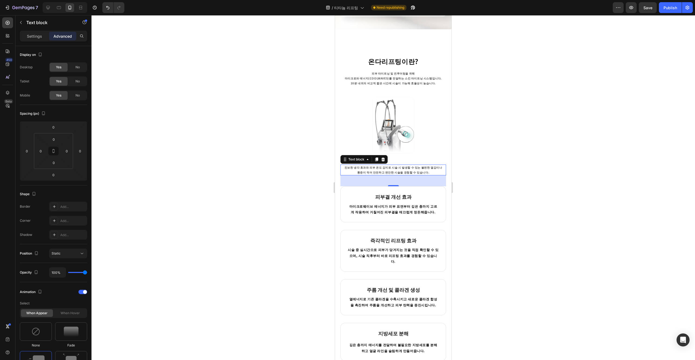
click at [408, 176] on div "40" at bounding box center [393, 181] width 106 height 11
click at [411, 193] on h3 "피부결 개선 효과" at bounding box center [393, 196] width 92 height 7
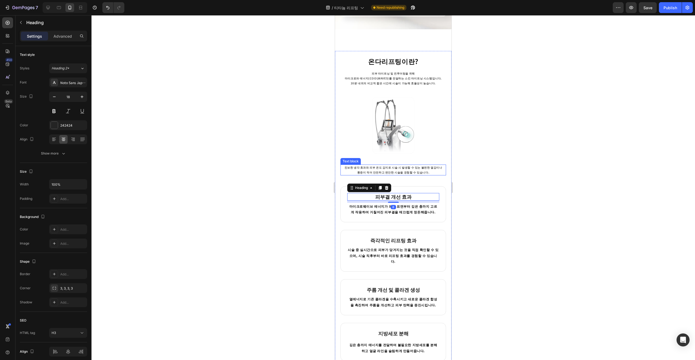
click at [421, 165] on p "진보한 냉각 효과와 피부 온도 감지로 시술 시 발생할 수 있는 불편한 열감이나 통증이 적어 안전하고 편안한 시술을 경험할 수 있습니다." at bounding box center [393, 170] width 104 height 10
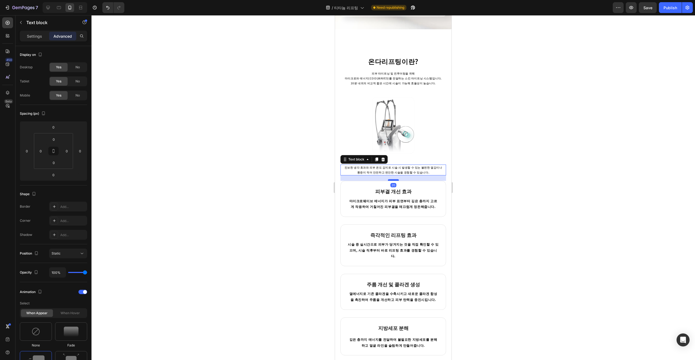
drag, startPoint x: 395, startPoint y: 177, endPoint x: 394, endPoint y: 172, distance: 5.5
click at [394, 179] on div at bounding box center [393, 180] width 11 height 2
type input "20"
click at [416, 141] on div at bounding box center [393, 125] width 106 height 57
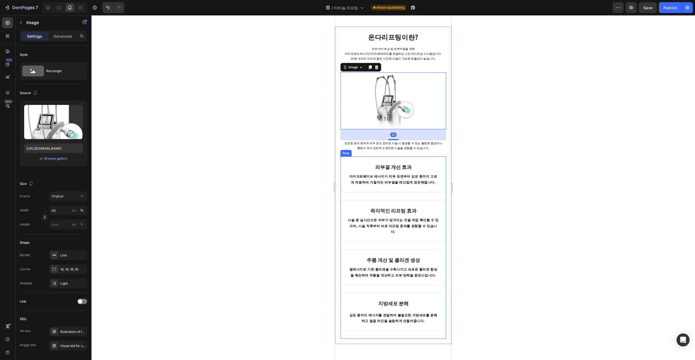
scroll to position [132, 0]
click at [402, 148] on p "진보한 냉각 효과와 피부 온도 감지로 시술 시 발생할 수 있는 불편한 열감이나 통증이 적어 안전하고 편안한 시술을 경험할 수 있습니다." at bounding box center [393, 144] width 104 height 10
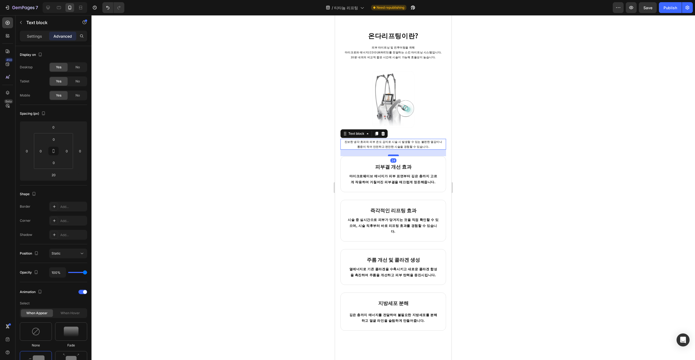
click at [396, 156] on div at bounding box center [393, 156] width 11 height 2
type input "24"
click at [418, 127] on div at bounding box center [393, 99] width 106 height 57
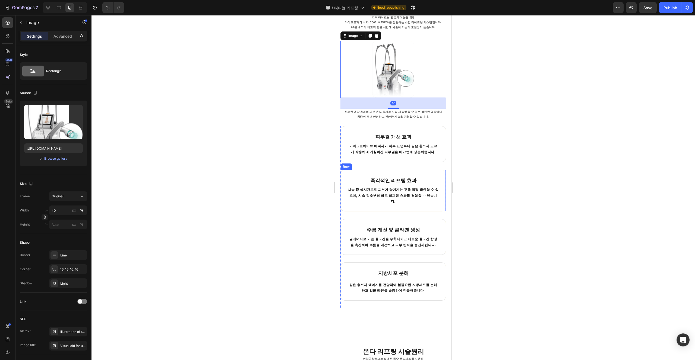
click at [415, 171] on div "즉각적인 리프팅 효과 Heading 시술 중 실시간으로 피부가 당겨지는 것을 직접 확인할 수 있으며, 시술 직후부터 바로 리프팅 효과를 경험할…" at bounding box center [393, 191] width 106 height 42
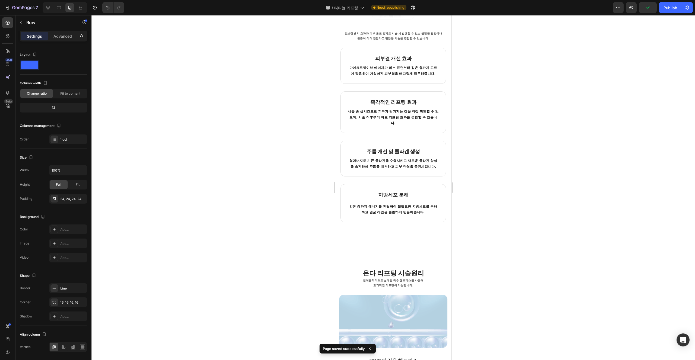
scroll to position [202, 0]
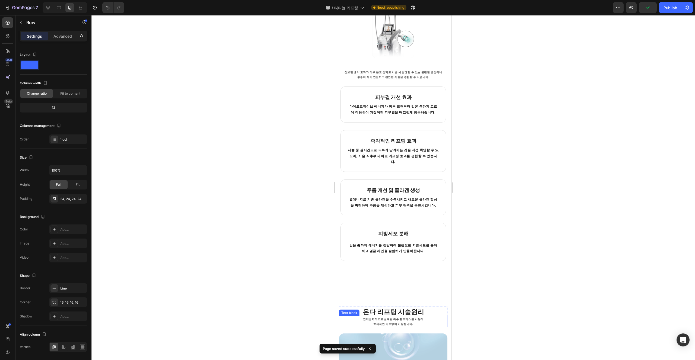
click at [405, 322] on p "효과적인 리프팅이 가능합니다." at bounding box center [393, 324] width 107 height 5
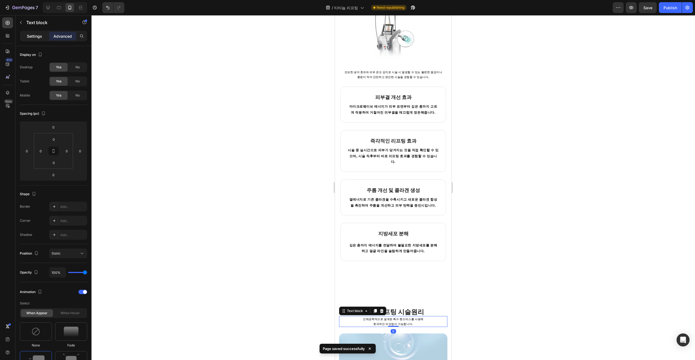
click at [34, 36] on p "Settings" at bounding box center [34, 36] width 15 height 6
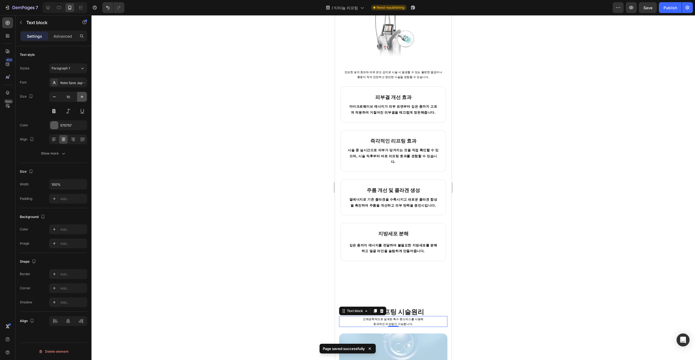
click at [84, 100] on button "button" at bounding box center [82, 97] width 10 height 10
type input "14"
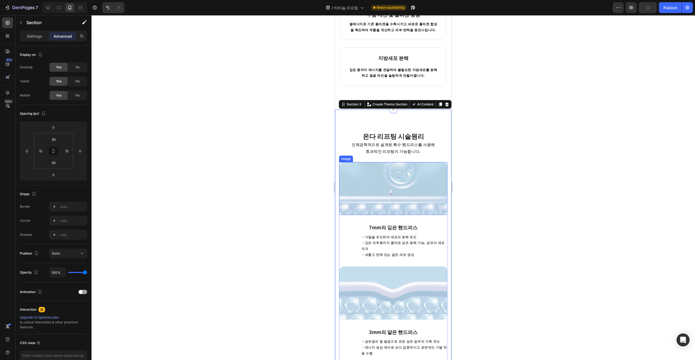
scroll to position [386, 0]
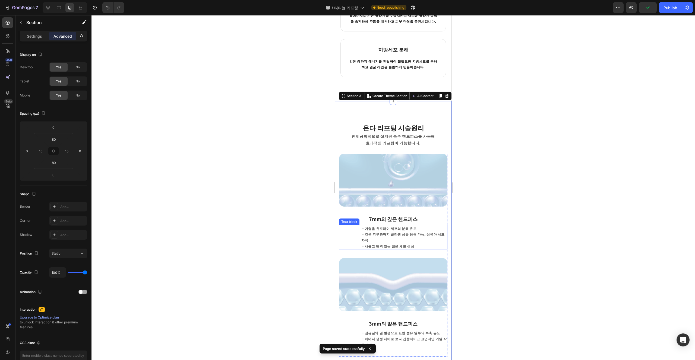
click at [406, 236] on p "・가열을 유도하여 세포의 분해 유도 ・깊은 피부층까지 콜라겐 섬유 용해 가능, 섬유아 세포 자극 ・새롭고 탄력 있는 젊은 세포 생성" at bounding box center [403, 237] width 85 height 23
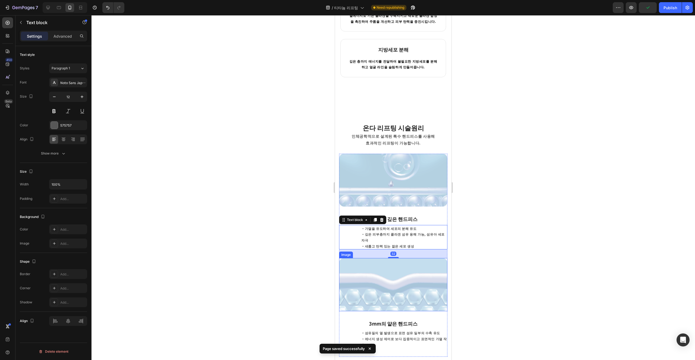
click at [414, 273] on img at bounding box center [393, 284] width 108 height 53
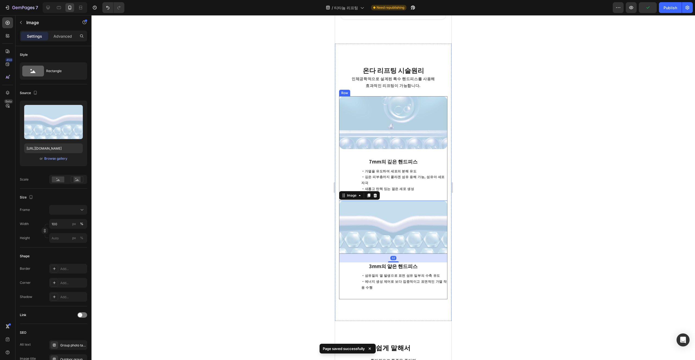
click at [426, 293] on div "온다 리프팅 시술원리 Heading 인체공학적으로 설계된 특수 핸드피스 를 사용해 효과적인 리프팅이 가능합니다. Text block Row I…" at bounding box center [393, 183] width 116 height 278
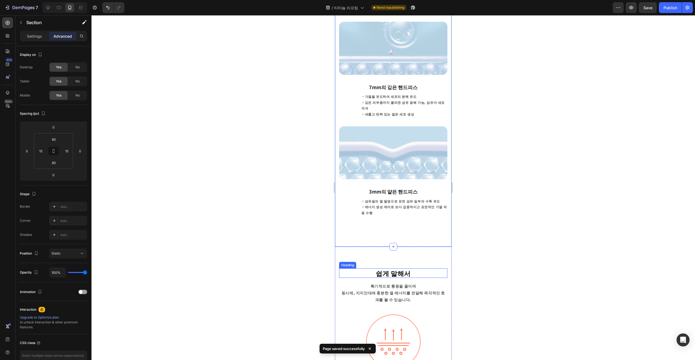
scroll to position [513, 0]
click at [407, 199] on p "・섬유질의 열 발생으로 표면 섬유 일부의 수축 유도 ・에너지 생성 제어로 보다 집중적이고 표면적인 가열 작용 수행" at bounding box center [403, 207] width 85 height 18
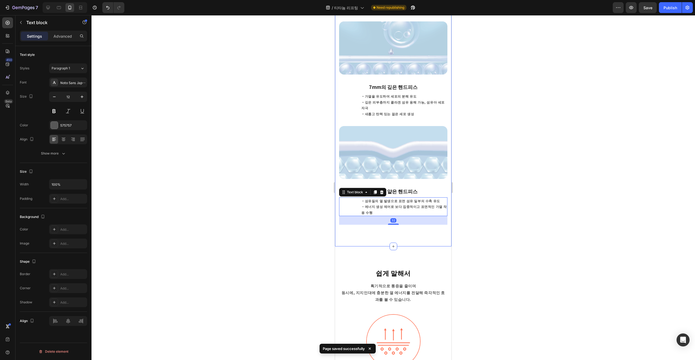
click at [421, 227] on div "온다 리프팅 시술원리 Heading 인체공학적으로 설계된 특수 핸드피스 를 사용해 효과적인 리프팅이 가능합니다. Text block Row I…" at bounding box center [393, 108] width 116 height 278
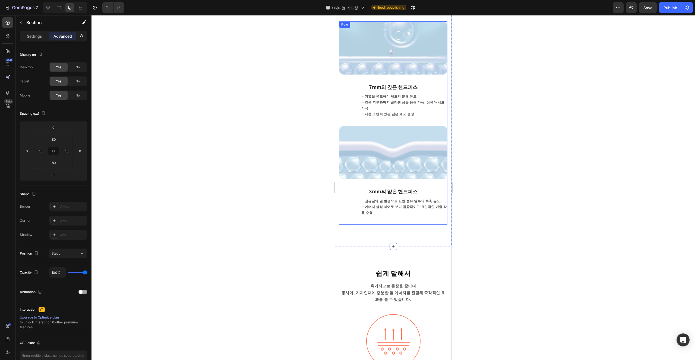
click at [401, 208] on div "Image 3mm의 얕은 핸드피스 Text block ・섬유질의 열 발생으로 표면 섬유 일부의 수축 유도 ・에너지 생성 제어로 보다 집중적이고…" at bounding box center [393, 175] width 108 height 99
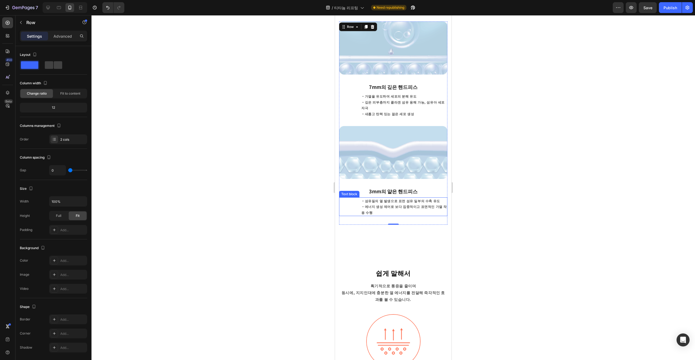
click at [406, 200] on p "・섬유질의 열 발생으로 표면 섬유 일부의 수축 유도 ・에너지 생성 제어로 보다 집중적이고 표면적인 가열 작용 수행" at bounding box center [403, 207] width 85 height 18
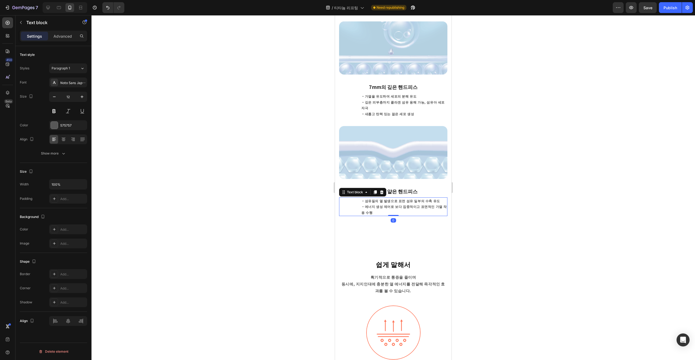
drag, startPoint x: 395, startPoint y: 211, endPoint x: 391, endPoint y: 175, distance: 37.1
click at [391, 175] on div "Image 3mm의 얕은 핸드피스 Text block ・섬유질의 열 발생으로 표면 섬유 일부의 수축 유도 ・에너지 생성 제어로 보다 집중적이고…" at bounding box center [393, 171] width 108 height 90
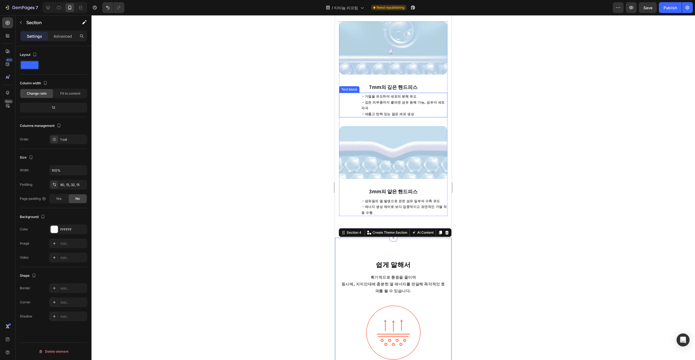
click at [399, 101] on p "・가열을 유도하여 세포의 분해 유도 ・깊은 피부층까지 콜라겐 섬유 용해 가능, 섬유아 세포 자극 ・새롭고 탄력 있는 젊은 세포 생성" at bounding box center [403, 104] width 85 height 23
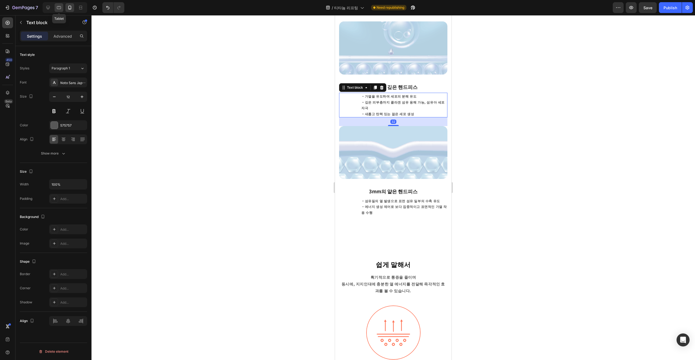
click at [58, 8] on icon at bounding box center [58, 7] width 5 height 5
type input "14"
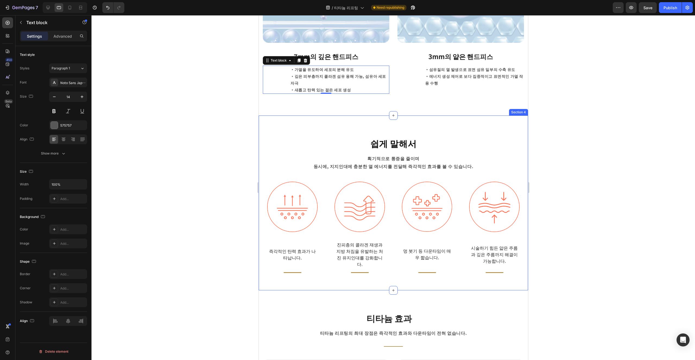
scroll to position [546, 0]
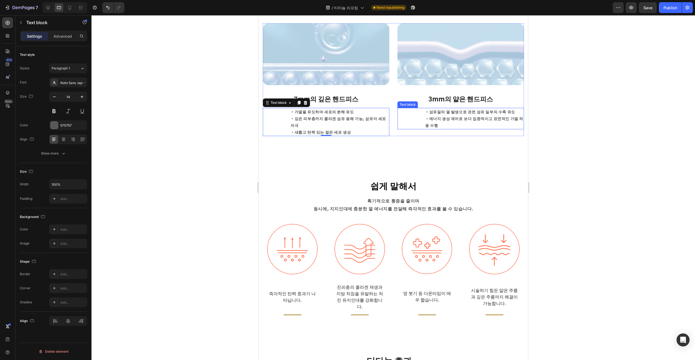
click at [465, 125] on p "・섬유질의 열 발생으로 표면 섬유 일부의 수축 유도 ・에너지 생성 제어로 보다 집중적이고 표면적인 가열 작용 수행" at bounding box center [474, 119] width 98 height 21
click at [437, 141] on div "온다 리프팅 시술원리 Heading 인체공학적으로 설계된 특수 핸드피스 를 사용해 효과적인 리프팅이 가능합니다. Text block Row I…" at bounding box center [392, 58] width 269 height 199
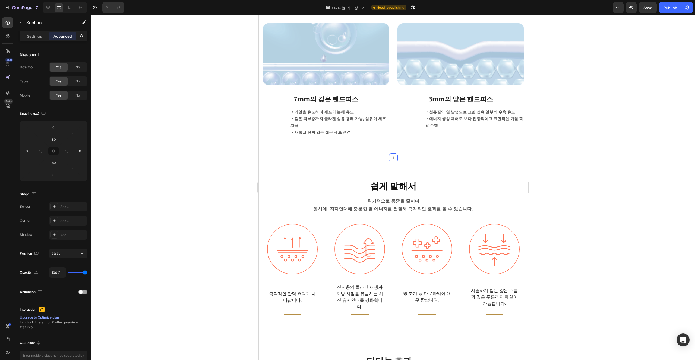
click at [363, 123] on p "・가열을 유도하여 세포의 분해 유도 ・깊은 피부층까지 콜라겐 섬유 용해 가능, 섬유아 세포 자극 ・새롭고 탄력 있는 젊은 세포 생성" at bounding box center [339, 122] width 98 height 27
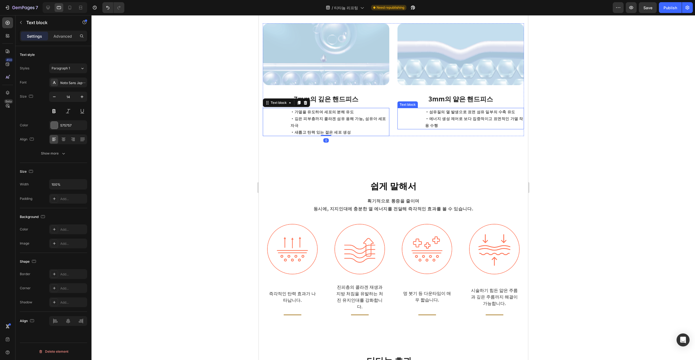
click at [434, 126] on p "・섬유질의 열 발생으로 표면 섬유 일부의 수축 유도 ・에너지 생성 제어로 보다 집중적이고 표면적인 가열 작용 수행" at bounding box center [474, 119] width 98 height 21
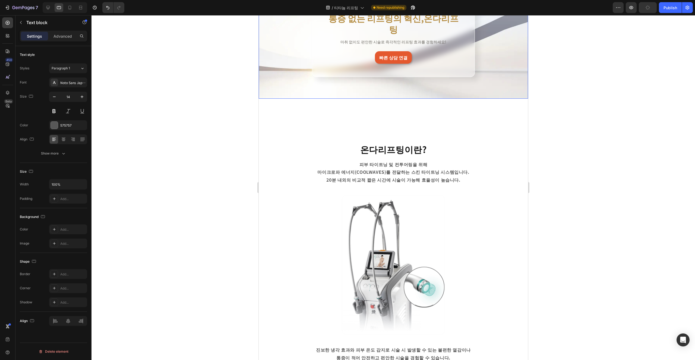
scroll to position [120, 0]
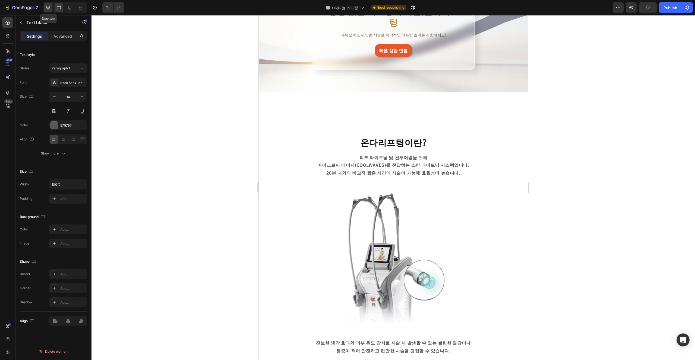
click at [50, 8] on icon at bounding box center [48, 8] width 4 height 4
type input "16"
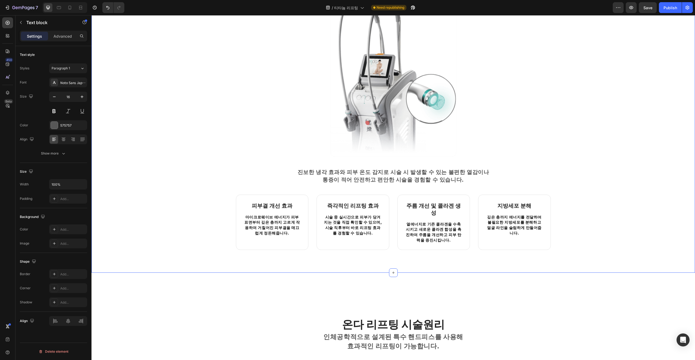
click at [605, 238] on div "온다리프팅이란? Heading 피부 타이트닝 및 컨투어링을 위해 마이크로파 에너지(COOLWAVES)를 전달하는 스킨 타이트닝 시스템입니다. …" at bounding box center [392, 92] width 603 height 328
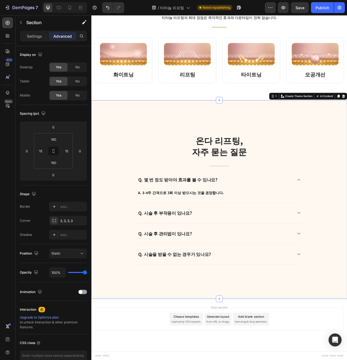
scroll to position [1023, 0]
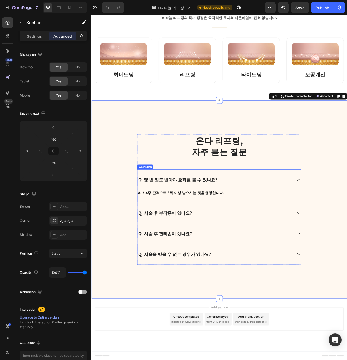
click at [290, 276] on div "Q. 시술 후 부작용이 있나요?" at bounding box center [254, 267] width 208 height 26
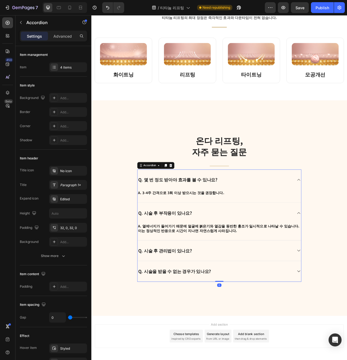
scroll to position [1023, 0]
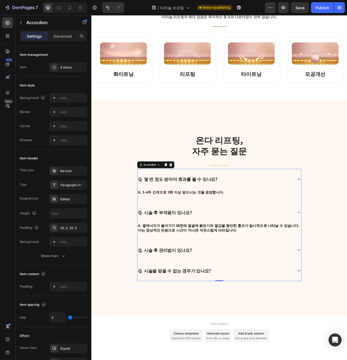
click at [291, 273] on div "Q. 시술 후 부작용이 있나요?" at bounding box center [254, 266] width 208 height 26
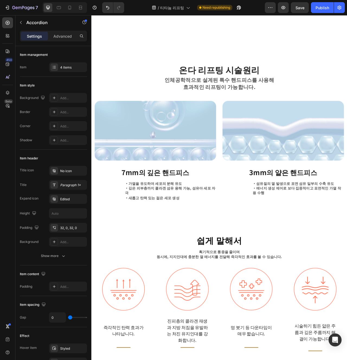
scroll to position [618, 0]
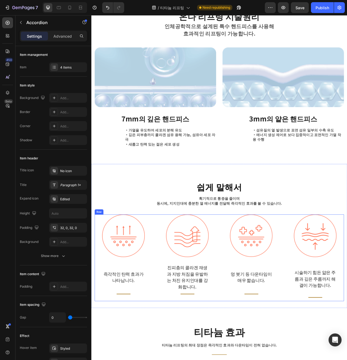
click at [256, 358] on div "Image 즉각적인 탄력 효과가 나타납니다. Text block Title Line Row Image 진피층의 콜라겐 재생과 지방 처짐을 유발…" at bounding box center [255, 324] width 318 height 110
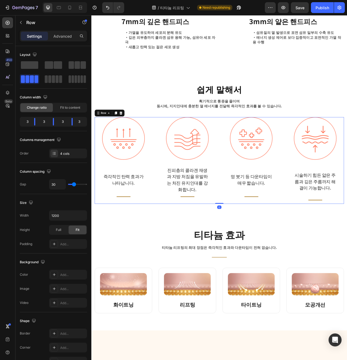
scroll to position [762, 0]
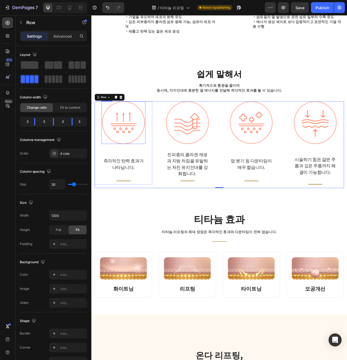
click at [154, 151] on img at bounding box center [132, 152] width 54 height 54
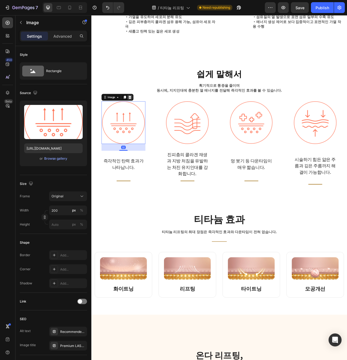
click at [141, 118] on icon at bounding box center [141, 120] width 4 height 4
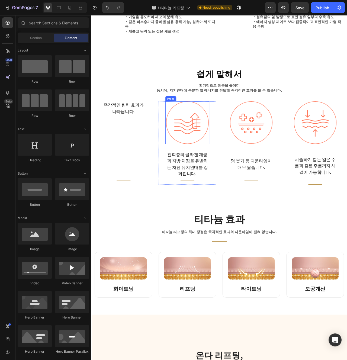
click at [226, 143] on img at bounding box center [213, 152] width 54 height 54
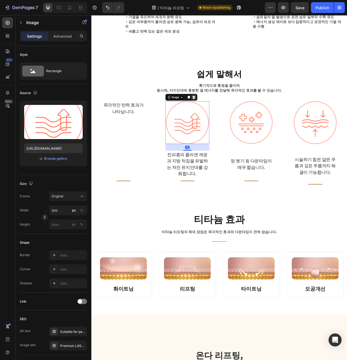
click at [220, 118] on icon at bounding box center [222, 120] width 4 height 4
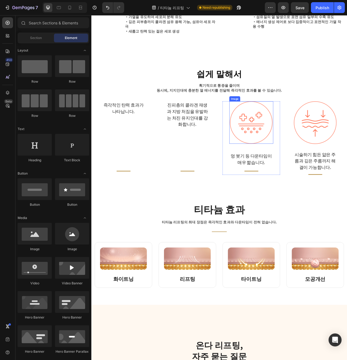
click at [294, 161] on img at bounding box center [295, 152] width 54 height 54
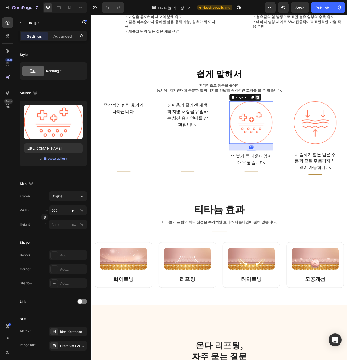
click at [302, 118] on icon at bounding box center [303, 120] width 4 height 4
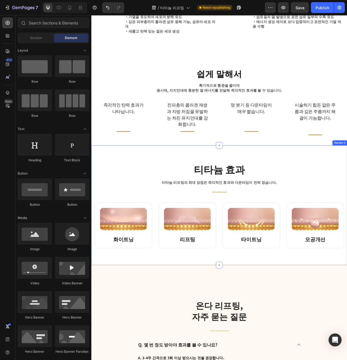
click at [324, 203] on h2 "티타늄 효과" at bounding box center [254, 211] width 190 height 17
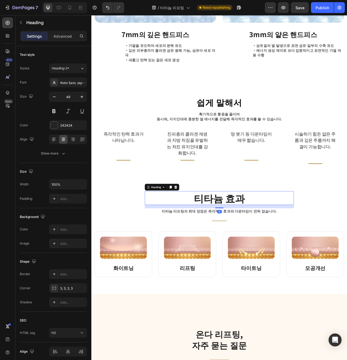
scroll to position [722, 0]
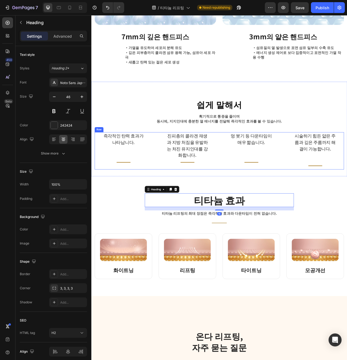
click at [237, 164] on div "진피층의 콜라겐 재생과 지방 처짐을 유발하는 처진 유지인대를 강화합니다." at bounding box center [214, 181] width 56 height 34
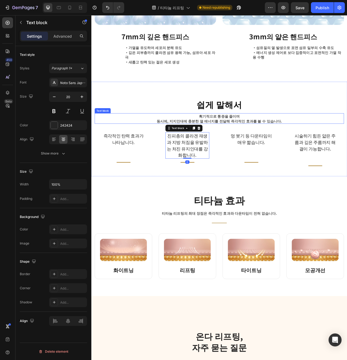
click at [293, 147] on div "획기적으로 통증을 줄이며 동시에, 지지인대에 충분한 열 에너지를 전달해 즉각적인 효과를 볼 수 있습니다." at bounding box center [255, 146] width 318 height 13
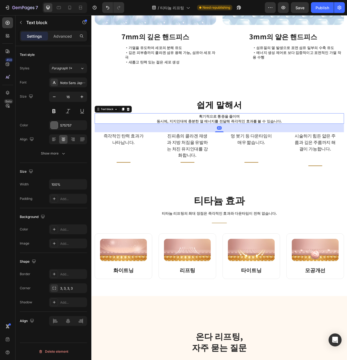
scroll to position [700, 0]
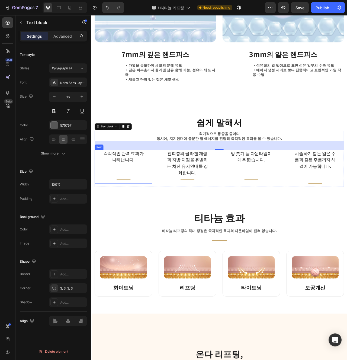
click at [143, 201] on div "즉각적인 탄력 효과가 나타납니다. Text block Title Line" at bounding box center [132, 207] width 56 height 43
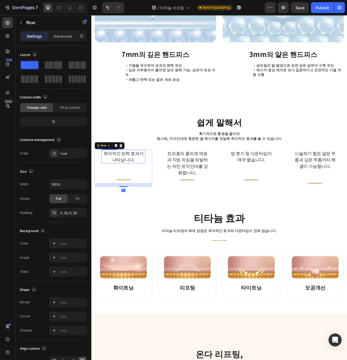
click at [135, 192] on p "즉각적인 탄력 효과가 나타납니다." at bounding box center [132, 195] width 55 height 16
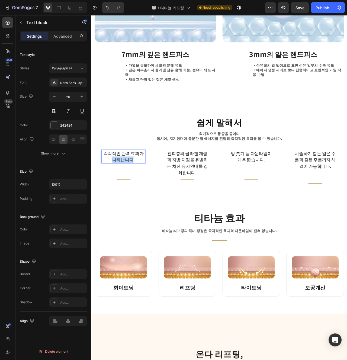
click at [135, 192] on p "즉각적인 탄력 효과가 나타납니다." at bounding box center [132, 195] width 55 height 16
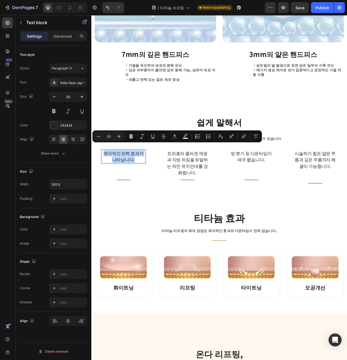
click at [132, 190] on p "즉각적인 탄력 효과가 나타납니다." at bounding box center [132, 195] width 55 height 16
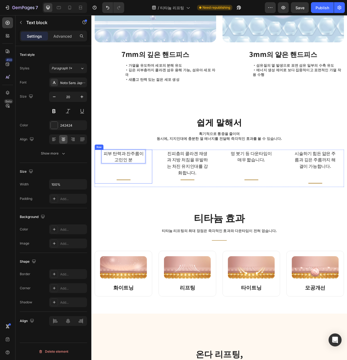
click at [155, 204] on div "피부 탄력과 잔주름이 고민인 분 Text block 0 Title Line" at bounding box center [132, 207] width 56 height 43
click at [134, 187] on p "피부 탄력과 잔주름이 고민인 분" at bounding box center [132, 195] width 55 height 16
click at [153, 187] on p "피부 탄력과 잔주름이 고민인 분" at bounding box center [132, 195] width 55 height 16
click at [152, 256] on div "티타늄 효과 Heading 티타늄 리프팅의 최대 장점은 즉각적인 효과와 다운타임이 전혀 없습니다. Text block Title Line Ro…" at bounding box center [254, 319] width 326 height 153
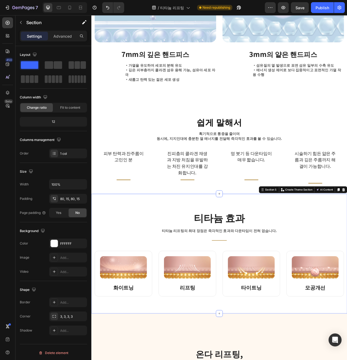
click at [211, 201] on p "진피층의 콜라겐 재생과 지방 처짐을 유발하는 처진 유지인대를 강화합니다." at bounding box center [213, 203] width 55 height 33
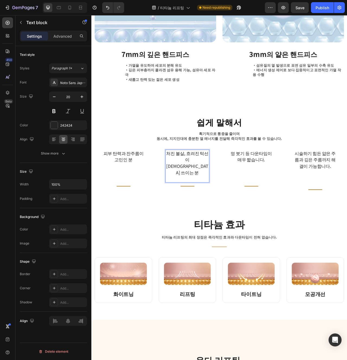
click at [210, 192] on p "처진 볼살, 흐려진 턱선이 [DEMOGRAPHIC_DATA] 쓰이는 분" at bounding box center [213, 207] width 55 height 41
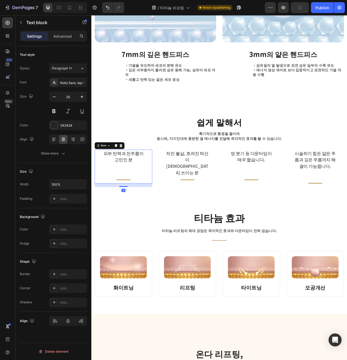
click at [135, 199] on div "피부 탄력과 잔주름이 고민인 분 Text block Title Line" at bounding box center [132, 207] width 56 height 43
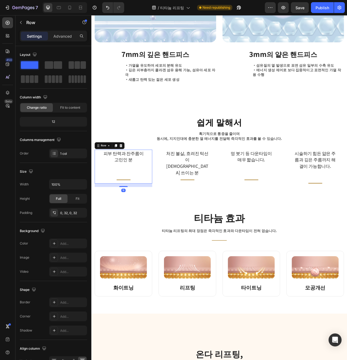
click at [135, 199] on div "피부 탄력과 잔주름이 고민인 분 Text block Title Line" at bounding box center [132, 207] width 56 height 43
click at [141, 195] on p "고민인 분" at bounding box center [132, 199] width 55 height 8
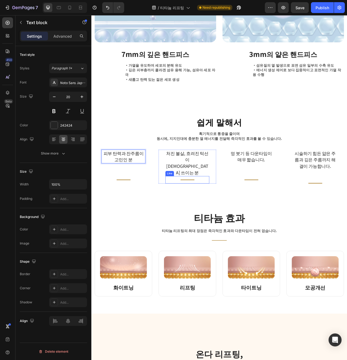
click at [233, 220] on div "Title Line" at bounding box center [214, 224] width 56 height 9
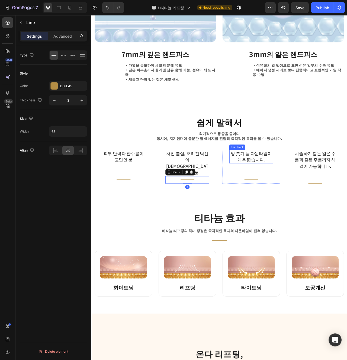
click at [292, 193] on p "멍 붓기 등 다운타임이 매우 짧습니다." at bounding box center [295, 195] width 55 height 16
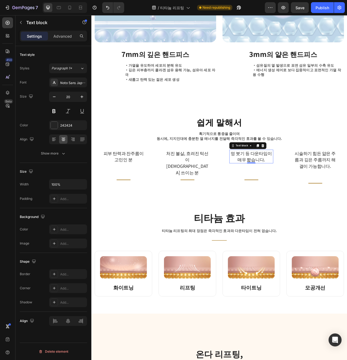
click at [300, 188] on p "멍 붓기 등 다운타임이 매우 짧습니다." at bounding box center [295, 195] width 55 height 16
click at [313, 187] on p "깔끔한 V라인 얼굴을 원하는 분" at bounding box center [295, 195] width 55 height 16
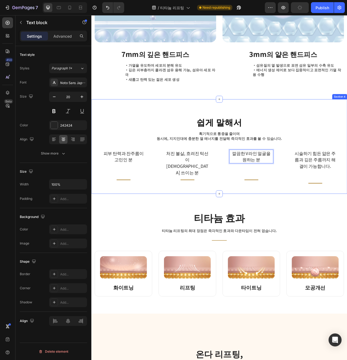
click at [335, 216] on div "쉽게 말해서 Heading 획기적으로 통증을 줄이며 동시에, 지지인대에 충분한 열 에너지를 전달해 즉각적인 효과를 볼 수 있습니다. Text …" at bounding box center [254, 182] width 326 height 120
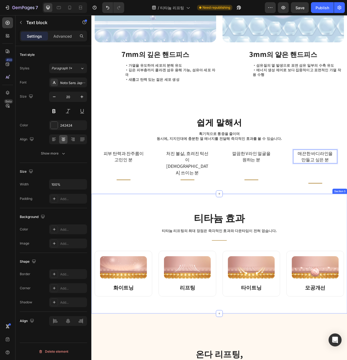
click at [385, 243] on div "티타늄 효과 Heading 티타늄 리프팅의 최대 장점은 즉각적인 효과와 다운타임이 전혀 없습니다. Text block Title Line Ro…" at bounding box center [254, 319] width 326 height 153
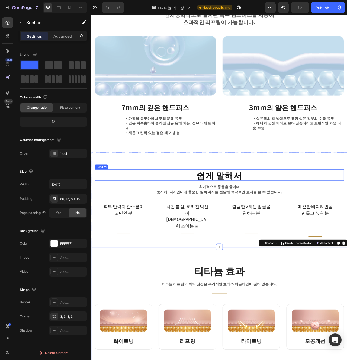
click at [310, 212] on h2 "쉽게 말해서" at bounding box center [255, 219] width 318 height 14
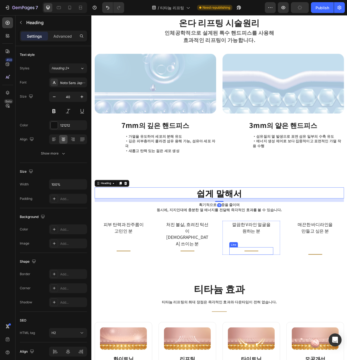
scroll to position [630, 0]
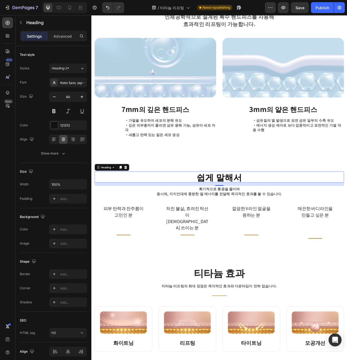
click at [296, 214] on h2 "쉽게 말해서" at bounding box center [255, 221] width 318 height 14
click at [282, 216] on p "쉽게 말해서" at bounding box center [254, 221] width 316 height 13
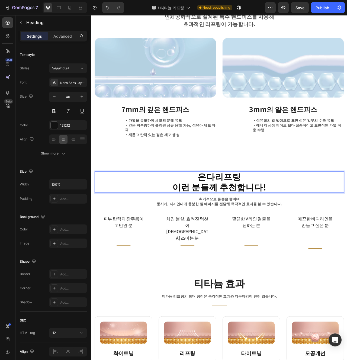
click at [256, 215] on strong "온다리프팅" at bounding box center [254, 220] width 55 height 16
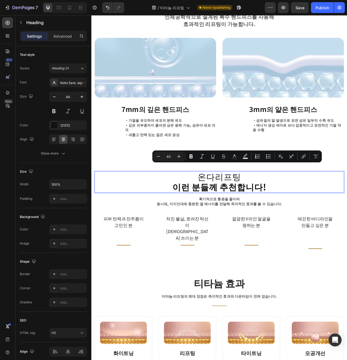
click at [275, 234] on strong "이런 분들께 추천합니다!" at bounding box center [255, 234] width 120 height 16
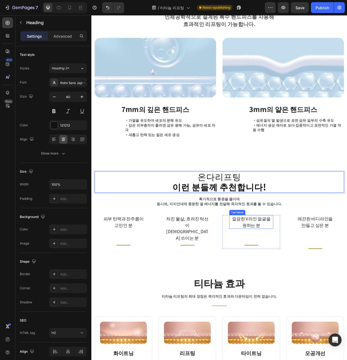
click at [268, 270] on p "깔끔한 V라인 얼굴을" at bounding box center [295, 274] width 55 height 8
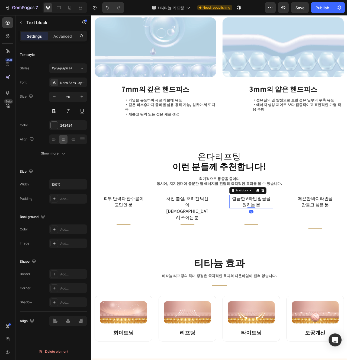
scroll to position [664, 0]
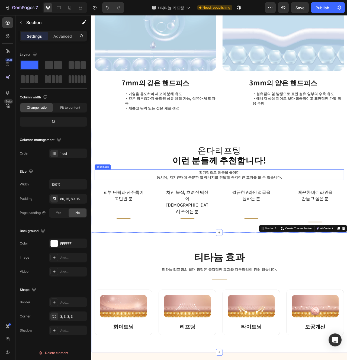
click at [253, 212] on p "획기적으로 통증을 줄이며 동시에, 지지인대에 충분한 열 에너지를 전달해 즉각적인 효과를 볼 수 있습니다." at bounding box center [254, 218] width 316 height 12
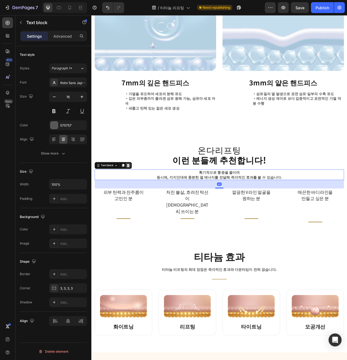
click at [137, 204] on icon at bounding box center [138, 206] width 4 height 4
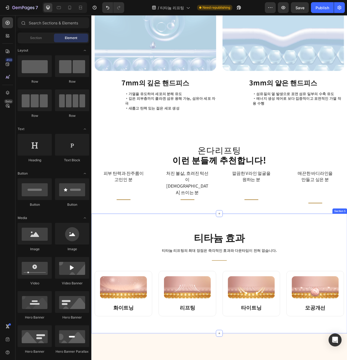
click at [233, 268] on div "티타늄 효과 Heading 티타늄 리프팅의 최대 장점은 즉각적인 효과와 다운타임이 전혀 없습니다. Text block Title Line Ro…" at bounding box center [254, 344] width 326 height 153
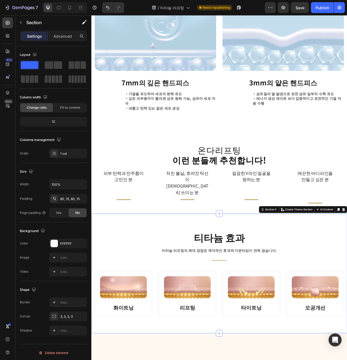
scroll to position [646, 0]
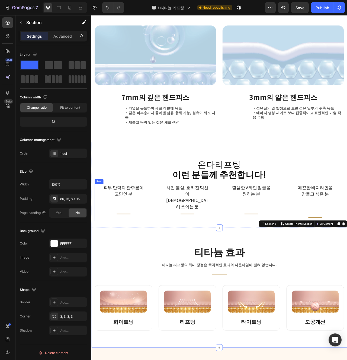
click at [250, 250] on div "피부 탄력과 잔주름이 고민인 분 Text block Title Line Row 처진 볼살, 흐려진 턱선이 신경 쓰이는 분 Text block …" at bounding box center [255, 253] width 318 height 47
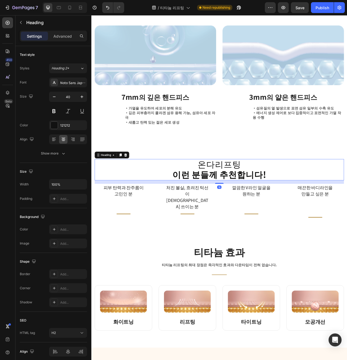
click at [271, 210] on strong "이런 분들께 추천합니다!" at bounding box center [255, 218] width 120 height 16
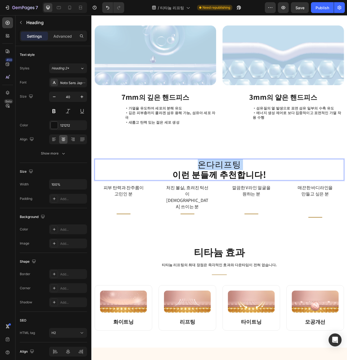
copy p "온다리프팅"
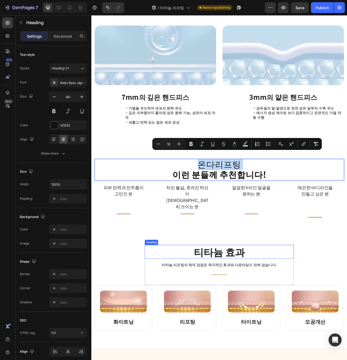
click at [263, 307] on strong "티타늄 효과" at bounding box center [254, 316] width 65 height 18
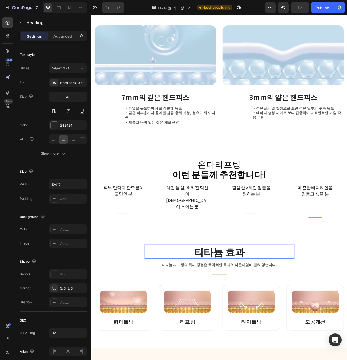
scroll to position [0, 0]
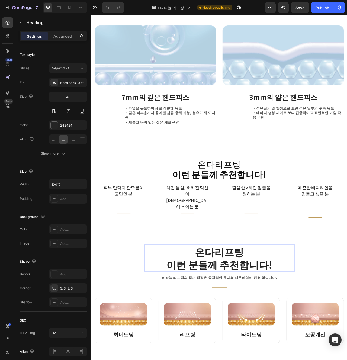
click at [266, 308] on p "온다리프팅 이런 분들께 추천합니다!" at bounding box center [254, 324] width 189 height 33
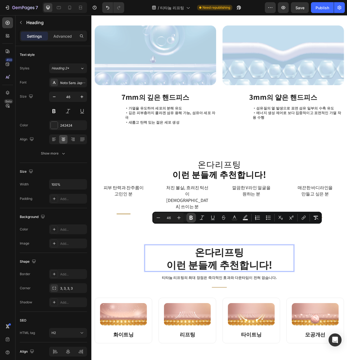
click at [189, 218] on icon "Editor contextual toolbar" at bounding box center [191, 217] width 5 height 5
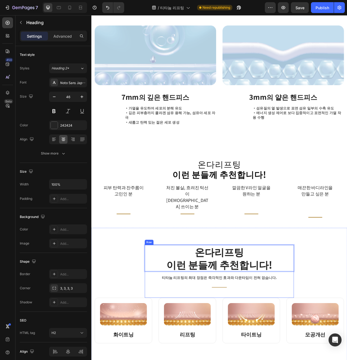
click at [277, 346] on div "온다리프팅 이런 분들께 추천합니다! Heading 16 티타늄 리프팅의 최대 장점은 즉각적인 효과와 다운타임이 전혀 없습니다. Text blo…" at bounding box center [254, 341] width 190 height 67
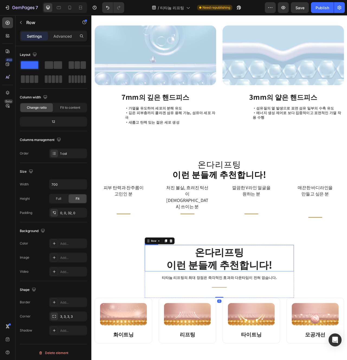
click at [254, 323] on strong "이런 분들께 추천합니다!" at bounding box center [254, 332] width 135 height 18
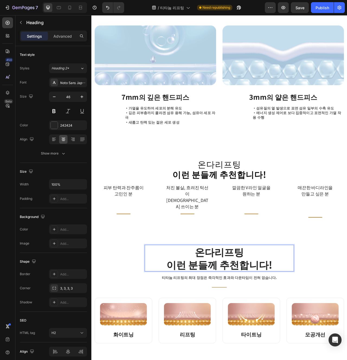
click at [254, 308] on p "온다리프팅 이런 분들께 추천합니다!" at bounding box center [254, 324] width 189 height 33
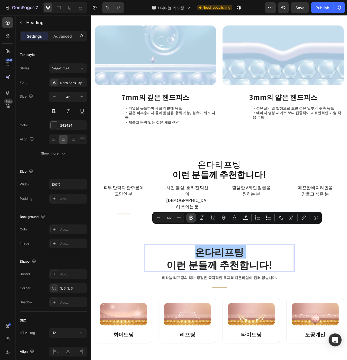
click at [191, 218] on icon "Editor contextual toolbar" at bounding box center [191, 217] width 5 height 5
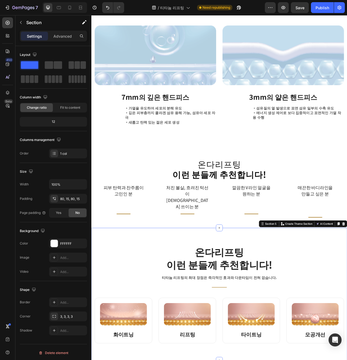
click at [268, 323] on strong "이런 분들께 추천합니다!" at bounding box center [254, 332] width 135 height 18
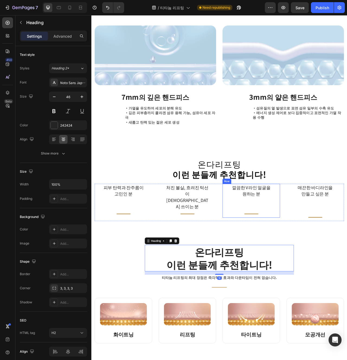
click at [261, 224] on div "Row" at bounding box center [263, 226] width 9 height 5
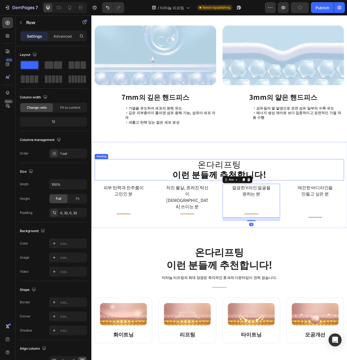
click at [256, 213] on strong "이런 분들께 추천합니다!" at bounding box center [255, 218] width 120 height 16
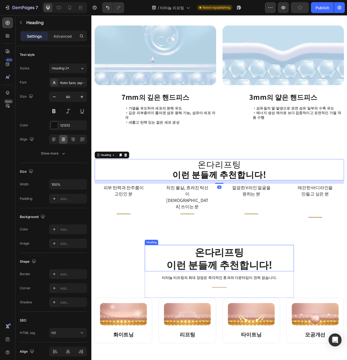
click at [251, 323] on strong "이런 분들께 추천합니다!" at bounding box center [254, 332] width 135 height 18
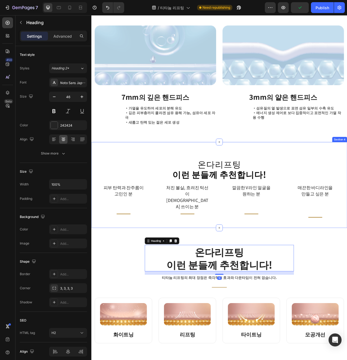
click at [252, 214] on strong "이런 분들께 추천합니다!" at bounding box center [255, 218] width 120 height 16
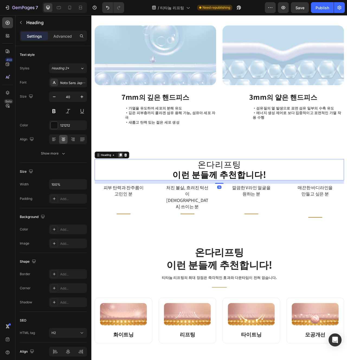
click at [129, 192] on icon at bounding box center [128, 194] width 3 height 4
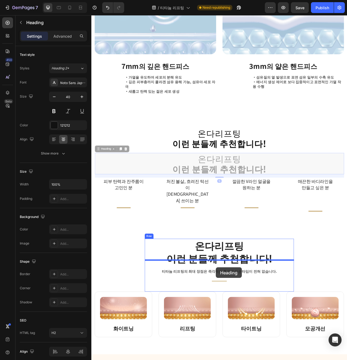
scroll to position [689, 0]
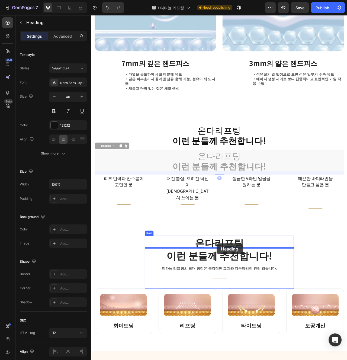
drag, startPoint x: 117, startPoint y: 218, endPoint x: 251, endPoint y: 306, distance: 160.2
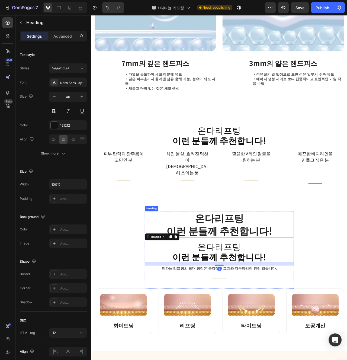
click at [263, 280] on strong "이런 분들께 추천합니다!" at bounding box center [254, 289] width 135 height 18
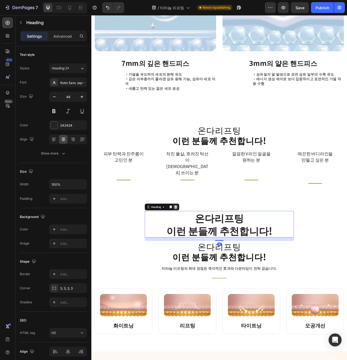
click at [199, 257] on icon at bounding box center [198, 259] width 4 height 4
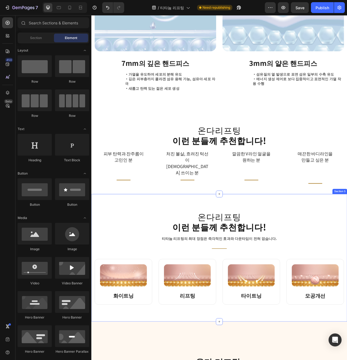
click at [365, 296] on div "온다리프팅 이런 분들께 추천합니다! Heading 티타늄 리프팅의 최대 장점은 즉각적인 효과와 다운타임이 전혀 없습니다. Text block …" at bounding box center [255, 324] width 318 height 119
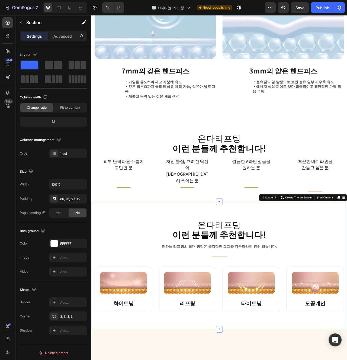
scroll to position [674, 0]
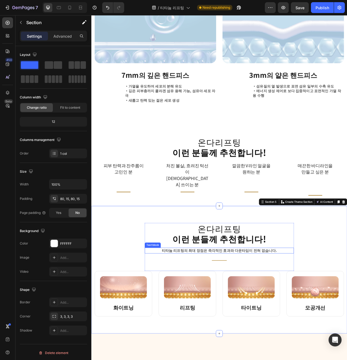
click at [309, 312] on p "티타늄 리프팅의 최대 장점은 즉각적인 효과와 다운타임이 전혀 없습니다." at bounding box center [254, 315] width 189 height 6
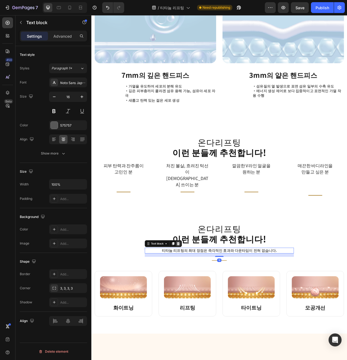
click at [200, 304] on icon at bounding box center [202, 306] width 4 height 4
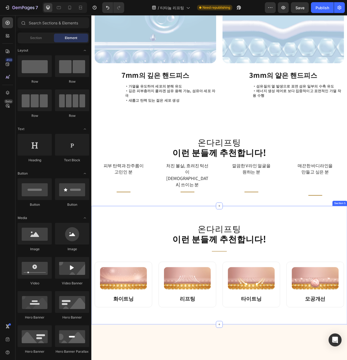
click at [246, 360] on div "온다리프팅 이런 분들께 추천합니다! Heading Title Line Row Image 화이트닝 Heading Row Image 리프팅 Hea…" at bounding box center [254, 333] width 326 height 151
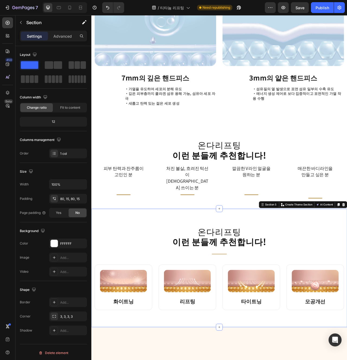
scroll to position [670, 0]
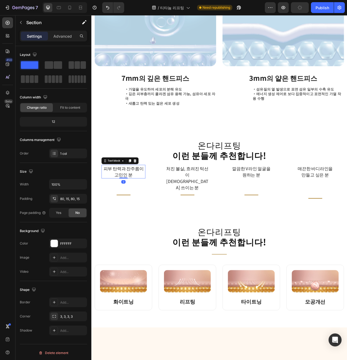
click at [151, 214] on p "고민인 분" at bounding box center [132, 218] width 55 height 8
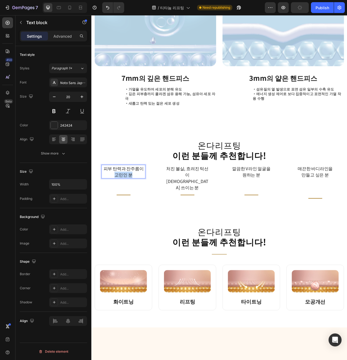
click at [151, 214] on p "고민인 분" at bounding box center [132, 218] width 55 height 8
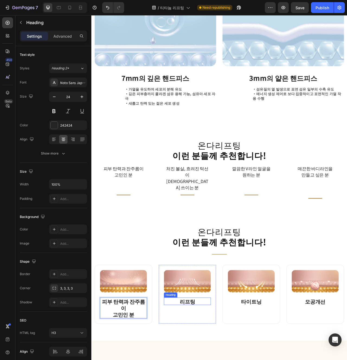
click at [232, 206] on p "처진 볼살, 흐려진 턱선이 [DEMOGRAPHIC_DATA] 쓰이는 분" at bounding box center [213, 222] width 55 height 33
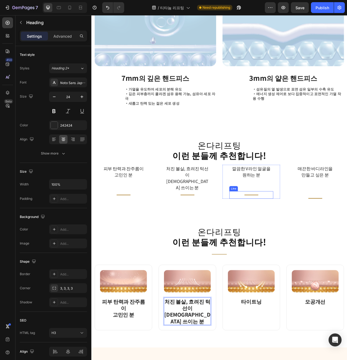
click at [298, 214] on p "원하는 분" at bounding box center [295, 218] width 55 height 8
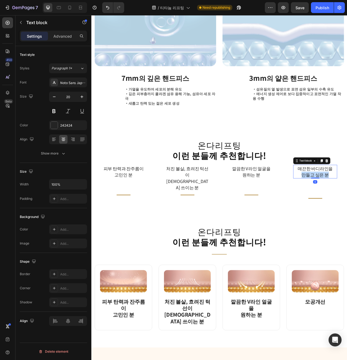
copy div "매끈한 바디라인을 만들고 싶은 분"
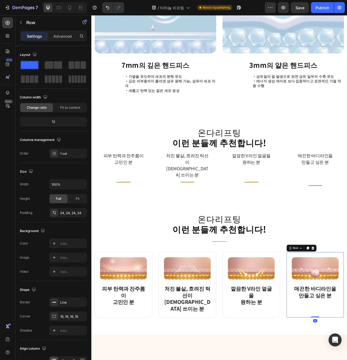
scroll to position [689, 0]
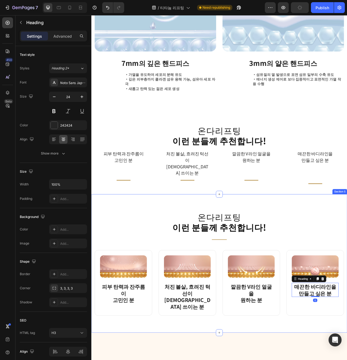
click at [326, 360] on div "온다리프팅 이런 분들께 추천합니다! Heading Title Line Row Image 피부 탄력과 잔주름이 고민인 분 Heading Row …" at bounding box center [254, 331] width 326 height 176
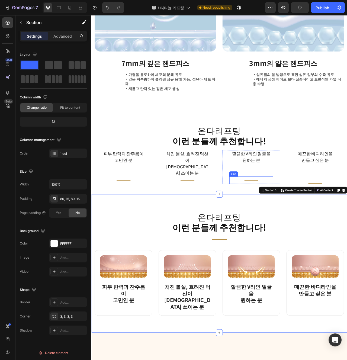
click at [268, 198] on div "깔끔한 V라인 얼굴을 원하는 분 Text block Title Line" at bounding box center [295, 208] width 56 height 43
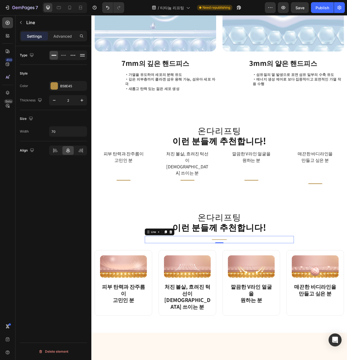
click at [261, 296] on div "Title Line 0" at bounding box center [254, 300] width 190 height 9
click at [252, 314] on div "Image 피부 탄력과 잔주름이 고민인 분 Heading Row Image ⁠⁠⁠⁠⁠⁠⁠ 처진 볼살, 흐려진 턱선이 신경 쓰이는 분 Headi…" at bounding box center [255, 356] width 318 height 84
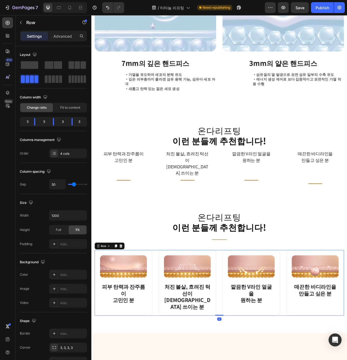
scroll to position [715, 0]
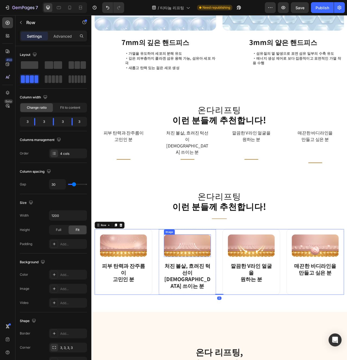
click at [153, 294] on img at bounding box center [132, 308] width 60 height 28
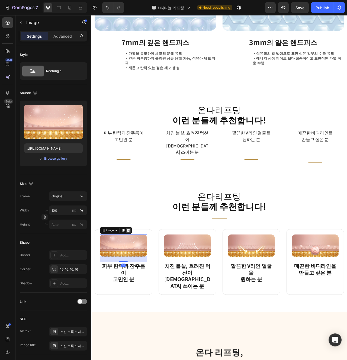
click at [139, 287] on icon at bounding box center [139, 289] width 4 height 4
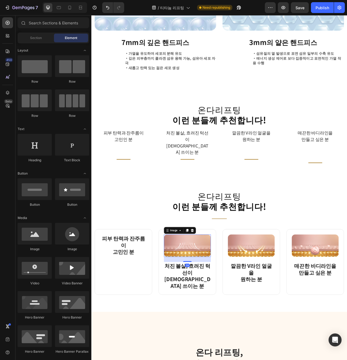
click at [211, 294] on img at bounding box center [214, 308] width 60 height 28
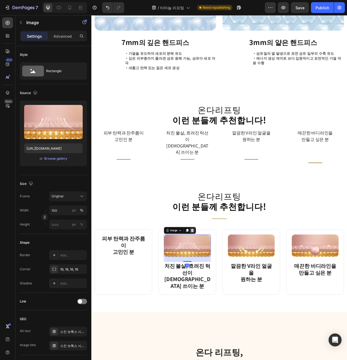
click at [217, 286] on div at bounding box center [220, 289] width 7 height 7
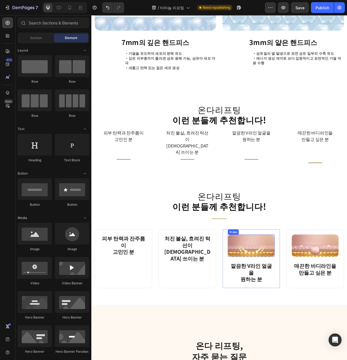
click at [302, 294] on img at bounding box center [295, 308] width 60 height 28
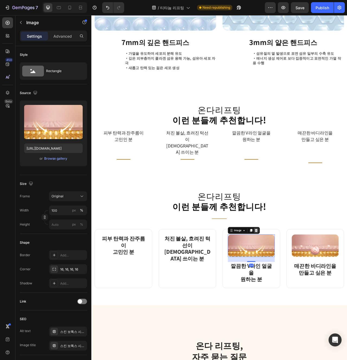
click at [303, 286] on div at bounding box center [301, 289] width 7 height 7
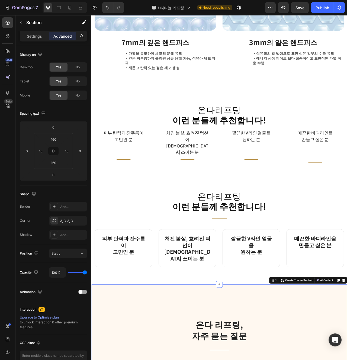
scroll to position [673, 0]
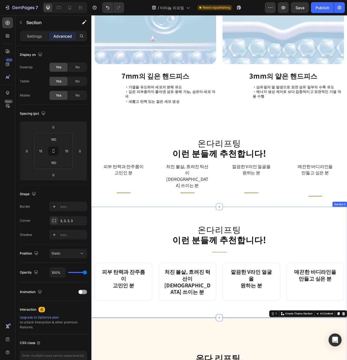
click at [236, 353] on div "온다리프팅 이런 분들께 추천합니다! Heading Title Line Row 피부 탄력과 잔주름이 고민인 분 Heading Row ⁠⁠⁠⁠⁠⁠…" at bounding box center [254, 329] width 326 height 141
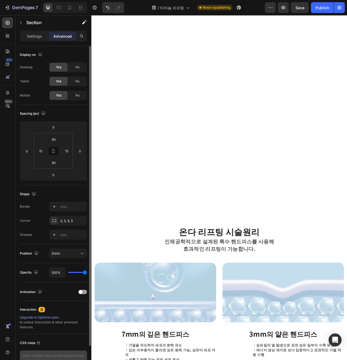
scroll to position [656, 0]
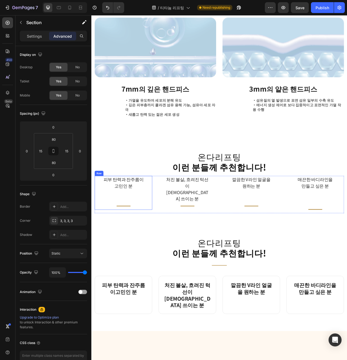
click at [161, 226] on div "피부 탄력과 잔주름이 고민인 분 Text block Title Line Row" at bounding box center [132, 241] width 73 height 43
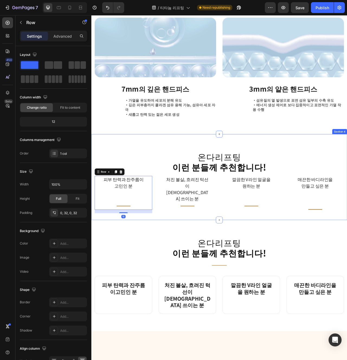
click at [183, 248] on div "온다리프팅 이런 분들께 추천합니다! Heading 피부 탄력과 잔주름이 고민인 분 Text block Title Line Row 16 처진 볼…" at bounding box center [254, 221] width 326 height 109
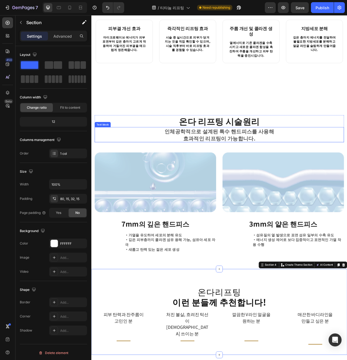
scroll to position [496, 0]
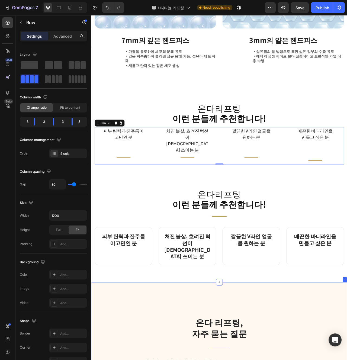
scroll to position [716, 0]
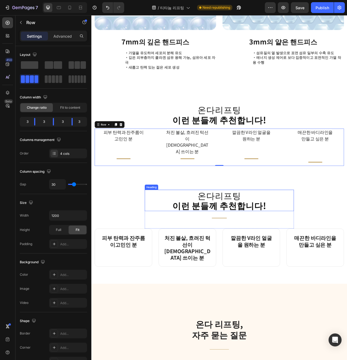
click at [332, 237] on h2 "온다리프팅 이런 분들께 추천합니다!" at bounding box center [254, 250] width 190 height 27
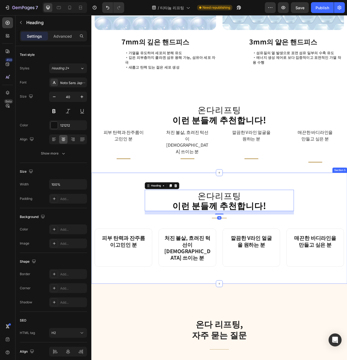
click at [251, 216] on div "온다리프팅 이런 분들께 추천합니다! Heading 16 Title Line Row 피부 탄력과 잔주름이고민인 분 Heading Row 처진 볼…" at bounding box center [254, 286] width 326 height 141
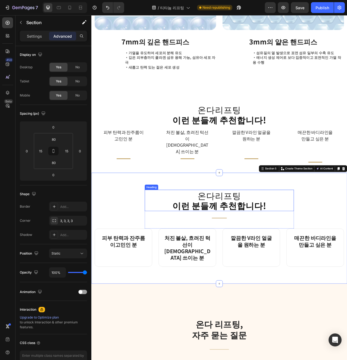
click at [305, 237] on h2 "온다리프팅 이런 분들께 추천합니다!" at bounding box center [254, 250] width 190 height 27
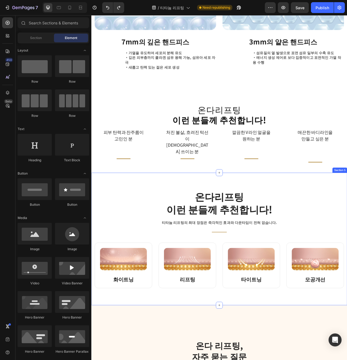
click at [288, 216] on div "온다리프팅 이런 분들께 추천합니다! Heading 티타늄 리프팅의 최대 장점은 즉각적인 효과와 다운타임이 전혀 없습니다. Text block …" at bounding box center [254, 300] width 326 height 169
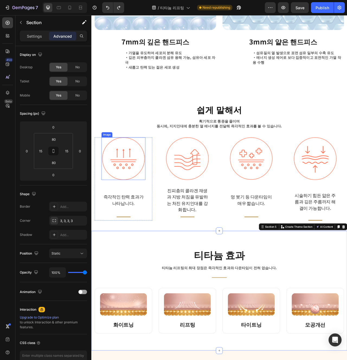
click at [129, 208] on img at bounding box center [132, 198] width 54 height 54
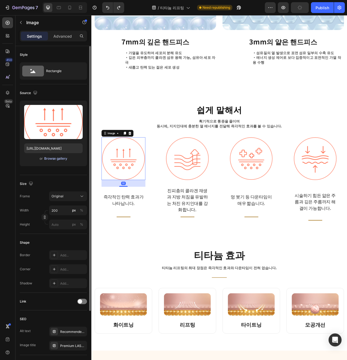
click at [55, 159] on div "Browse gallery" at bounding box center [55, 158] width 23 height 5
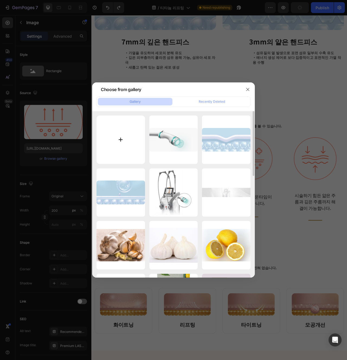
click at [132, 122] on input "file" at bounding box center [121, 140] width 49 height 49
type input "C:\fakepath\se213.png"
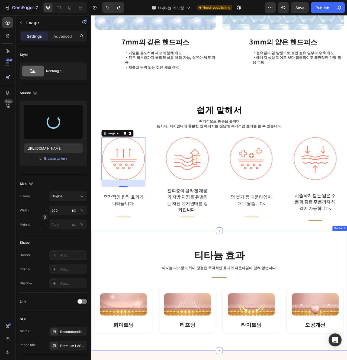
type input "[URL][DOMAIN_NAME]"
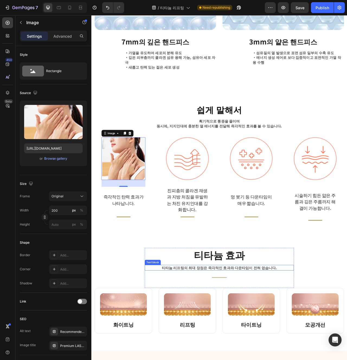
scroll to position [728, 0]
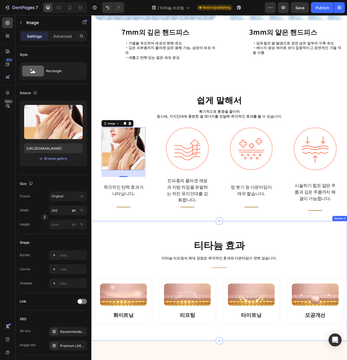
click at [151, 306] on div "티타늄 효과 Heading 티타늄 리프팅의 최대 장점은 즉각적인 효과와 다운타임이 전혀 없습니다. Text block Title Line Ro…" at bounding box center [255, 353] width 318 height 109
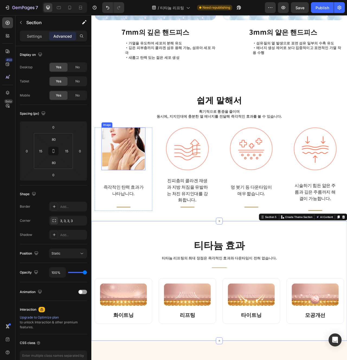
click at [136, 165] on img at bounding box center [132, 185] width 54 height 54
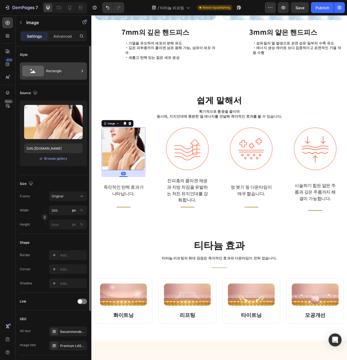
click at [61, 72] on div "Rectangle" at bounding box center [62, 71] width 33 height 12
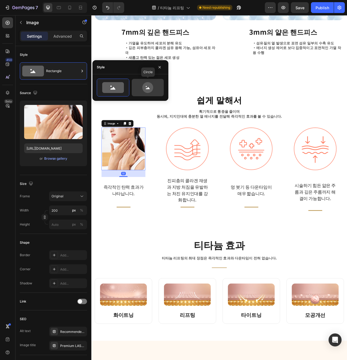
click at [144, 82] on icon at bounding box center [148, 87] width 26 height 11
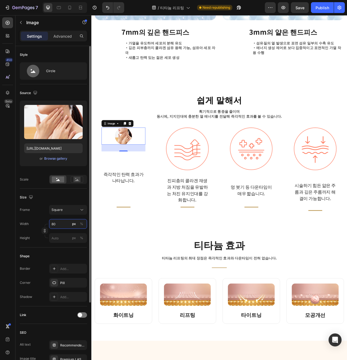
click at [67, 224] on input "80" at bounding box center [68, 224] width 38 height 10
type input "1"
type input "10"
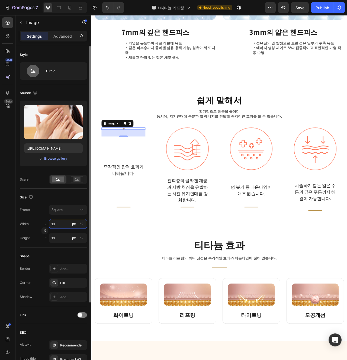
type input "100"
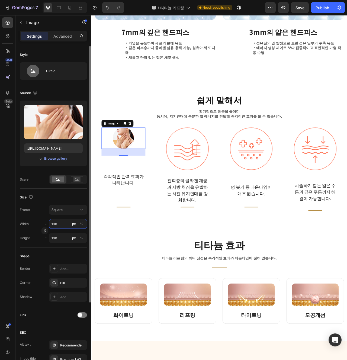
type input "100"
click at [69, 256] on div "Shape" at bounding box center [53, 256] width 67 height 9
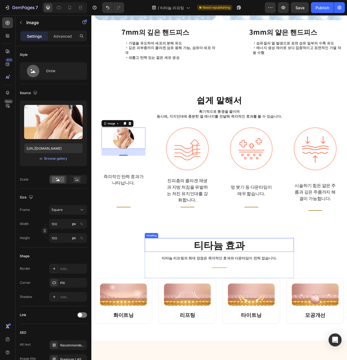
click at [169, 308] on h2 "티타늄 효과" at bounding box center [254, 307] width 190 height 17
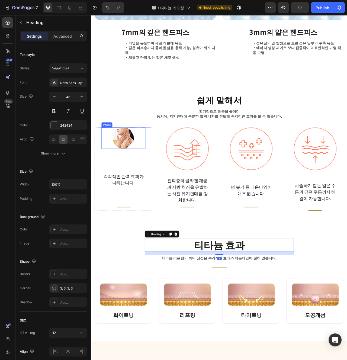
click at [139, 175] on img at bounding box center [132, 171] width 27 height 27
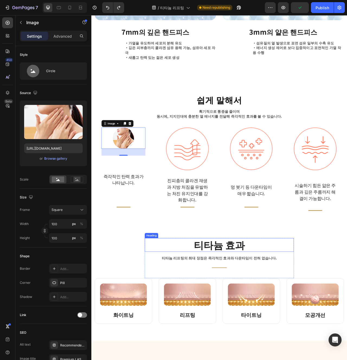
type input "80"
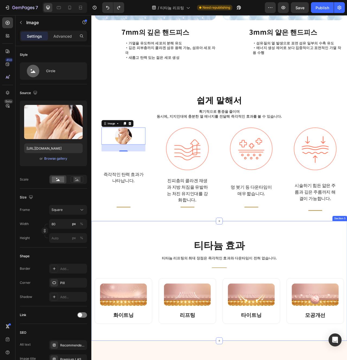
type input "200"
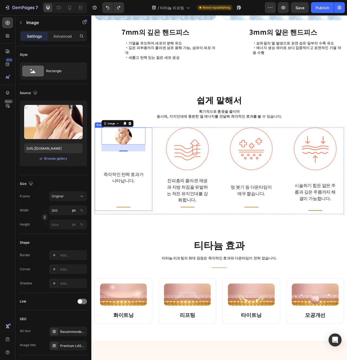
type input "https://cdn.shopify.com/s/files/1/0956/9894/4132/files/gempages_577415988631306…"
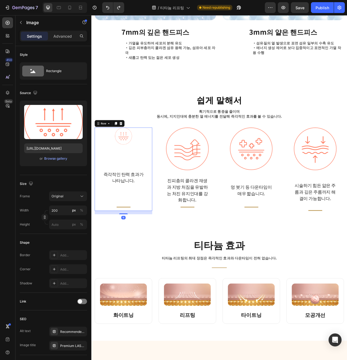
click at [155, 246] on div "Image 즉각적인 탄력 효과가 나타납니다. Text block Title Line" at bounding box center [132, 211] width 56 height 106
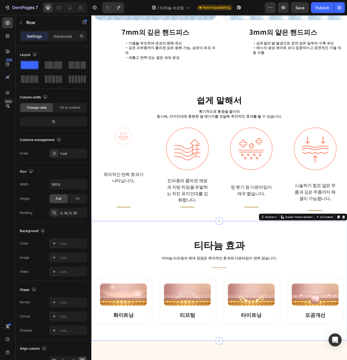
click at [180, 278] on div "티타늄 효과 Heading 티타늄 리프팅의 최대 장점은 즉각적인 효과와 다운타임이 전혀 없습니다. Text block Title Line Ro…" at bounding box center [254, 353] width 326 height 153
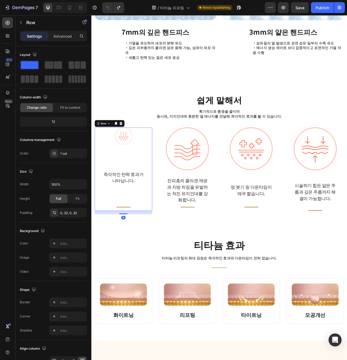
click at [137, 175] on div "Image 즉각적인 탄력 효과가 나타납니다. Text block Title Line" at bounding box center [132, 211] width 56 height 106
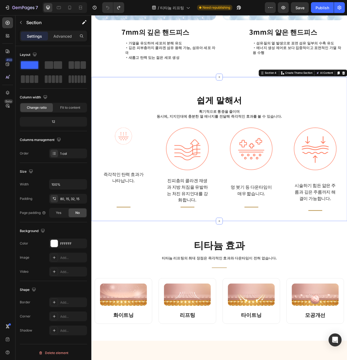
click at [142, 151] on div "쉽게 말해서 Heading 획기적으로 통증을 줄이며 동시에, 지지인대에 충분한 열 에너지를 전달해 즉각적인 효과를 볼 수 있습니다. Text …" at bounding box center [255, 192] width 318 height 153
click at [140, 162] on img at bounding box center [132, 169] width 22 height 22
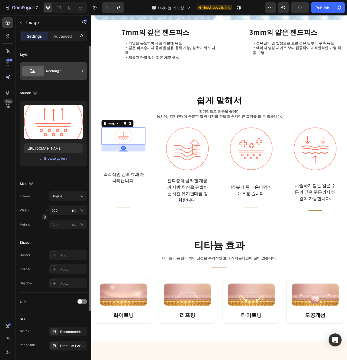
click at [64, 72] on div "Rectangle" at bounding box center [62, 71] width 33 height 12
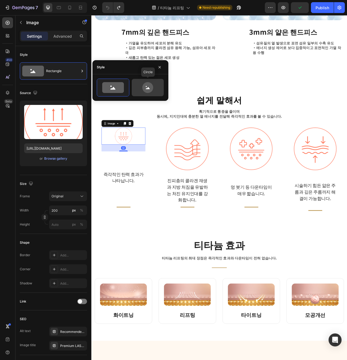
click at [152, 87] on icon at bounding box center [147, 87] width 11 height 11
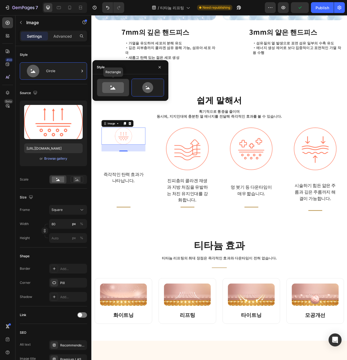
click at [112, 89] on icon at bounding box center [112, 88] width 5 height 3
type input "100"
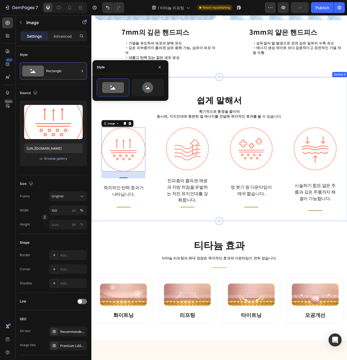
click at [148, 269] on div "쉽게 말해서 Heading 획기적으로 통증을 줄이며 동시에, 지지인대에 충분한 열 에너지를 전달해 즉각적인 효과를 볼 수 있습니다. Text …" at bounding box center [254, 185] width 326 height 183
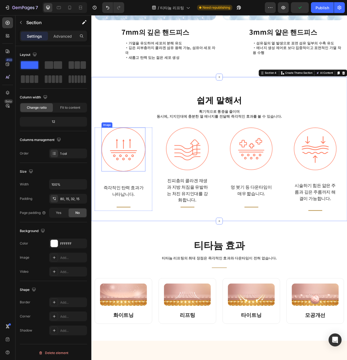
click at [139, 201] on img at bounding box center [132, 186] width 56 height 56
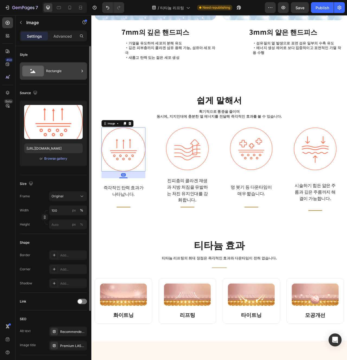
click at [54, 73] on div "Rectangle" at bounding box center [62, 71] width 33 height 12
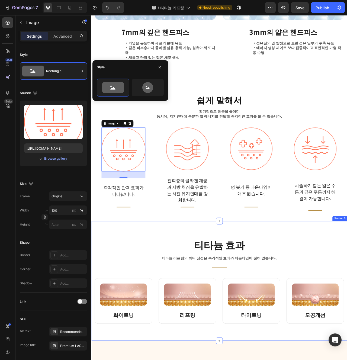
click at [150, 278] on div "티타늄 효과 Heading 티타늄 리프팅의 최대 장점은 즉각적인 효과와 다운타임이 전혀 없습니다. Text block Title Line Ro…" at bounding box center [254, 353] width 326 height 153
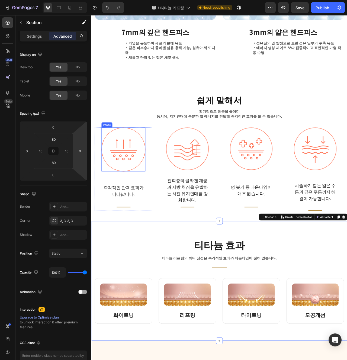
click at [134, 188] on img at bounding box center [132, 186] width 56 height 56
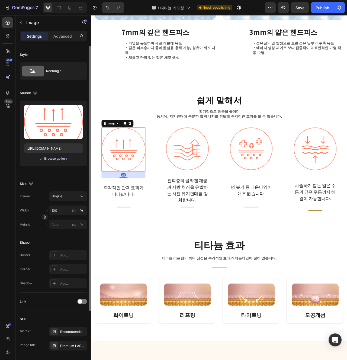
click at [60, 160] on div "Browse gallery" at bounding box center [55, 158] width 23 height 5
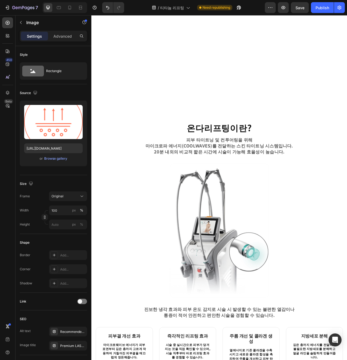
scroll to position [228, 0]
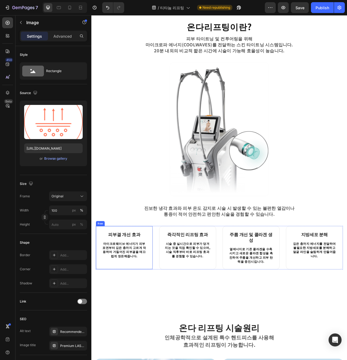
click at [164, 326] on div "피부결 개선 효과 Heading 마이크로웨이브 에너지가 피부 표면부터 깊은 층까지 고르게 작용하여 거칠어진 피부결을 매끄럽게 정돈해줍니다. T…" at bounding box center [133, 311] width 73 height 55
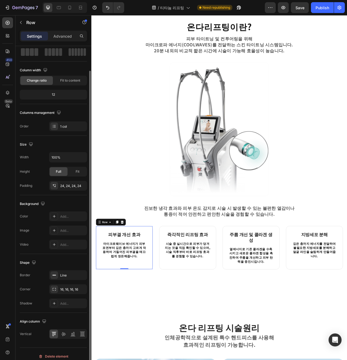
scroll to position [32, 0]
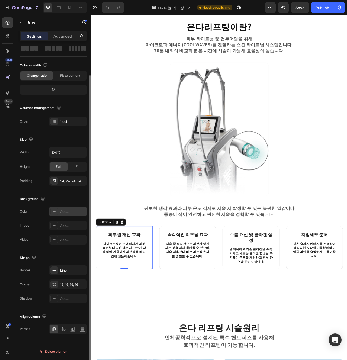
click at [67, 207] on div "Add..." at bounding box center [68, 212] width 38 height 10
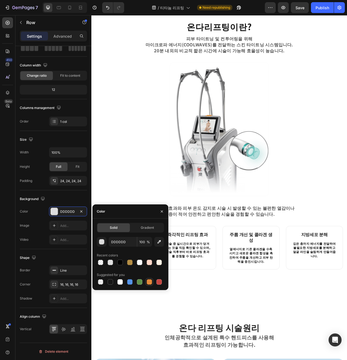
click at [151, 285] on div at bounding box center [149, 282] width 7 height 7
type input "E4893A"
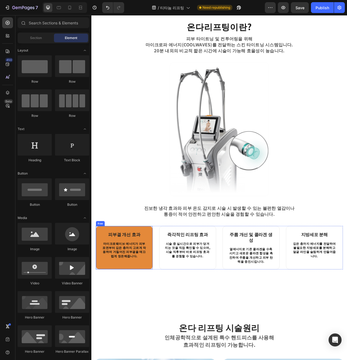
click at [161, 332] on div "피부결 개선 효과 Heading 마이크로웨이브 에너지가 피부 표면부터 깊은 층까지 고르게 작용하여 거칠어진 피부결을 매끄럽게 정돈해줍니다. T…" at bounding box center [133, 311] width 73 height 55
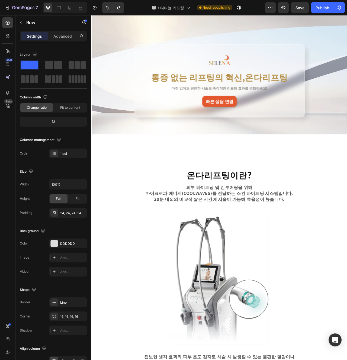
scroll to position [0, 0]
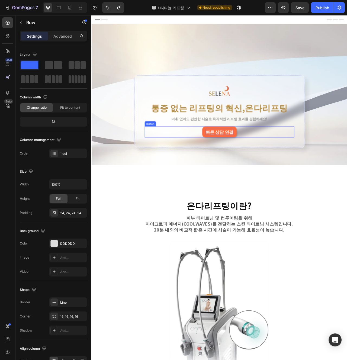
click at [269, 163] on p "빠른 상담 연결" at bounding box center [254, 164] width 35 height 8
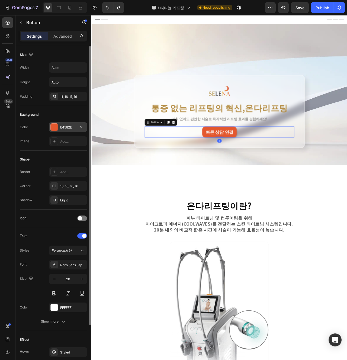
click at [72, 127] on div "E4582E" at bounding box center [68, 127] width 16 height 5
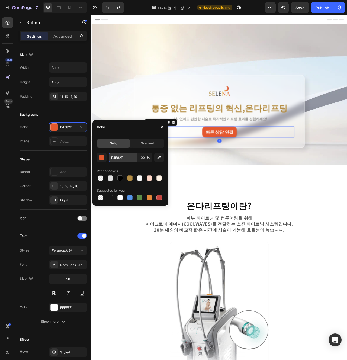
click at [128, 160] on input "E4582E" at bounding box center [123, 158] width 28 height 10
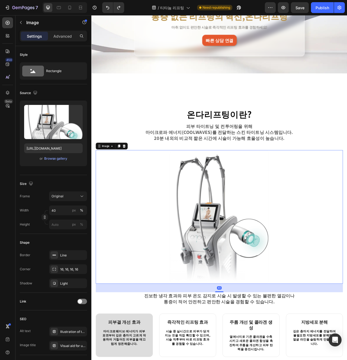
scroll to position [295, 0]
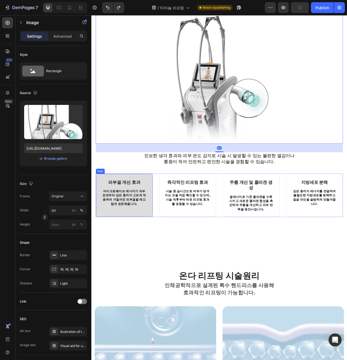
click at [150, 258] on div "피부결 개선 효과 Heading 마이크로웨이브 에너지가 피부 표면부터 깊은 층까지 고르게 작용하여 거칠어진 피부결을 매끄럽게 정돈해줍니다. T…" at bounding box center [133, 244] width 73 height 55
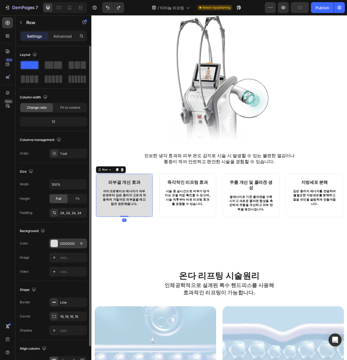
click at [71, 245] on div "DDDDDD" at bounding box center [68, 244] width 16 height 5
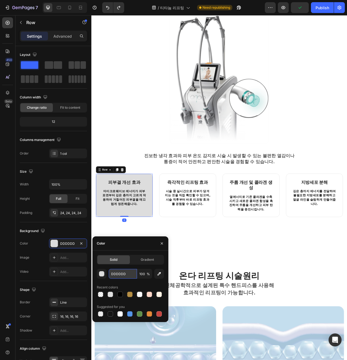
click at [127, 271] on input "DDDDDD" at bounding box center [123, 274] width 28 height 10
paste input "E4582E"
type input "E4582E"
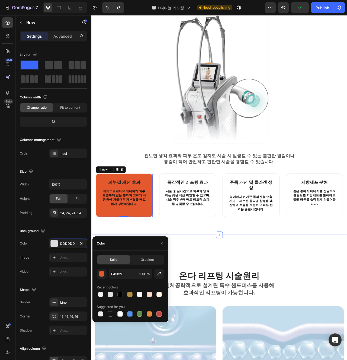
click at [150, 273] on div "온다리프팅이란? Heading 피부 타이트닝 및 컨투어링을 위해 마이크로파 에너지(COOLWAVES)를 전달하는 스킨 타이트닝 시스템입니다. …" at bounding box center [254, 114] width 326 height 362
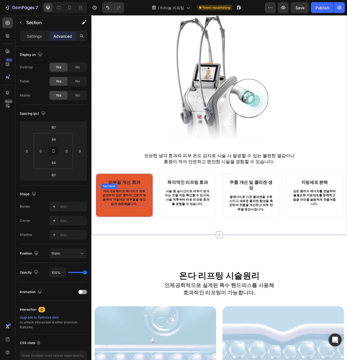
click at [161, 257] on p "마이크로웨이브 에너지가 피부 표면부터 깊은 층까지 고르게 작용하여 거칠어진 피부결을 매끄럽게 정돈해줍니다." at bounding box center [133, 247] width 58 height 21
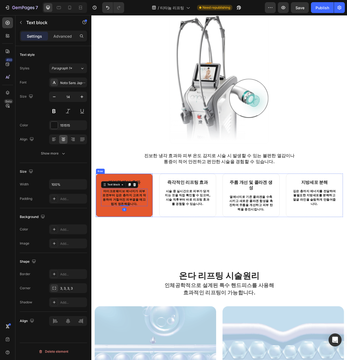
click at [164, 264] on div "피부결 개선 효과 Heading 마이크로웨이브 에너지가 피부 표면부터 깊은 층까지 고르게 작용하여 거칠어진 피부결을 매끄럽게 정돈해줍니다. T…" at bounding box center [133, 244] width 73 height 55
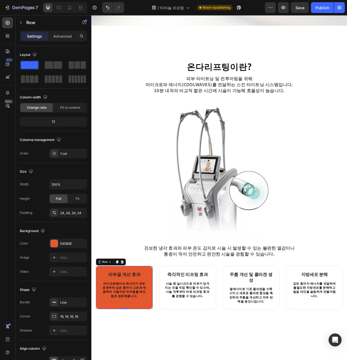
scroll to position [179, 0]
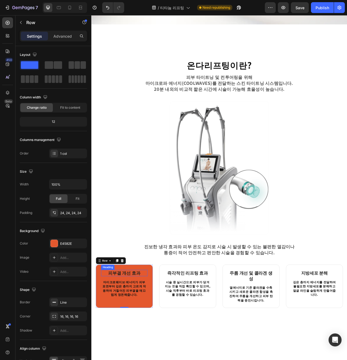
click at [128, 344] on strong "피부결 개선 효과" at bounding box center [133, 344] width 41 height 8
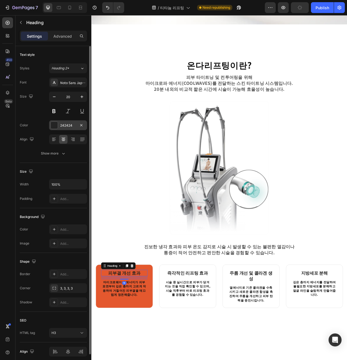
click at [67, 123] on div "242424" at bounding box center [68, 125] width 16 height 5
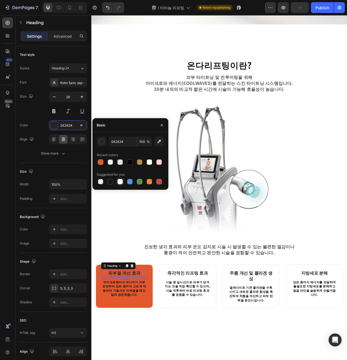
click at [120, 183] on div at bounding box center [120, 181] width 5 height 5
type input "FFFFFF"
click at [145, 359] on p "마이크로웨이브 에너지가 피부 표면부터 깊은 층까지 고르게 작용하여 거칠어진 피부결을 매끄럽게 정돈해줍니다." at bounding box center [133, 363] width 58 height 21
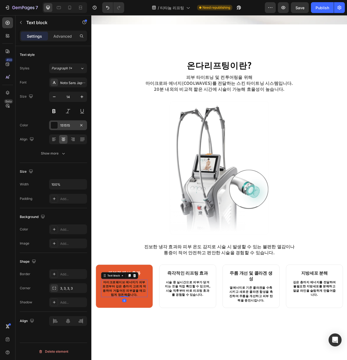
click at [67, 127] on div "151515" at bounding box center [68, 125] width 16 height 5
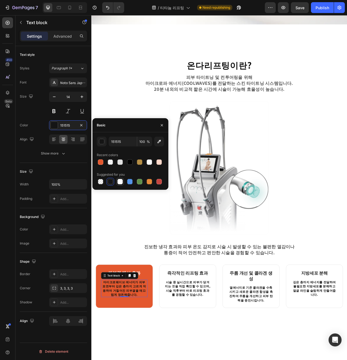
click at [120, 181] on div at bounding box center [120, 181] width 5 height 5
type input "FFFFFF"
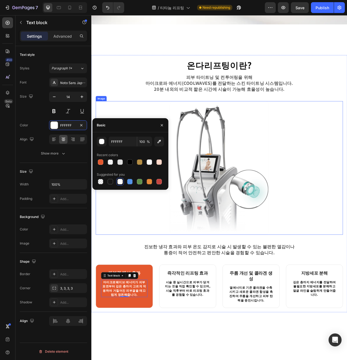
click at [136, 284] on div at bounding box center [254, 210] width 315 height 170
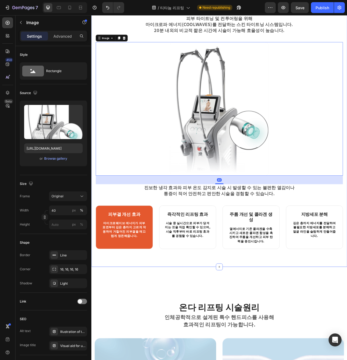
click at [197, 327] on div "온다리프팅이란? Heading 피부 타이트닝 및 컨투어링을 위해 마이크로파 에너지(COOLWAVES)를 전달하는 스킨 타이트닝 시스템입니다. …" at bounding box center [254, 154] width 326 height 362
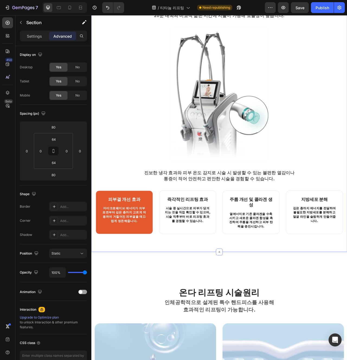
scroll to position [274, 0]
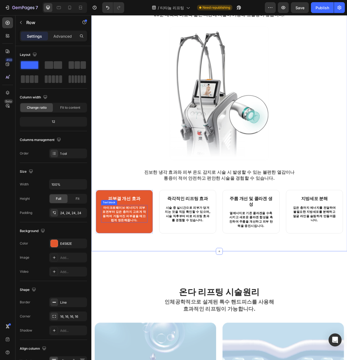
click at [164, 283] on div "피부결 개선 효과 Heading 마이크로웨이브 에너지가 피부 표면부터 깊은 층까지 고르게 작용하여 거칠어진 피부결을 매끄럽게 정돈해줍니다. T…" at bounding box center [133, 265] width 73 height 55
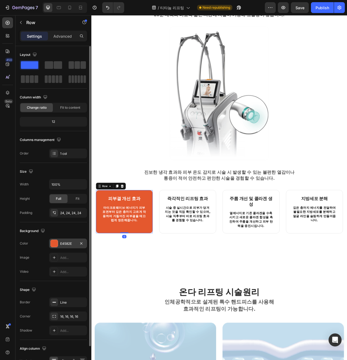
click at [73, 245] on div "E4582E" at bounding box center [68, 244] width 16 height 5
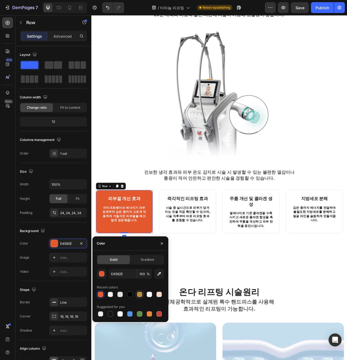
click at [140, 295] on div at bounding box center [139, 294] width 5 height 5
type input "B58E45"
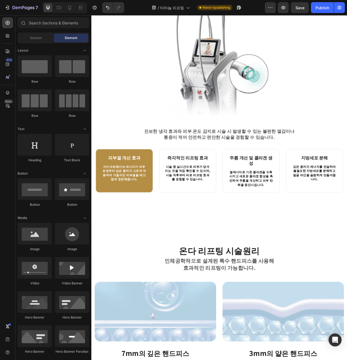
scroll to position [338, 0]
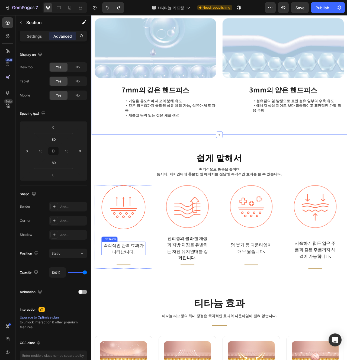
scroll to position [777, 0]
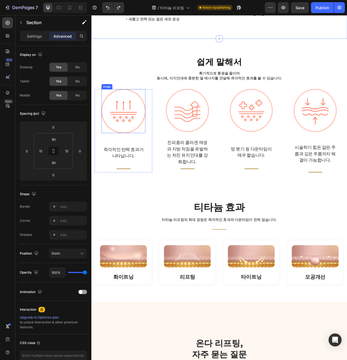
click at [145, 145] on img at bounding box center [132, 137] width 56 height 56
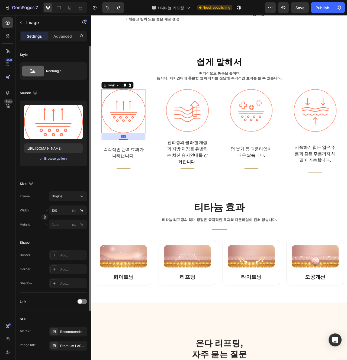
click at [58, 160] on div "Browse gallery" at bounding box center [55, 158] width 23 height 5
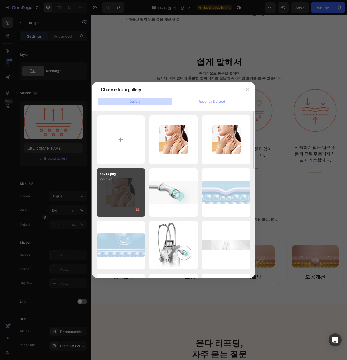
click at [112, 196] on div "se213.png 22.81 kb" at bounding box center [121, 193] width 49 height 49
type input "[URL][DOMAIN_NAME]"
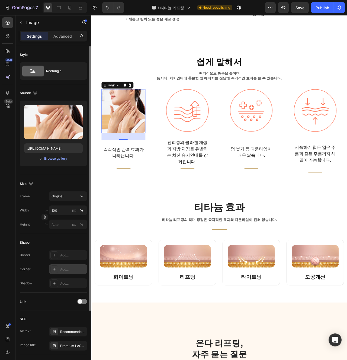
click at [68, 270] on div "Add..." at bounding box center [73, 269] width 26 height 5
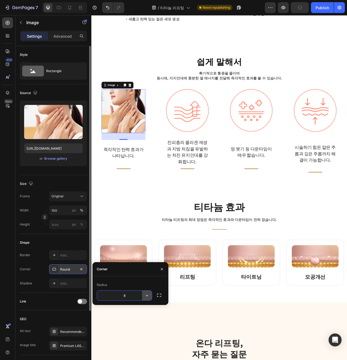
click at [146, 298] on icon "button" at bounding box center [146, 295] width 5 height 5
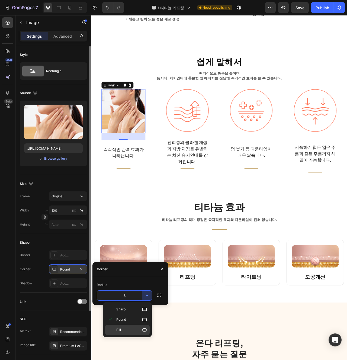
click at [132, 330] on p "Pill" at bounding box center [131, 330] width 31 height 5
type input "9999"
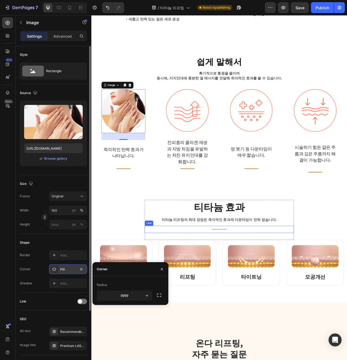
click at [192, 236] on div "티타늄 효과 Heading 티타늄 리프팅의 최대 장점은 즉각적인 효과와 다운타임이 전혀 없습니다. Text block Title Line Ro…" at bounding box center [254, 305] width 326 height 153
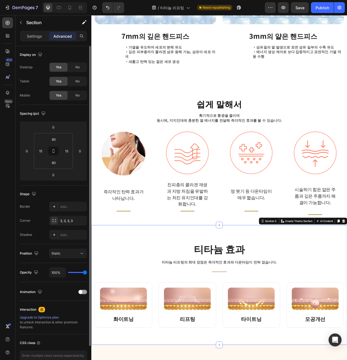
scroll to position [712, 0]
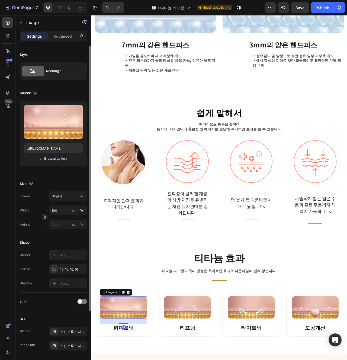
click at [65, 158] on div "Browse gallery" at bounding box center [55, 158] width 23 height 5
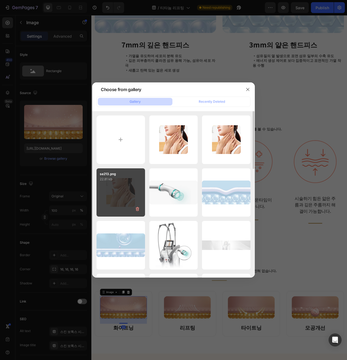
click at [121, 181] on p "22.81 kb" at bounding box center [121, 179] width 42 height 5
type input "[URL][DOMAIN_NAME]"
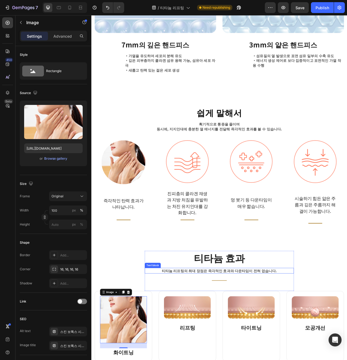
click at [191, 338] on p "티타늄 리프팅의 최대 장점은 즉각적인 효과와 다운타임이 전혀 없습니다." at bounding box center [254, 341] width 189 height 6
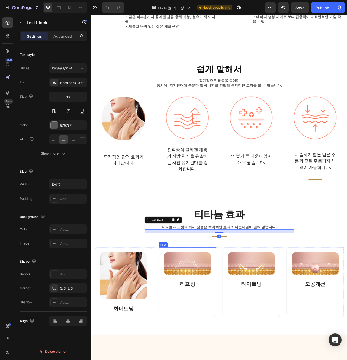
click at [222, 360] on div "Image 리프팅 Heading Row" at bounding box center [213, 354] width 73 height 89
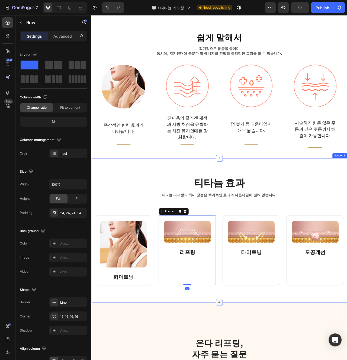
scroll to position [803, 0]
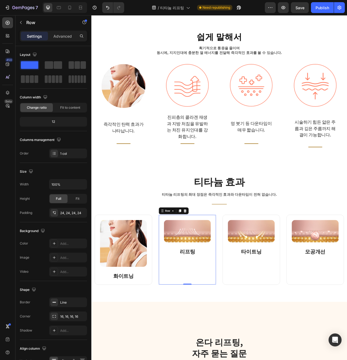
click at [136, 351] on strong "화이트닝" at bounding box center [132, 346] width 26 height 9
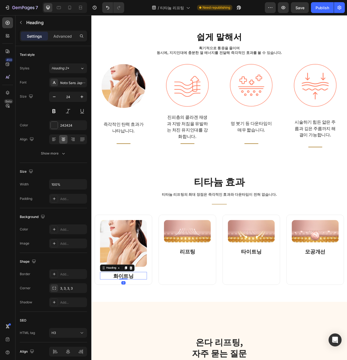
click at [136, 351] on div at bounding box center [132, 351] width 11 height 1
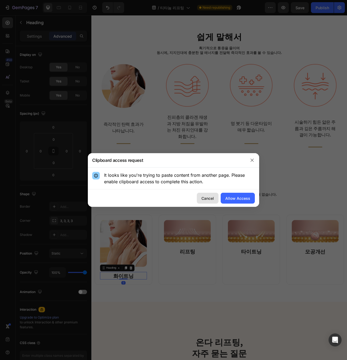
click at [209, 202] on button "Cancel" at bounding box center [208, 198] width 22 height 11
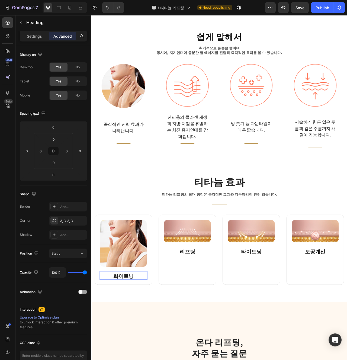
click at [140, 347] on strong "화이트닝" at bounding box center [132, 346] width 26 height 9
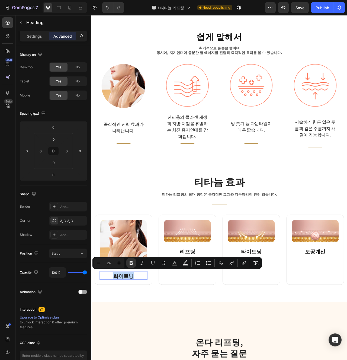
click at [140, 347] on strong "화이트닝" at bounding box center [132, 346] width 26 height 9
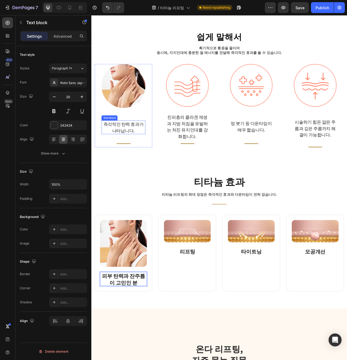
click at [141, 161] on p "즉각적인 탄력 효과가 나타납니다." at bounding box center [132, 158] width 55 height 16
click at [155, 208] on div "티타늄 효과 Heading 티타늄 리프팅의 최대 장점은 즉각적인 효과와 다운타임이 전혀 없습니다. Text block Title Line Ro…" at bounding box center [254, 292] width 326 height 192
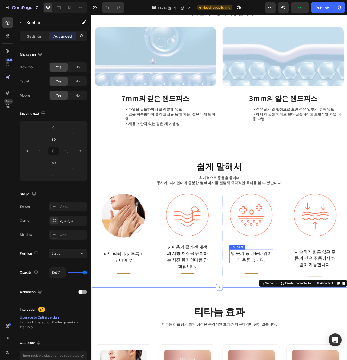
scroll to position [644, 0]
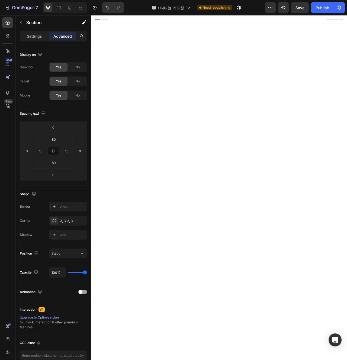
scroll to position [644, 0]
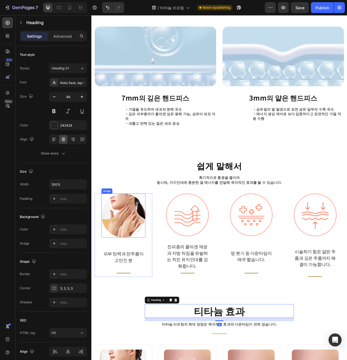
click at [157, 273] on img at bounding box center [132, 270] width 56 height 56
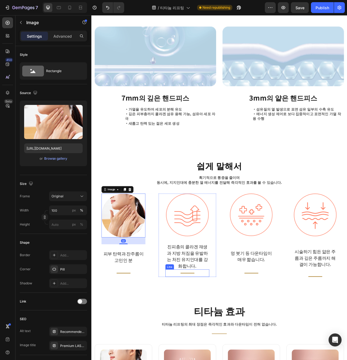
click at [192, 339] on div "Title Line" at bounding box center [214, 343] width 56 height 9
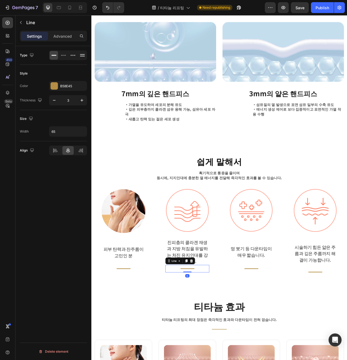
scroll to position [652, 0]
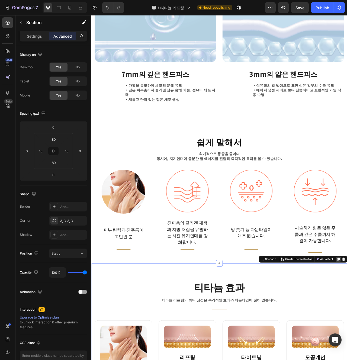
scroll to position [689, 0]
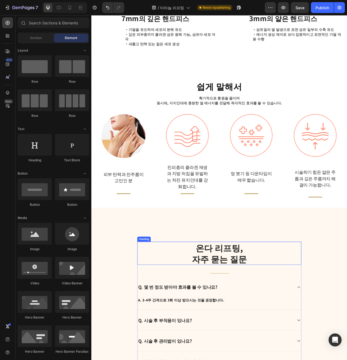
scroll to position [746, 0]
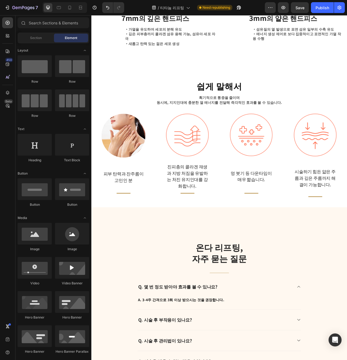
click at [259, 103] on strong "쉽게 말해서" at bounding box center [255, 105] width 58 height 16
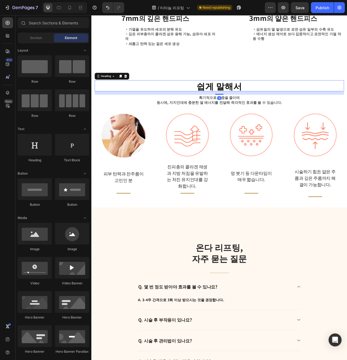
click at [259, 103] on strong "쉽게 말해서" at bounding box center [255, 105] width 58 height 16
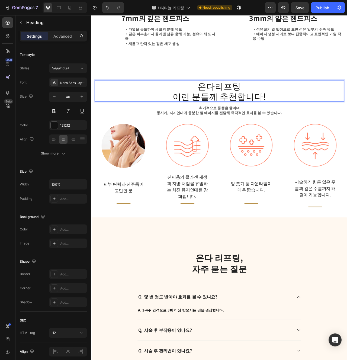
scroll to position [1, 0]
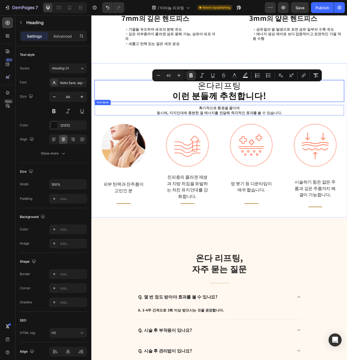
click at [289, 130] on p "획기적으로 통증을 줄이며 동시에, 지지인대에 충분한 열 에너지를 전달해 즉각적인 효과를 볼 수 있습니다." at bounding box center [254, 136] width 316 height 12
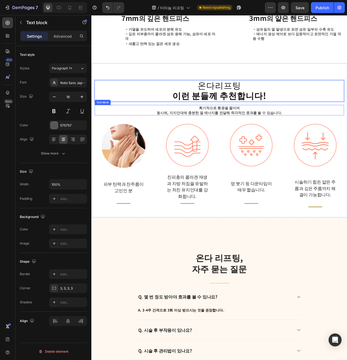
click at [289, 130] on p "획기적으로 통증을 줄이며 동시에, 지지인대에 충분한 열 에너지를 전달해 즉각적인 효과를 볼 수 있습니다." at bounding box center [254, 136] width 316 height 12
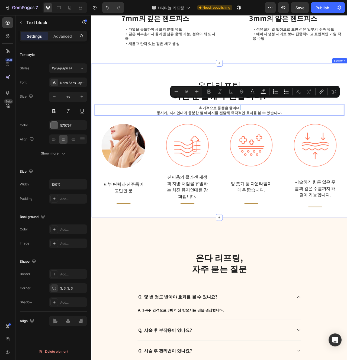
click at [271, 144] on div "온다리프팅 이런 분들께 추천합니다! Heading 획기적으로 통증을 줄이며 동시에, 지지인대에 충분한 열 에너지를 전달해 즉각적인 효과를 볼 …" at bounding box center [255, 181] width 318 height 166
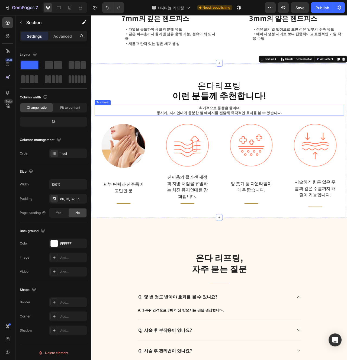
click at [253, 134] on p "획기적으로 통증을 줄이며 동시에, 지지인대에 충분한 열 에너지를 전달해 즉각적인 효과를 볼 수 있습니다." at bounding box center [254, 136] width 316 height 12
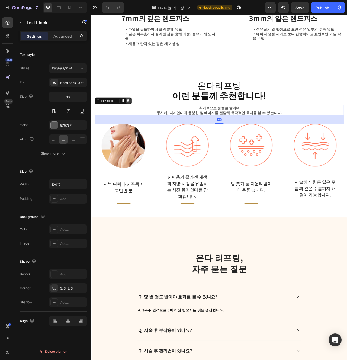
click at [137, 122] on icon at bounding box center [139, 124] width 4 height 4
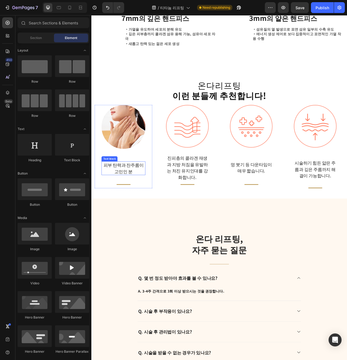
click at [140, 208] on p "피부 탄력과 잔주름이 고민인 분" at bounding box center [132, 210] width 55 height 16
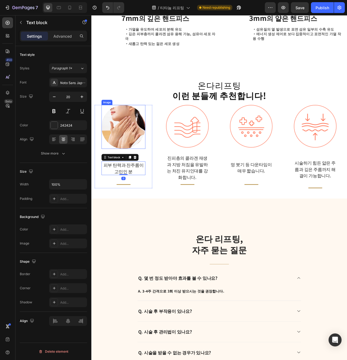
click at [143, 163] on img at bounding box center [132, 157] width 56 height 56
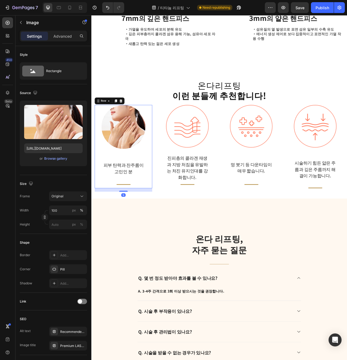
click at [135, 195] on div "Image 피부 탄력과 잔주름이 고민인 분 Text block Title Line" at bounding box center [132, 182] width 56 height 106
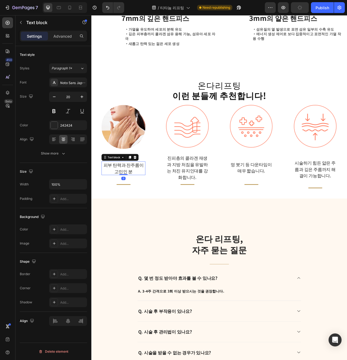
click at [139, 202] on p "피부 탄력과 잔주름이 고민인 분" at bounding box center [132, 210] width 55 height 16
click at [223, 193] on p "진피층의 콜라겐 재생과 지방 처짐을 유발하는 처진 유지인대를 강화합니다." at bounding box center [213, 209] width 55 height 33
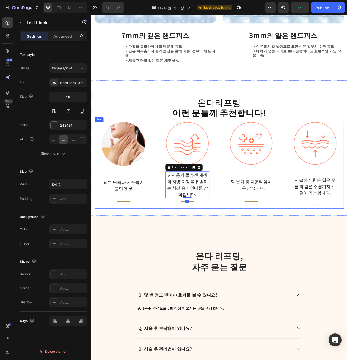
scroll to position [721, 0]
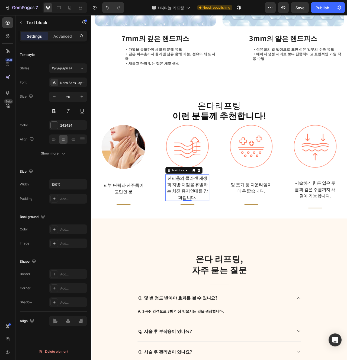
click at [230, 228] on p "진피층의 콜라겐 재생과 지방 처짐을 유발하는 처진 유지인대를 강화합니다." at bounding box center [213, 234] width 55 height 33
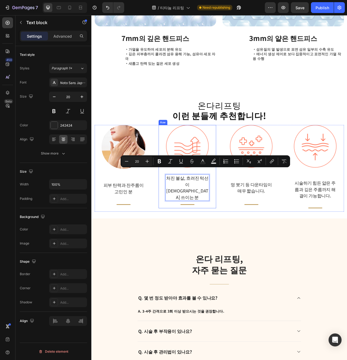
scroll to position [722, 0]
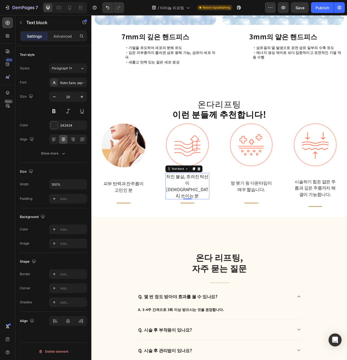
click at [308, 225] on p "멍 붓기 등 다운타임이 매우 짧습니다." at bounding box center [295, 233] width 55 height 16
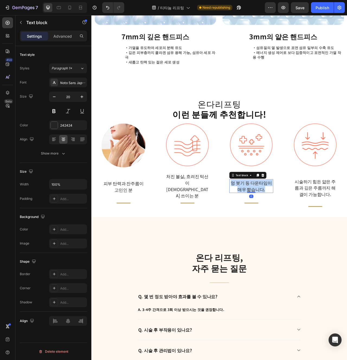
click at [308, 225] on p "멍 붓기 등 다운타임이 매우 짧습니다." at bounding box center [295, 233] width 55 height 16
click at [302, 244] on div "Image 깔끔한 V라인 얼굴을 원하는 분 Text block 0 Title Line Row" at bounding box center [294, 208] width 73 height 110
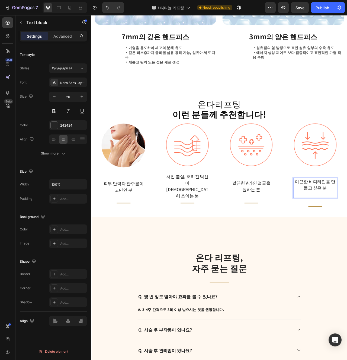
scroll to position [725, 0]
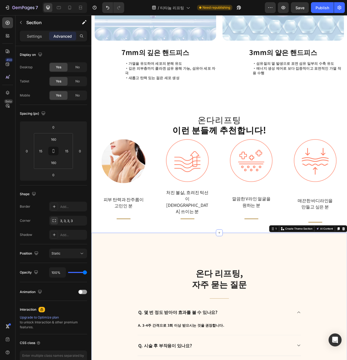
scroll to position [681, 0]
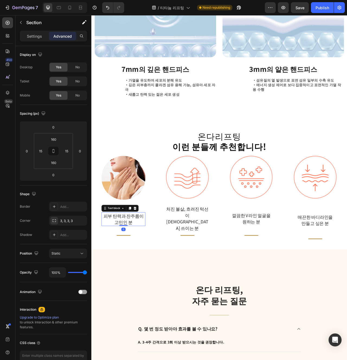
click at [153, 267] on p "피부 탄력과 잔주름이 고민인 분" at bounding box center [132, 275] width 55 height 16
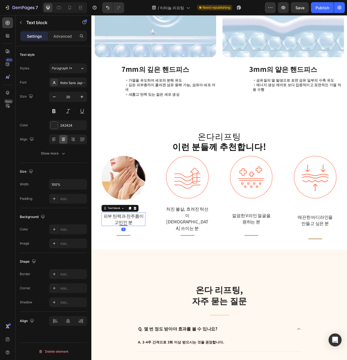
click at [153, 267] on p "피부 탄력과 잔주름이 고민인 분" at bounding box center [132, 275] width 55 height 16
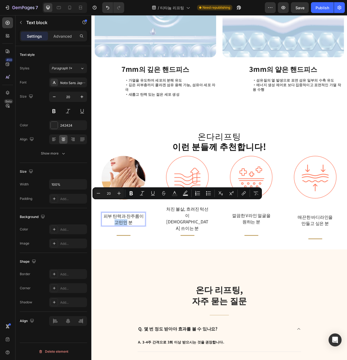
click at [153, 267] on p "피부 탄력과 잔주름이 고민인 분" at bounding box center [132, 275] width 55 height 16
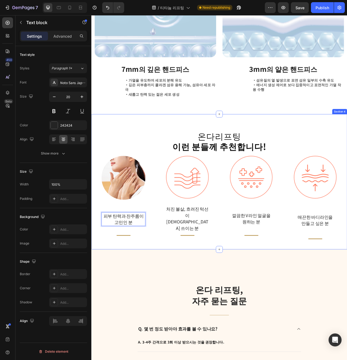
click at [166, 284] on div "온다리프팅 이런 분들께 추천합니다! Heading Image 피부 탄력과 잔주름이 고민인 분 Text block 0 Title Line Row…" at bounding box center [254, 227] width 326 height 172
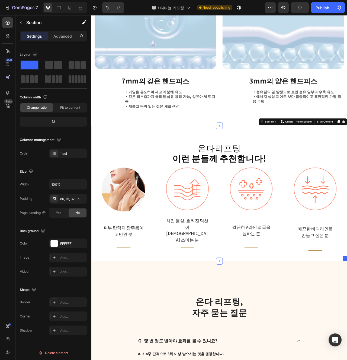
scroll to position [656, 0]
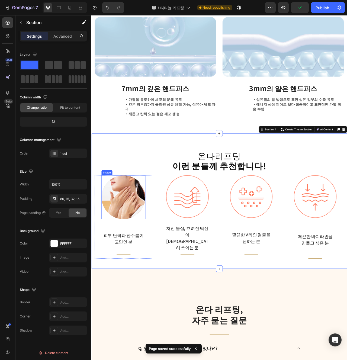
click at [139, 252] on img at bounding box center [132, 247] width 56 height 56
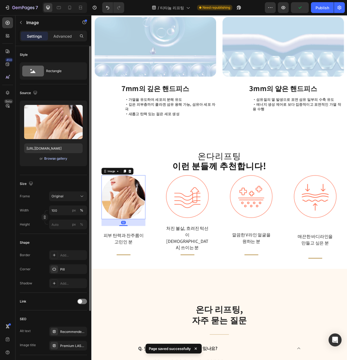
click at [66, 160] on div "Browse gallery" at bounding box center [55, 158] width 23 height 5
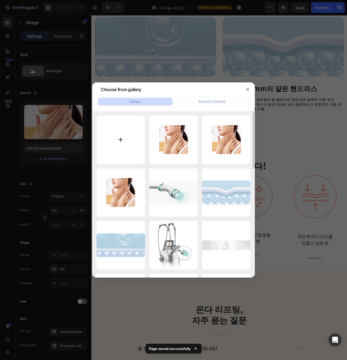
click at [126, 133] on input "file" at bounding box center [121, 140] width 49 height 49
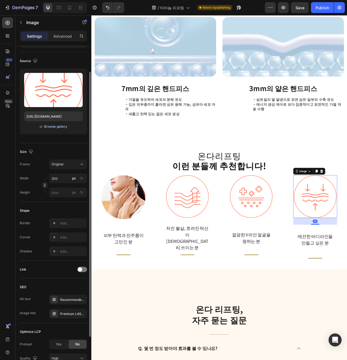
click at [53, 126] on div "Browse gallery" at bounding box center [55, 126] width 23 height 5
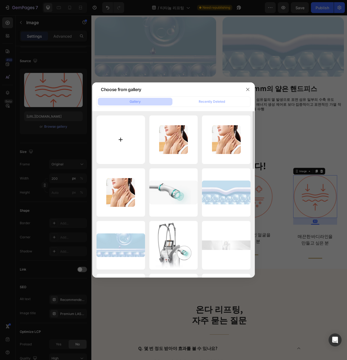
click at [126, 149] on input "file" at bounding box center [121, 140] width 49 height 49
type input "C:\fakepath\se216.png"
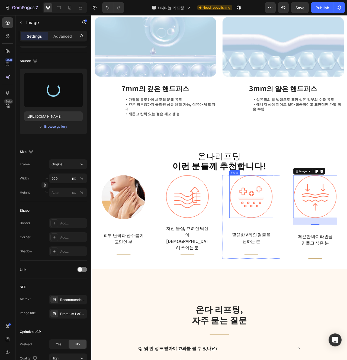
type input "[URL][DOMAIN_NAME]"
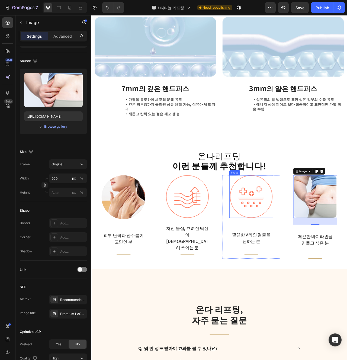
click at [289, 246] on img at bounding box center [295, 246] width 54 height 54
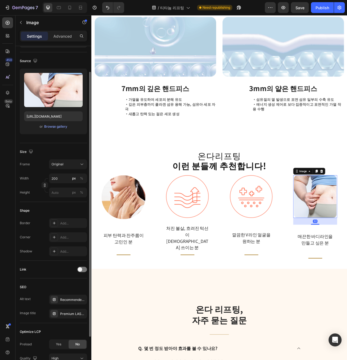
click at [65, 243] on div "Border Add... Corner Add... Shadow Add..." at bounding box center [53, 237] width 67 height 38
click at [66, 237] on div "Add..." at bounding box center [73, 237] width 26 height 5
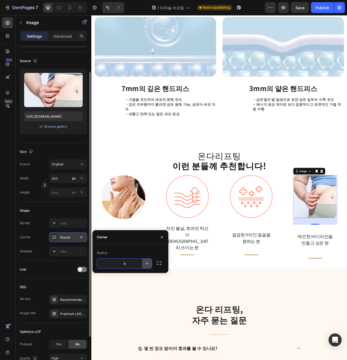
click at [148, 265] on icon "button" at bounding box center [146, 263] width 5 height 5
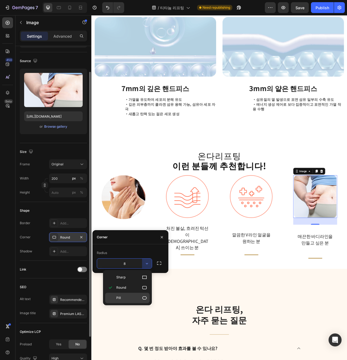
click at [139, 296] on p "Pill" at bounding box center [131, 298] width 31 height 5
type input "9999"
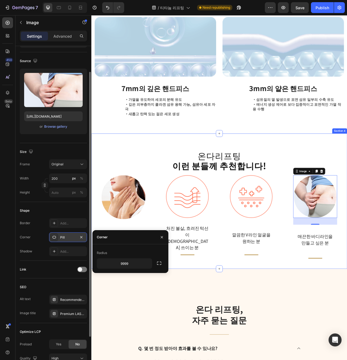
click at [300, 314] on div "온다리프팅 이런 분들께 추천합니다! Heading Image 피부 탄력과 잔주름이 고민인 분 Text block Title Line Row I…" at bounding box center [254, 252] width 326 height 172
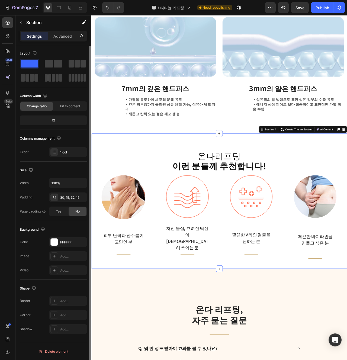
scroll to position [0, 0]
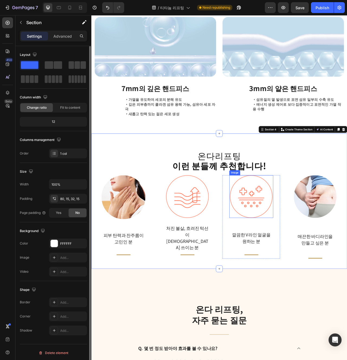
click at [305, 238] on img at bounding box center [295, 246] width 54 height 54
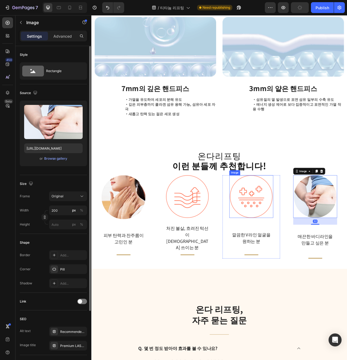
click at [297, 251] on img at bounding box center [295, 246] width 54 height 54
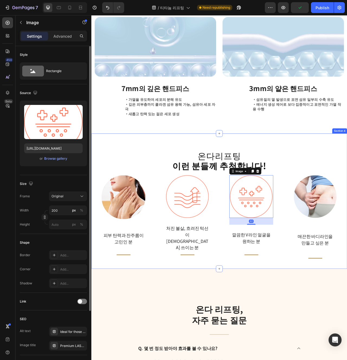
click at [328, 309] on div "온다리프팅 이런 분들께 추천합니다! Heading Image 피부 탄력과 잔주름이 고민인 분 Text block Title Line Row I…" at bounding box center [254, 252] width 326 height 172
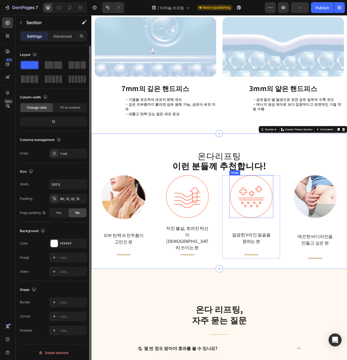
click at [300, 250] on img at bounding box center [295, 246] width 54 height 54
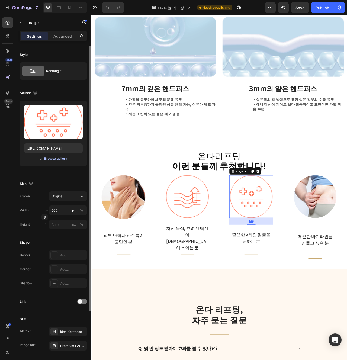
click at [53, 156] on button "Browse gallery" at bounding box center [56, 158] width 24 height 5
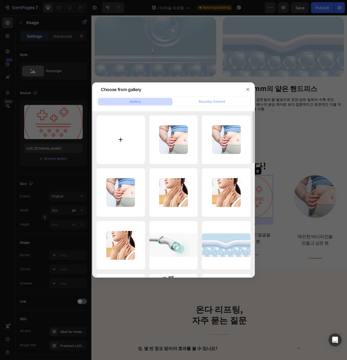
click at [118, 147] on input "file" at bounding box center [121, 140] width 49 height 49
click at [274, 239] on div at bounding box center [173, 180] width 347 height 360
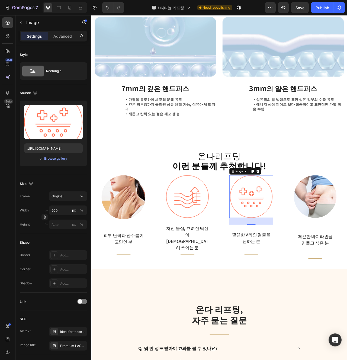
click at [296, 249] on img at bounding box center [295, 246] width 54 height 54
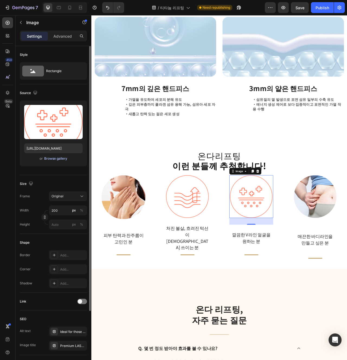
click at [59, 159] on div "Browse gallery" at bounding box center [55, 158] width 23 height 5
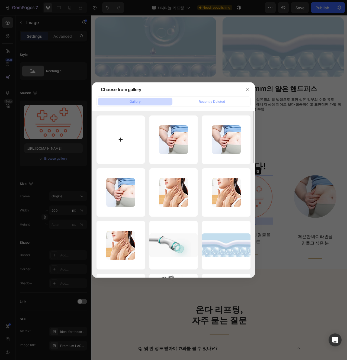
click at [136, 146] on input "file" at bounding box center [121, 140] width 49 height 49
click at [125, 132] on input "file" at bounding box center [121, 140] width 49 height 49
type input "C:\fakepath\se217.png"
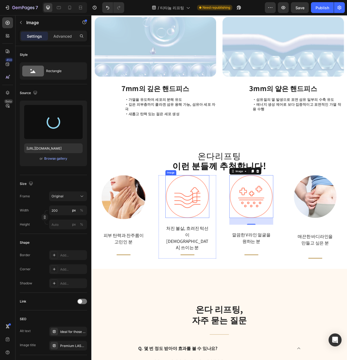
type input "https://cdn.shopify.com/s/files/1/0956/9894/4132/files/gempages_577415988631306…"
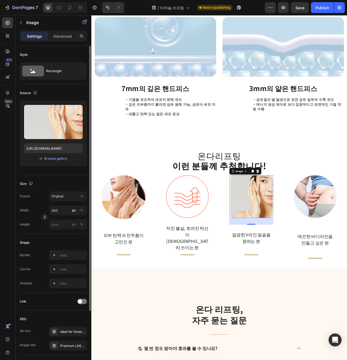
click at [65, 162] on div "Upload Image https://cdn.shopify.com/s/files/1/0956/9894/4132/files/gempages_57…" at bounding box center [53, 134] width 67 height 66
click at [62, 161] on div "Browse gallery" at bounding box center [55, 158] width 23 height 5
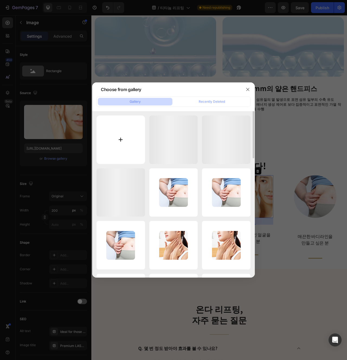
click at [126, 155] on input "file" at bounding box center [121, 140] width 49 height 49
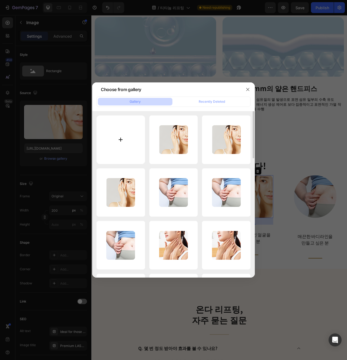
type input "C:\fakepath\se215.png"
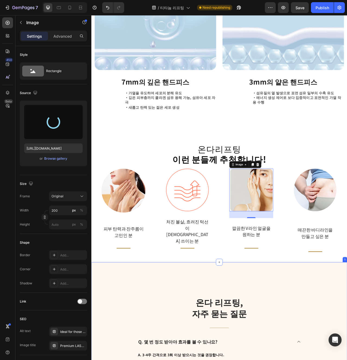
scroll to position [673, 0]
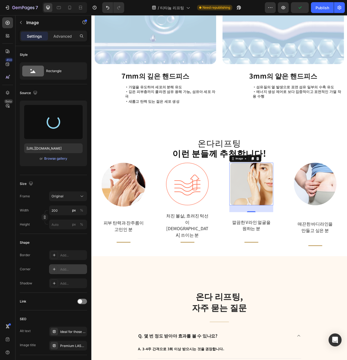
type input "https://cdn.shopify.com/s/files/1/0956/9894/4132/files/gempages_577415988631306…"
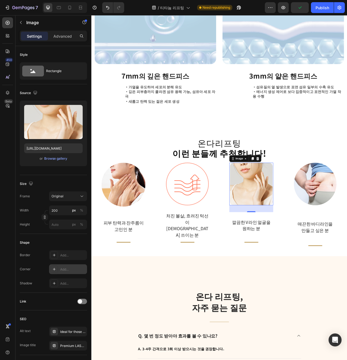
click at [69, 270] on div "Add..." at bounding box center [73, 269] width 26 height 5
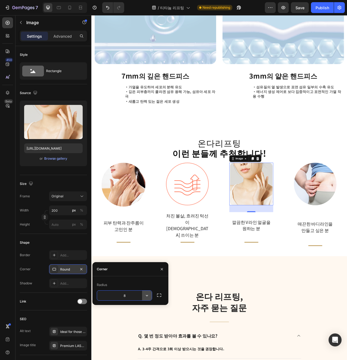
click at [142, 297] on button "button" at bounding box center [147, 296] width 10 height 10
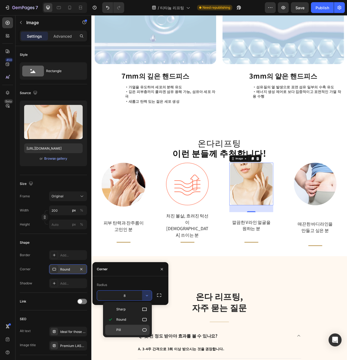
click at [142, 332] on icon at bounding box center [144, 330] width 5 height 5
type input "9999"
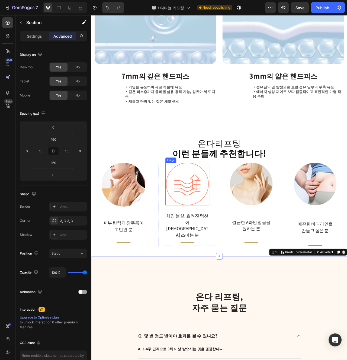
click at [218, 226] on img at bounding box center [213, 230] width 54 height 54
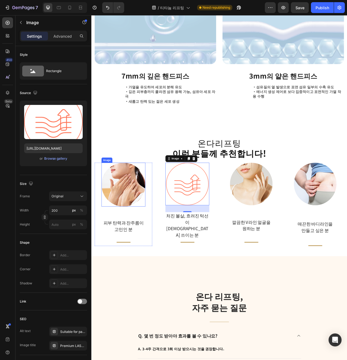
click at [127, 227] on img at bounding box center [132, 231] width 56 height 56
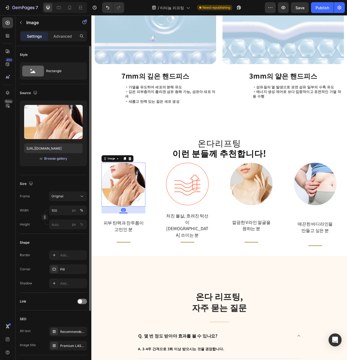
click at [66, 159] on div "Browse gallery" at bounding box center [55, 158] width 23 height 5
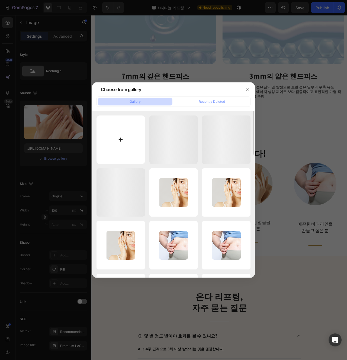
click at [124, 152] on input "file" at bounding box center [121, 140] width 49 height 49
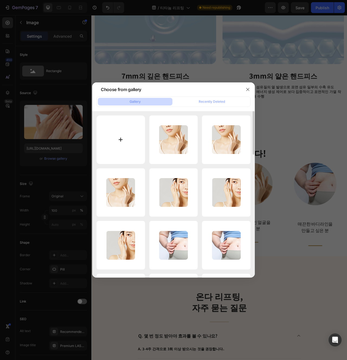
type input "C:\fakepath\se217.png"
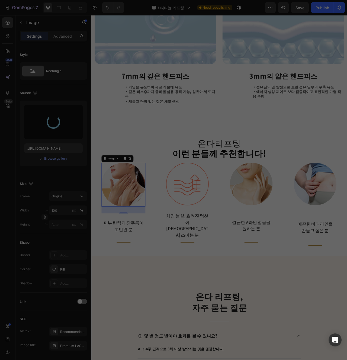
type input "https://cdn.shopify.com/s/files/1/0956/9894/4132/files/gempages_577415988631306…"
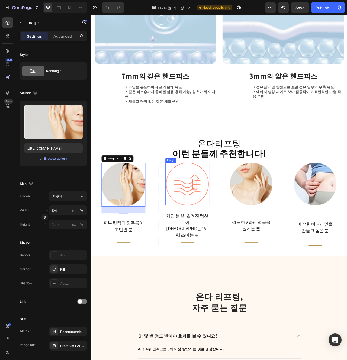
click at [229, 233] on img at bounding box center [213, 230] width 54 height 54
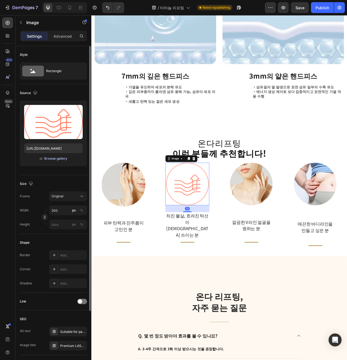
click at [66, 158] on div "Browse gallery" at bounding box center [55, 158] width 23 height 5
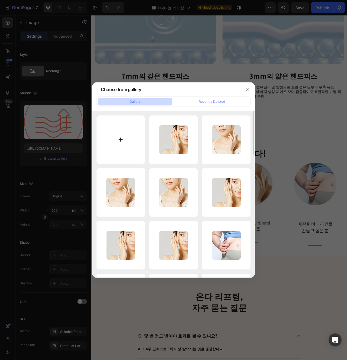
click at [140, 151] on input "file" at bounding box center [121, 140] width 49 height 49
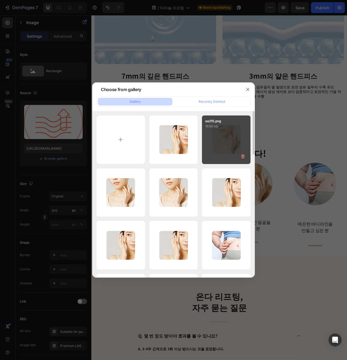
click at [220, 151] on div "se215.png 19.50 kb" at bounding box center [226, 140] width 49 height 49
type input "https://cdn.shopify.com/s/files/1/0956/9894/4132/files/gempages_577415988631306…"
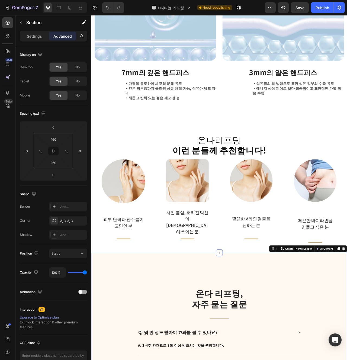
scroll to position [678, 0]
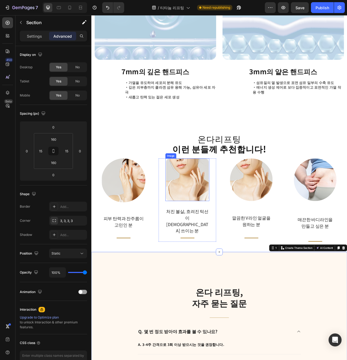
click at [219, 217] on img at bounding box center [213, 225] width 54 height 54
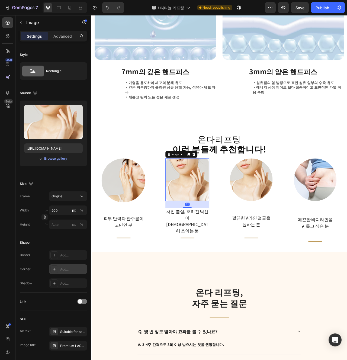
click at [71, 270] on div "Add..." at bounding box center [73, 269] width 26 height 5
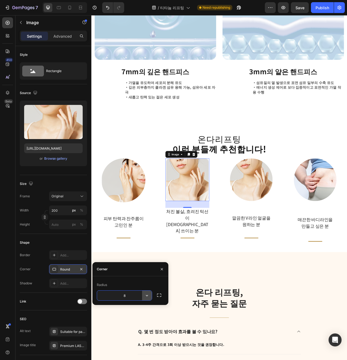
click at [144, 299] on button "button" at bounding box center [147, 296] width 10 height 10
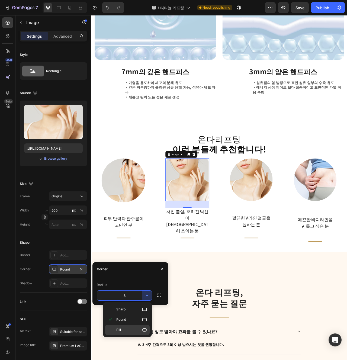
click at [125, 331] on p "Pill" at bounding box center [131, 330] width 31 height 5
type input "9999"
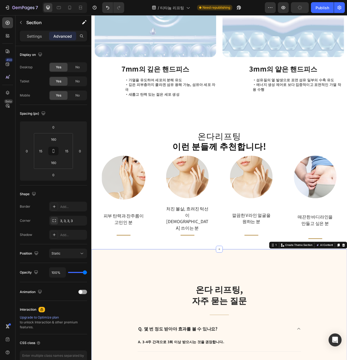
scroll to position [682, 0]
click at [127, 274] on p "고민인 분" at bounding box center [132, 278] width 55 height 8
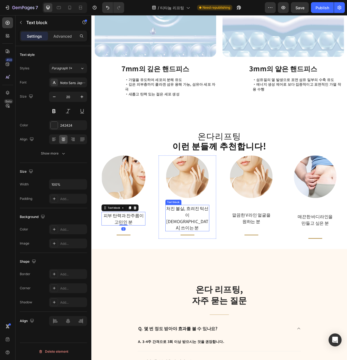
click at [229, 265] on p "처진 볼살, 흐려진 턱선이 신경 쓰이는 분" at bounding box center [213, 273] width 55 height 33
click at [138, 266] on p "피부 탄력과 잔주름이" at bounding box center [132, 270] width 55 height 8
click at [58, 109] on button at bounding box center [54, 111] width 10 height 10
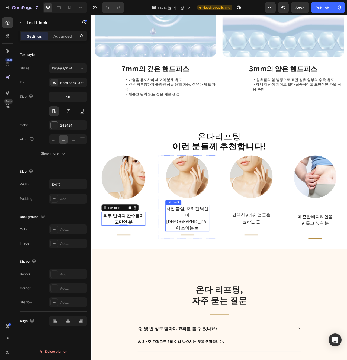
click at [217, 263] on p "처진 볼살, 흐려진 턱선이 신경 쓰이는 분" at bounding box center [213, 273] width 55 height 33
click at [54, 112] on button at bounding box center [54, 111] width 10 height 10
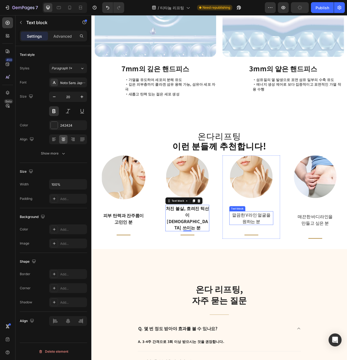
click at [301, 274] on p "원하는 분" at bounding box center [295, 278] width 55 height 8
click at [58, 110] on button at bounding box center [54, 111] width 10 height 10
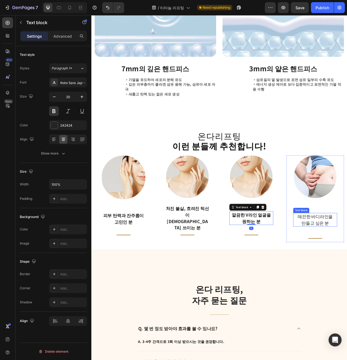
click at [54, 113] on button at bounding box center [54, 111] width 10 height 10
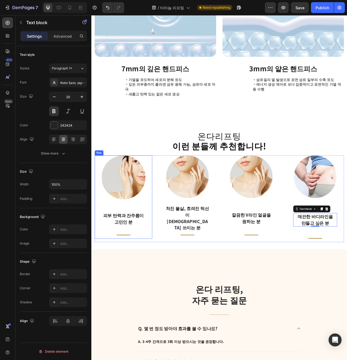
click at [165, 274] on div "Image 피부 탄력과 잔주름이 고민인 분 Text block Title Line Row" at bounding box center [132, 247] width 73 height 106
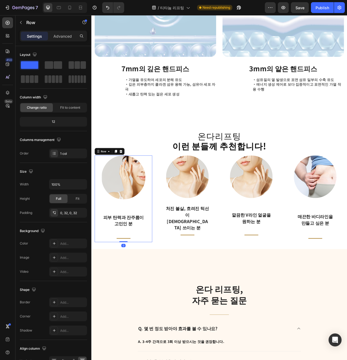
drag, startPoint x: 134, startPoint y: 283, endPoint x: 134, endPoint y: 259, distance: 23.6
click at [134, 259] on div "Image 피부 탄력과 잔주름이 고민인 분 Text block Title Line Row 0" at bounding box center [132, 249] width 73 height 110
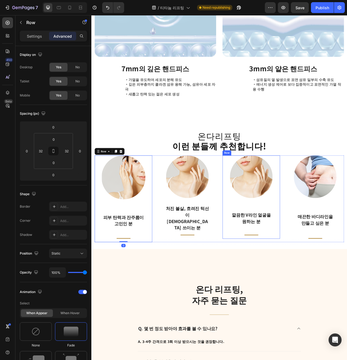
click at [250, 272] on div "Image 피부 탄력과 잔주름이 고민인 분 Text block Title Line Row 0 Image 처진 볼살, 흐려진 턱선이 신경 쓰이는…" at bounding box center [255, 249] width 318 height 110
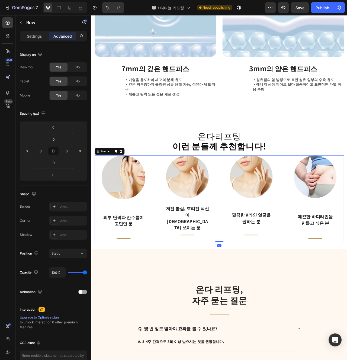
click at [244, 272] on div "Image 처진 볼살, 흐려진 턱선이 신경 쓰이는 분 Text block Title Line Row" at bounding box center [213, 247] width 73 height 106
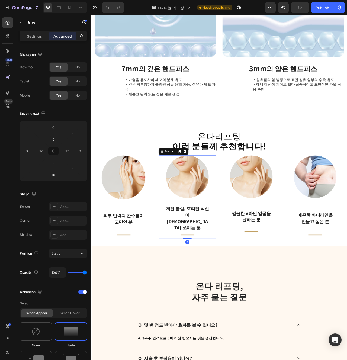
drag, startPoint x: 216, startPoint y: 282, endPoint x: 217, endPoint y: 268, distance: 13.4
click at [217, 268] on div "Image 처진 볼살, 흐려진 턱선이 신경 쓰이는 분 Text block Title Line Row 0" at bounding box center [213, 247] width 73 height 106
type input "0"
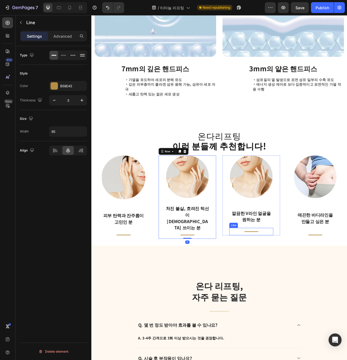
click at [314, 286] on div "Title Line" at bounding box center [295, 290] width 56 height 9
click at [325, 275] on div "Image 깔끔한 V라인 얼굴을 원하는 분 Text block Title Line 0 Row" at bounding box center [294, 245] width 73 height 102
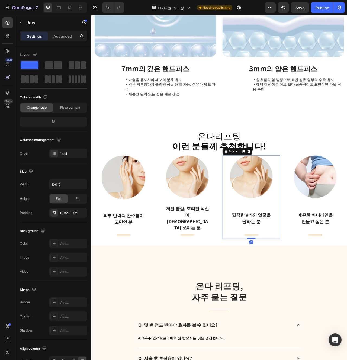
drag, startPoint x: 297, startPoint y: 281, endPoint x: 299, endPoint y: 259, distance: 21.3
click at [299, 259] on div "Image 깔끔한 V라인 얼굴을 원하는 분 Text block Title Line Row 0" at bounding box center [294, 247] width 73 height 106
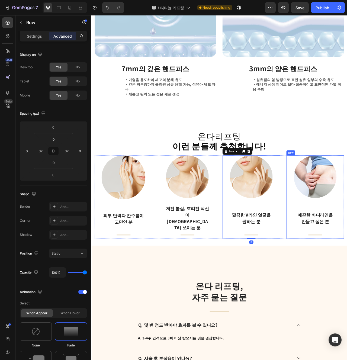
click at [164, 273] on div "Image 피부 탄력과 잔주름이 고민인 분 Text block Title Line Row" at bounding box center [132, 247] width 73 height 106
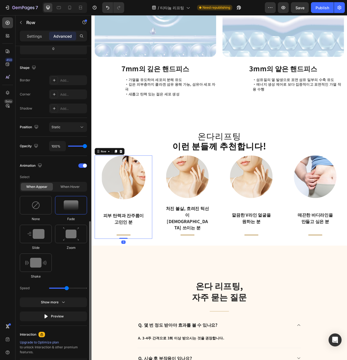
scroll to position [184, 0]
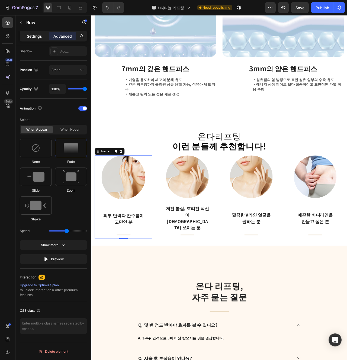
click at [30, 36] on p "Settings" at bounding box center [34, 36] width 15 height 6
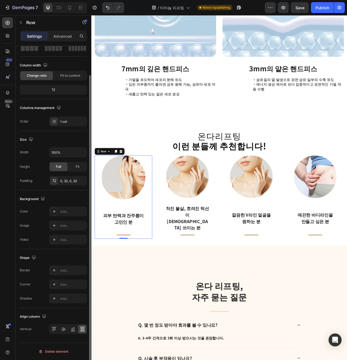
scroll to position [32, 0]
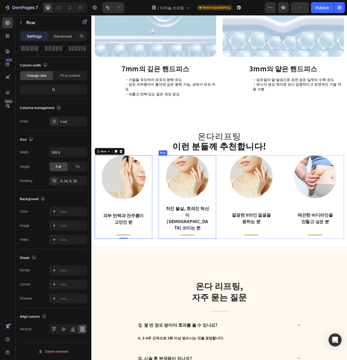
click at [183, 275] on div "Image 처진 볼살, 흐려진 턱선이 신경 쓰이는 분 Text block Title Line Row" at bounding box center [213, 247] width 73 height 106
click at [265, 270] on div "Image 깔끔한 V라인 얼굴을 원하는 분 Text block Title Line Row" at bounding box center [294, 247] width 73 height 106
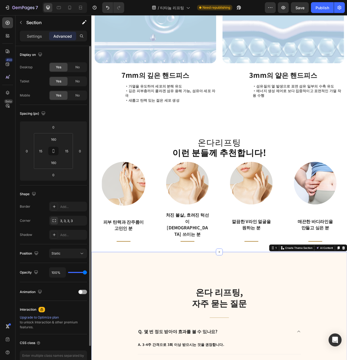
scroll to position [667, 0]
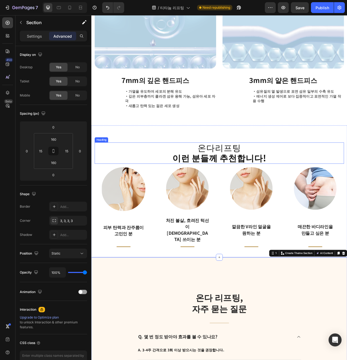
click at [241, 195] on strong "이런 분들께 추천합니다!" at bounding box center [255, 197] width 120 height 16
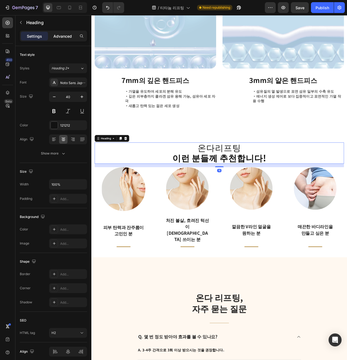
click at [58, 40] on div "Settings Advanced" at bounding box center [53, 36] width 67 height 11
click at [58, 37] on p "Advanced" at bounding box center [62, 36] width 18 height 6
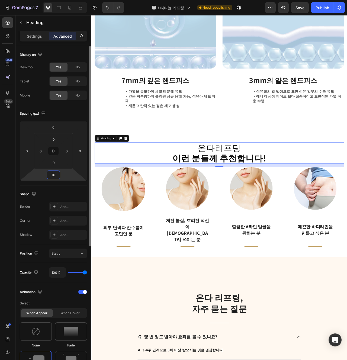
click at [51, 173] on input "16" at bounding box center [53, 175] width 11 height 8
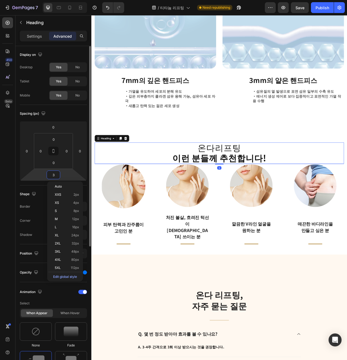
type input "32"
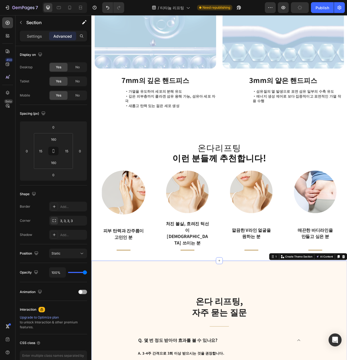
click at [56, 12] on div at bounding box center [65, 7] width 45 height 11
click at [59, 10] on icon at bounding box center [58, 7] width 5 height 5
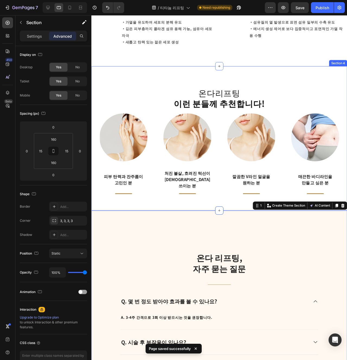
scroll to position [706, 0]
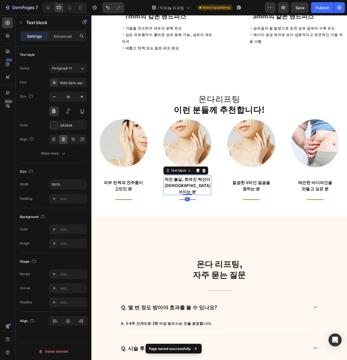
click at [211, 185] on p "처진 볼살, 흐려진 턱선이 신경 쓰이는 분" at bounding box center [192, 195] width 49 height 20
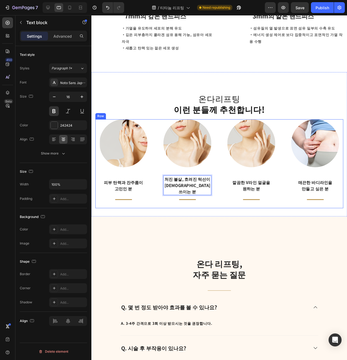
click at [208, 204] on div "Image 처진 볼살, 흐려진 턱선이 신경 쓰이는 분 Text block 0 Title Line Row" at bounding box center [192, 172] width 59 height 94
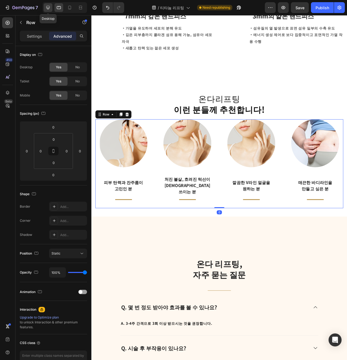
click at [51, 9] on div at bounding box center [48, 7] width 9 height 9
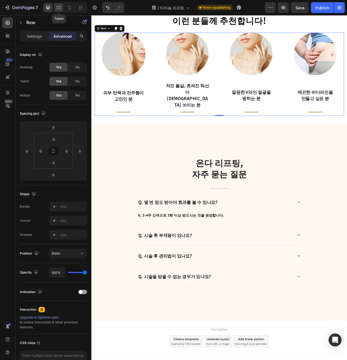
scroll to position [840, 0]
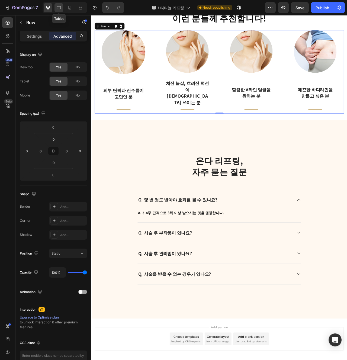
click at [60, 7] on icon at bounding box center [58, 7] width 5 height 5
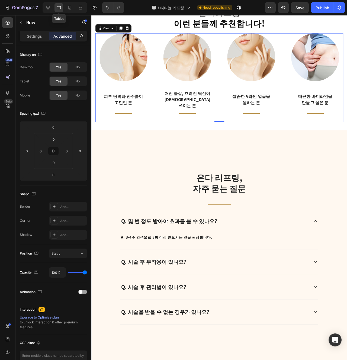
scroll to position [810, 0]
click at [67, 7] on icon at bounding box center [69, 7] width 5 height 5
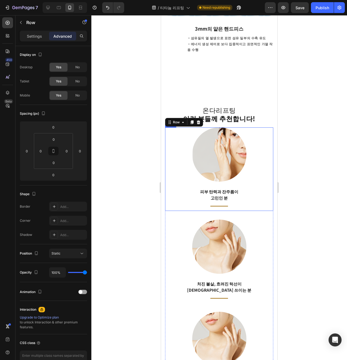
scroll to position [705, 0]
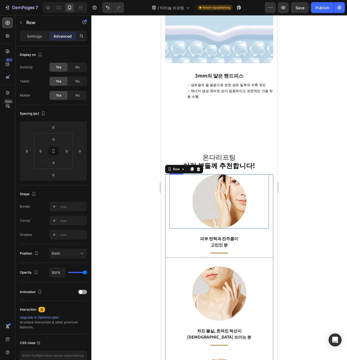
click at [226, 196] on img at bounding box center [219, 202] width 54 height 54
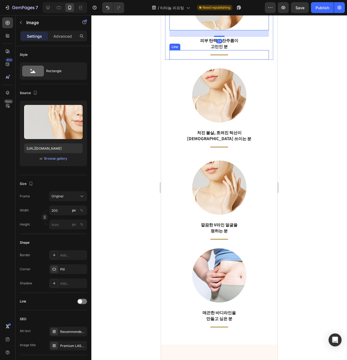
scroll to position [1008, 0]
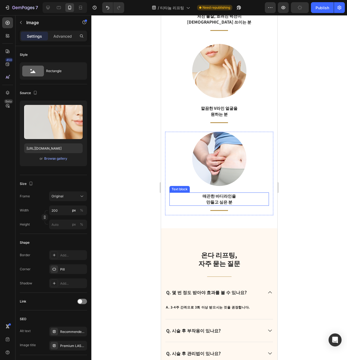
click at [224, 201] on p "만들고 싶은 분" at bounding box center [219, 202] width 99 height 6
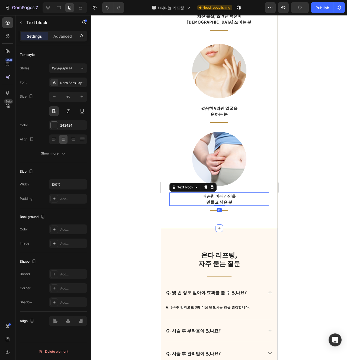
scroll to position [959, 0]
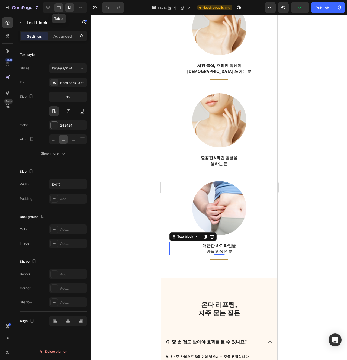
click at [61, 10] on icon at bounding box center [58, 7] width 5 height 5
type input "16"
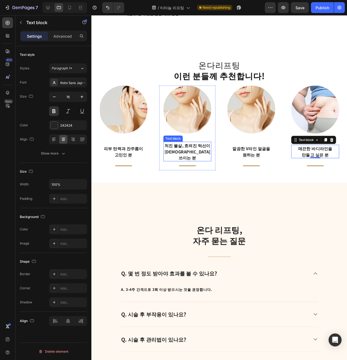
scroll to position [716, 0]
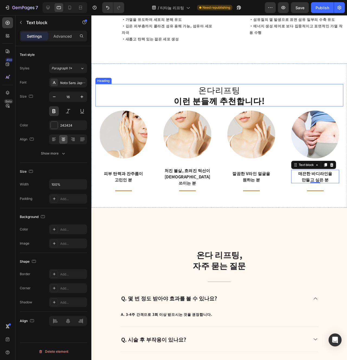
click at [234, 100] on strong "이런 분들께 추천합니다!" at bounding box center [226, 105] width 96 height 12
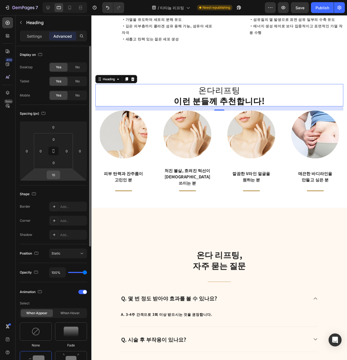
click at [57, 174] on input "16" at bounding box center [53, 175] width 11 height 8
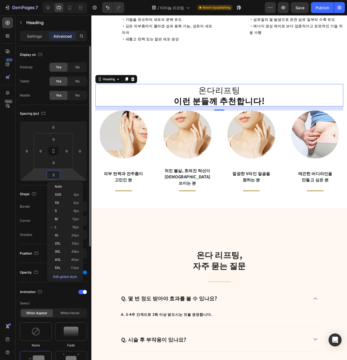
type input "24"
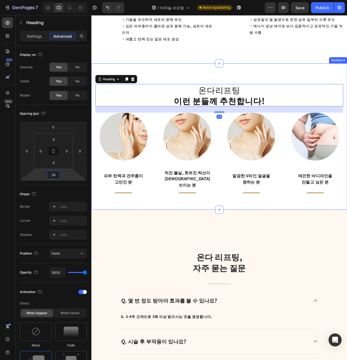
click at [212, 220] on div "온다 리프팅, 자주 묻는 질문 Heading Title Line Q. 몇 번 정도 받아야 효과를 볼 수 있나요? A. 3-4주 간격으로 3회 …" at bounding box center [225, 344] width 269 height 248
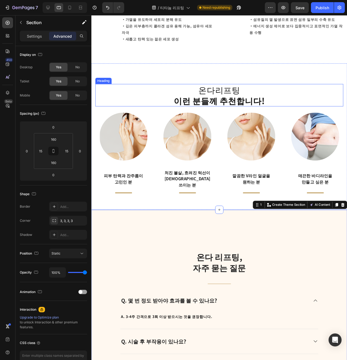
click at [233, 99] on strong "이런 분들께 추천합니다!" at bounding box center [226, 105] width 96 height 12
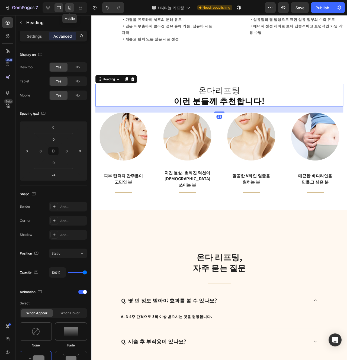
click at [72, 7] on icon at bounding box center [69, 7] width 5 height 5
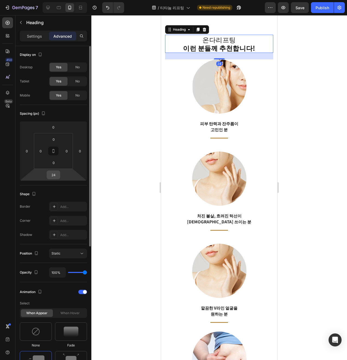
scroll to position [811, 0]
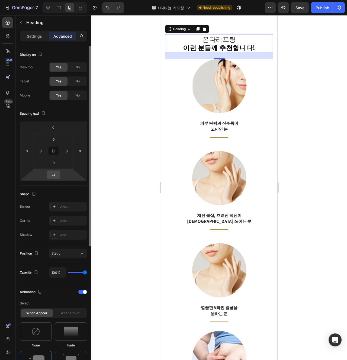
click at [55, 176] on input "24" at bounding box center [53, 175] width 11 height 8
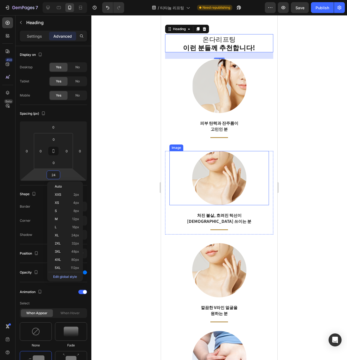
click at [252, 160] on div at bounding box center [220, 178] width 100 height 54
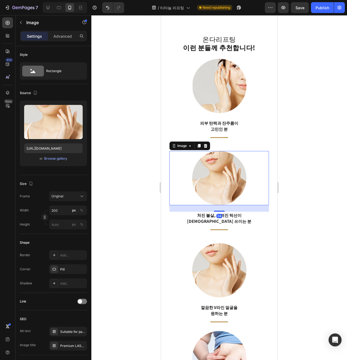
click at [49, 3] on div at bounding box center [65, 7] width 45 height 11
click at [48, 9] on icon at bounding box center [48, 8] width 4 height 4
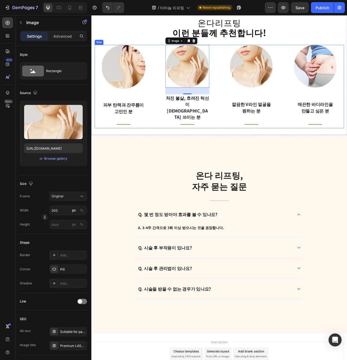
scroll to position [810, 0]
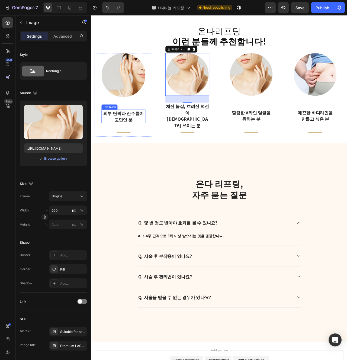
click at [136, 136] on p "피부 탄력과 잔주름이" at bounding box center [132, 140] width 55 height 8
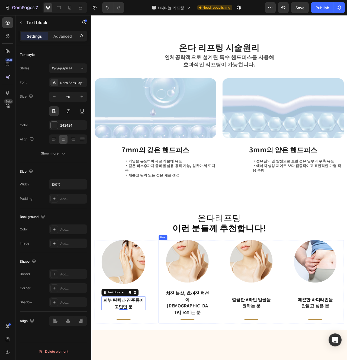
scroll to position [574, 0]
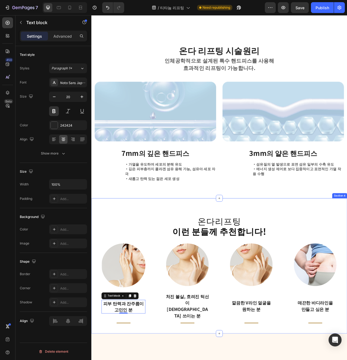
click at [184, 360] on div "온다리프팅 이런 분들께 추천합니다! Heading Image 피부 탄력과 잔주름이 고민인 분 Text block 0 Title Line Row…" at bounding box center [254, 334] width 326 height 172
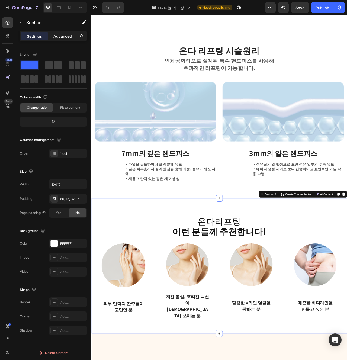
click at [57, 36] on p "Advanced" at bounding box center [62, 36] width 18 height 6
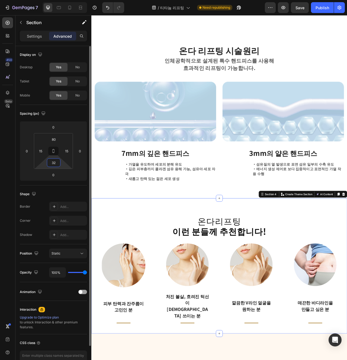
click at [56, 162] on input "32" at bounding box center [53, 163] width 11 height 8
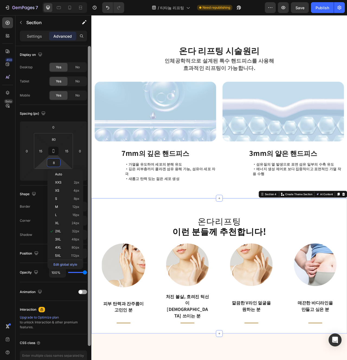
type input "80"
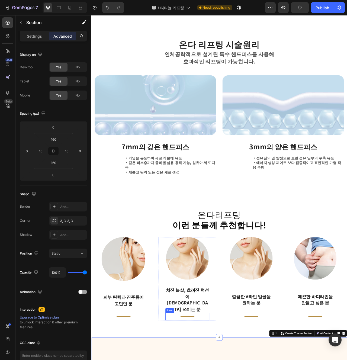
scroll to position [544, 0]
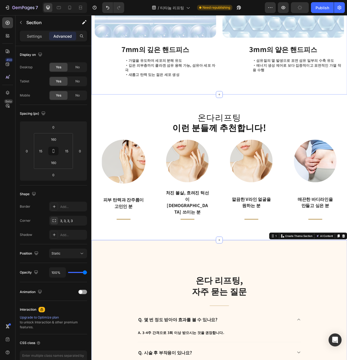
click at [196, 116] on div "온다 리프팅 시술원리 Heading 인체공학적으로 설계된 특수 핸드피스 를 사용해 효과적인 리프팅이 가능합니다. Text block Row I…" at bounding box center [254, 7] width 326 height 218
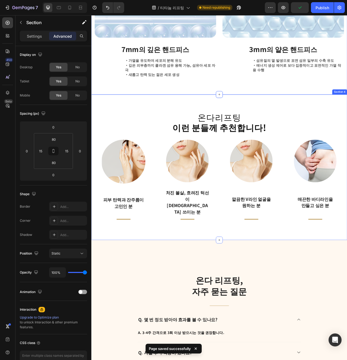
click at [168, 281] on div "온다리프팅 이런 분들께 추천합니다! Heading Image 피부 탄력과 잔주름이 고민인 분 Text block Title Line Row I…" at bounding box center [254, 208] width 326 height 185
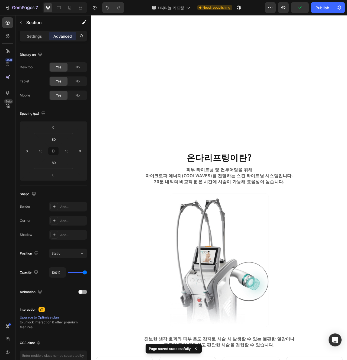
scroll to position [0, 0]
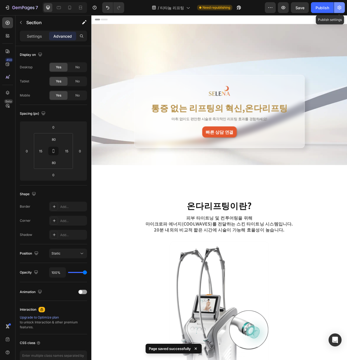
click at [341, 12] on button "button" at bounding box center [339, 7] width 11 height 11
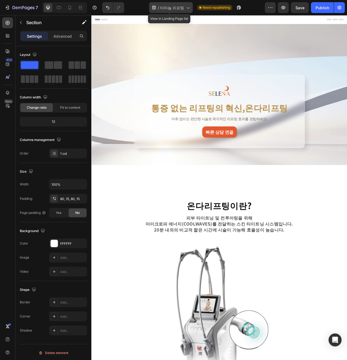
click at [182, 10] on span "티타늄 리프팅" at bounding box center [172, 8] width 24 height 6
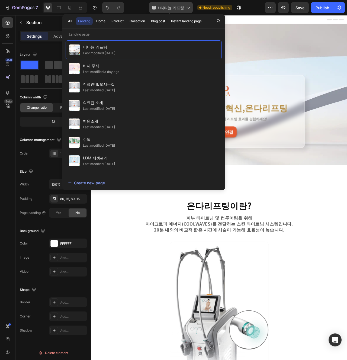
click at [183, 10] on div "/ 티타늄 리프팅" at bounding box center [171, 7] width 44 height 11
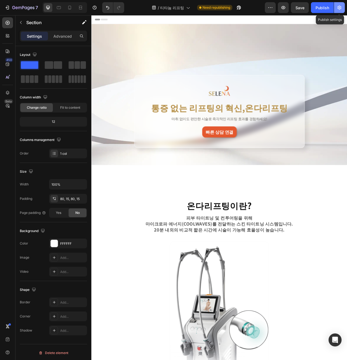
click at [338, 9] on icon "button" at bounding box center [339, 7] width 5 height 5
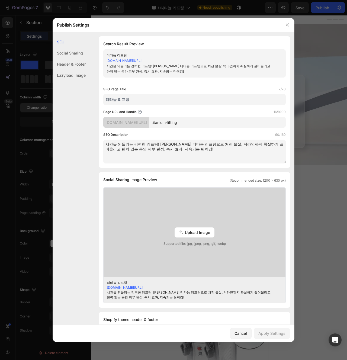
click at [159, 107] on div "SEO Page Title 7/70 티타늄 리프팅 Page URL and Handle 16/1000 utk1ya-gu.myshopify.com…" at bounding box center [194, 125] width 183 height 77
click at [160, 100] on input "티타늄 리프팅" at bounding box center [194, 99] width 183 height 11
type input "d"
type input "온"
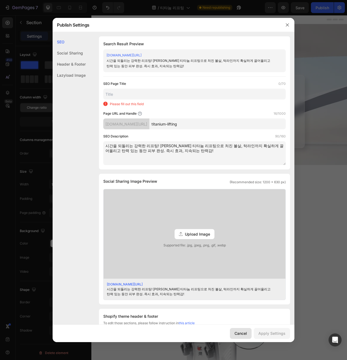
click at [240, 336] on div "Cancel" at bounding box center [241, 334] width 12 height 6
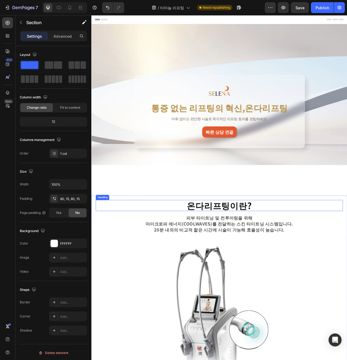
click at [270, 265] on strong "온다리프팅이란?" at bounding box center [254, 258] width 83 height 16
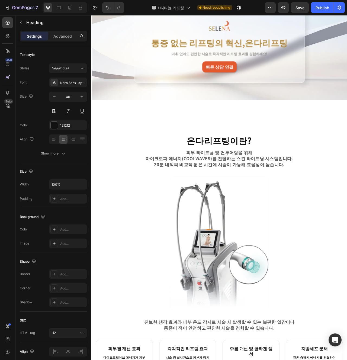
scroll to position [65, 0]
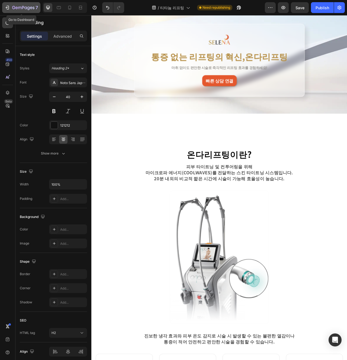
click at [5, 10] on icon "button" at bounding box center [7, 7] width 5 height 5
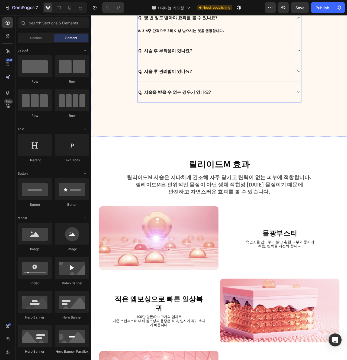
scroll to position [1070, 0]
click at [253, 196] on div "릴리이드M 효과 Heading 릴리이드M 시술은 지나치게 건조해 자주 당기고 탄력이 없는 피부에 적합합니다. 릴리이드M은 인위적인 물질이 아닌…" at bounding box center [254, 365] width 317 height 349
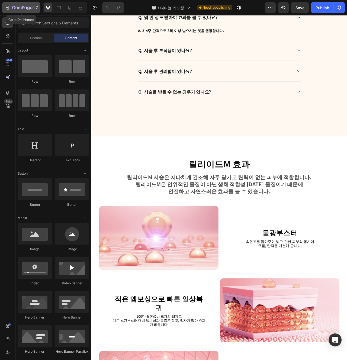
click at [8, 4] on div "7" at bounding box center [21, 7] width 33 height 7
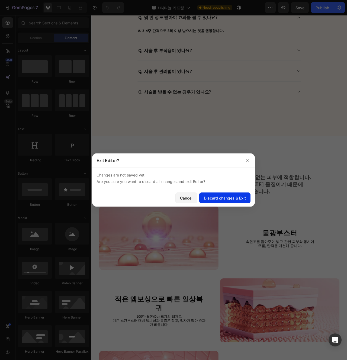
click at [210, 199] on div "Discard changes & Exit" at bounding box center [225, 198] width 42 height 6
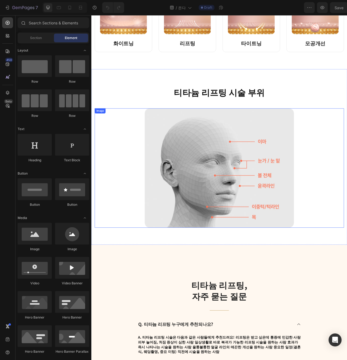
scroll to position [1082, 0]
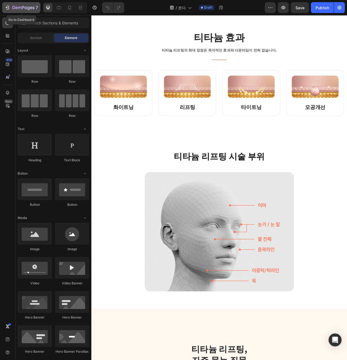
click at [24, 8] on icon "button" at bounding box center [23, 8] width 22 height 5
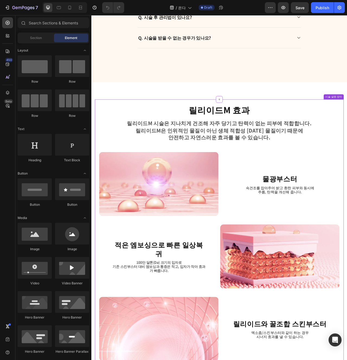
scroll to position [1132, 0]
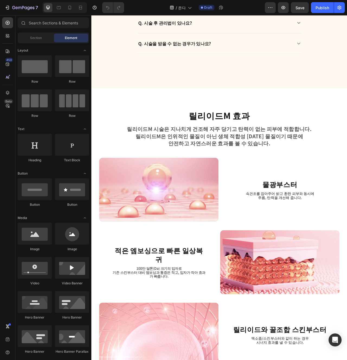
click at [260, 135] on strong "릴리이드M 효과" at bounding box center [254, 143] width 78 height 16
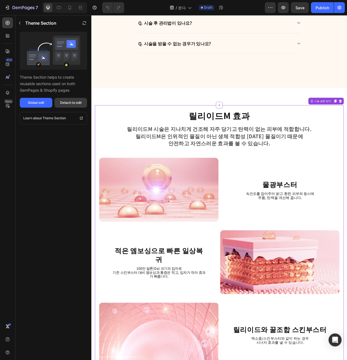
click at [73, 104] on div "Detach to edit" at bounding box center [70, 102] width 21 height 5
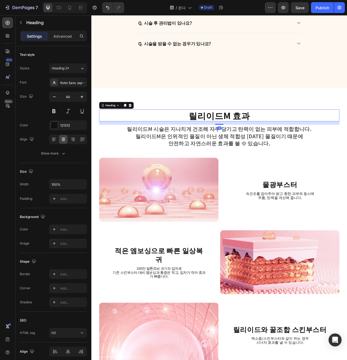
click at [347, 144] on h2 "릴리이드M 효과" at bounding box center [254, 142] width 306 height 15
click at [129, 126] on div "Heading" at bounding box center [123, 130] width 44 height 9
click at [119, 127] on div "Heading" at bounding box center [116, 130] width 26 height 7
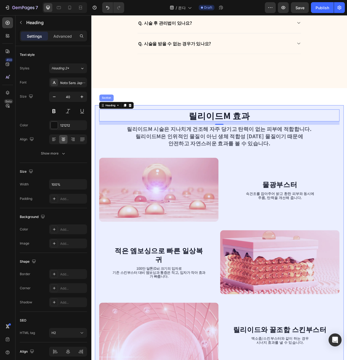
click at [117, 122] on div "Section" at bounding box center [111, 120] width 18 height 9
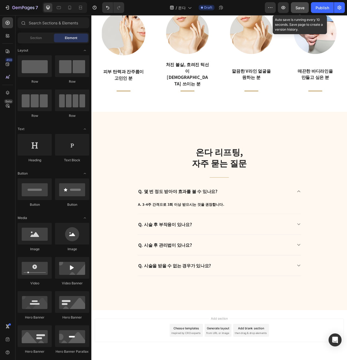
click at [306, 9] on button "Save" at bounding box center [300, 7] width 18 height 11
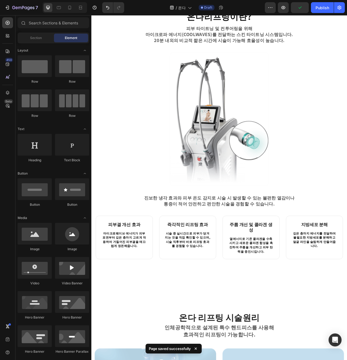
scroll to position [0, 0]
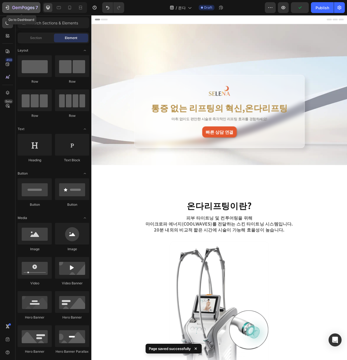
click at [28, 7] on icon "button" at bounding box center [23, 8] width 22 height 5
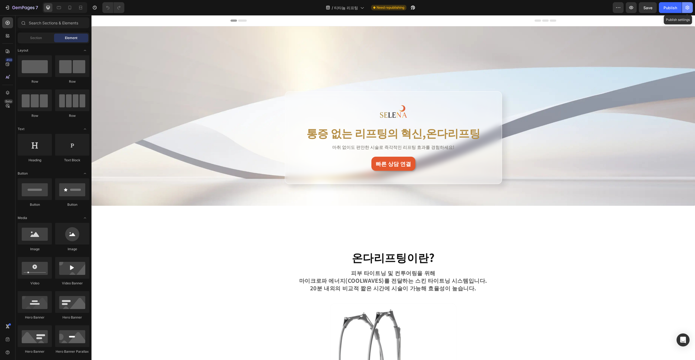
click at [683, 9] on button "button" at bounding box center [687, 7] width 11 height 11
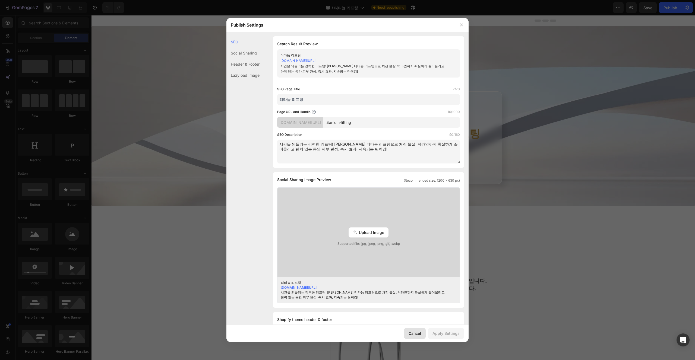
click at [421, 332] on button "Cancel" at bounding box center [415, 333] width 22 height 11
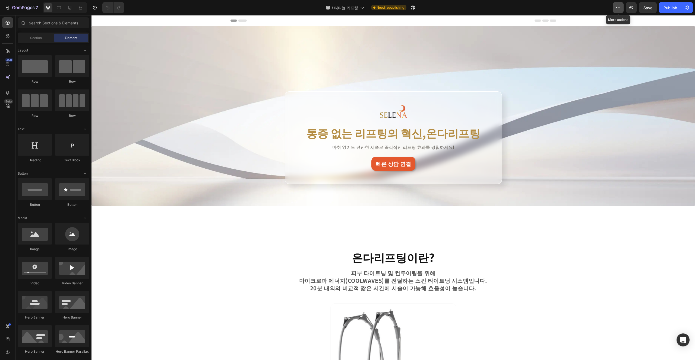
click at [622, 8] on button "button" at bounding box center [618, 7] width 11 height 11
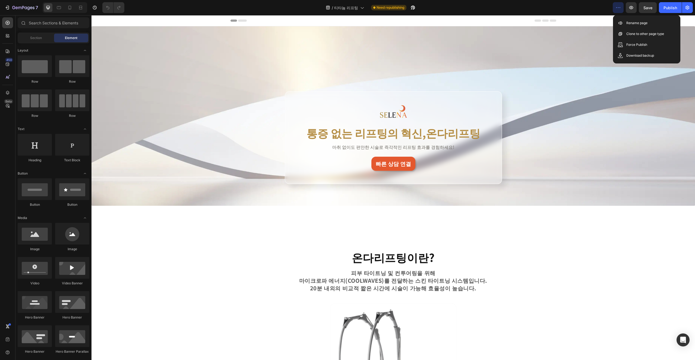
click at [459, 20] on div "Header" at bounding box center [393, 20] width 326 height 11
click at [412, 8] on icon "button" at bounding box center [411, 8] width 1 height 1
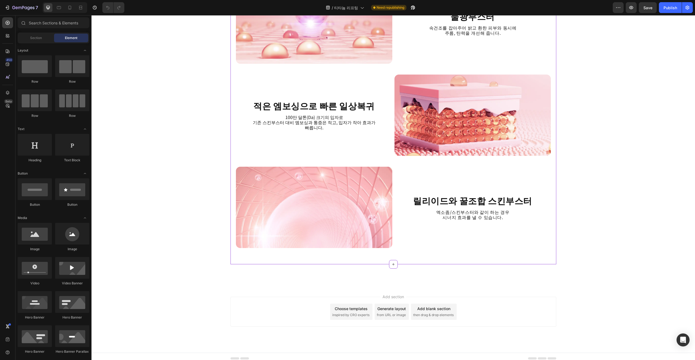
scroll to position [1354, 0]
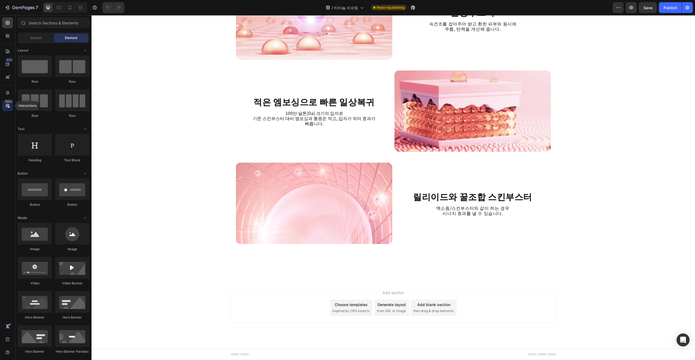
click at [6, 104] on icon at bounding box center [7, 105] width 5 height 5
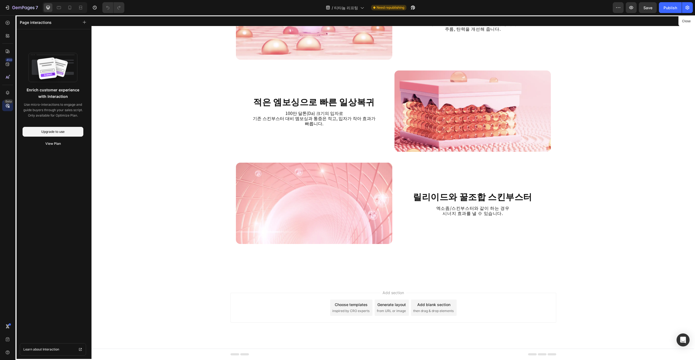
click at [6, 104] on icon at bounding box center [7, 105] width 5 height 5
click at [193, 124] on div at bounding box center [392, 187] width 603 height 345
click at [682, 21] on button "Close" at bounding box center [685, 21] width 13 height 8
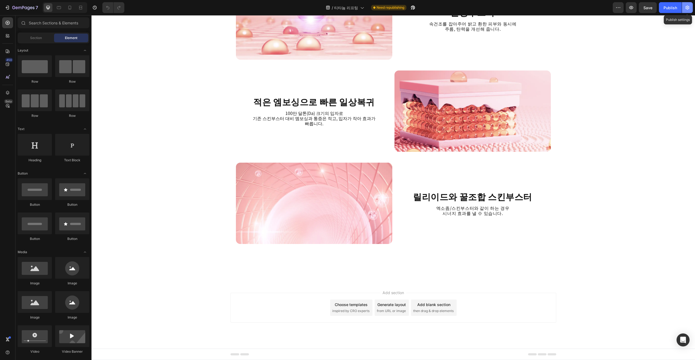
click at [690, 8] on button "button" at bounding box center [687, 7] width 11 height 11
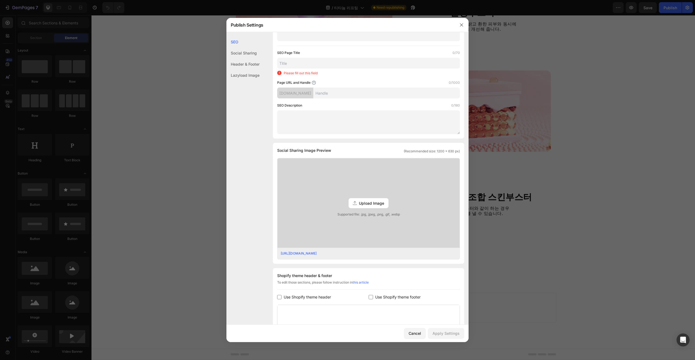
scroll to position [0, 0]
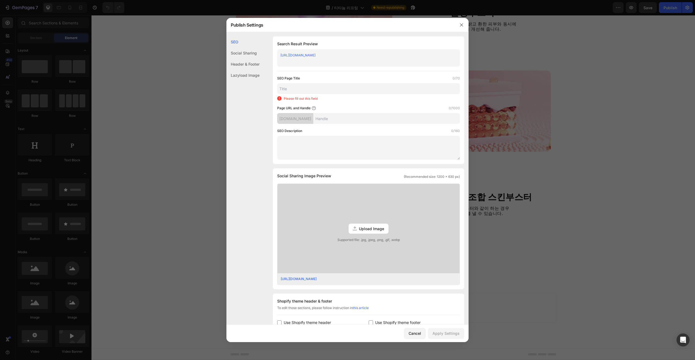
click at [250, 59] on div "Social Sharing" at bounding box center [242, 64] width 33 height 11
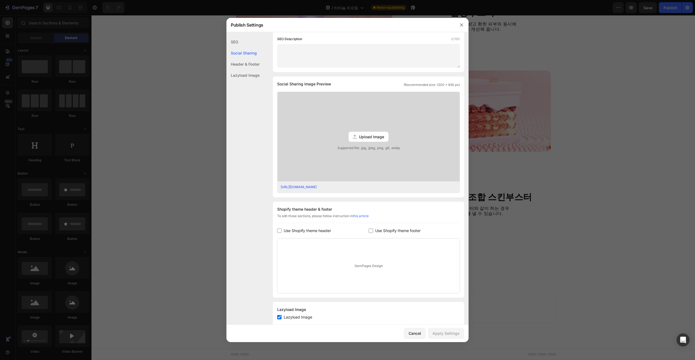
scroll to position [105, 0]
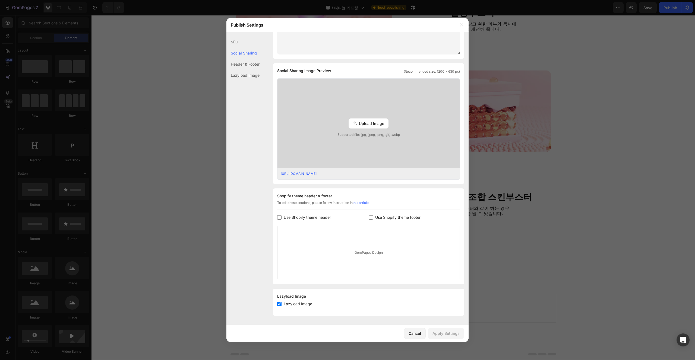
click at [250, 70] on div "Header & Footer" at bounding box center [242, 75] width 33 height 11
click at [247, 78] on div "Lazyload Image" at bounding box center [242, 75] width 33 height 11
click at [248, 59] on div "Social Sharing" at bounding box center [242, 64] width 33 height 11
click at [414, 330] on button "Cancel" at bounding box center [415, 333] width 22 height 11
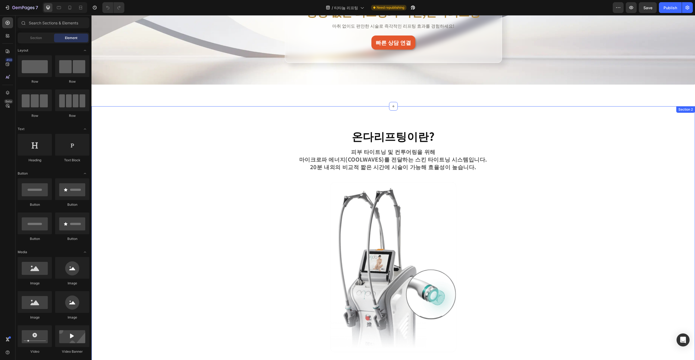
scroll to position [0, 0]
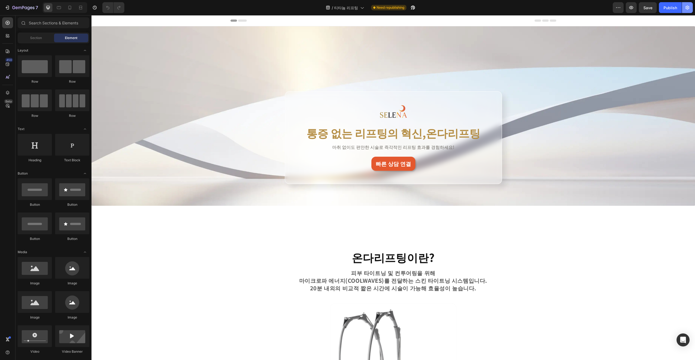
click at [690, 8] on button "button" at bounding box center [687, 7] width 11 height 11
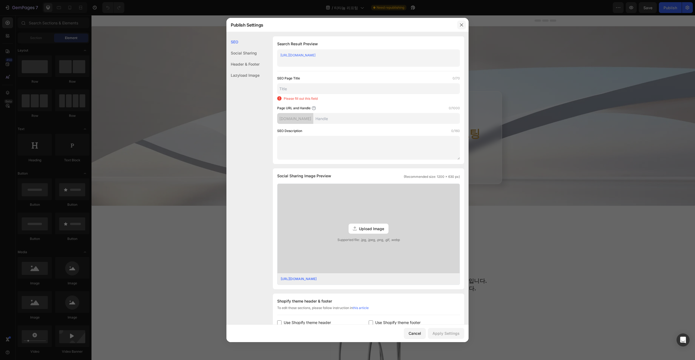
click at [463, 25] on icon "button" at bounding box center [461, 25] width 4 height 4
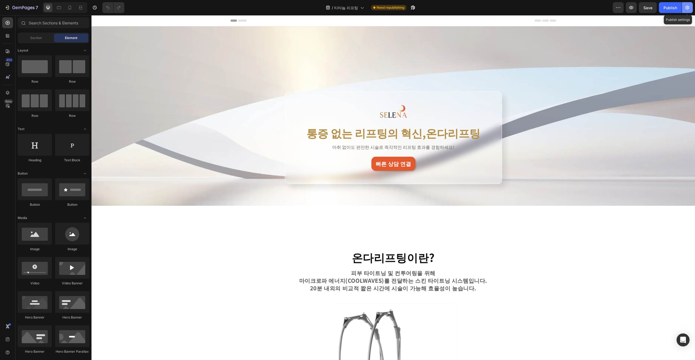
click at [690, 4] on button "button" at bounding box center [687, 7] width 11 height 11
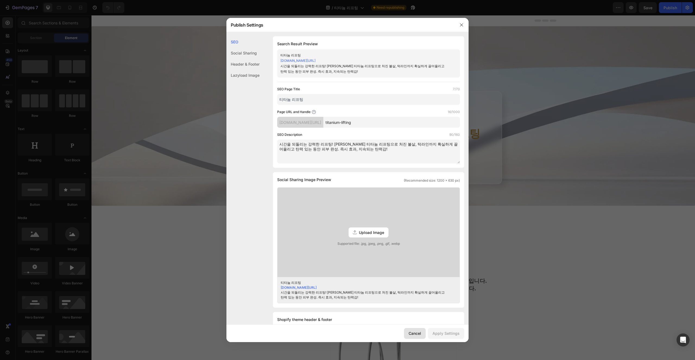
click at [418, 336] on div "Cancel" at bounding box center [414, 334] width 12 height 6
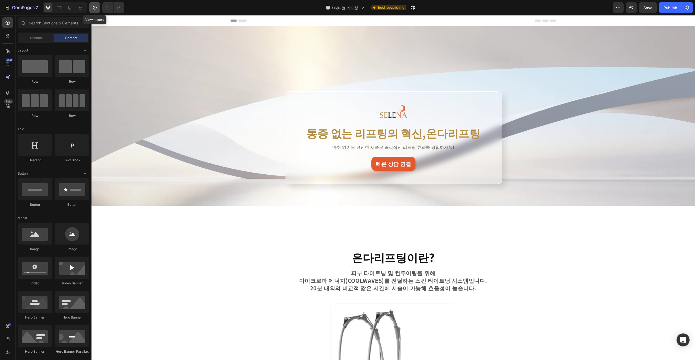
click at [98, 9] on button "button" at bounding box center [94, 7] width 11 height 11
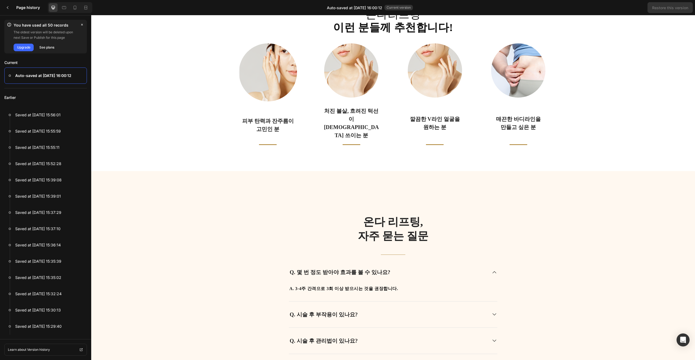
scroll to position [847, 0]
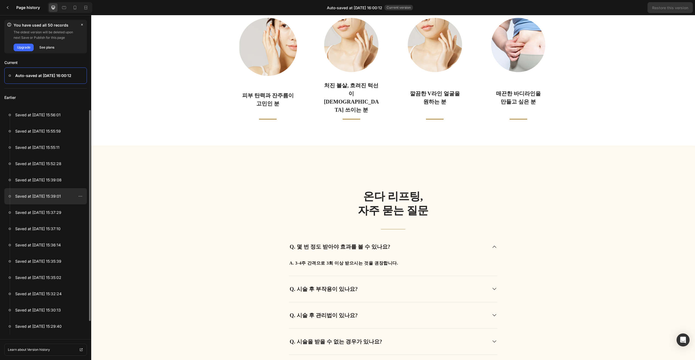
click at [49, 192] on div at bounding box center [45, 196] width 83 height 16
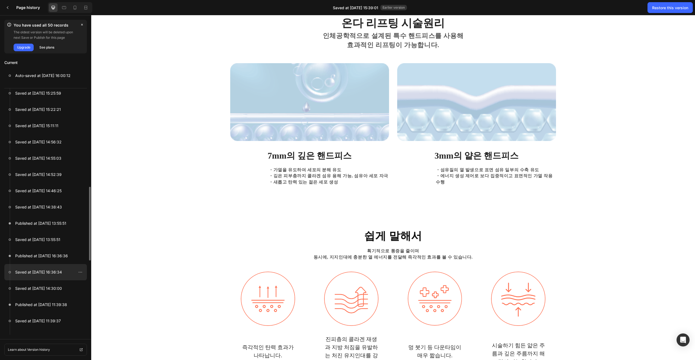
scroll to position [264, 0]
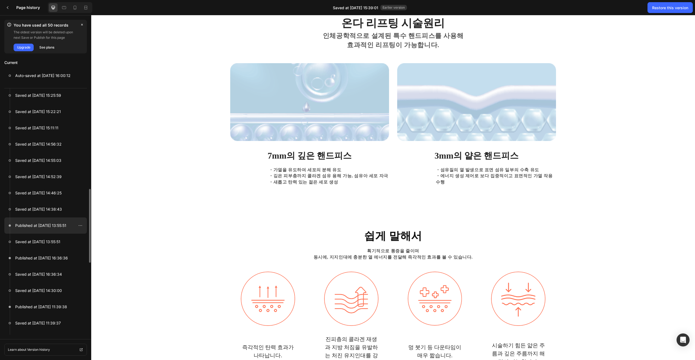
click at [57, 230] on div at bounding box center [45, 226] width 83 height 16
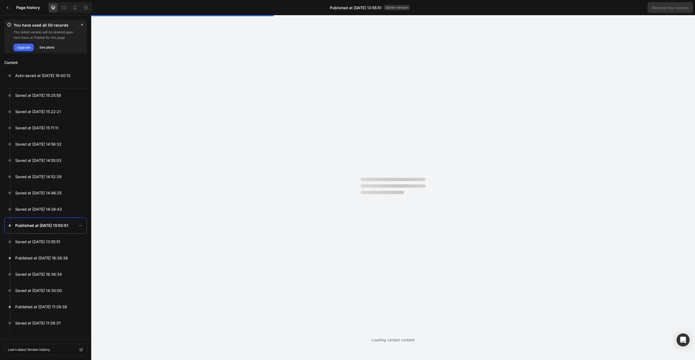
scroll to position [0, 0]
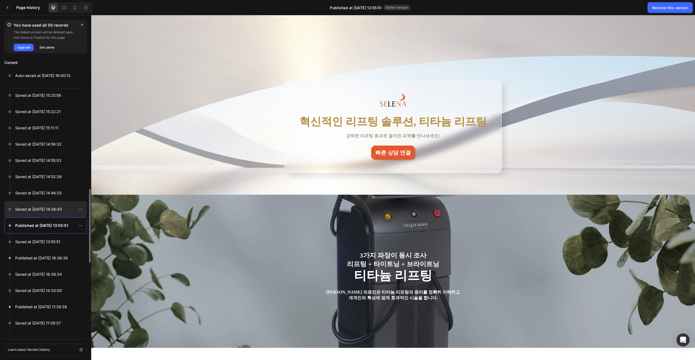
click at [45, 213] on div at bounding box center [45, 209] width 83 height 16
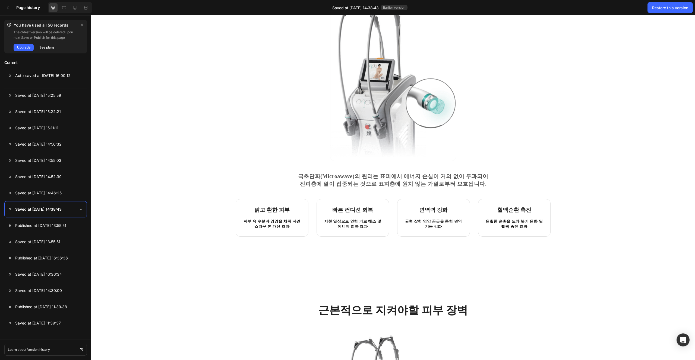
scroll to position [600, 0]
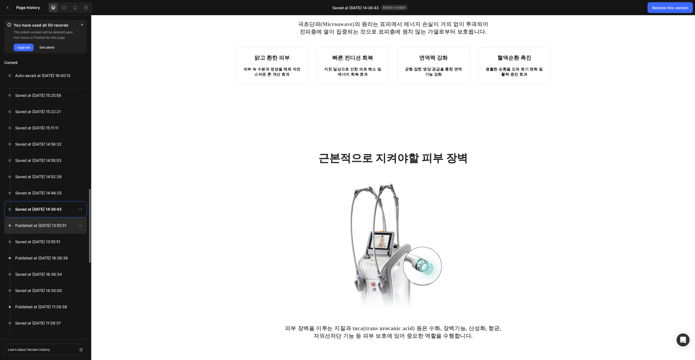
click at [30, 230] on div at bounding box center [45, 226] width 83 height 16
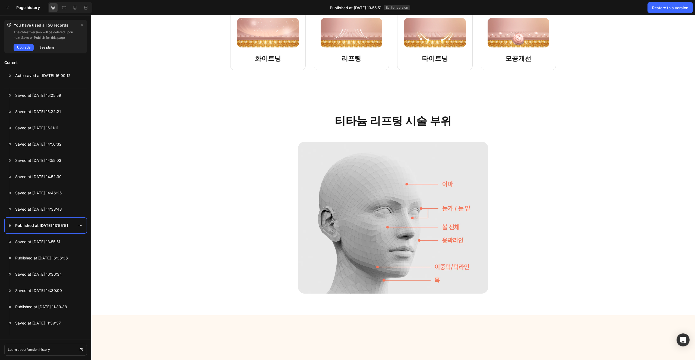
scroll to position [1164, 0]
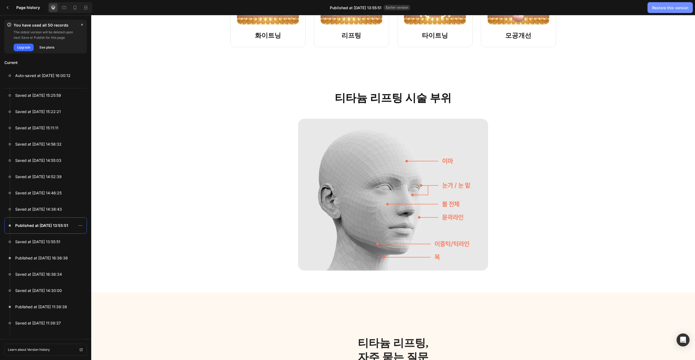
click at [665, 12] on button "Restore this version" at bounding box center [669, 7] width 45 height 11
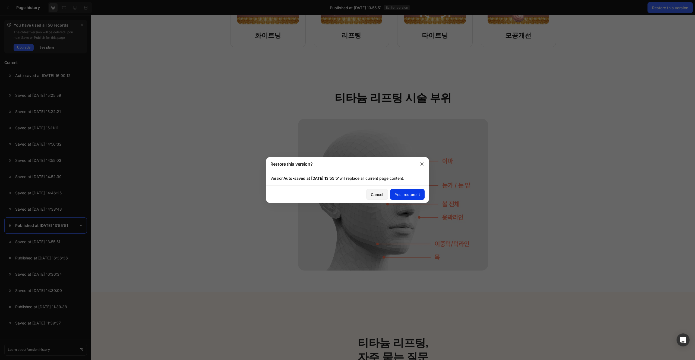
click at [417, 198] on button "Yes, restore it" at bounding box center [407, 194] width 34 height 11
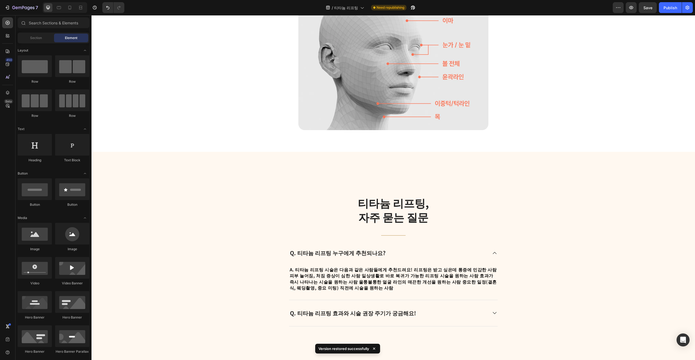
scroll to position [1403, 0]
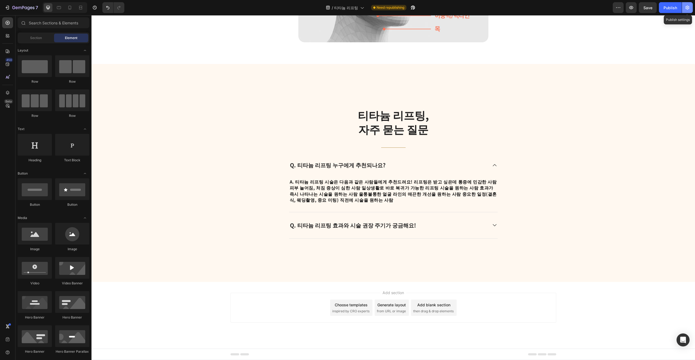
click at [684, 5] on icon "button" at bounding box center [686, 7] width 5 height 5
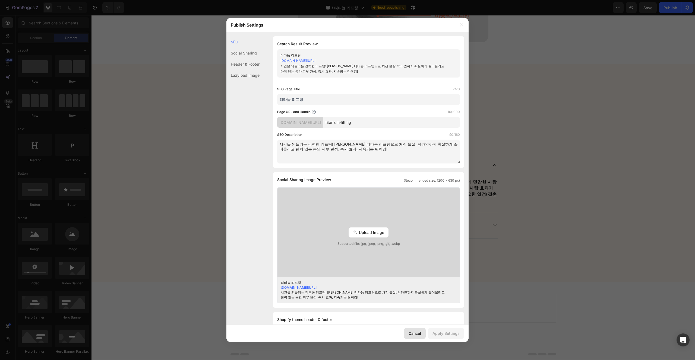
click at [421, 335] on div "Cancel" at bounding box center [414, 334] width 12 height 6
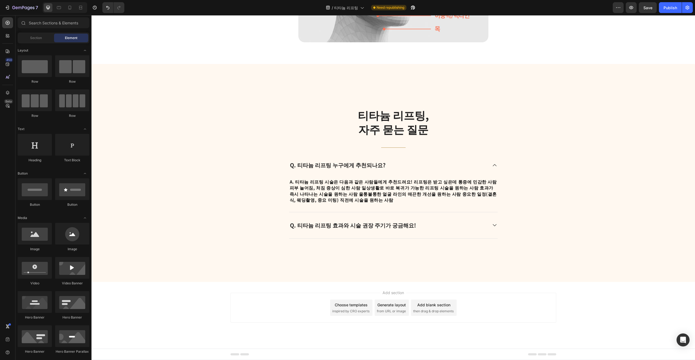
click at [458, 264] on div "티타늄 리프팅, 자주 묻는 질문 Heading Title Line Q. 티타늄 리프팅 누구에게 추천되나요? A. 티타늄 리프팅 시술은 다음과 …" at bounding box center [392, 173] width 603 height 218
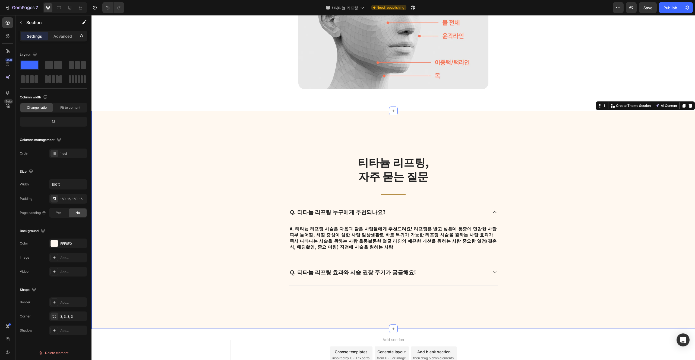
scroll to position [1356, 0]
click at [461, 272] on div "Q. 티타늄 리프팅 효과와 시술 권장 주기가 궁금해요!" at bounding box center [388, 273] width 198 height 9
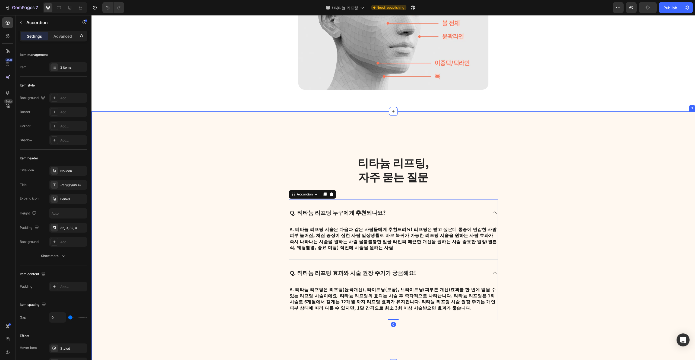
click at [515, 286] on div "티타늄 리프팅, 자주 묻는 질문 Heading Title Line Q. 티타늄 리프팅 누구에게 추천되나요? A. 티타늄 리프팅 시술은 다음과 …" at bounding box center [393, 238] width 595 height 166
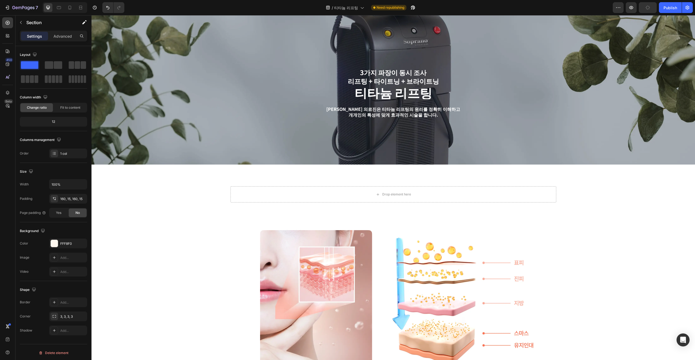
scroll to position [0, 0]
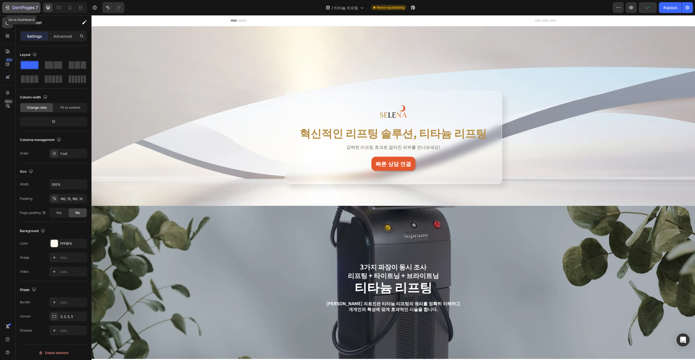
click at [9, 8] on icon "button" at bounding box center [8, 8] width 2 height 4
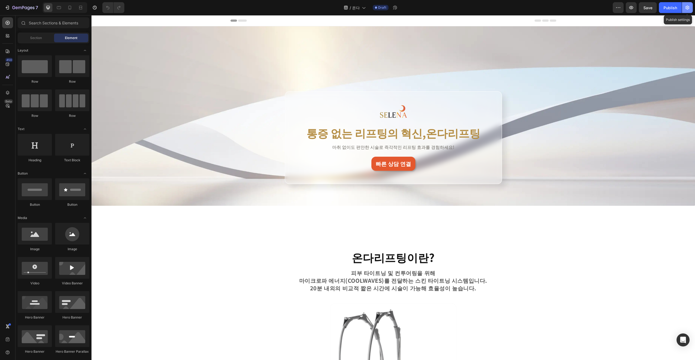
click at [690, 11] on button "button" at bounding box center [687, 7] width 11 height 11
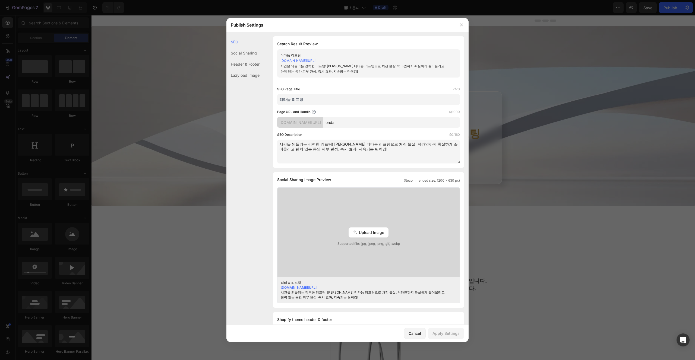
click at [328, 104] on input "티타늄 리프팅" at bounding box center [368, 99] width 183 height 11
type input "d"
click at [348, 153] on textarea "시간을 되돌리는 강력한 리프팅! [PERSON_NAME] 티타늄 리프팅으로 처진 볼살, 턱라인까지 확실하게 끌어올리고 탄력 있는 동안 피부 완…" at bounding box center [368, 152] width 183 height 24
click at [362, 153] on textarea "시간을 되돌리는 강력한 리프팅! [PERSON_NAME] 티타늄 리프팅으로 처진 볼살, 턱라인까지 확실하게 끌어올리고 탄력 있는 동안 피부 완…" at bounding box center [368, 152] width 183 height 24
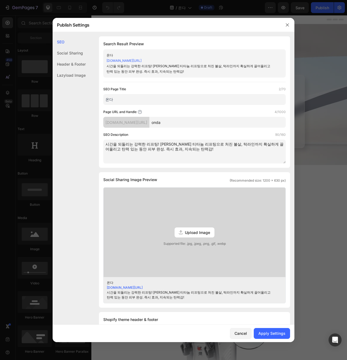
click at [136, 100] on input "온다" at bounding box center [194, 99] width 183 height 11
type input "온다리프팅"
click at [210, 121] on input "onda" at bounding box center [218, 122] width 137 height 11
click at [198, 126] on input "onda" at bounding box center [218, 122] width 137 height 11
paste input "-lifting"
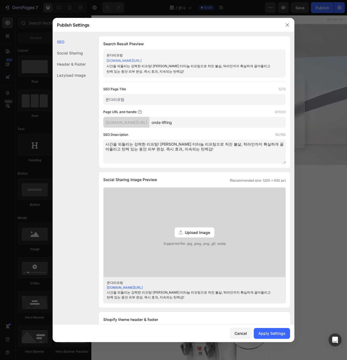
type input "onda-lifting"
click at [197, 157] on textarea "시간을 되돌리는 강력한 리프팅! [PERSON_NAME] 티타늄 리프팅으로 처진 볼살, 턱라인까지 확실하게 끌어올리고 탄력 있는 동안 피부 완…" at bounding box center [194, 152] width 183 height 24
click at [216, 179] on div "Social Sharing Image Preview (Recommended size: 1200 x 630 px)" at bounding box center [194, 180] width 183 height 7
click at [169, 154] on textarea "시간을 되돌리는 강력한 리프팅! [PERSON_NAME] 티타늄 리프팅으로 처진 볼살, 턱라인까지 확실하게 끌어올리고 탄력 있는 동안 피부 완…" at bounding box center [194, 152] width 183 height 24
click at [132, 98] on input "온다리프팅" at bounding box center [194, 99] width 183 height 11
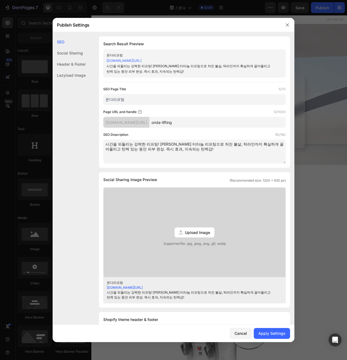
click at [189, 149] on textarea "시간을 되돌리는 강력한 리프팅! [PERSON_NAME] 티타늄 리프팅으로 처진 볼살, 턱라인까지 확실하게 끌어올리고 탄력 있는 동안 피부 완…" at bounding box center [194, 152] width 183 height 24
paste textarea "[PERSON_NAME]와 함께 사라진 탄력이 그리우세요? 셀레나의원 온다리프팅으로 고주파가 피부 속부터 탄탄하게 조이고 자연스러운 리프팅 완…"
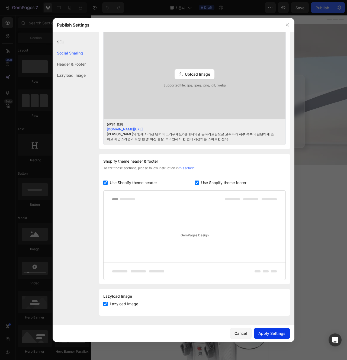
type textarea "[PERSON_NAME]와 함께 사라진 탄력이 그리우세요? 셀레나의원 온다리프팅으로 고주파가 피부 속부터 탄탄하게 조이고 자연스러운 리프팅 완…"
click at [265, 330] on button "Apply Settings" at bounding box center [272, 333] width 36 height 11
click at [240, 335] on div "Cancel" at bounding box center [241, 334] width 12 height 6
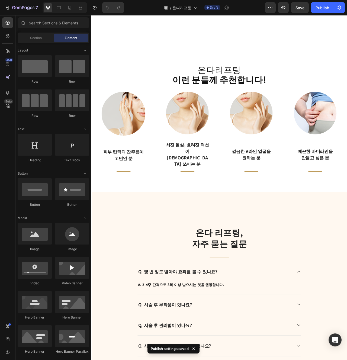
scroll to position [854, 0]
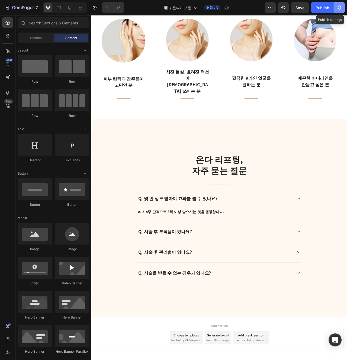
click at [339, 5] on icon "button" at bounding box center [339, 7] width 5 height 5
click at [324, 8] on div "Publish" at bounding box center [323, 8] width 14 height 6
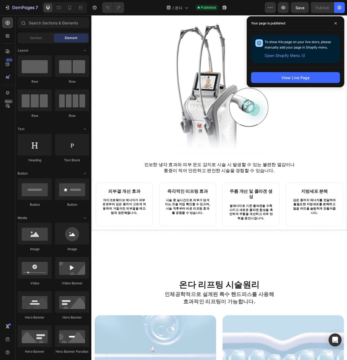
scroll to position [190, 0]
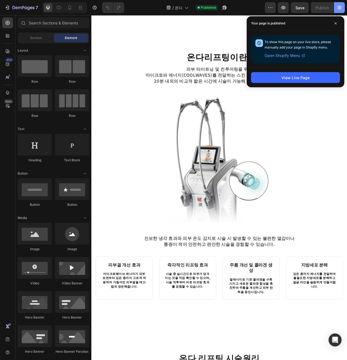
click at [340, 5] on button "button" at bounding box center [339, 7] width 11 height 11
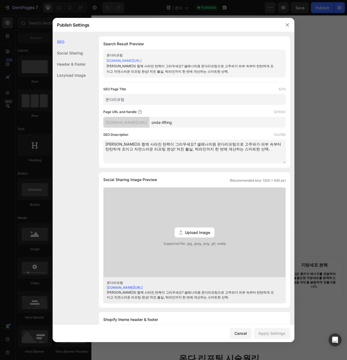
click at [144, 99] on input "온다리프팅" at bounding box center [194, 99] width 183 height 11
click at [113, 100] on input "온다리프팅" at bounding box center [194, 99] width 183 height 11
type input "온다리프팅"
click at [243, 331] on div "Cancel" at bounding box center [241, 334] width 12 height 6
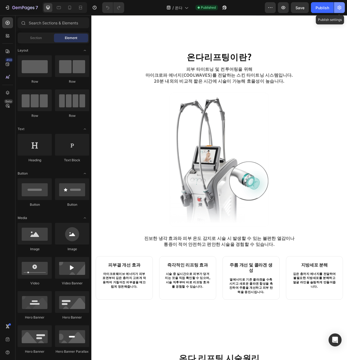
click at [344, 8] on button "button" at bounding box center [339, 7] width 11 height 11
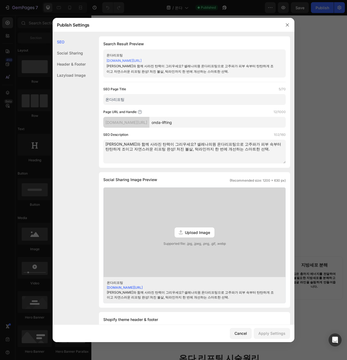
click at [222, 156] on textarea "[PERSON_NAME]와 함께 사라진 탄력이 그리우세요? 셀레나의원 온다리프팅으로 고주파가 피부 속부터 탄탄하게 조이고 자연스러운 리프팅 완…" at bounding box center [194, 152] width 183 height 24
type textarea "[PERSON_NAME]와 함께 사라진 탄력이 그리우세요? 셀레나의원 온다리프팅으로 고주파가 피부 속부터 탄탄하게 조이고 자연스러운 리프팅 완…"
click at [277, 332] on div "Apply Settings" at bounding box center [272, 334] width 27 height 6
click at [206, 146] on textarea "[PERSON_NAME]와 함께 사라진 탄력이 그리우세요? 셀레나의원 온다리프팅으로 고주파가 피부 속부터 탄탄하게 조이고 자연스러운 리프팅 완…" at bounding box center [194, 152] width 183 height 24
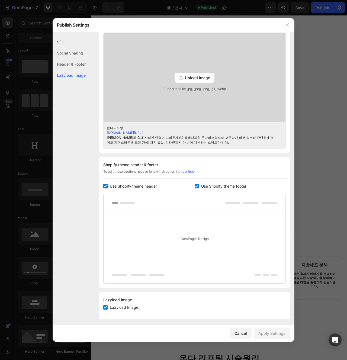
scroll to position [157, 0]
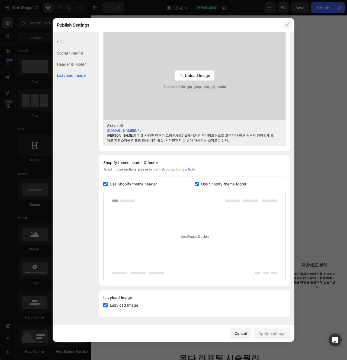
click at [289, 23] on icon "button" at bounding box center [288, 25] width 4 height 4
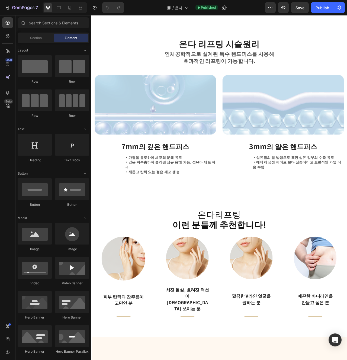
scroll to position [596, 0]
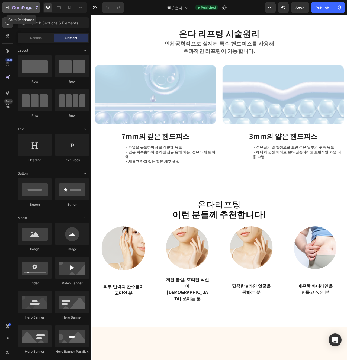
click at [20, 7] on icon "button" at bounding box center [19, 8] width 3 height 2
